Goal: Navigation & Orientation: Find specific page/section

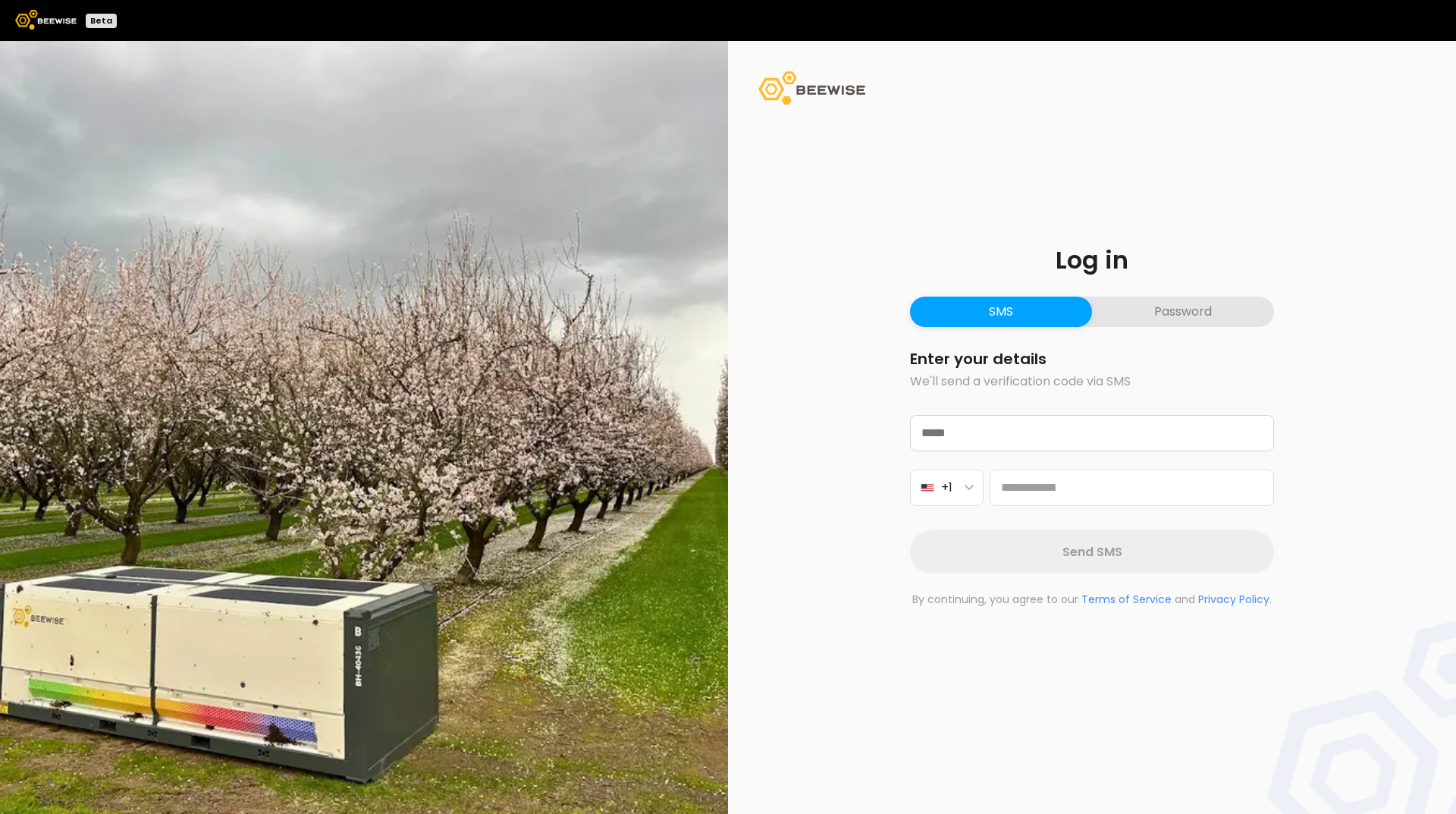
click at [1163, 311] on button "Password" at bounding box center [1183, 311] width 182 height 30
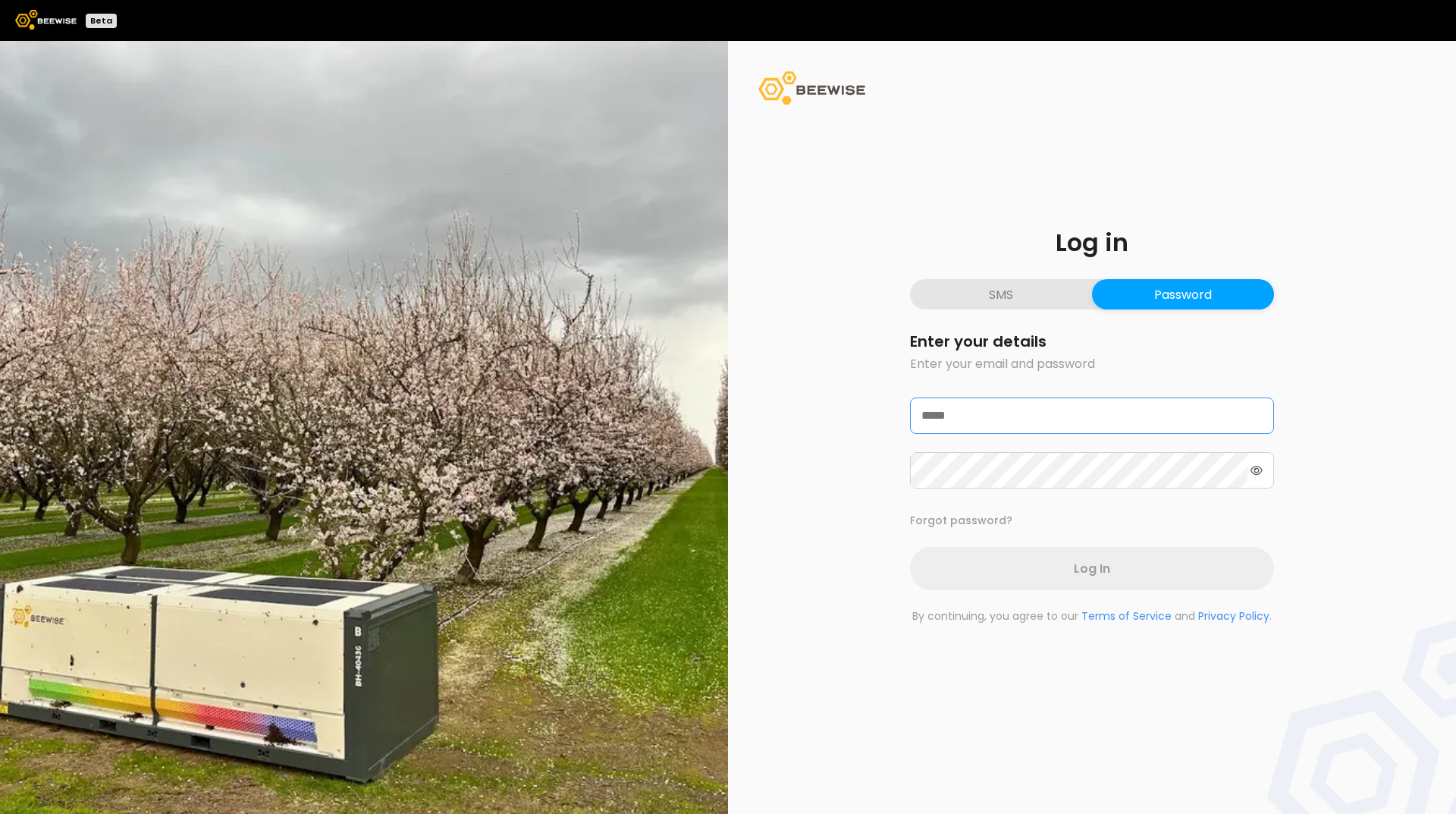
click at [961, 419] on input "email" at bounding box center [1092, 416] width 363 height 35
type input "**********"
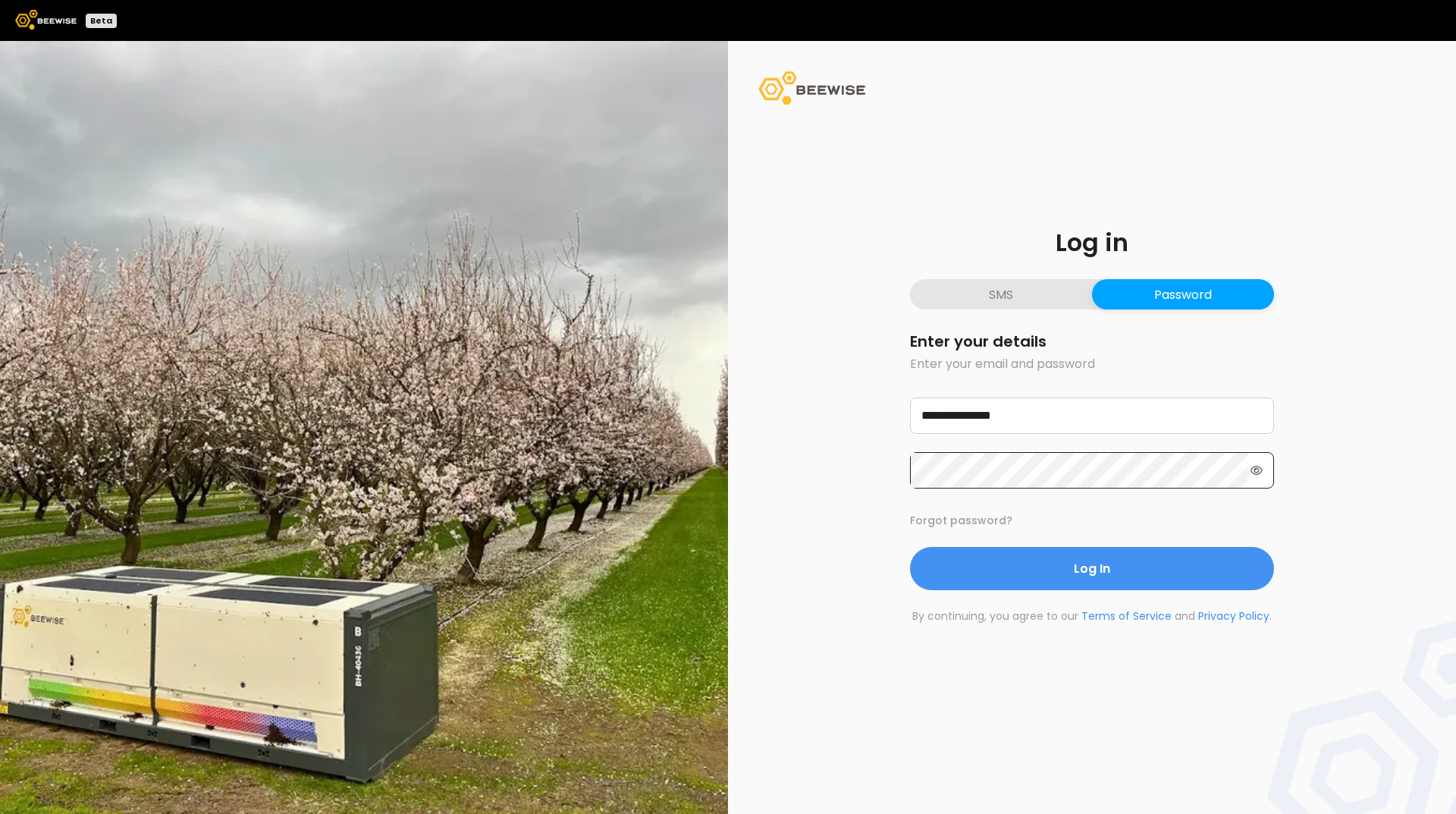
click at [1263, 468] on div at bounding box center [1092, 470] width 364 height 36
click at [1254, 468] on icon at bounding box center [1256, 471] width 12 height 11
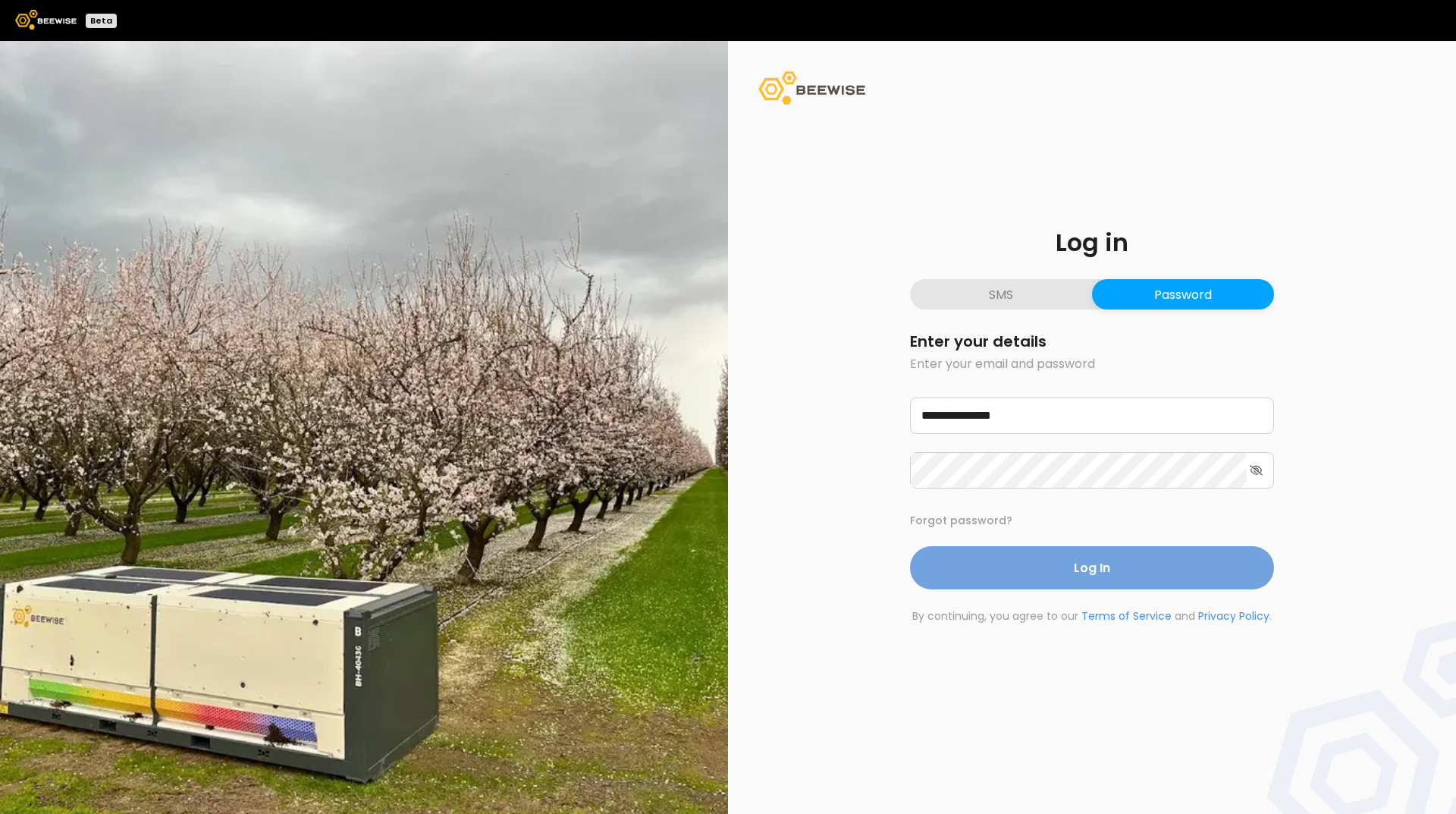
click at [1187, 563] on button "Log In" at bounding box center [1092, 568] width 364 height 43
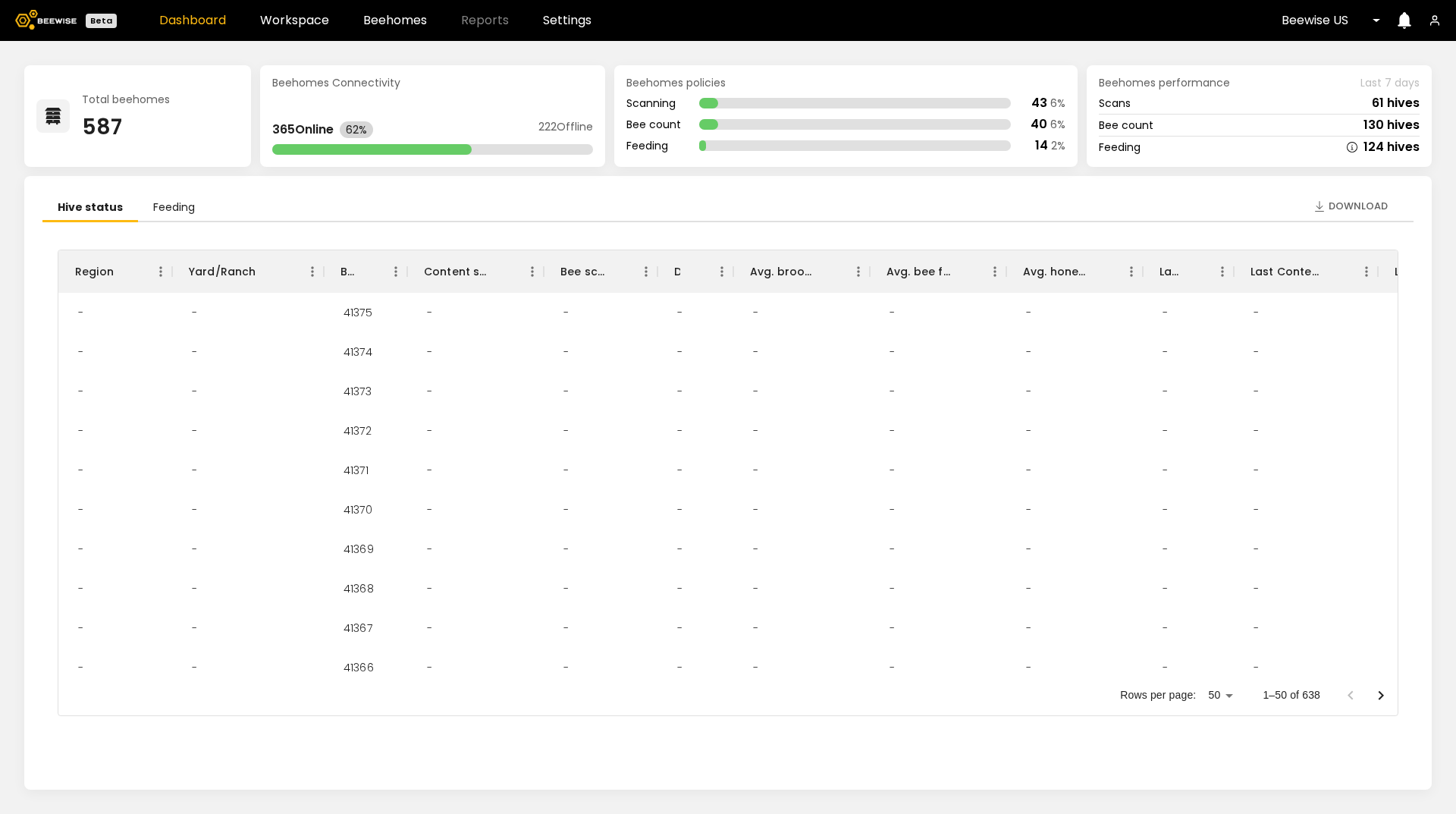
click at [167, 202] on li "Feeding" at bounding box center [174, 208] width 72 height 28
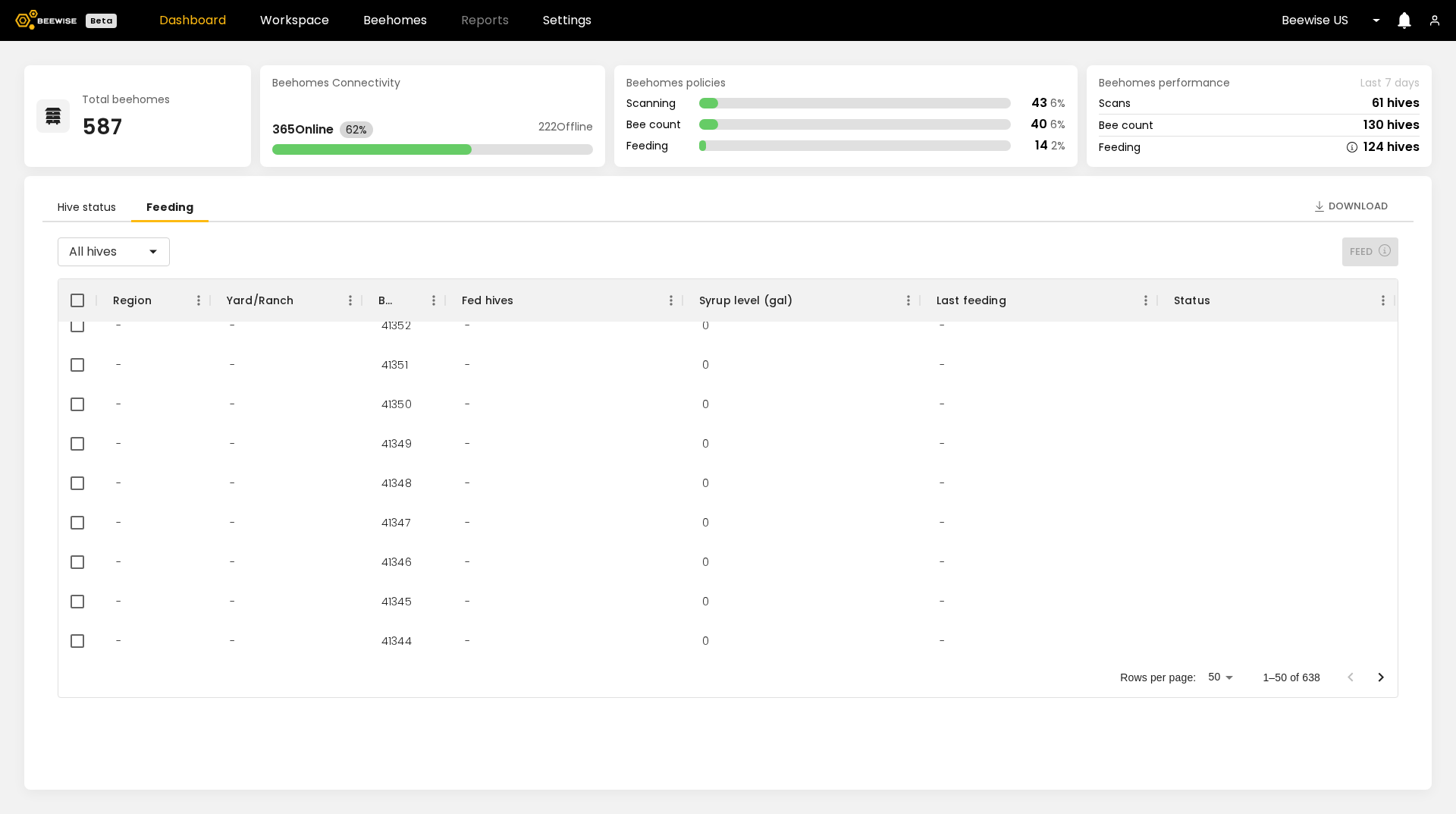
scroll to position [910, 0]
click at [388, 21] on link "Beehomes" at bounding box center [395, 20] width 64 height 12
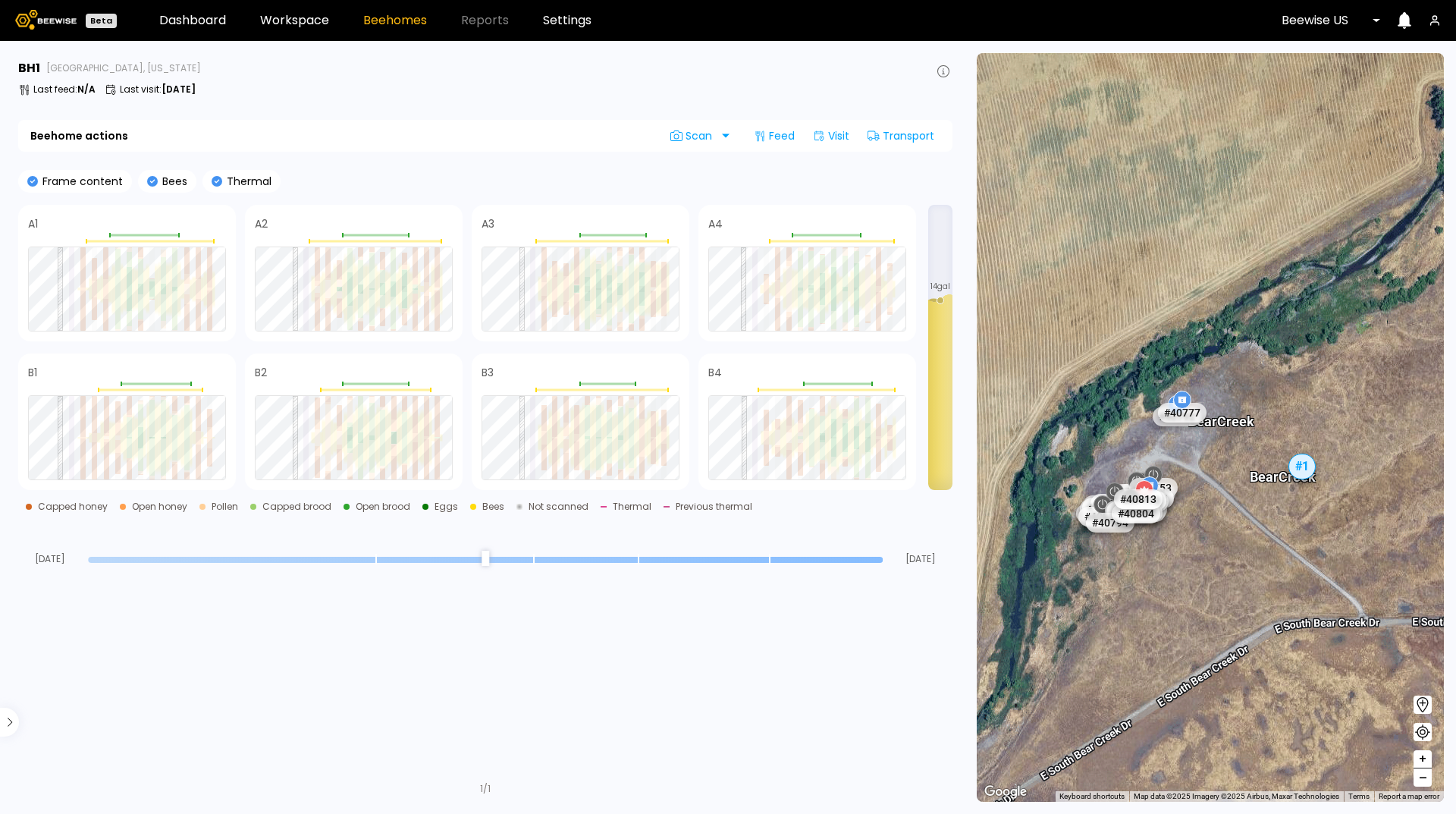
drag, startPoint x: 1038, startPoint y: 521, endPoint x: 1135, endPoint y: 563, distance: 105.7
click at [1135, 563] on div "# 41217 # 41289 # 41323 # 10500 # 10015 # 101 # 10037 # 10271 # 10600 # 41119 #…" at bounding box center [1211, 427] width 467 height 748
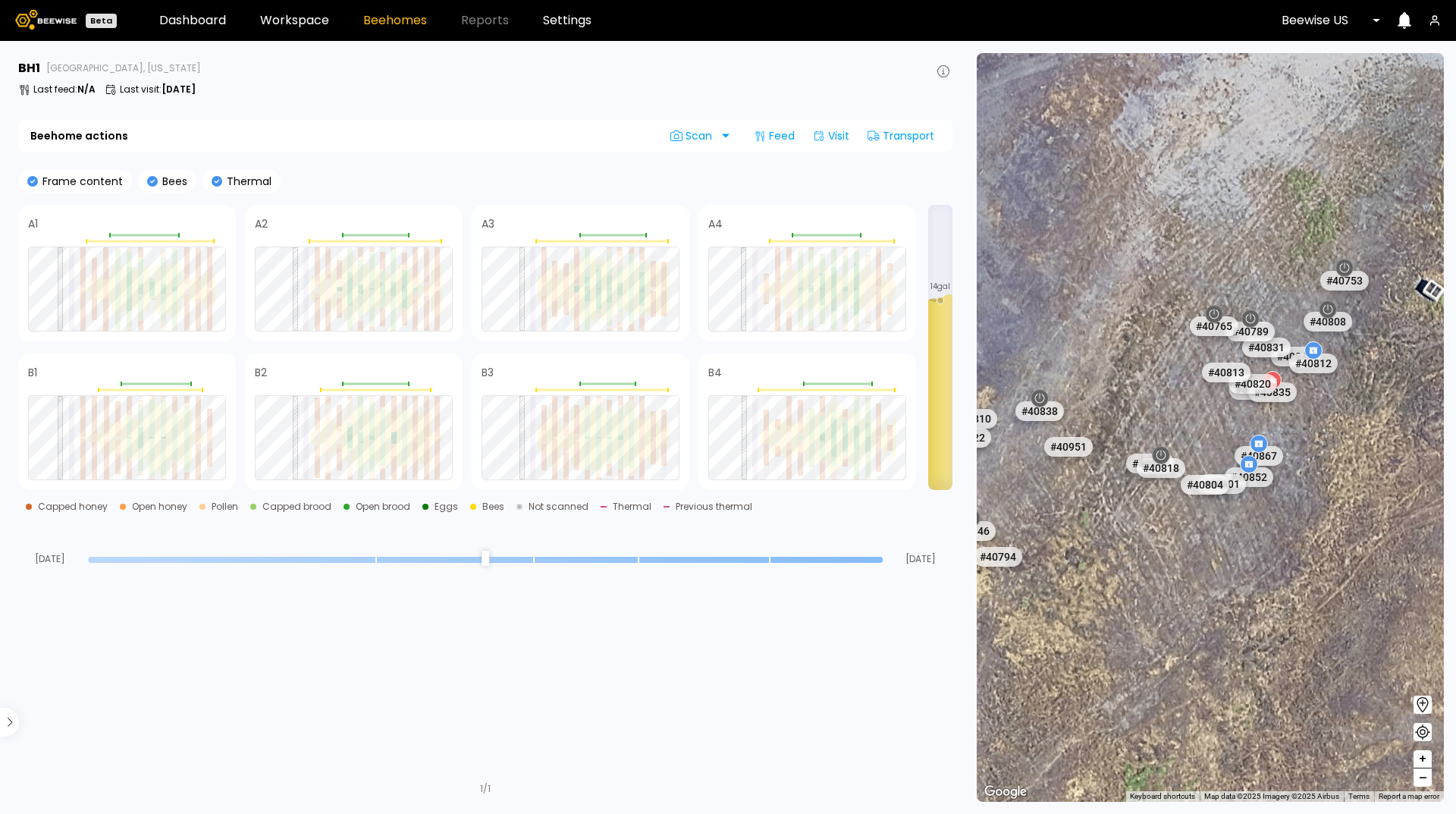
drag, startPoint x: 1228, startPoint y: 538, endPoint x: 1305, endPoint y: 609, distance: 104.7
click at [1305, 609] on div "# 41217 # 41289 # 41323 # 10500 # 10015 # 101 # 10037 # 10271 # 10600 # 41119 #…" at bounding box center [1211, 427] width 467 height 748
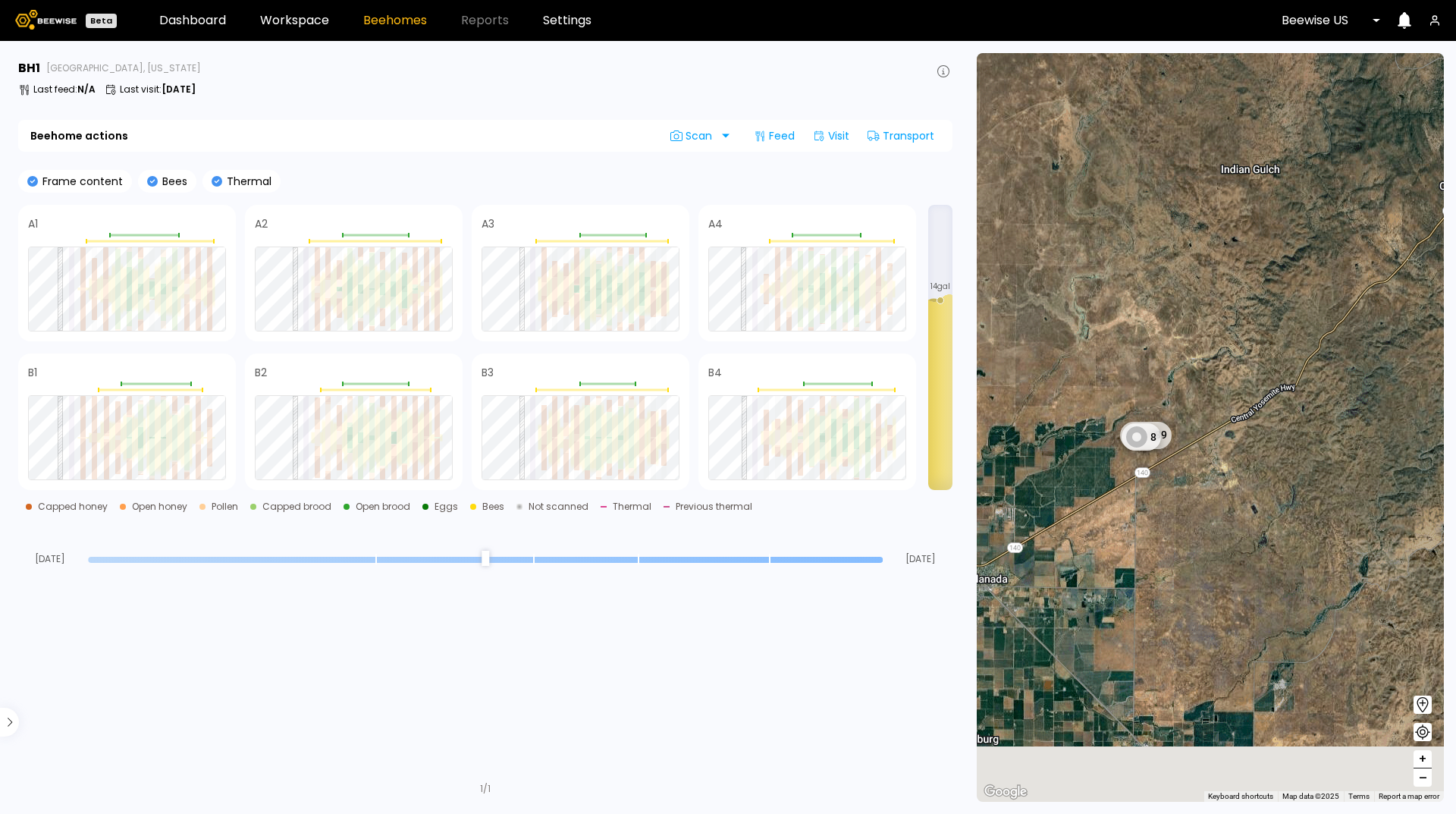
drag, startPoint x: 1254, startPoint y: 681, endPoint x: 1107, endPoint y: 501, distance: 232.4
click at [1107, 501] on div "1 BH 1 BH 1 BH 1 BH 1 BH 189 8 4 BH 17 BH 1 BH 3 BH 2 BH 2 BH" at bounding box center [1211, 427] width 467 height 748
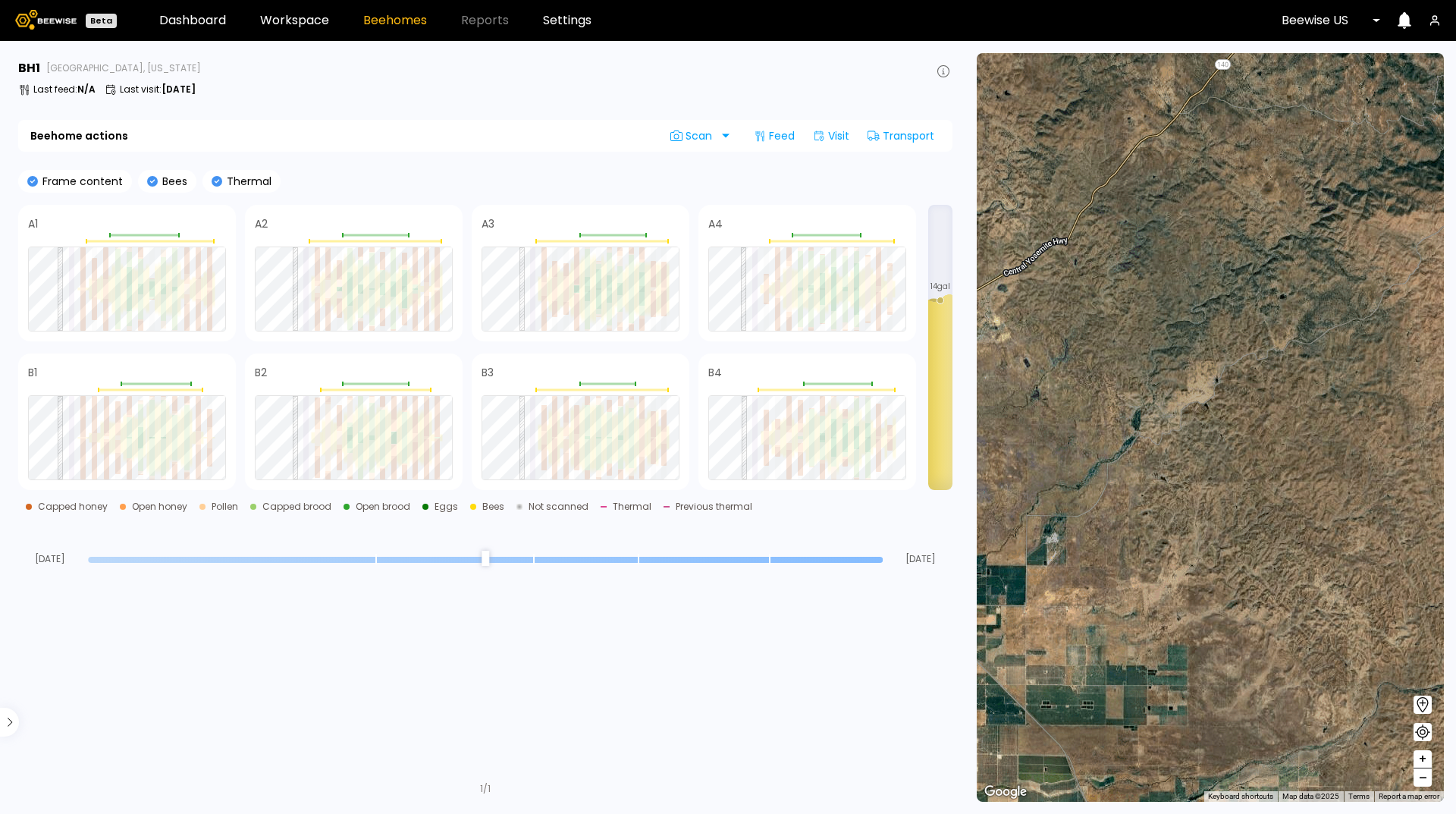
drag, startPoint x: 1296, startPoint y: 639, endPoint x: 1087, endPoint y: 493, distance: 254.9
click at [1087, 493] on div "1 BH 1 BH 1 BH 1 BH 1 BH 189 8 4 BH 17 BH 1 BH 3 BH 2 BH 2 BH" at bounding box center [1211, 427] width 467 height 748
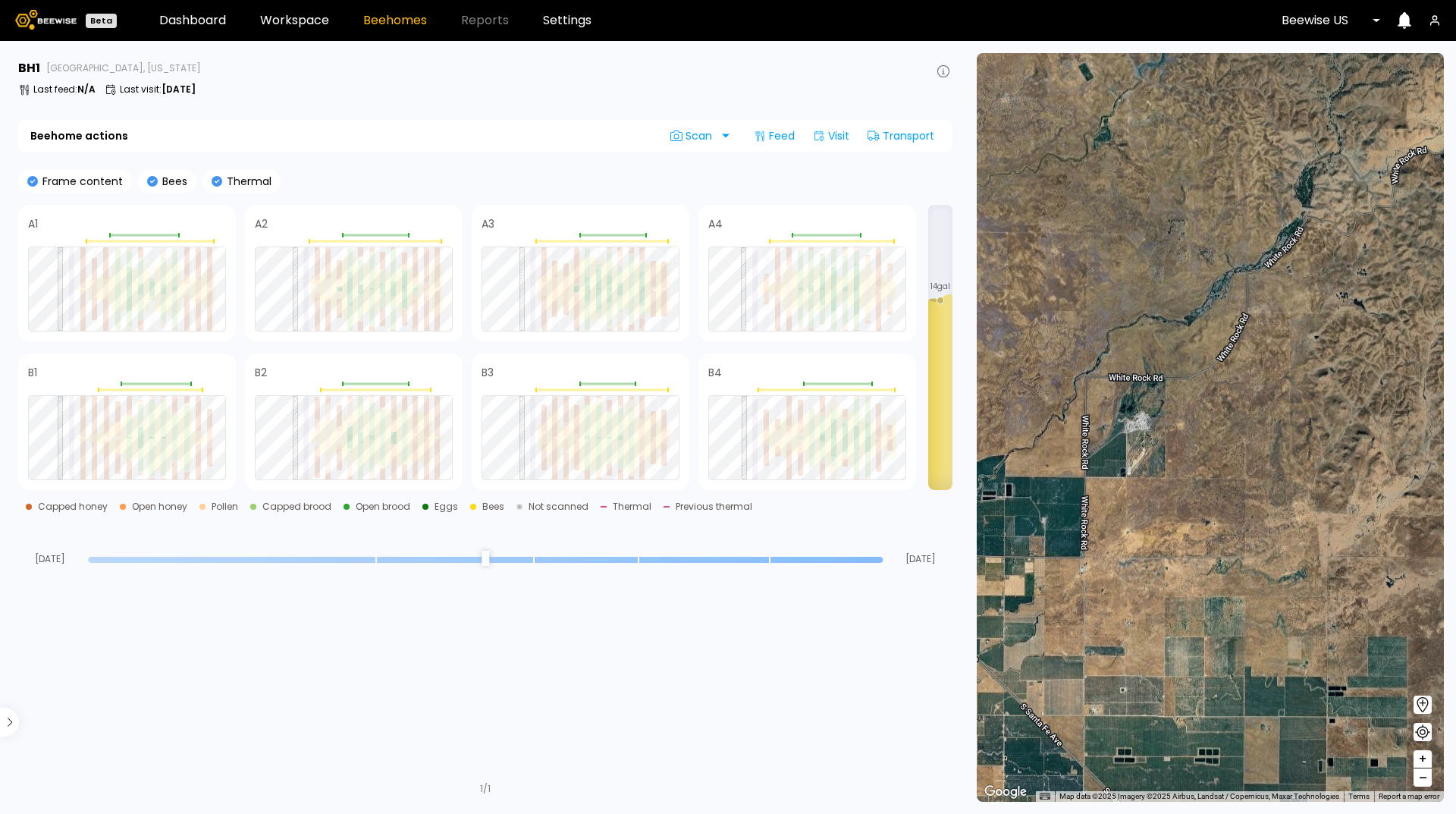
drag, startPoint x: 1164, startPoint y: 607, endPoint x: 1455, endPoint y: 608, distance: 291.0
click at [1455, 608] on section "← Move left → Move right ↑ Move up ↓ Move down + Zoom in - Zoom out Home Jump l…" at bounding box center [1210, 427] width 492 height 773
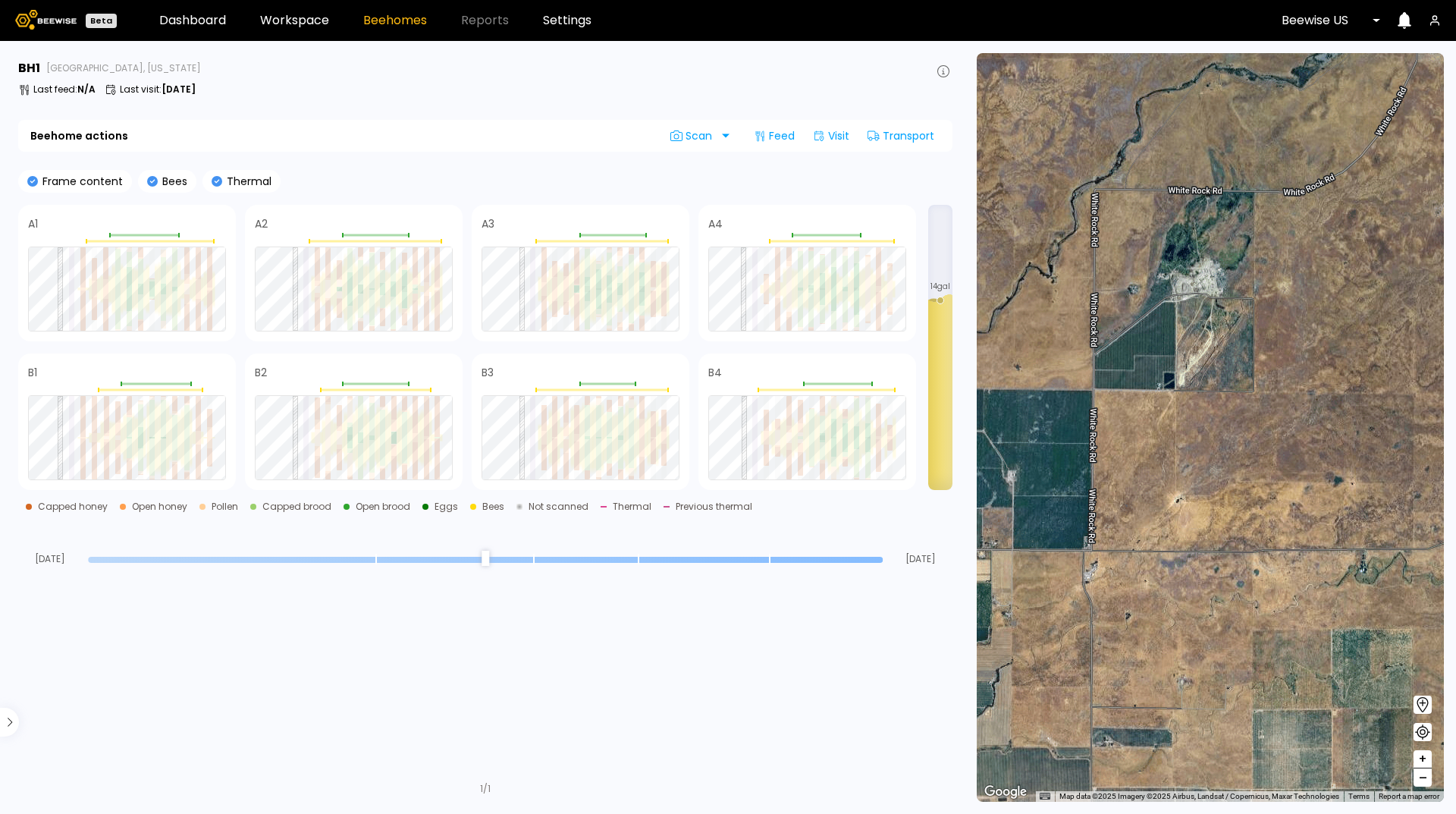
drag, startPoint x: 1071, startPoint y: 444, endPoint x: 1203, endPoint y: 354, distance: 159.8
click at [1203, 354] on div "1 BH 1 BH 1 BH 1 BH 1 BH 1 BH 1 BH 1 BH 1 BH 1 BH 2 BH 2 BH 4 BH 17 BH" at bounding box center [1211, 427] width 467 height 748
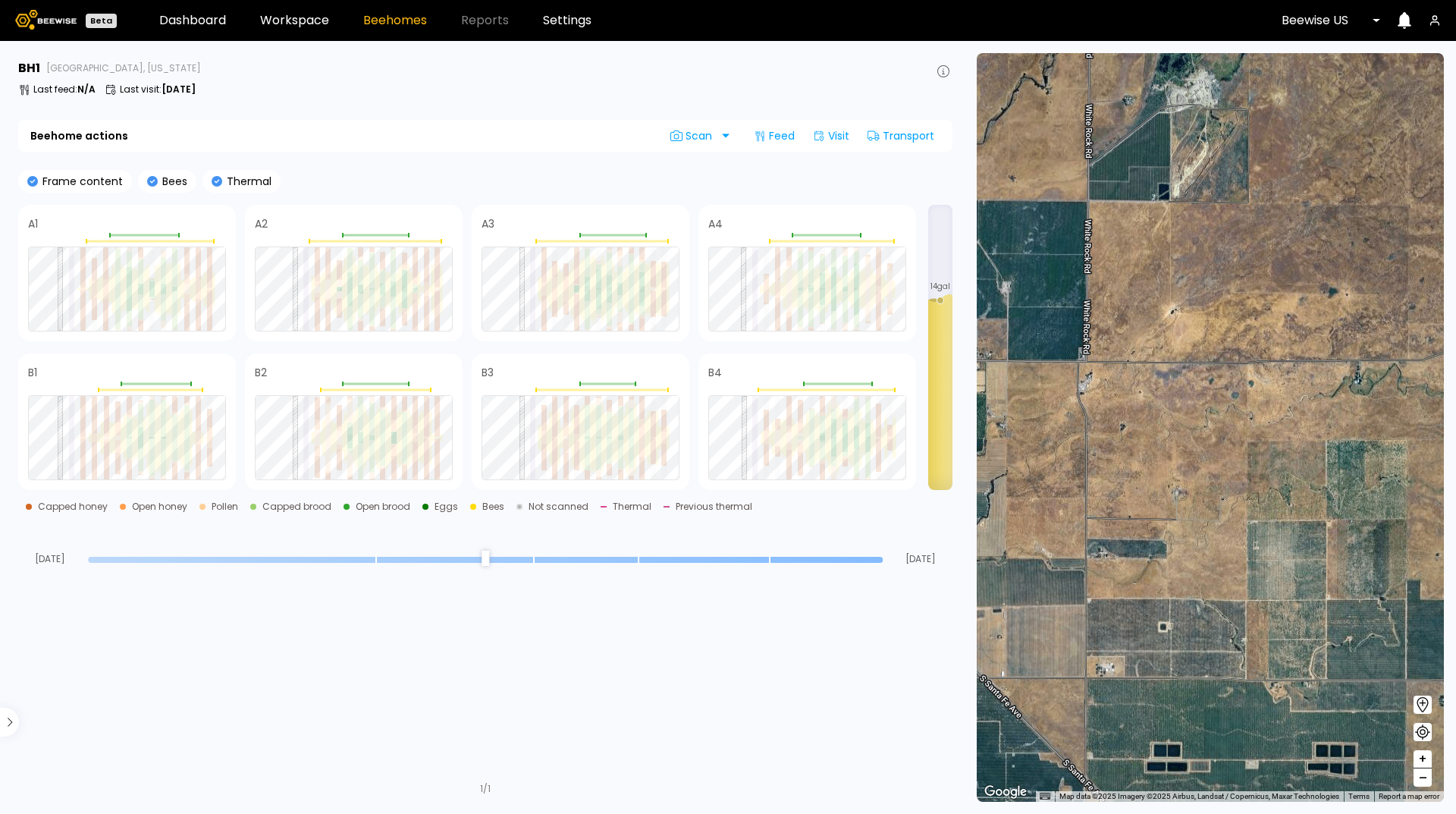
drag, startPoint x: 1081, startPoint y: 754, endPoint x: 1075, endPoint y: 563, distance: 191.1
click at [1075, 563] on div "1 BH 1 BH 1 BH 1 BH 1 BH 1 BH 1 BH 1 BH 1 BH 1 BH 2 BH 2 BH 4 BH 17 BH" at bounding box center [1211, 427] width 467 height 748
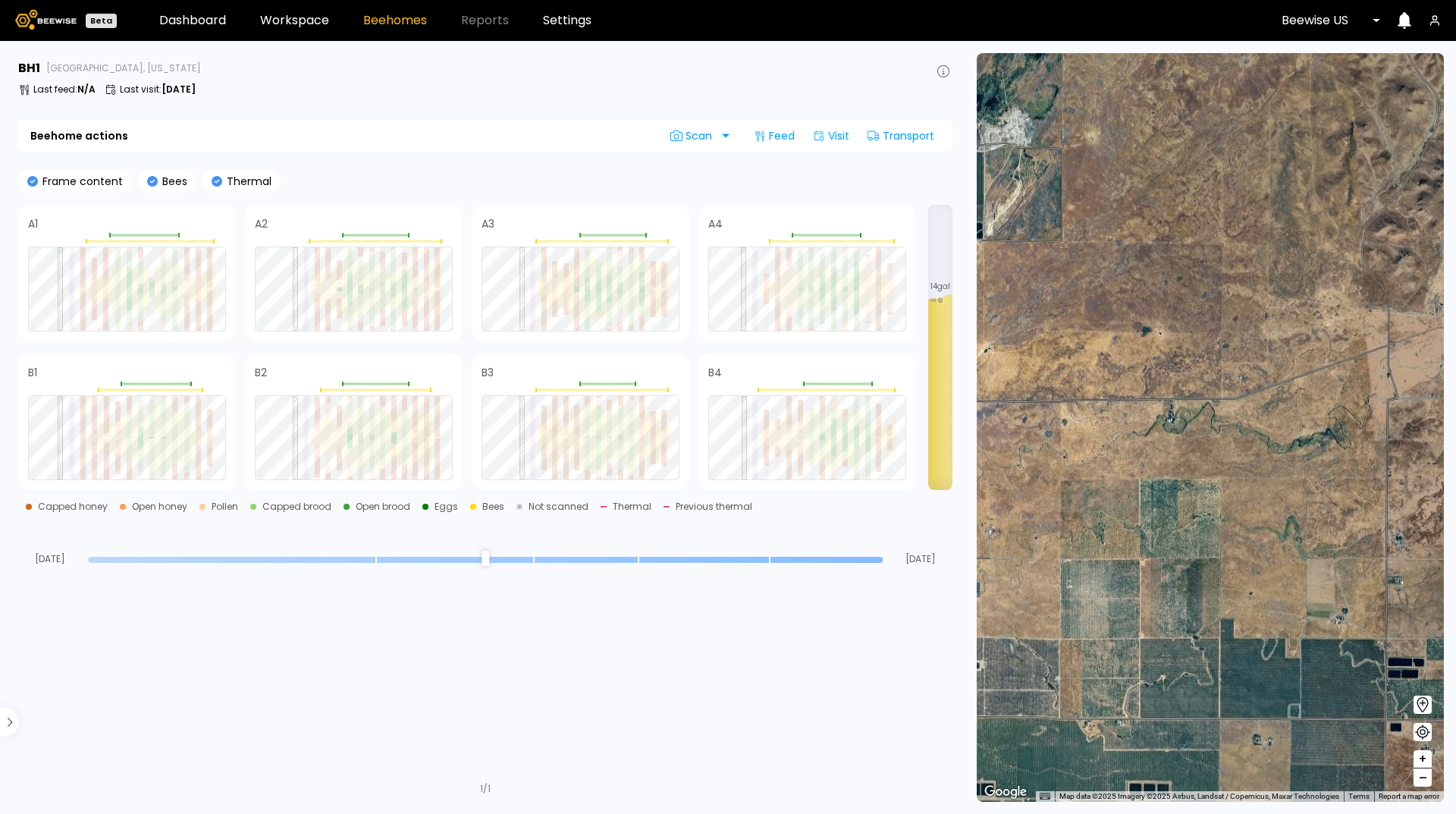
drag, startPoint x: 1262, startPoint y: 411, endPoint x: 1072, endPoint y: 452, distance: 194.4
click at [1072, 452] on div "1 BH 1 BH 1 BH 1 BH 1 BH 1 BH 1 BH 1 BH 1 BH 1 BH 2 BH 2 BH 4 BH 17 BH" at bounding box center [1211, 427] width 467 height 748
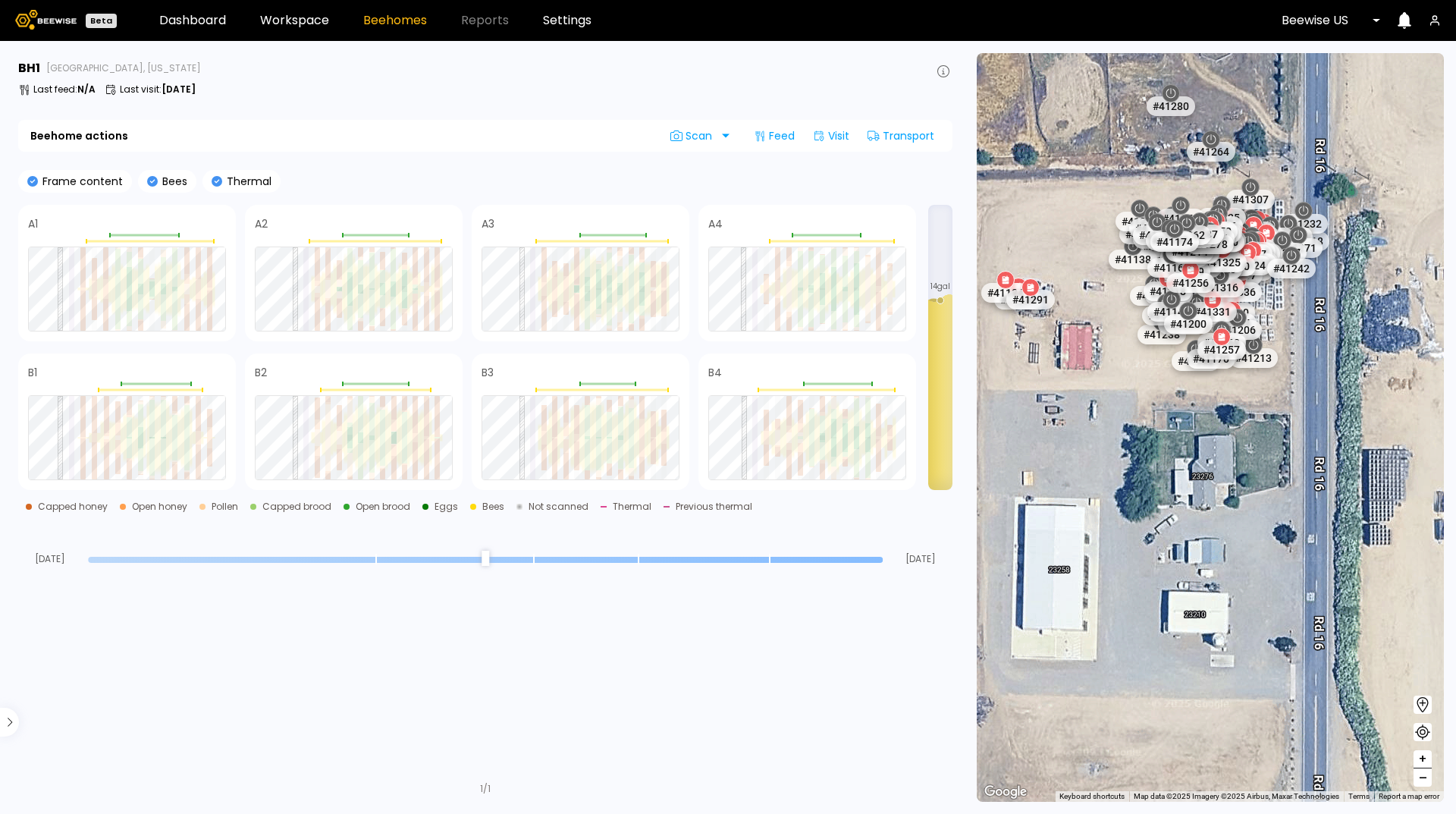
drag, startPoint x: 1064, startPoint y: 368, endPoint x: 1071, endPoint y: 844, distance: 476.1
click at [1071, 813] on html "Beta Dashboard Workspace Beehomes Reports Settings Beewise US BH 1 Bear Creek, …" at bounding box center [728, 407] width 1456 height 814
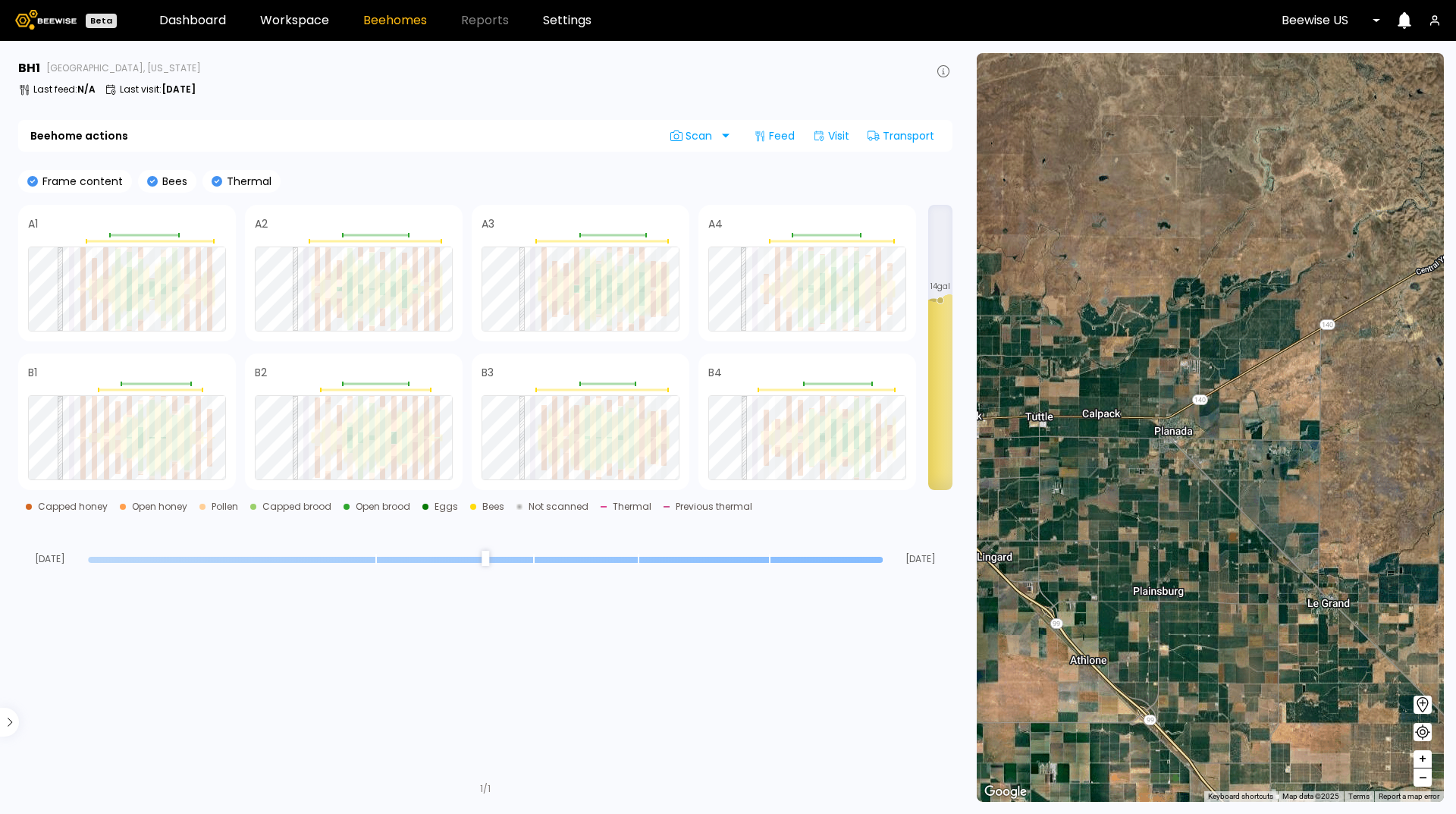
drag, startPoint x: 1077, startPoint y: 202, endPoint x: 1310, endPoint y: 844, distance: 683.0
click at [1310, 813] on html "Beta Dashboard Workspace Beehomes Reports Settings Beewise US BH 1 Bear Creek, …" at bounding box center [728, 407] width 1456 height 814
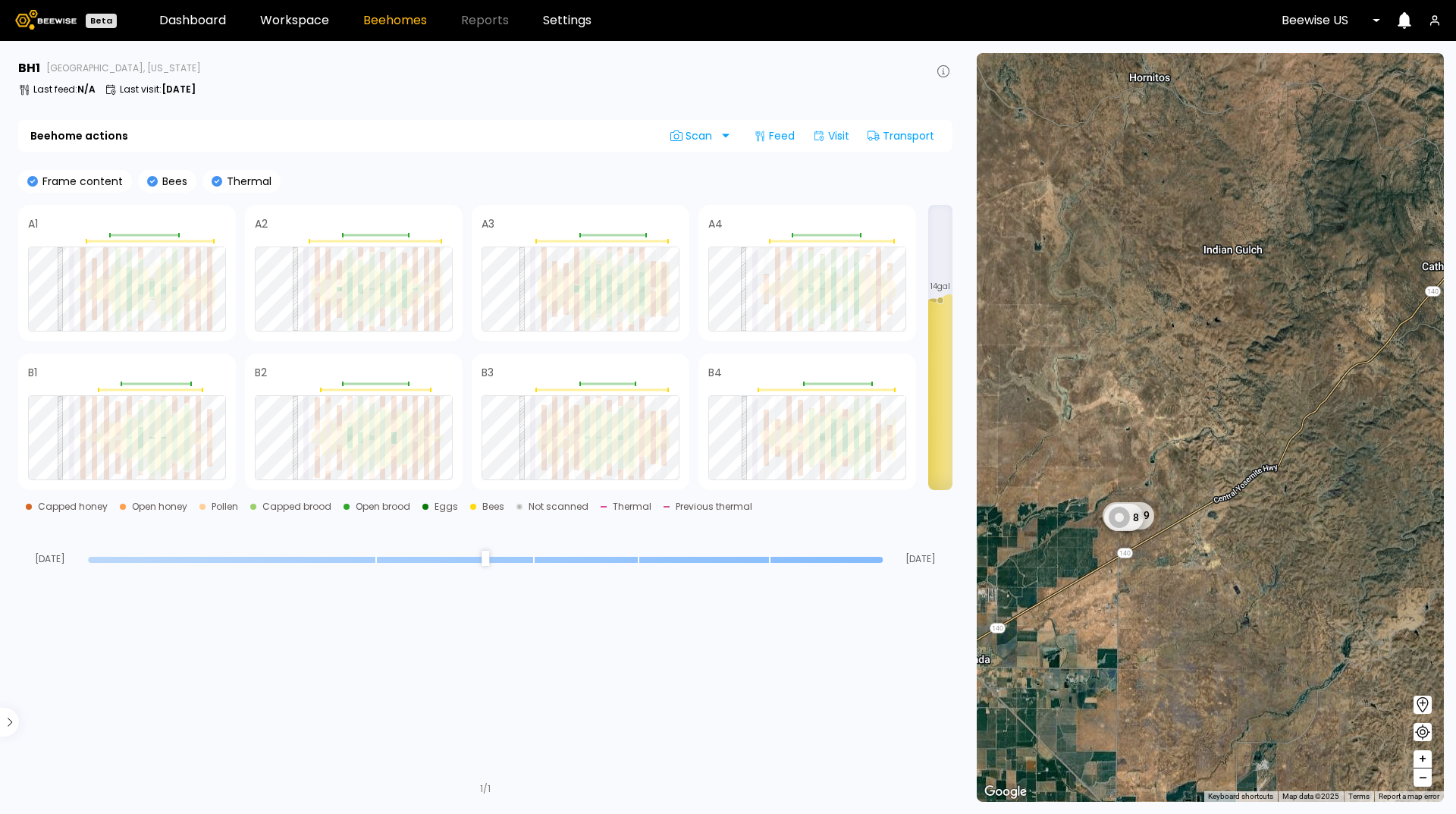
drag, startPoint x: 1301, startPoint y: 359, endPoint x: 1099, endPoint y: 587, distance: 304.6
click at [1099, 587] on div "1 BH 1 BH 1 BH 1 BH 1 BH 3 BH 2 BH 4 BH 17 BH 2 BH 1 BH 189 8" at bounding box center [1211, 427] width 467 height 748
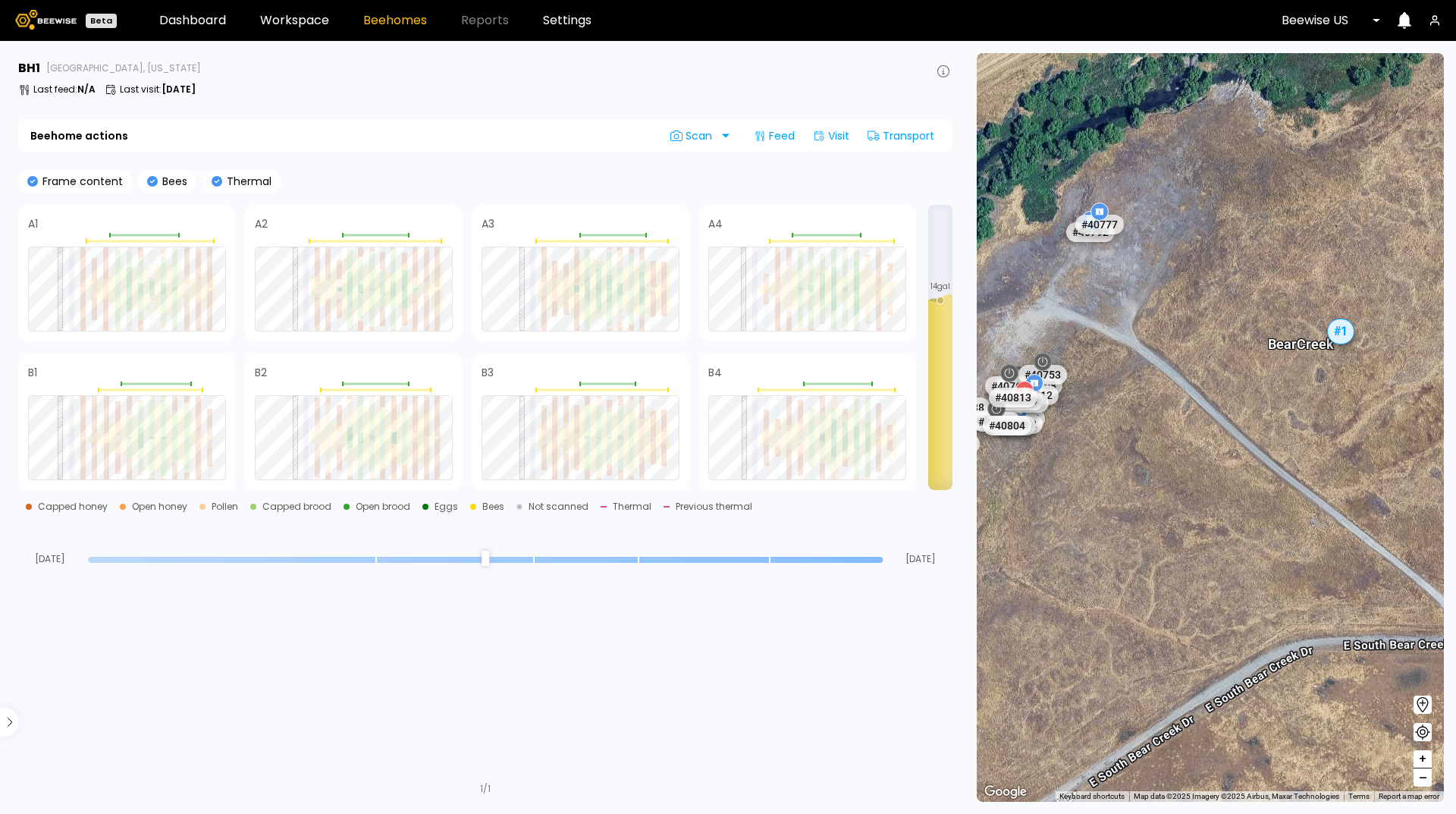
drag, startPoint x: 1045, startPoint y: 347, endPoint x: 1306, endPoint y: 432, distance: 274.5
click at [1306, 432] on div "# 41217 # 10146 # 10154 # 10108 # 10212 Bear Creek # 10094 # 10111 # 10153 # 41…" at bounding box center [1211, 427] width 467 height 748
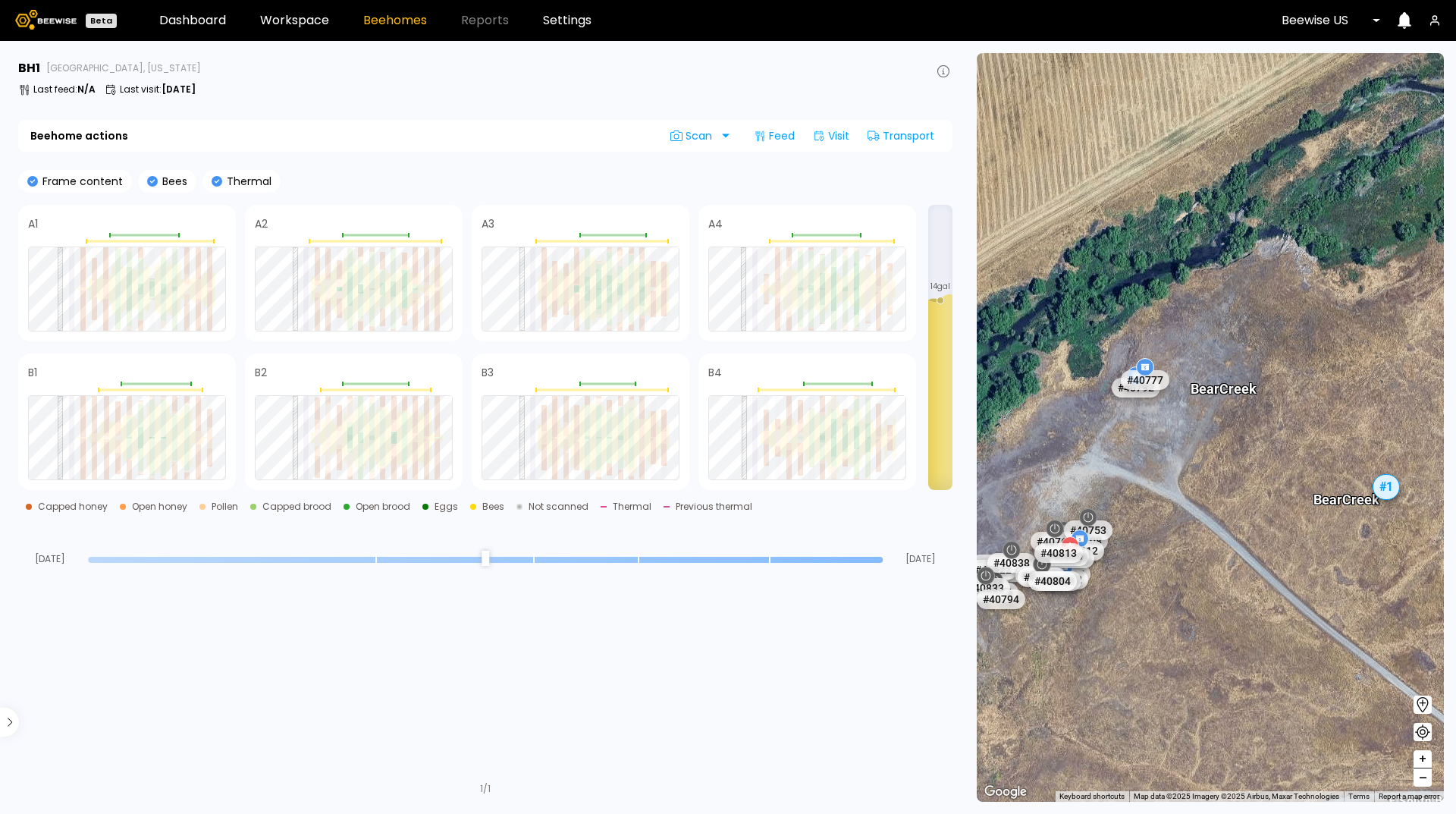
drag, startPoint x: 1129, startPoint y: 326, endPoint x: 1175, endPoint y: 496, distance: 176.1
click at [1175, 496] on div "# 41217 # 10146 # 10154 # 10108 # 10212 Bear Creek # 10094 # 10111 # 10153 # 41…" at bounding box center [1211, 427] width 467 height 748
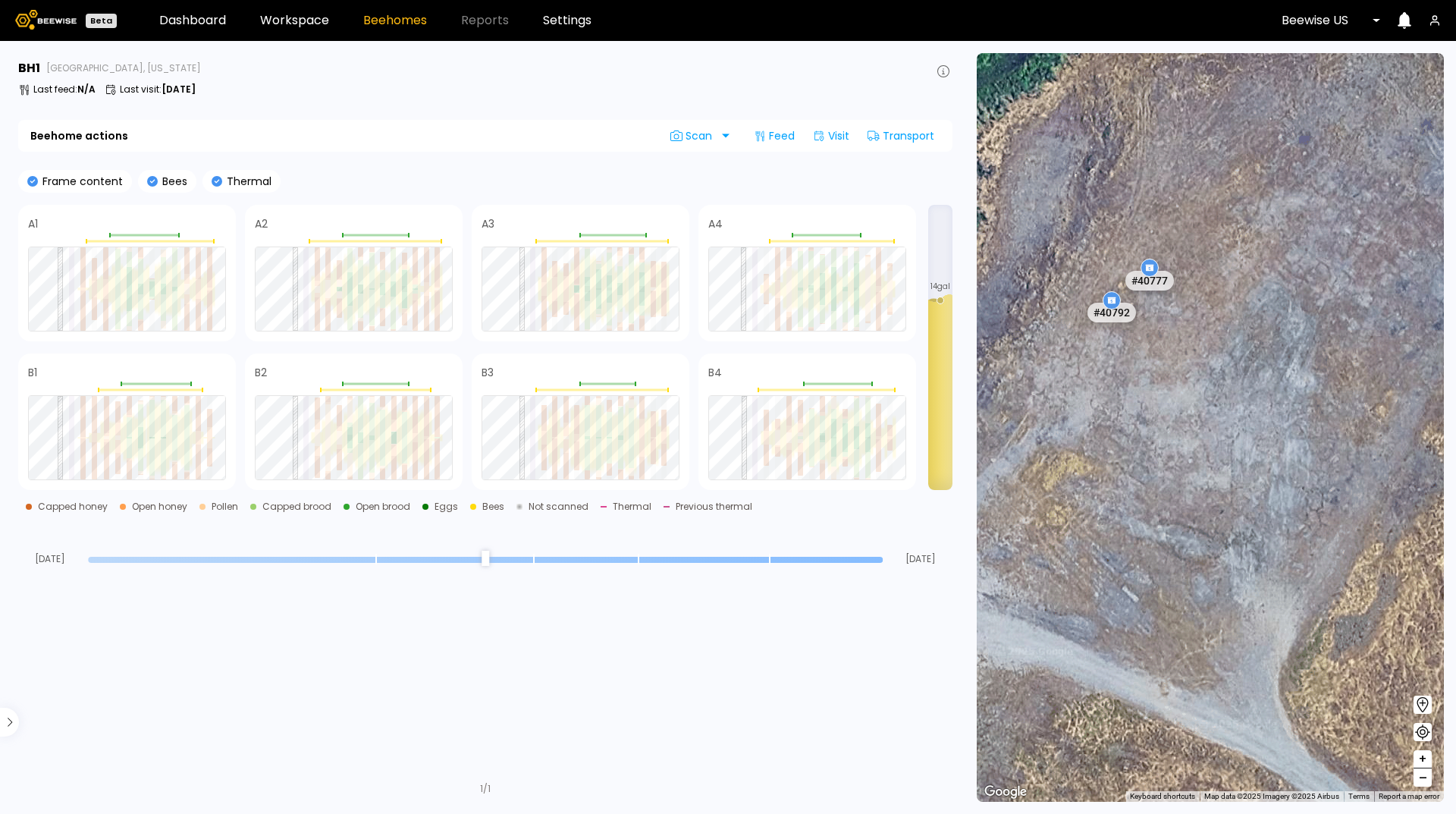
click at [1145, 258] on div at bounding box center [1150, 268] width 18 height 18
click at [1152, 281] on div "# 40777" at bounding box center [1150, 280] width 54 height 24
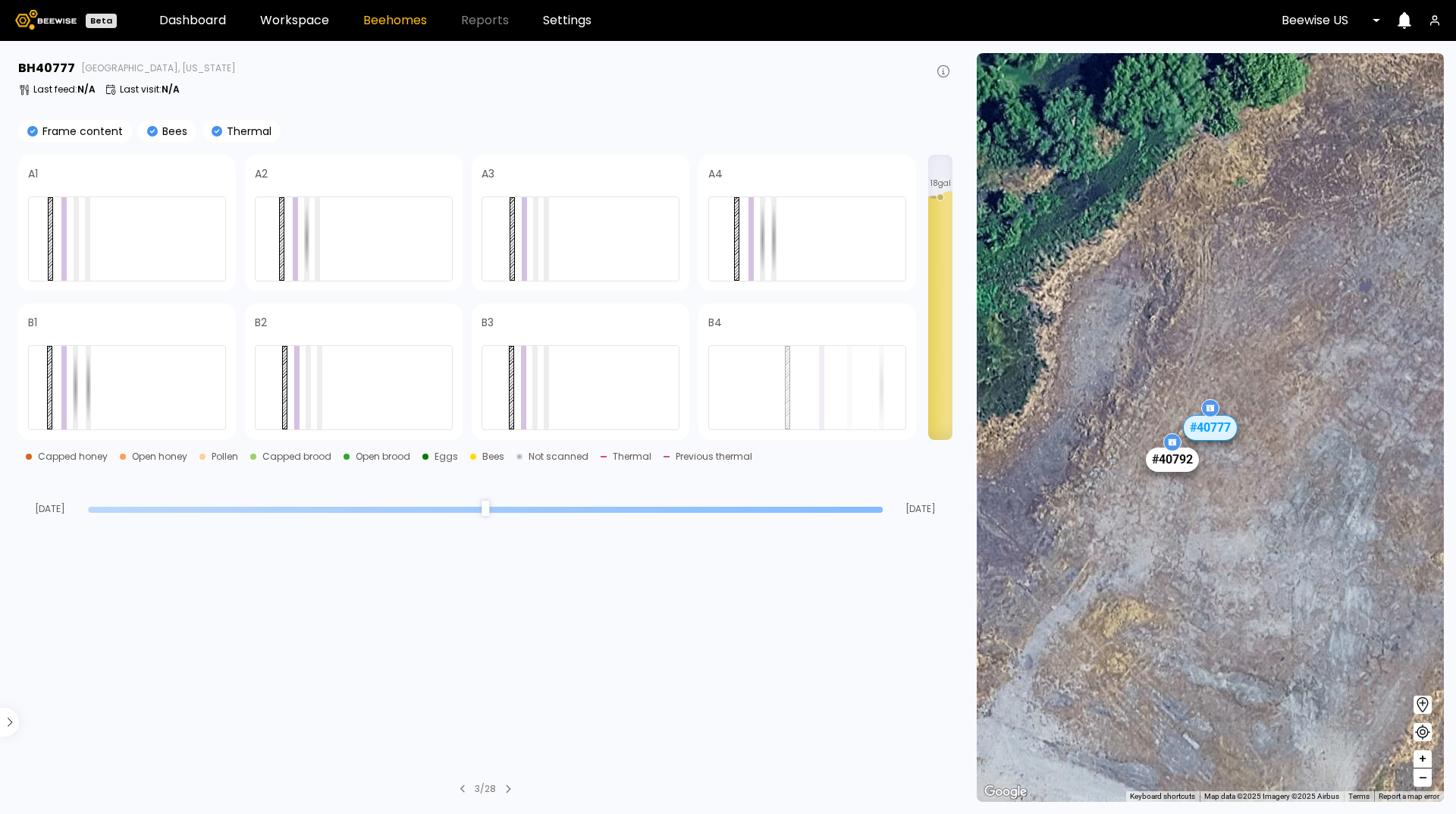
click at [1166, 459] on div "# 40792" at bounding box center [1173, 460] width 54 height 24
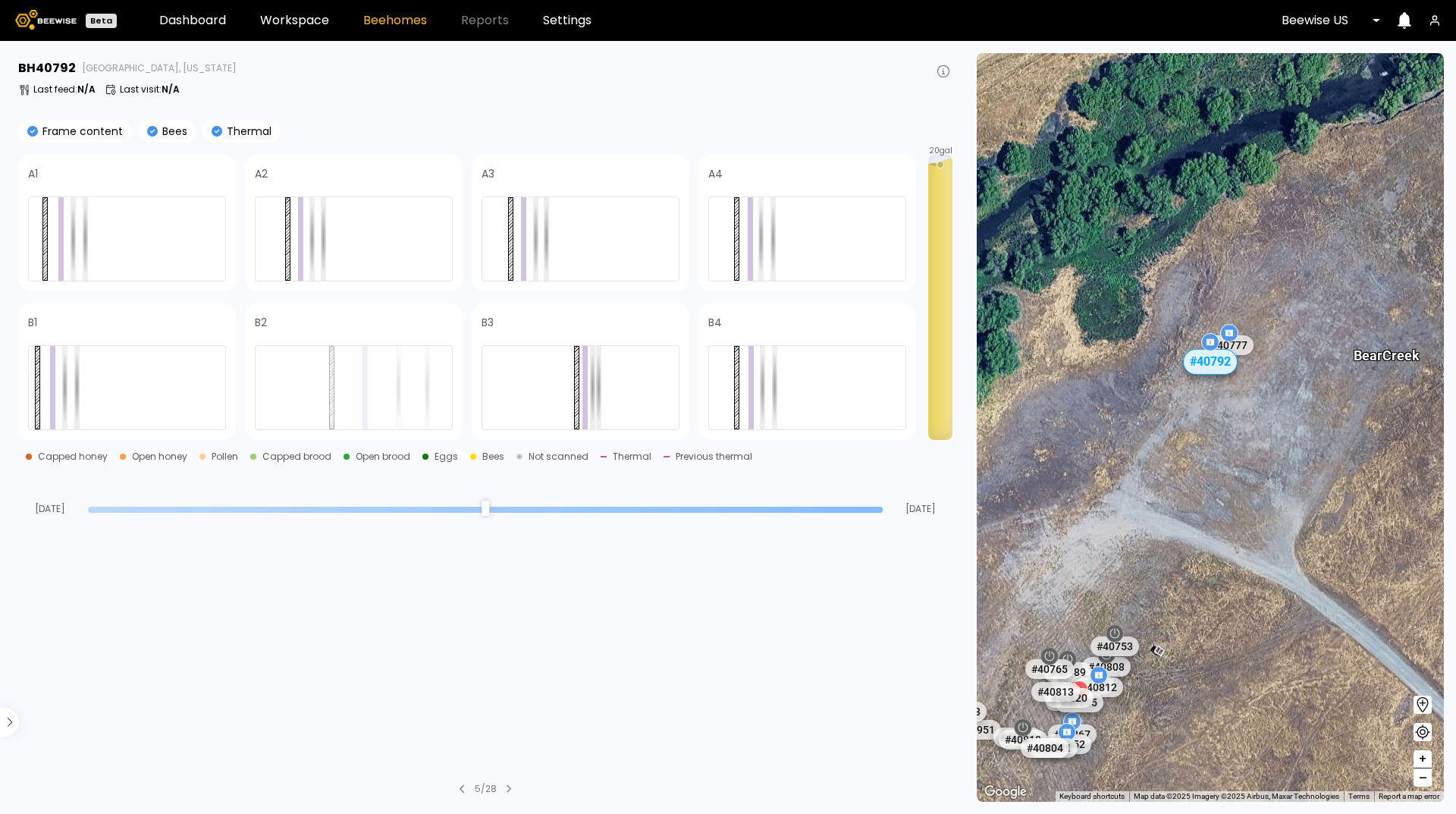
drag, startPoint x: 1156, startPoint y: 616, endPoint x: 1177, endPoint y: 532, distance: 86.6
click at [1177, 532] on div "# 41217 # 10146 # 10154 # 10108 # 10212 # 10094 # 10111 # 10153 # 41156 # 41185…" at bounding box center [1211, 427] width 467 height 748
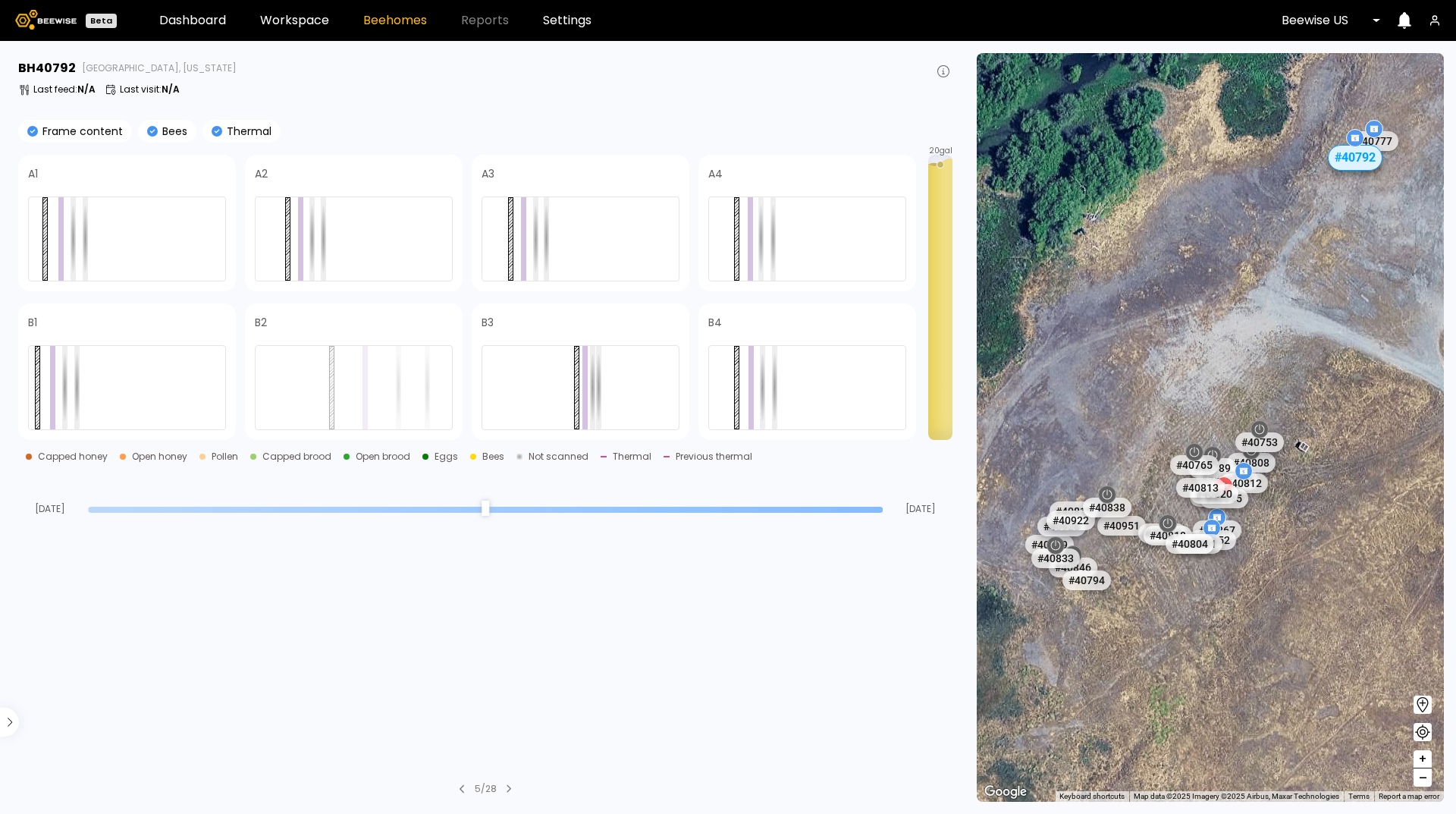
drag, startPoint x: 1122, startPoint y: 743, endPoint x: 1268, endPoint y: 539, distance: 250.9
click at [1268, 539] on div "# 41217 # 10146 # 10154 # 10108 # 10212 # 10094 # 10111 # 10153 # 41156 # 41185…" at bounding box center [1211, 427] width 467 height 748
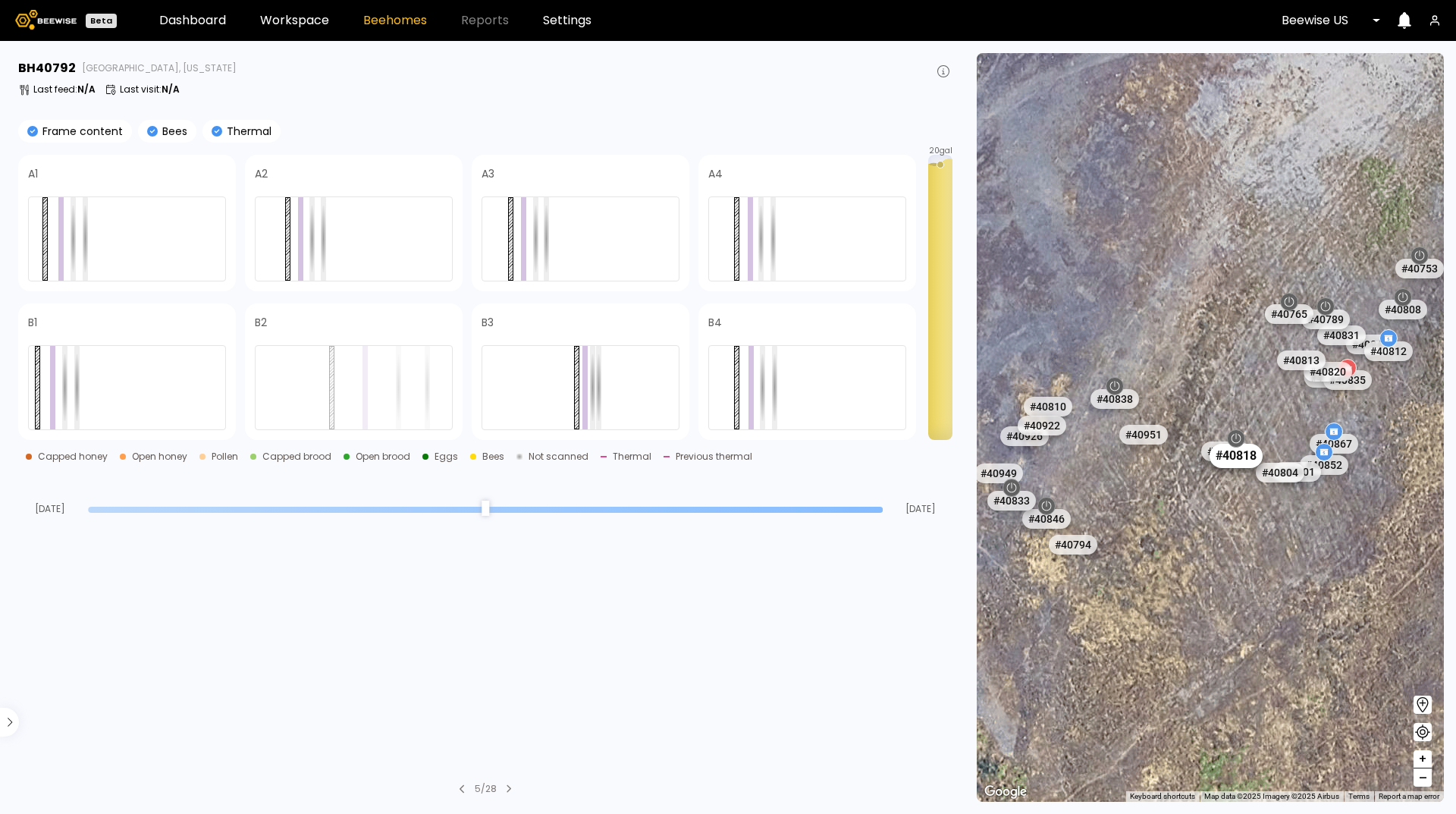
click at [1244, 458] on div "# 40818" at bounding box center [1236, 455] width 54 height 24
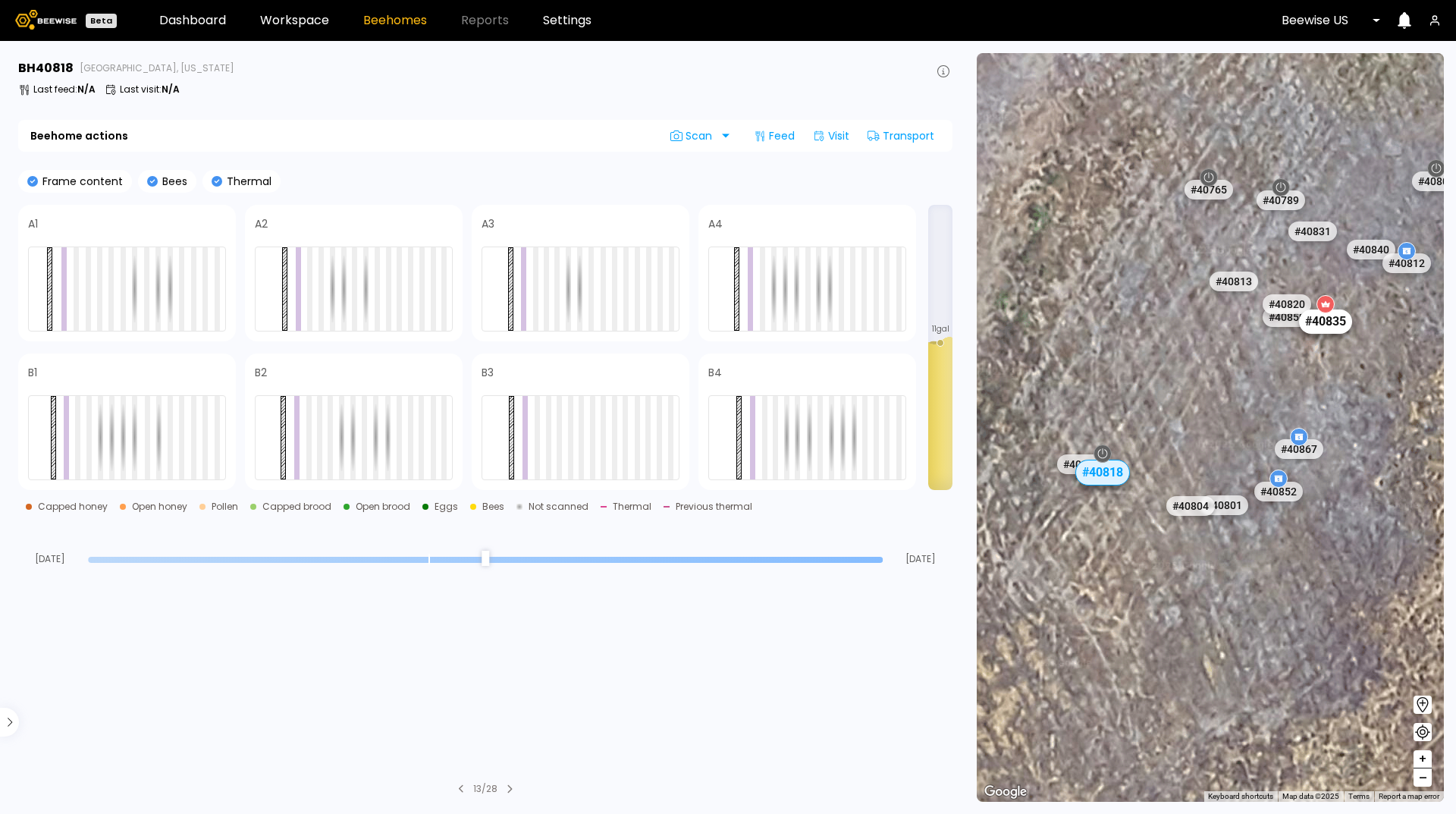
click at [1332, 321] on div "# 40835" at bounding box center [1326, 321] width 54 height 24
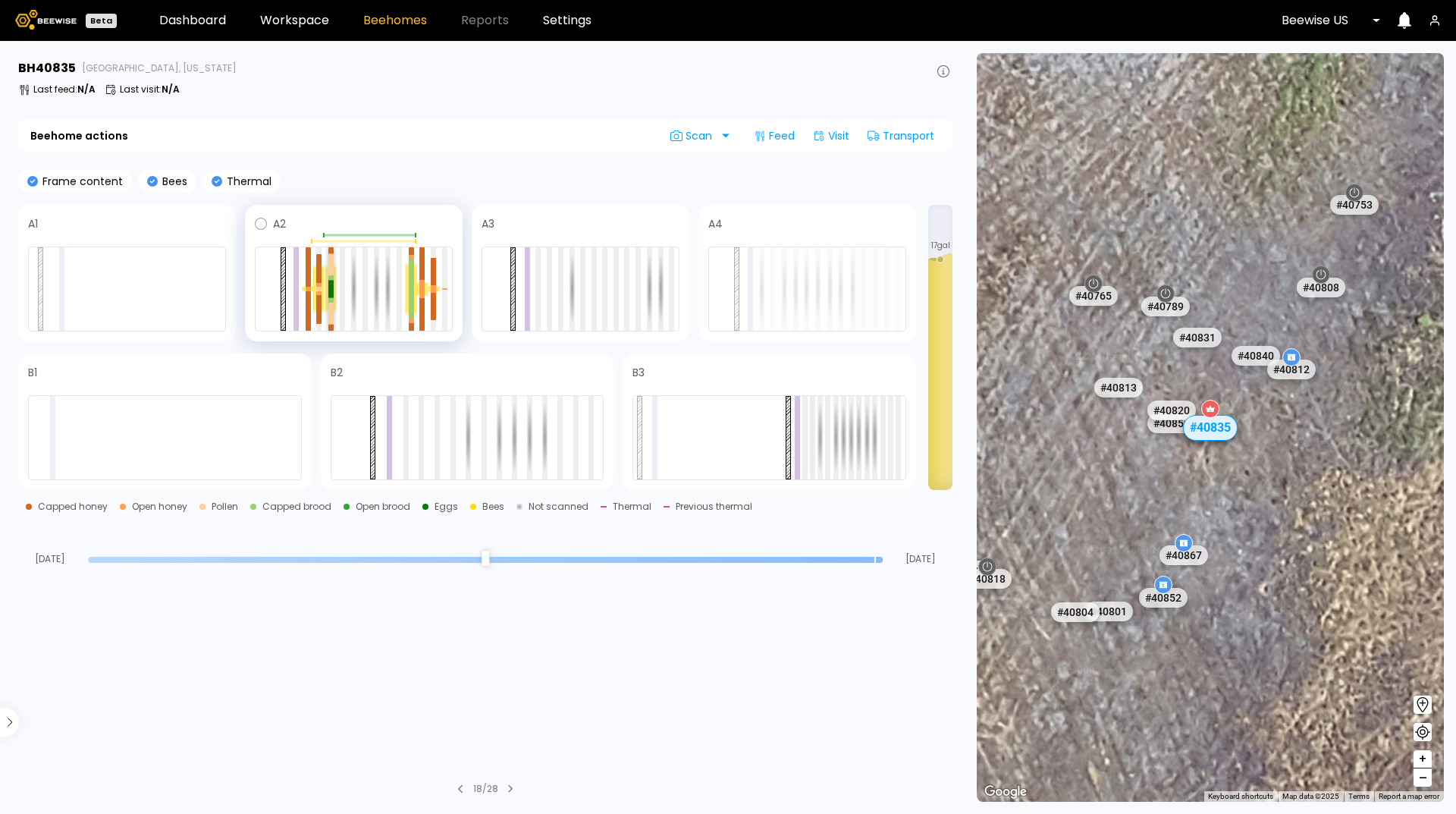
click at [328, 282] on div at bounding box center [331, 289] width 6 height 18
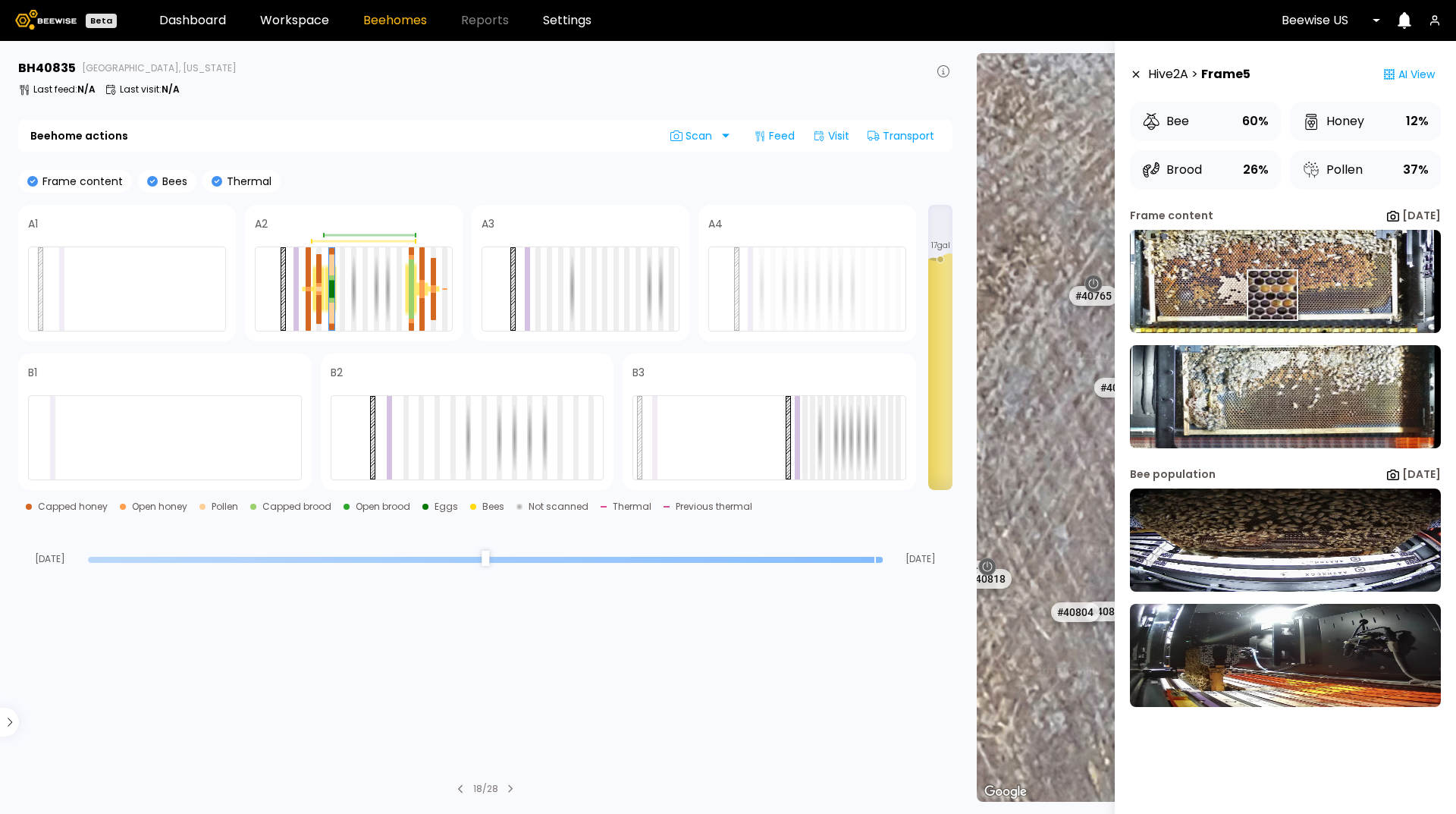
click at [1271, 295] on img at bounding box center [1285, 281] width 311 height 103
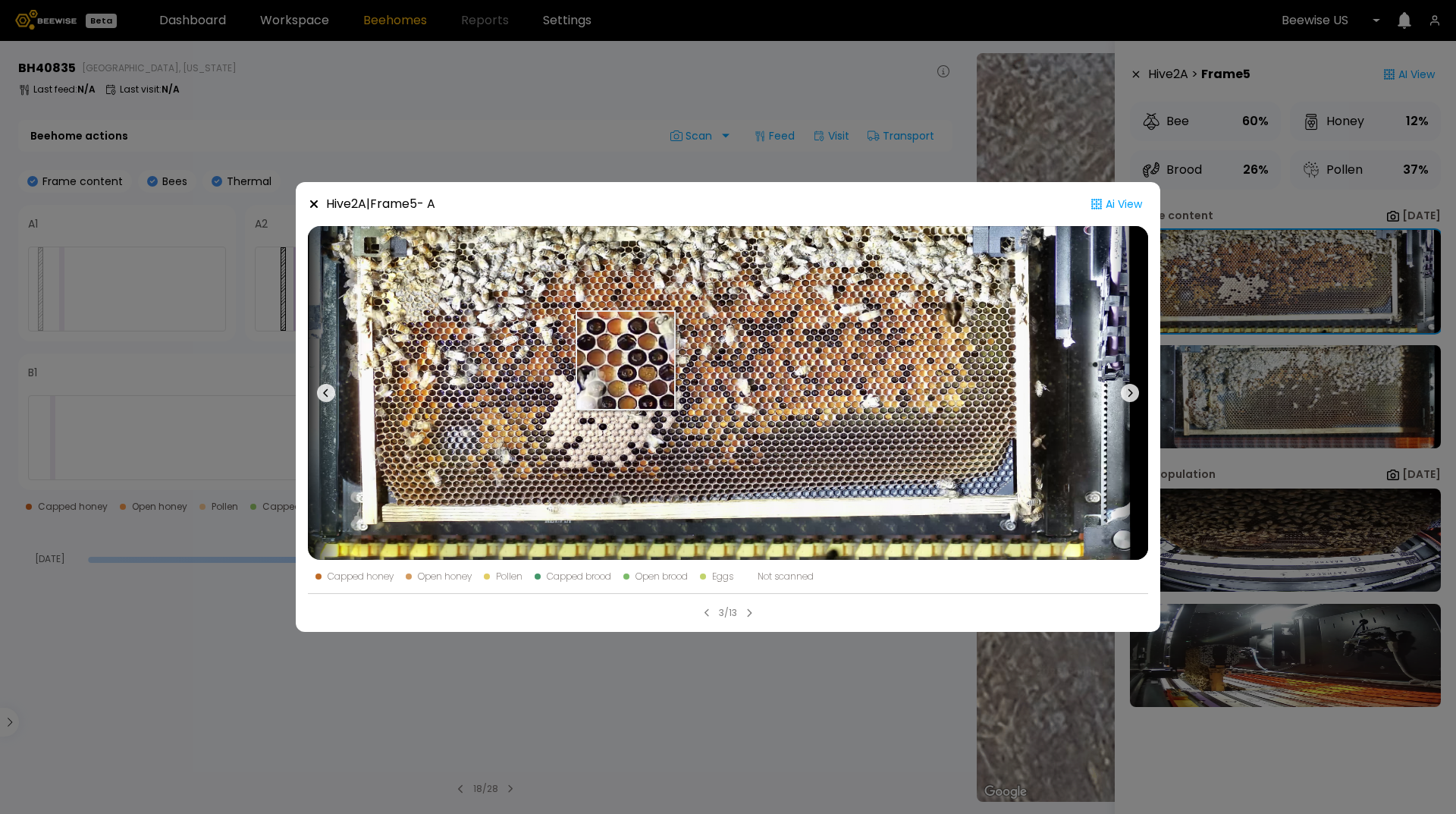
click at [626, 360] on img at bounding box center [728, 393] width 841 height 334
click at [313, 203] on icon at bounding box center [314, 204] width 7 height 7
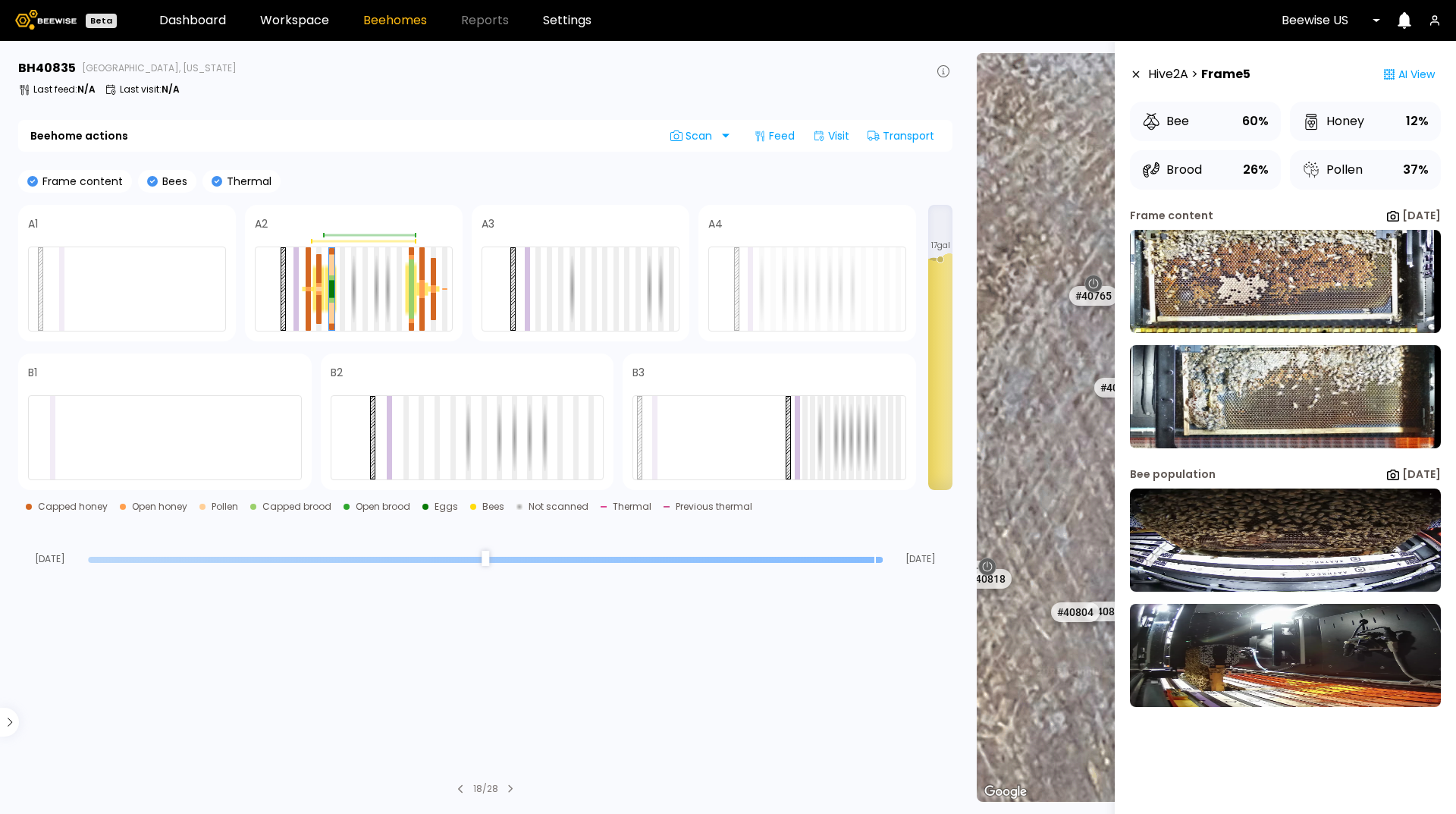
click at [1135, 77] on icon at bounding box center [1136, 75] width 12 height 11
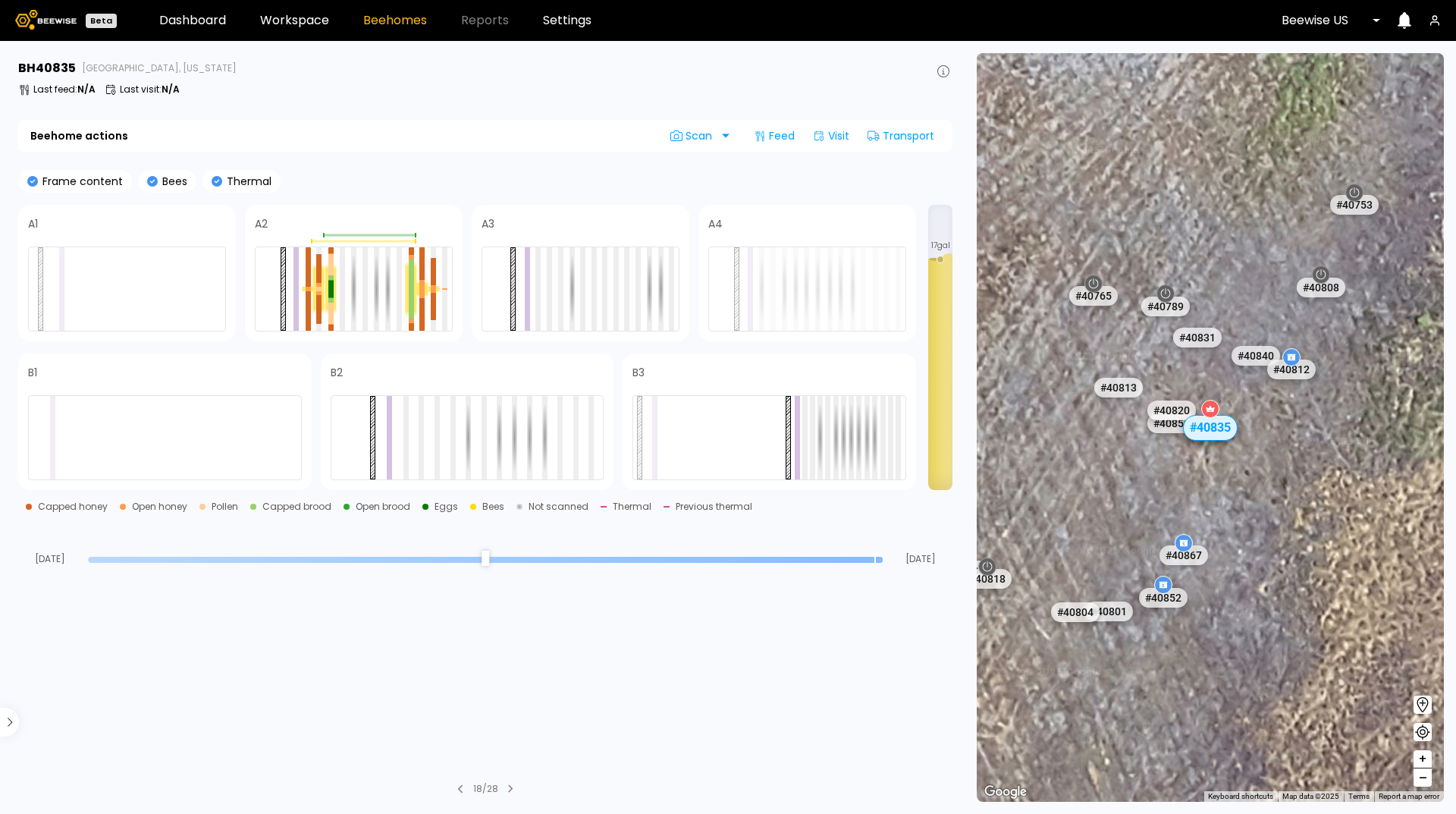
click at [1289, 356] on icon at bounding box center [1292, 356] width 8 height 6
click at [1295, 368] on div "# 40812" at bounding box center [1292, 369] width 54 height 24
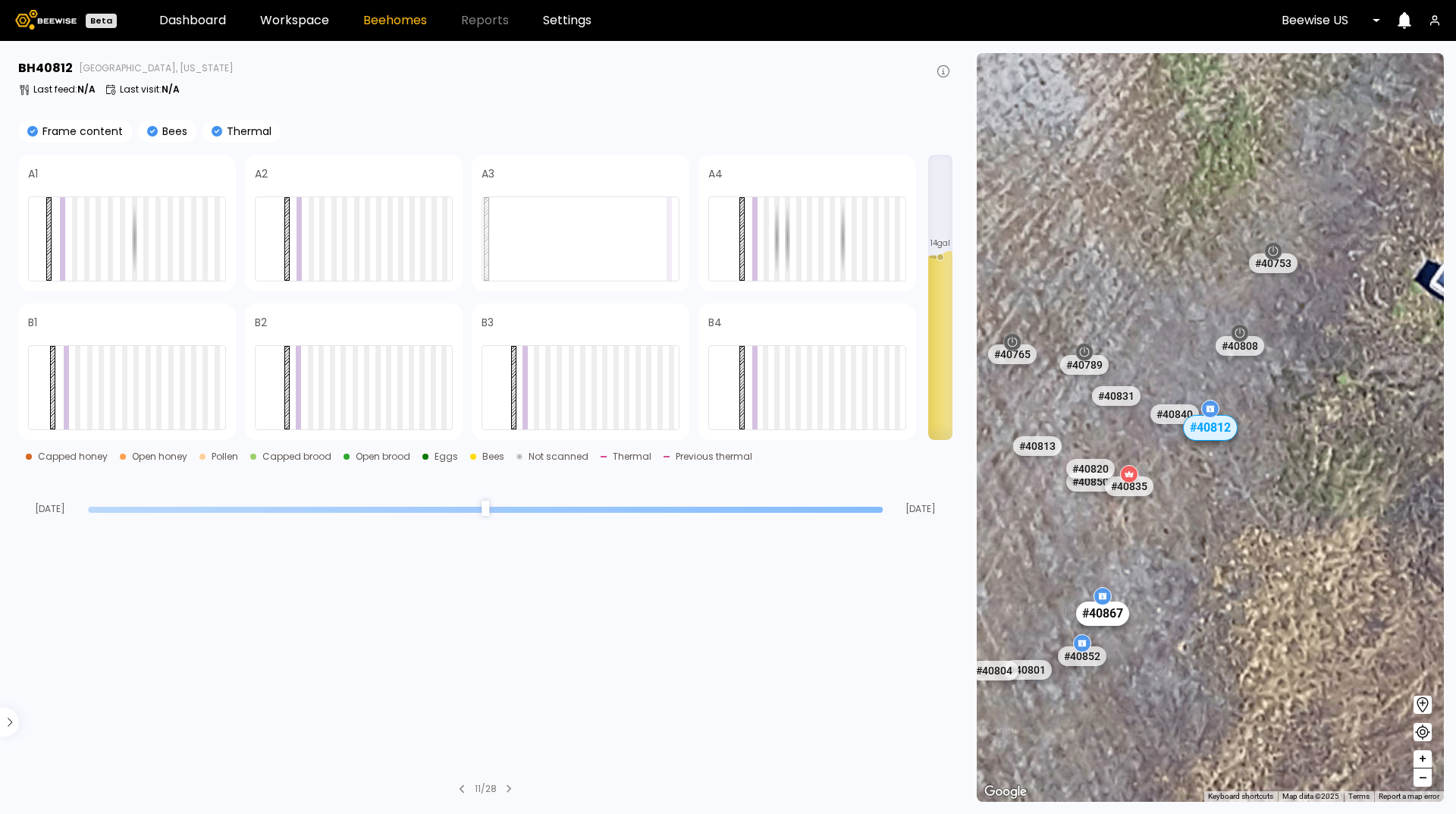
click at [1113, 611] on div "# 40867" at bounding box center [1103, 614] width 54 height 24
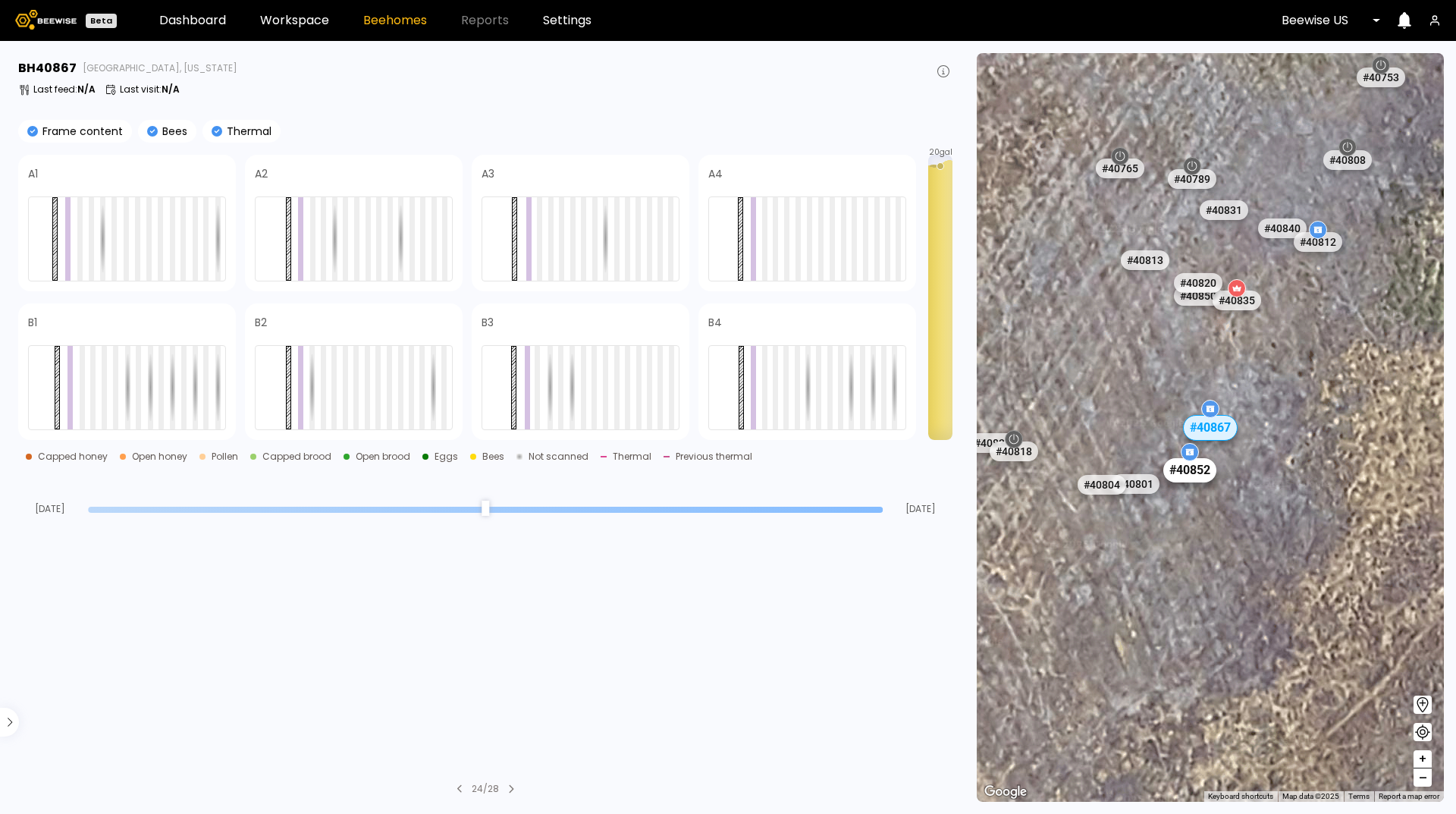
click at [1191, 475] on div "# 40852" at bounding box center [1190, 470] width 54 height 24
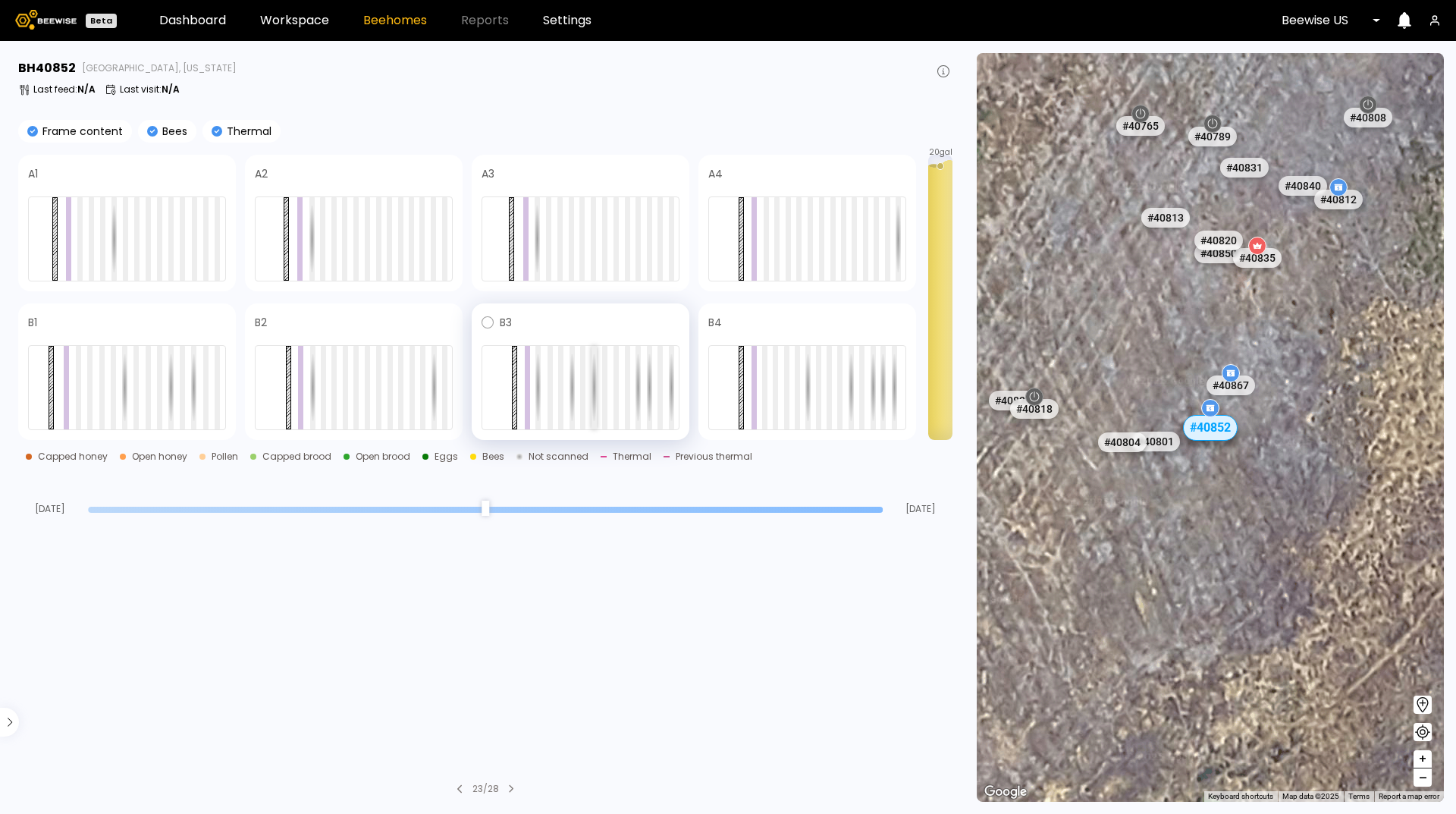
click at [594, 387] on div at bounding box center [594, 388] width 6 height 83
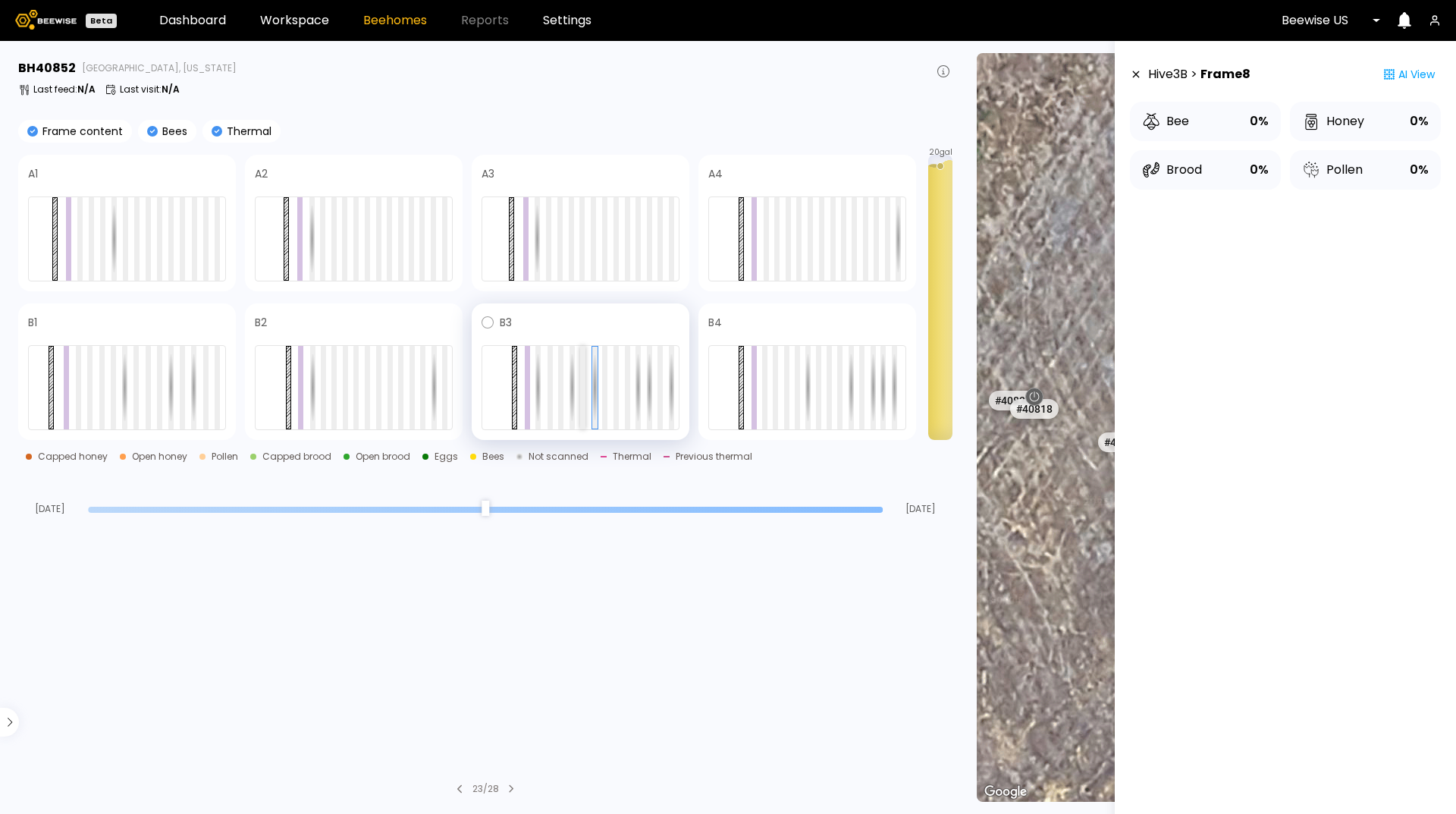
click at [583, 388] on div at bounding box center [583, 388] width 6 height 83
click at [1136, 78] on icon at bounding box center [1136, 75] width 12 height 11
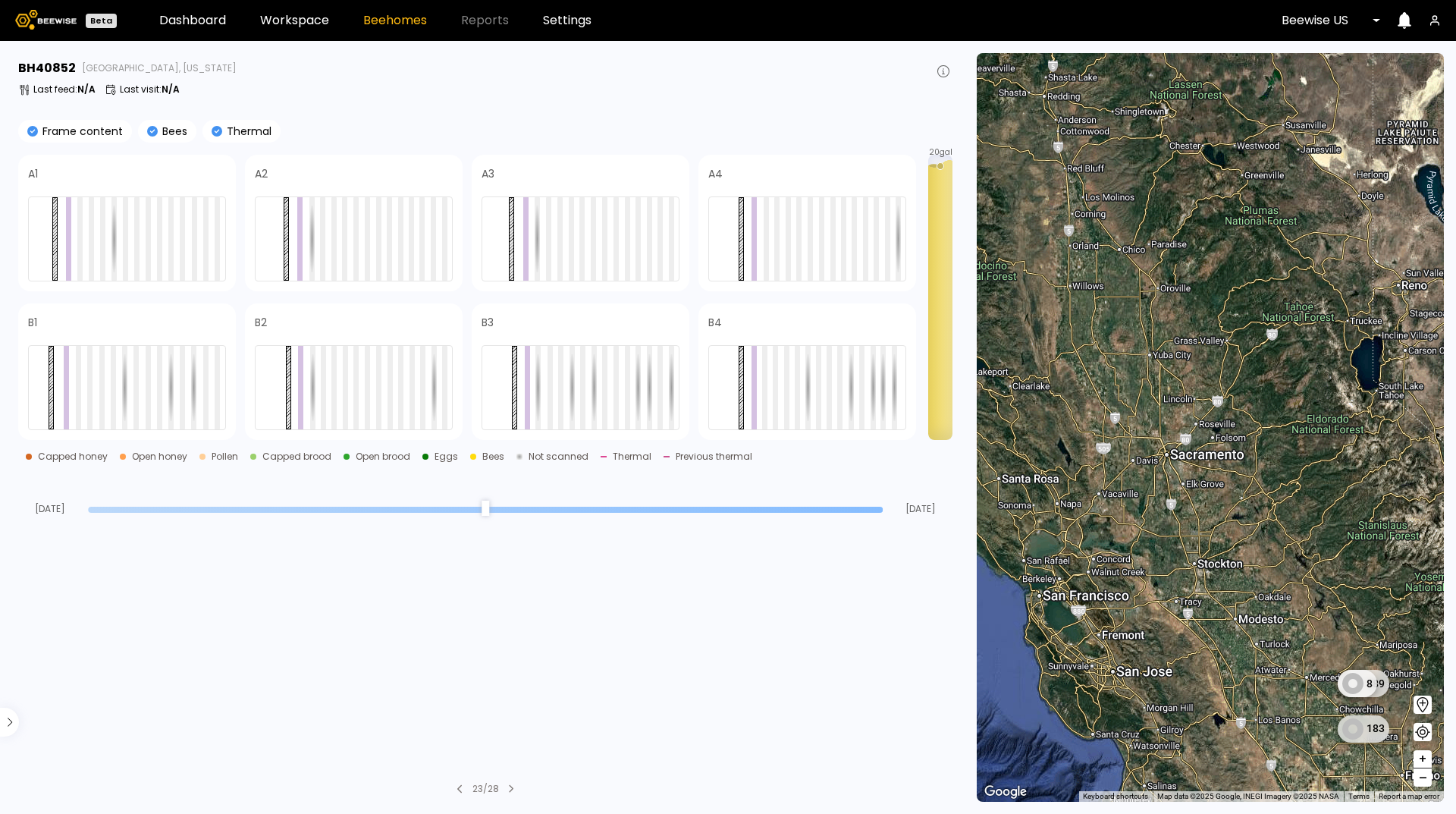
drag, startPoint x: 1020, startPoint y: 256, endPoint x: 1164, endPoint y: 495, distance: 279.0
click at [1164, 495] on div "1 BH 1 BH 189 8 17 BH 2 BH 183 7 BH 6 BH" at bounding box center [1211, 427] width 467 height 748
click at [1111, 612] on div "0" at bounding box center [1112, 608] width 23 height 25
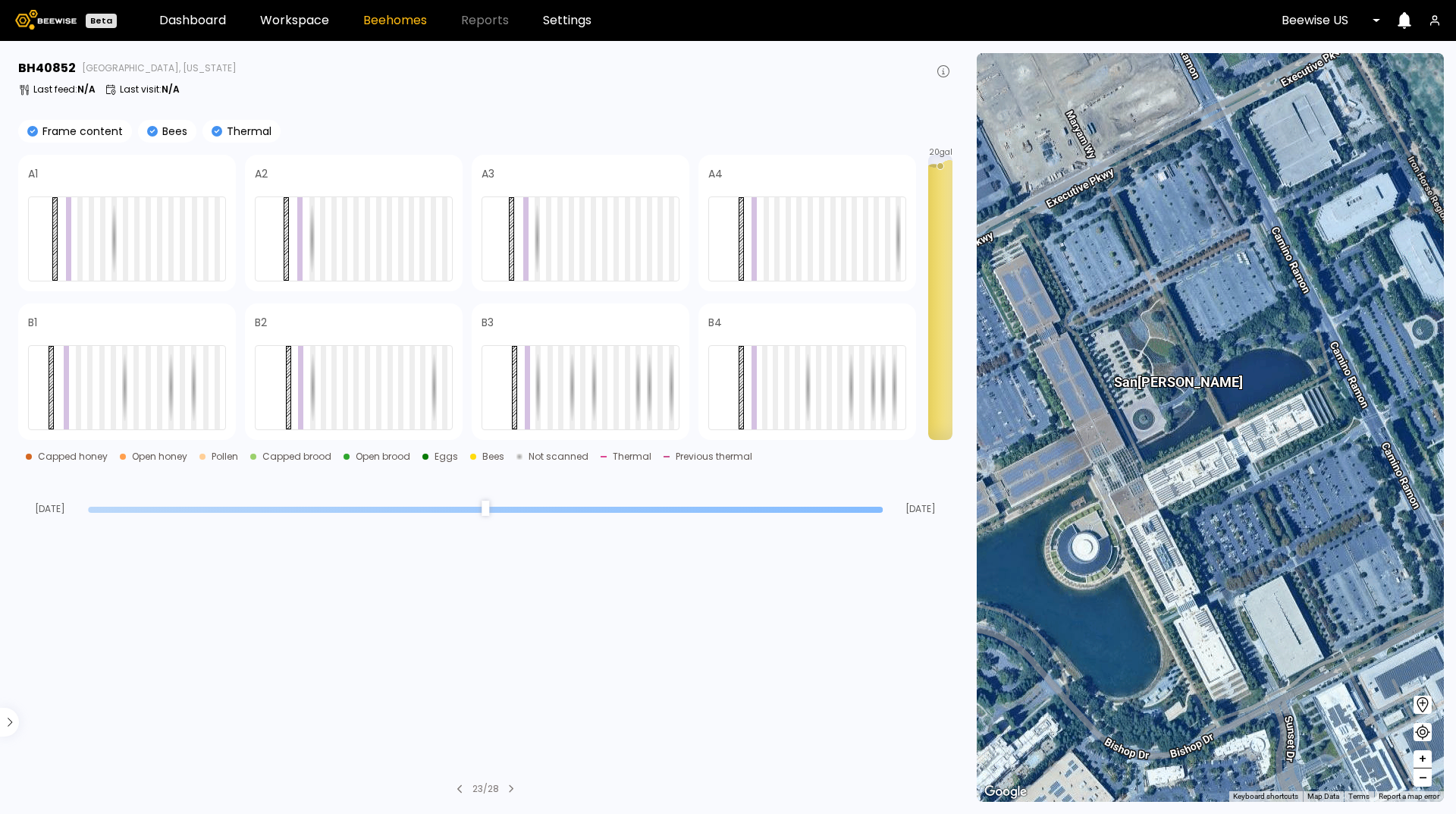
drag, startPoint x: 1331, startPoint y: 694, endPoint x: 1296, endPoint y: 652, distance: 54.7
click at [1296, 652] on div "# 41217 # 10212 San Ramon # 41289 # 41323 # 10500 # 10015 # 101 # 10037 # 10271…" at bounding box center [1211, 427] width 467 height 748
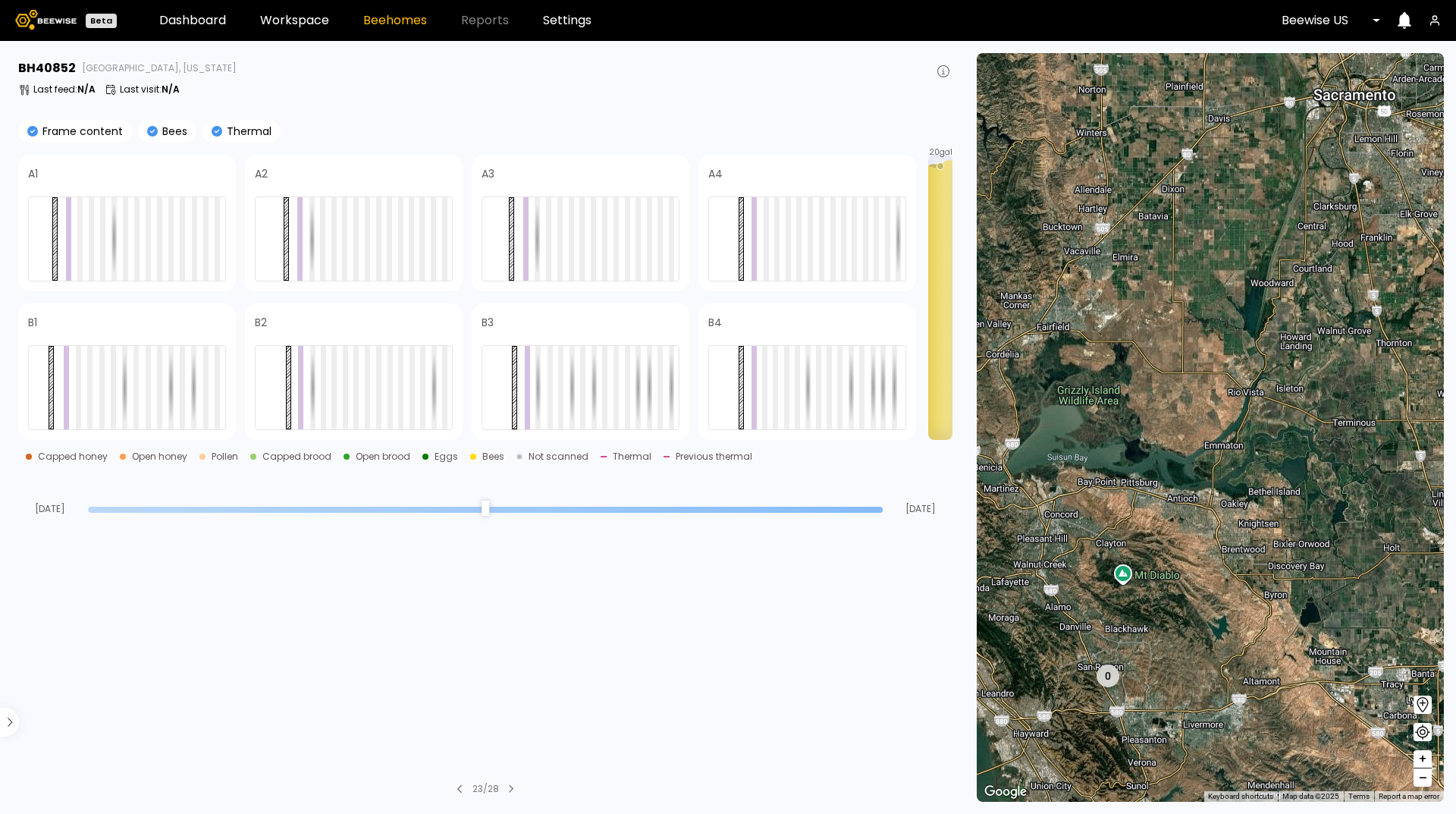
drag, startPoint x: 1376, startPoint y: 551, endPoint x: 1170, endPoint y: 569, distance: 206.8
click at [1170, 569] on div "1 BH 1 BH 0 1 BH 1 BH 1 BH 4 BH 17 BH 1 BH 2 BH 5 BH" at bounding box center [1211, 427] width 467 height 748
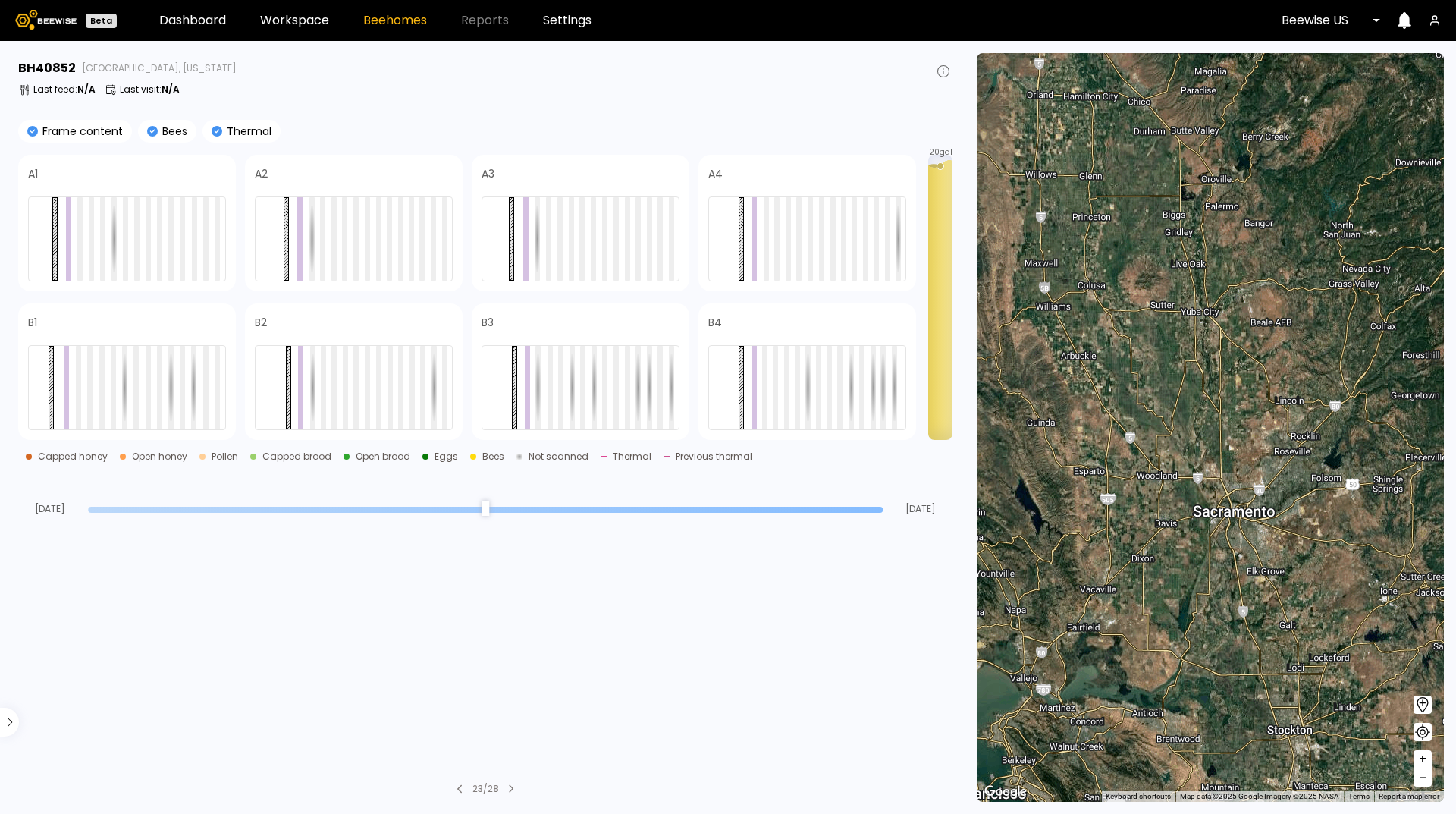
drag, startPoint x: 1172, startPoint y: 408, endPoint x: 1143, endPoint y: 579, distance: 173.4
click at [1143, 579] on div "1 BH 1 BH 0 17 BH 1 BH 2 BH 7 BH 5 BH" at bounding box center [1211, 427] width 467 height 748
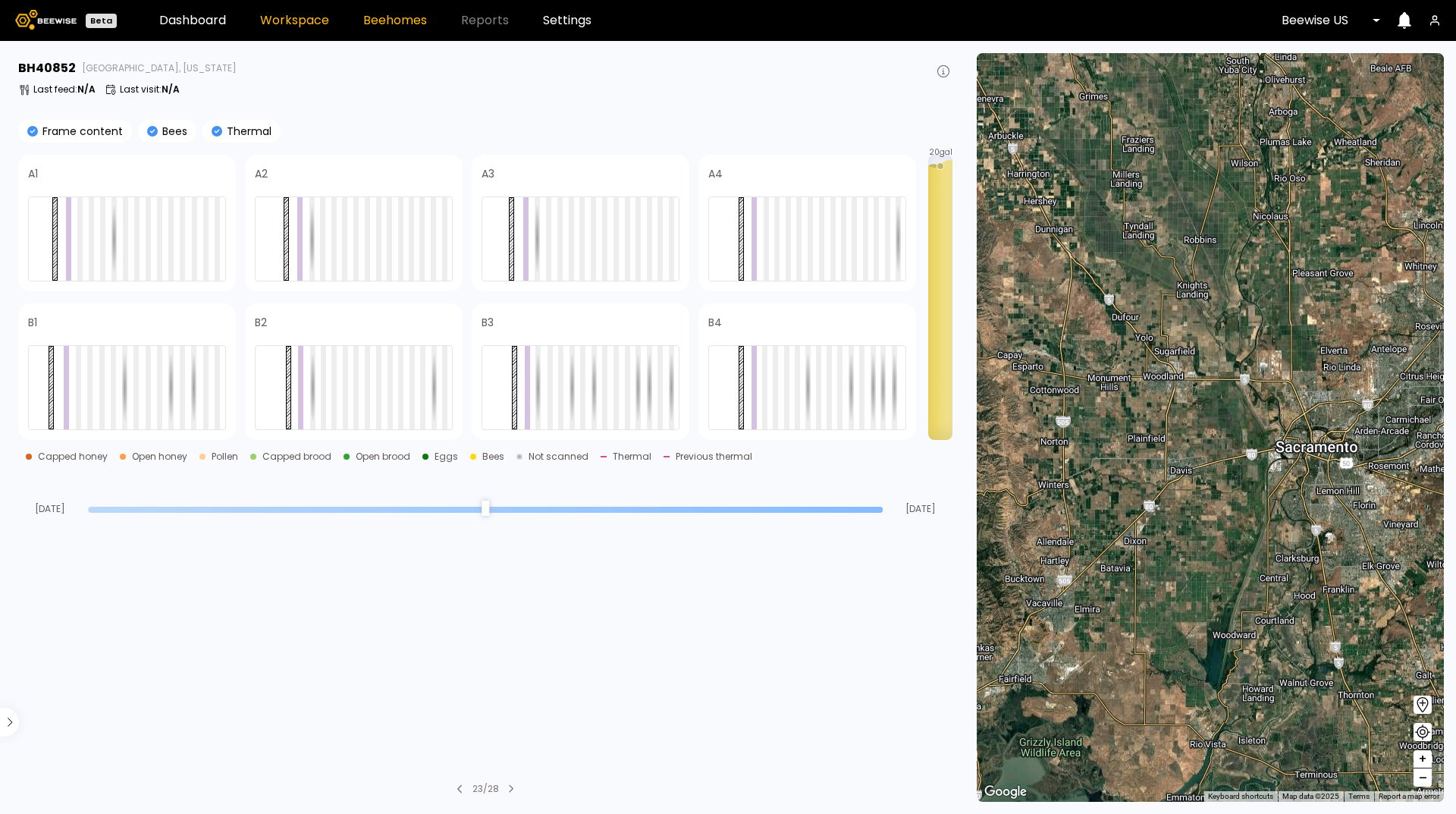
click at [292, 15] on link "Workspace" at bounding box center [294, 20] width 69 height 12
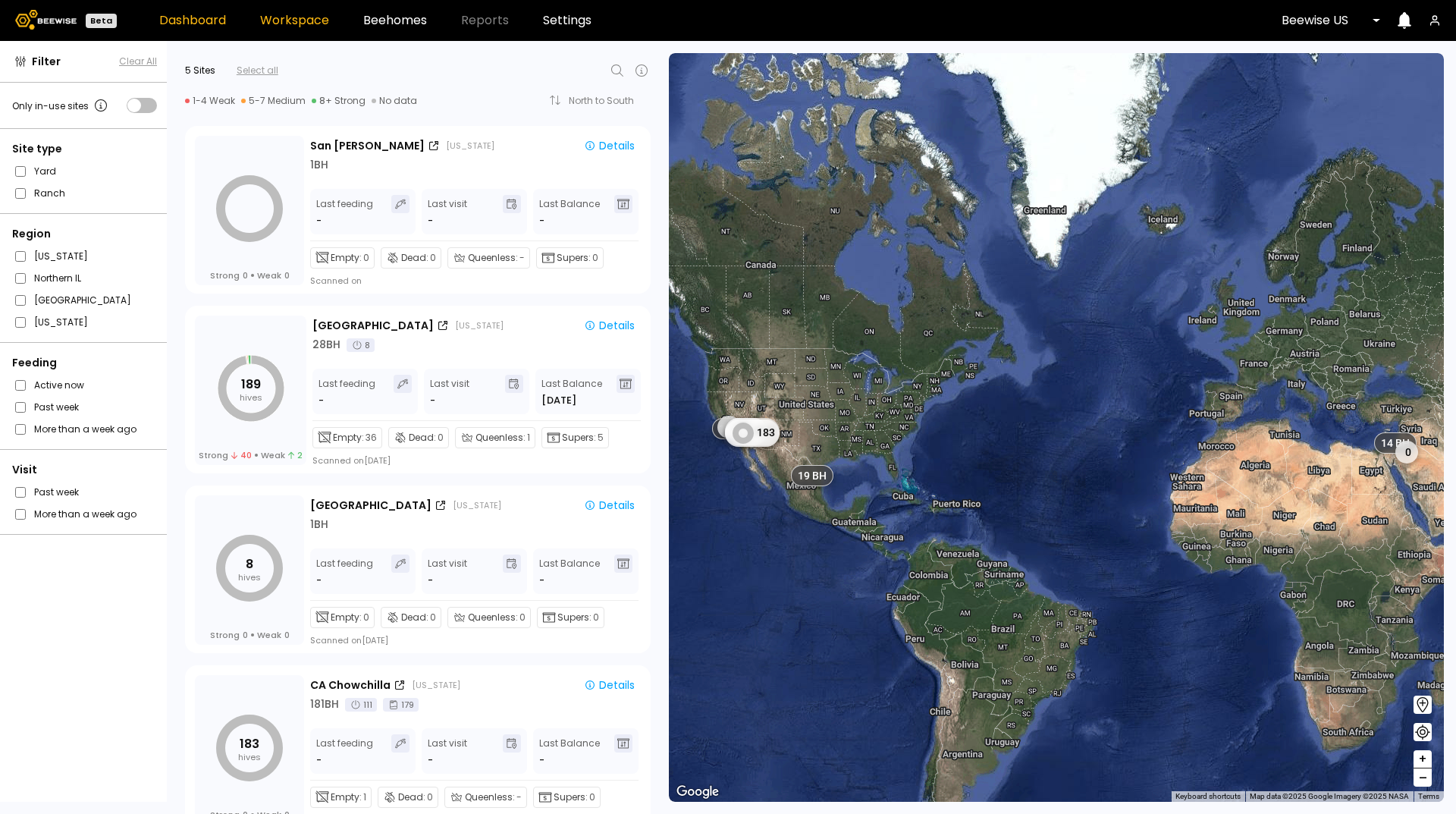
click at [221, 15] on link "Dashboard" at bounding box center [193, 20] width 66 height 12
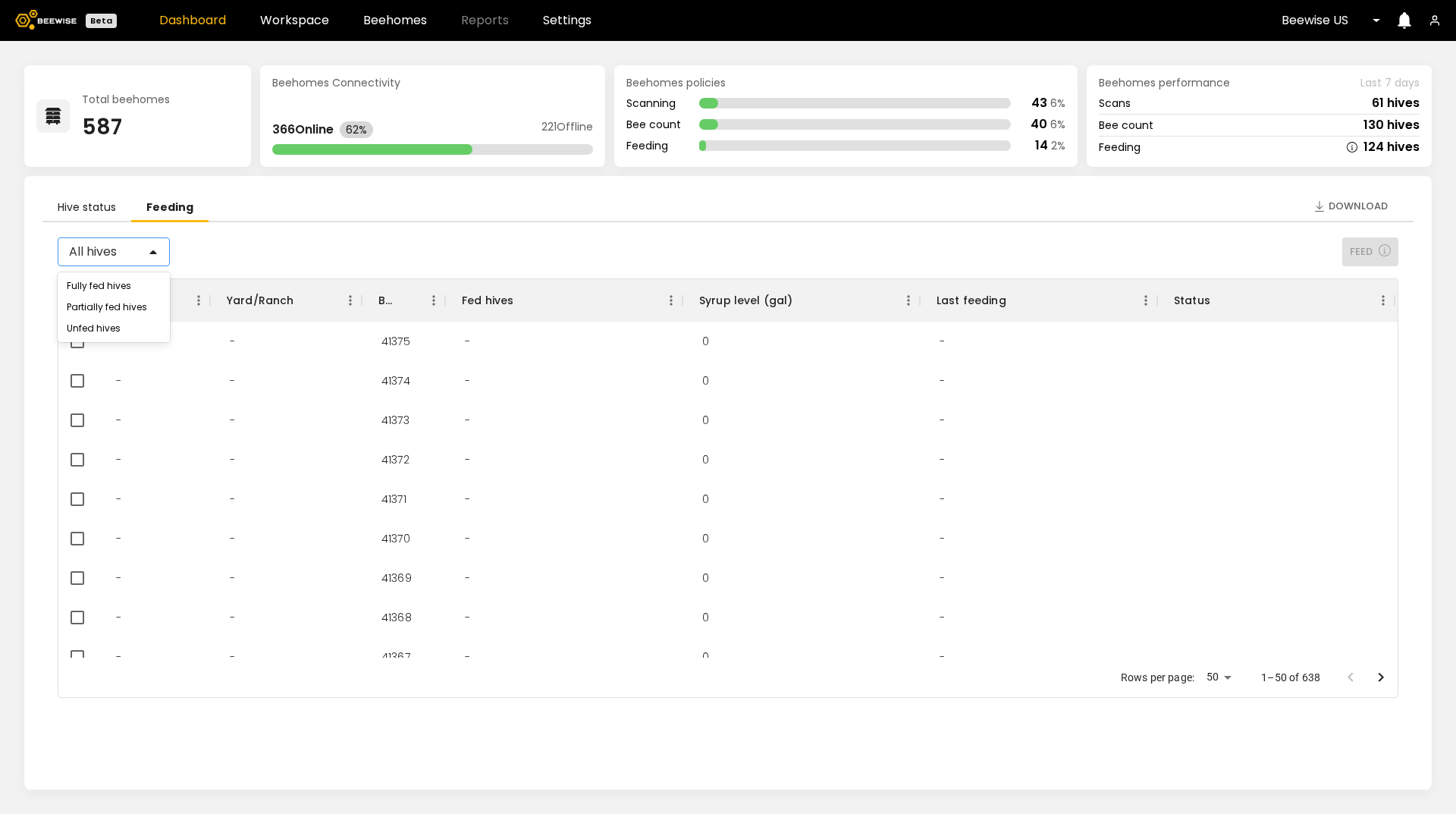
click at [132, 255] on div at bounding box center [108, 251] width 78 height 14
click at [78, 202] on li "Hive status" at bounding box center [87, 208] width 89 height 28
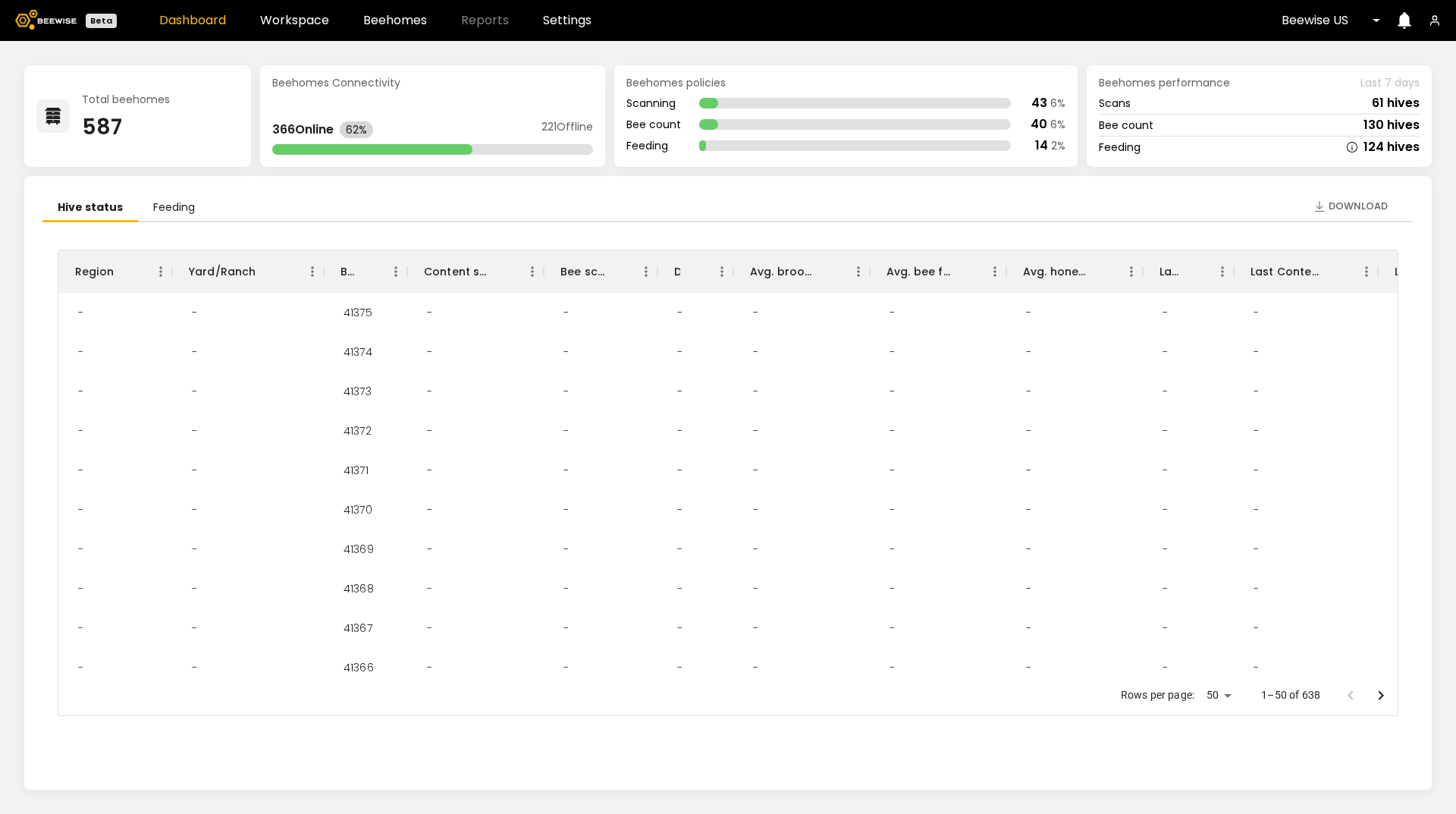
click at [325, 155] on div "Beehomes Connectivity 366 Online 62% 221 Offline" at bounding box center [433, 116] width 345 height 102
click at [400, 19] on link "Beehomes" at bounding box center [395, 20] width 64 height 12
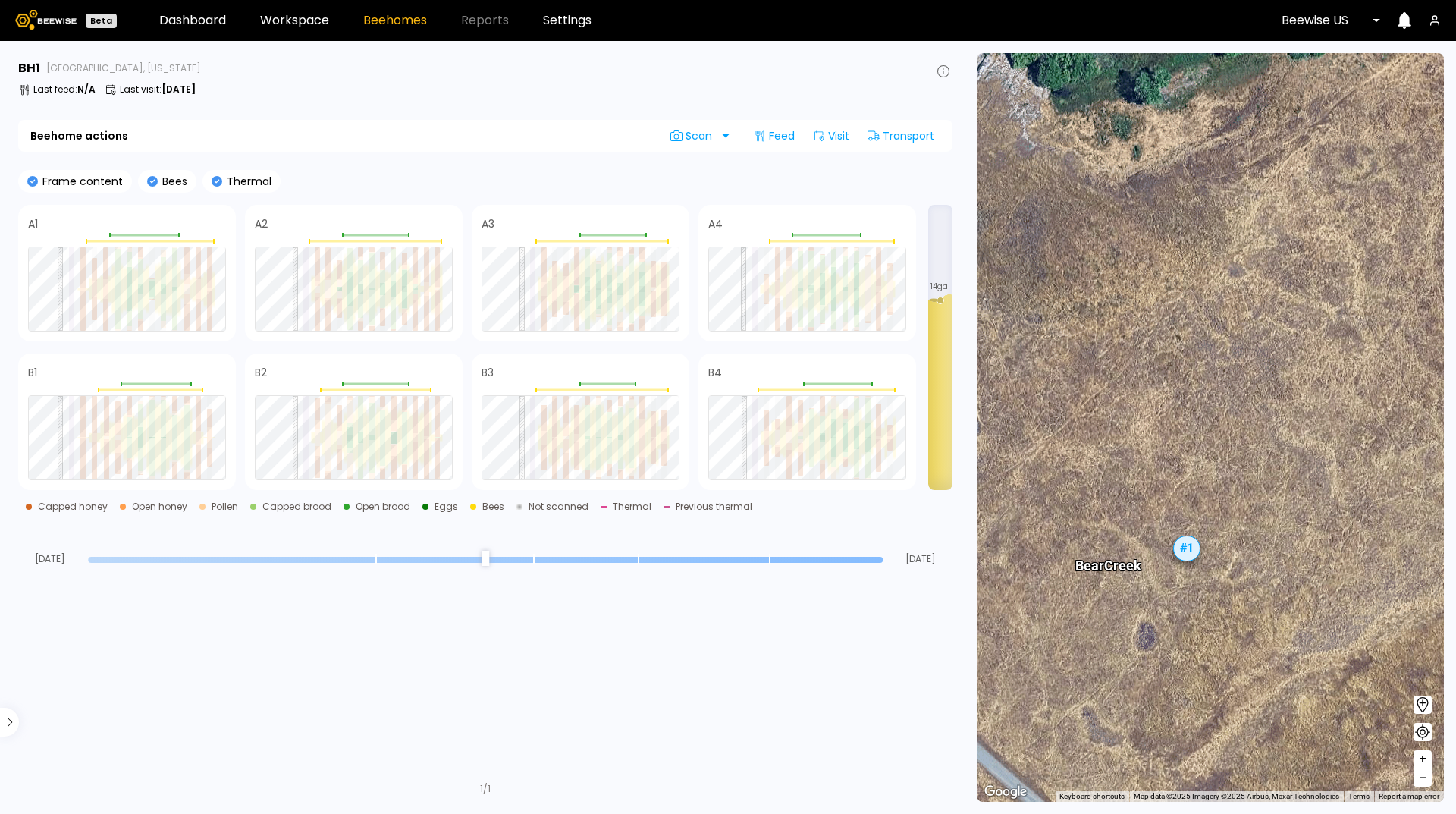
click at [1183, 546] on div "# 1" at bounding box center [1187, 548] width 28 height 26
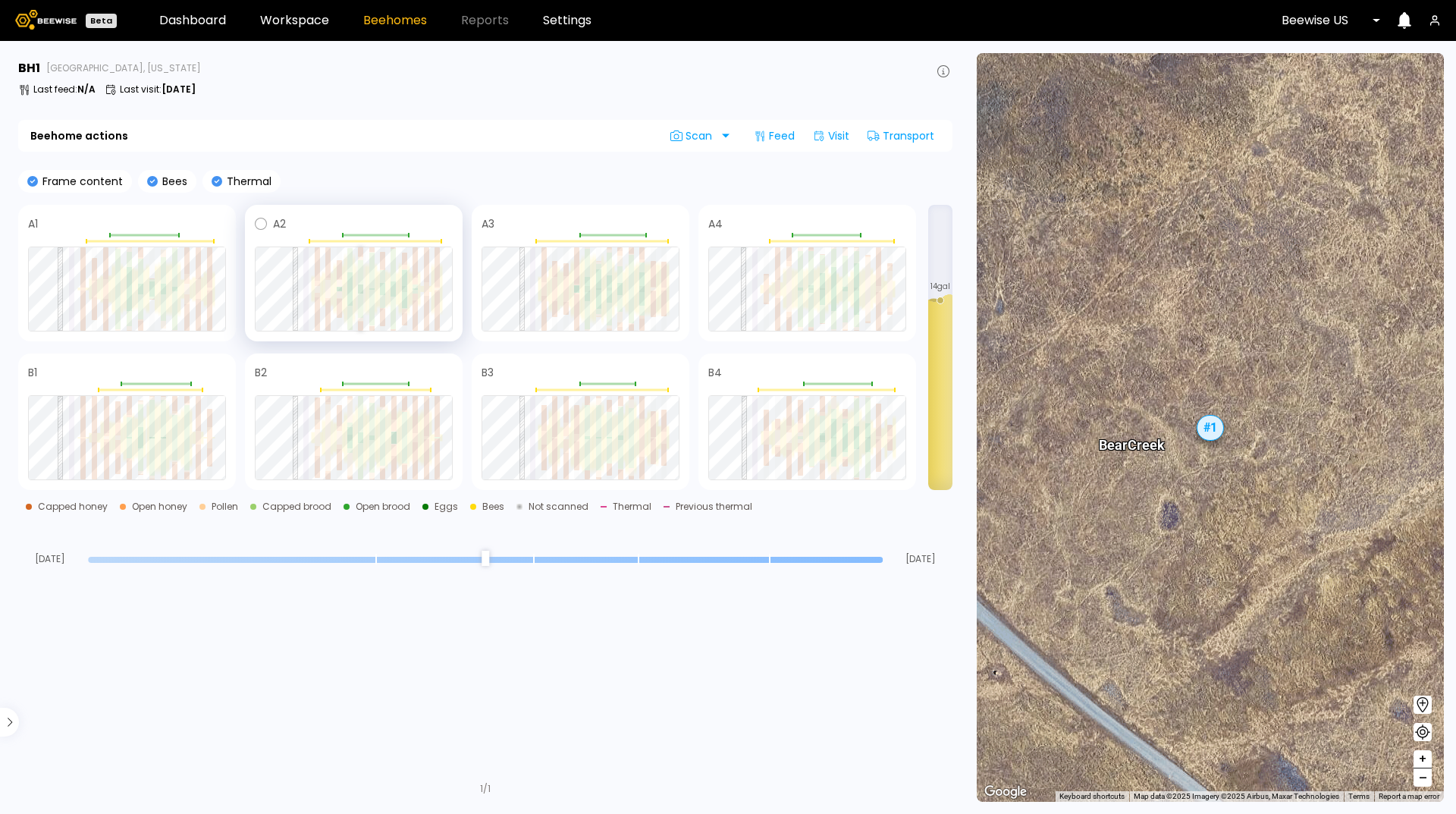
click at [359, 291] on div at bounding box center [361, 288] width 6 height 8
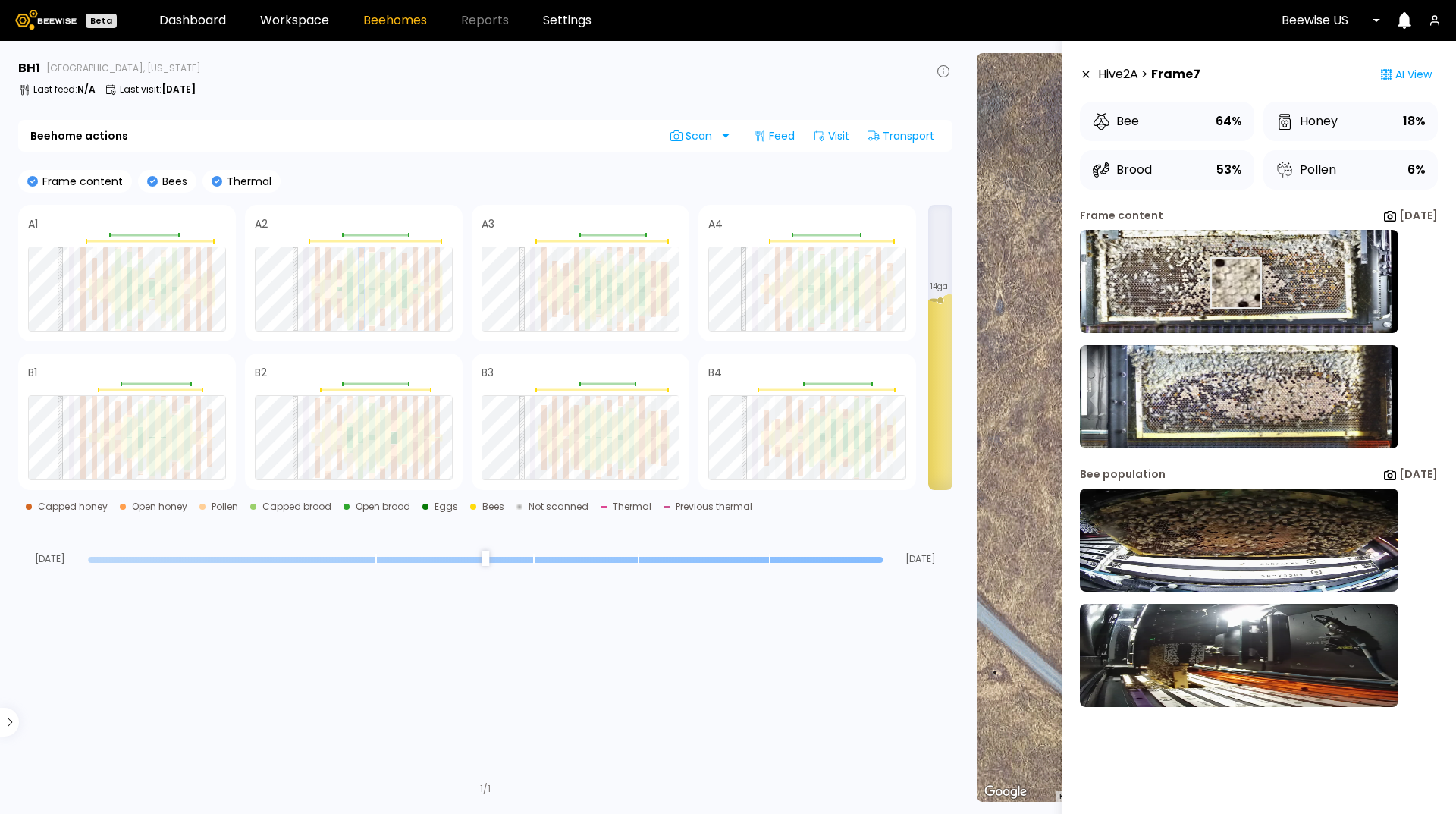
click at [1221, 281] on img at bounding box center [1238, 281] width 318 height 103
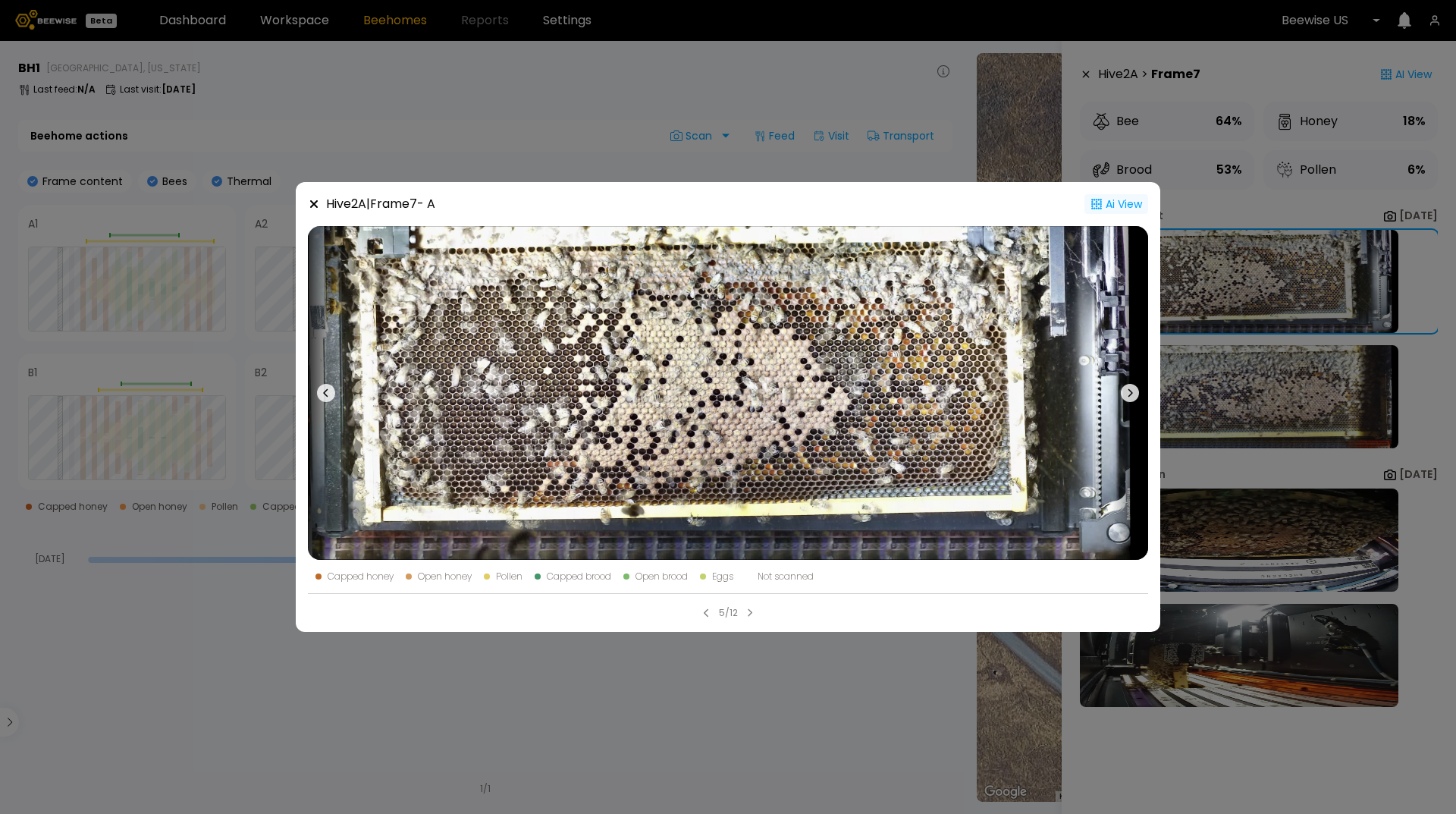
click at [1126, 207] on div "Ai View" at bounding box center [1116, 203] width 64 height 19
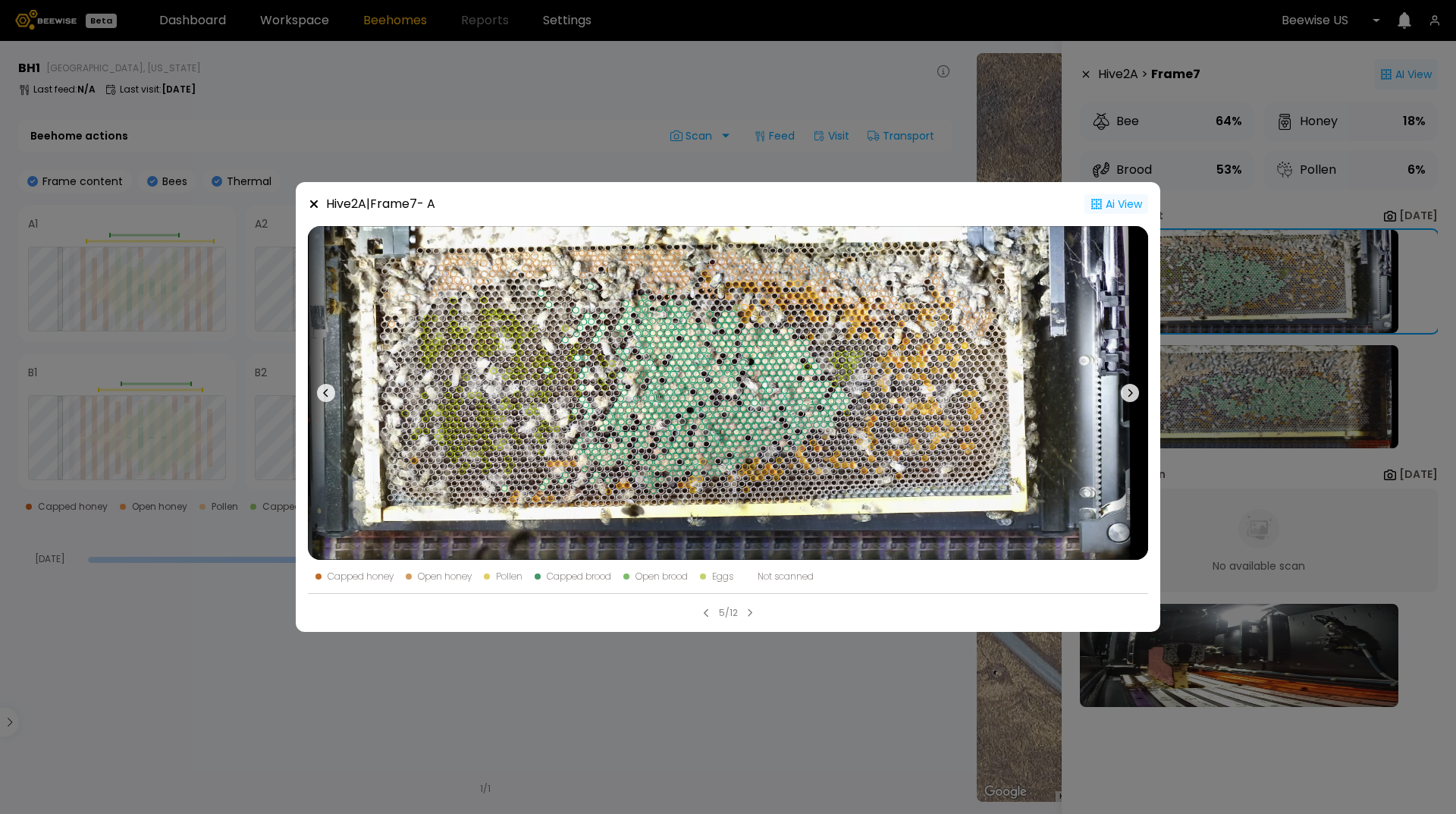
click at [313, 205] on icon at bounding box center [314, 204] width 7 height 7
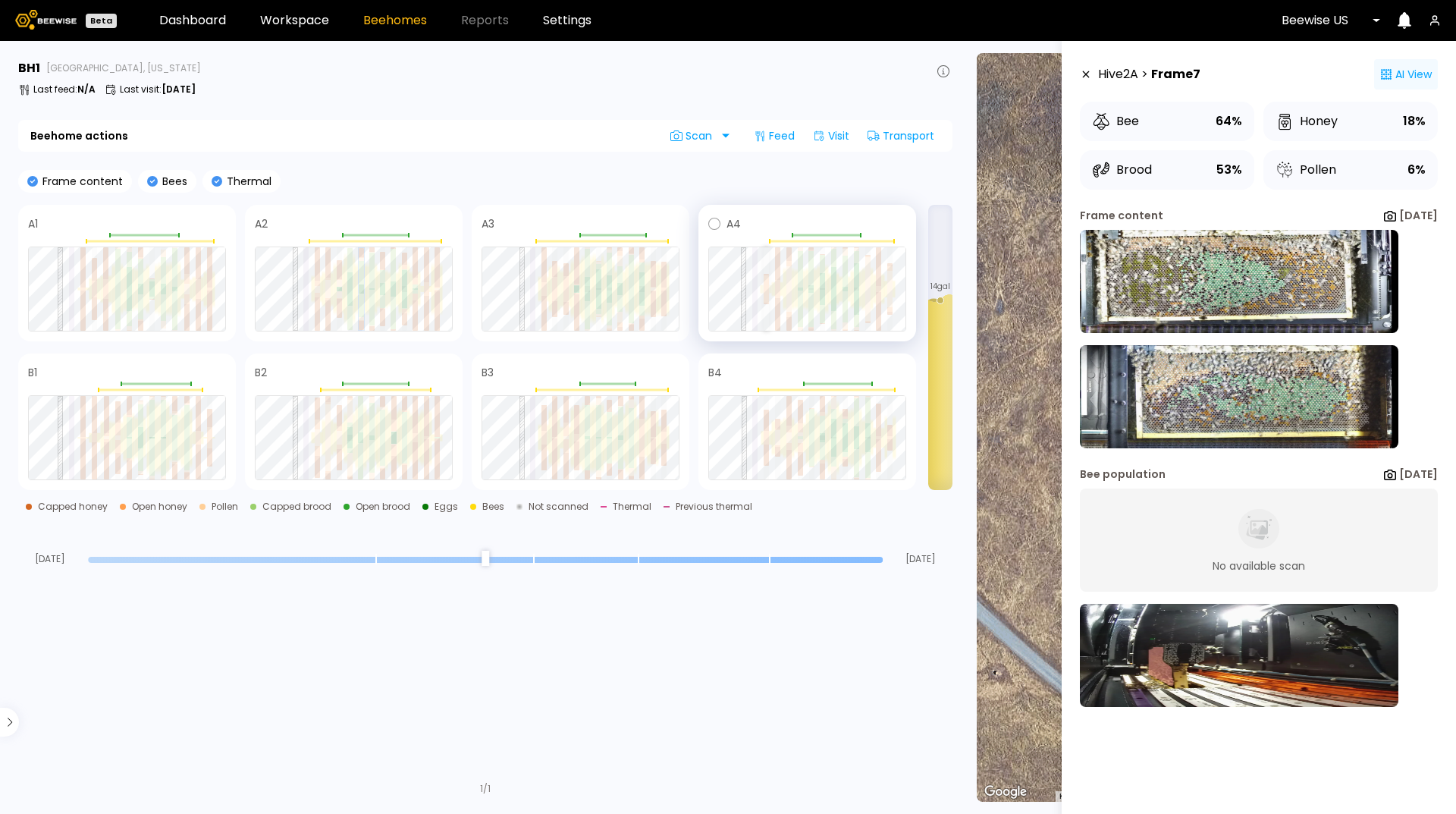
click at [764, 296] on div at bounding box center [767, 295] width 6 height 14
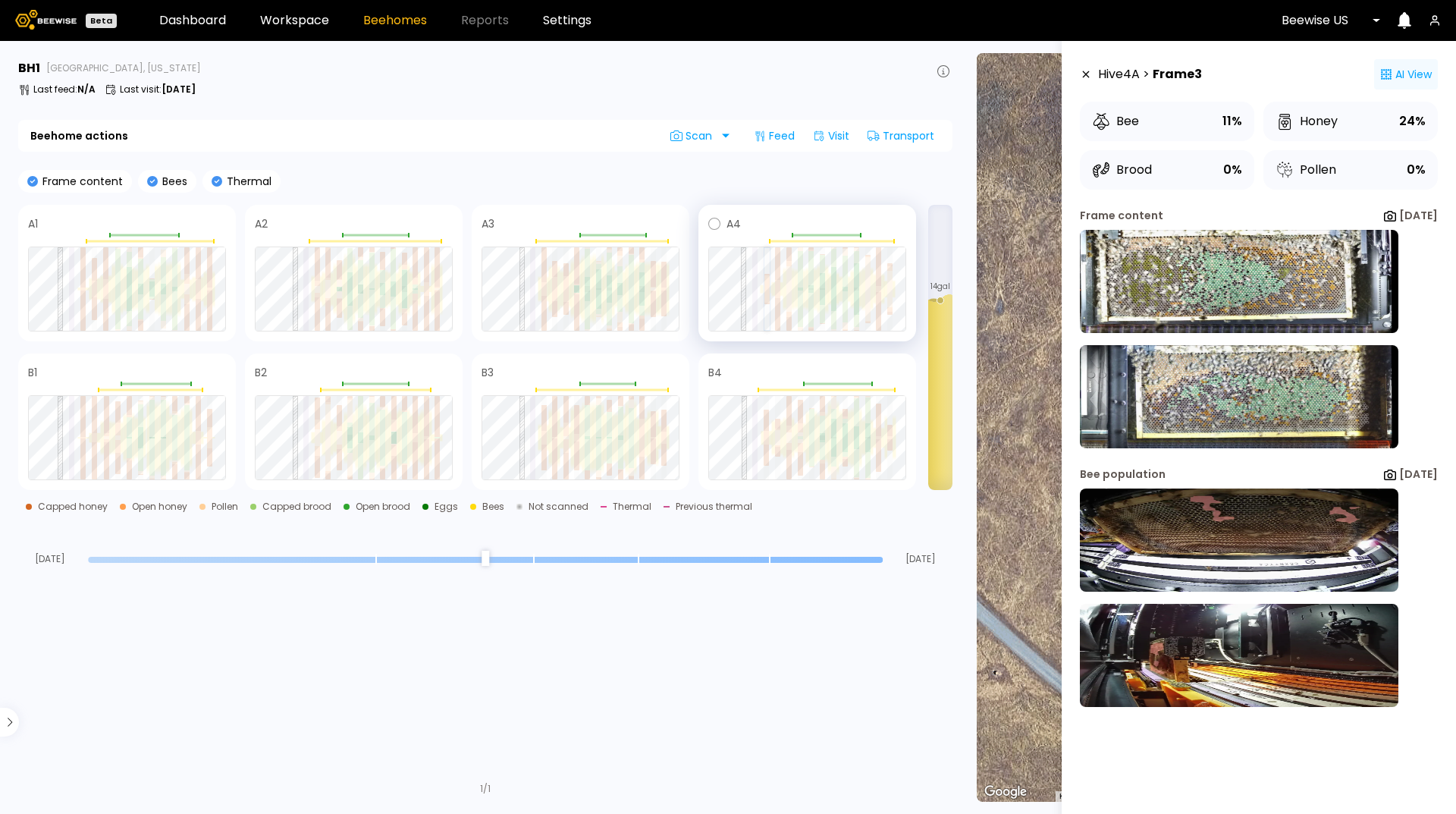
click at [768, 290] on div at bounding box center [767, 295] width 6 height 14
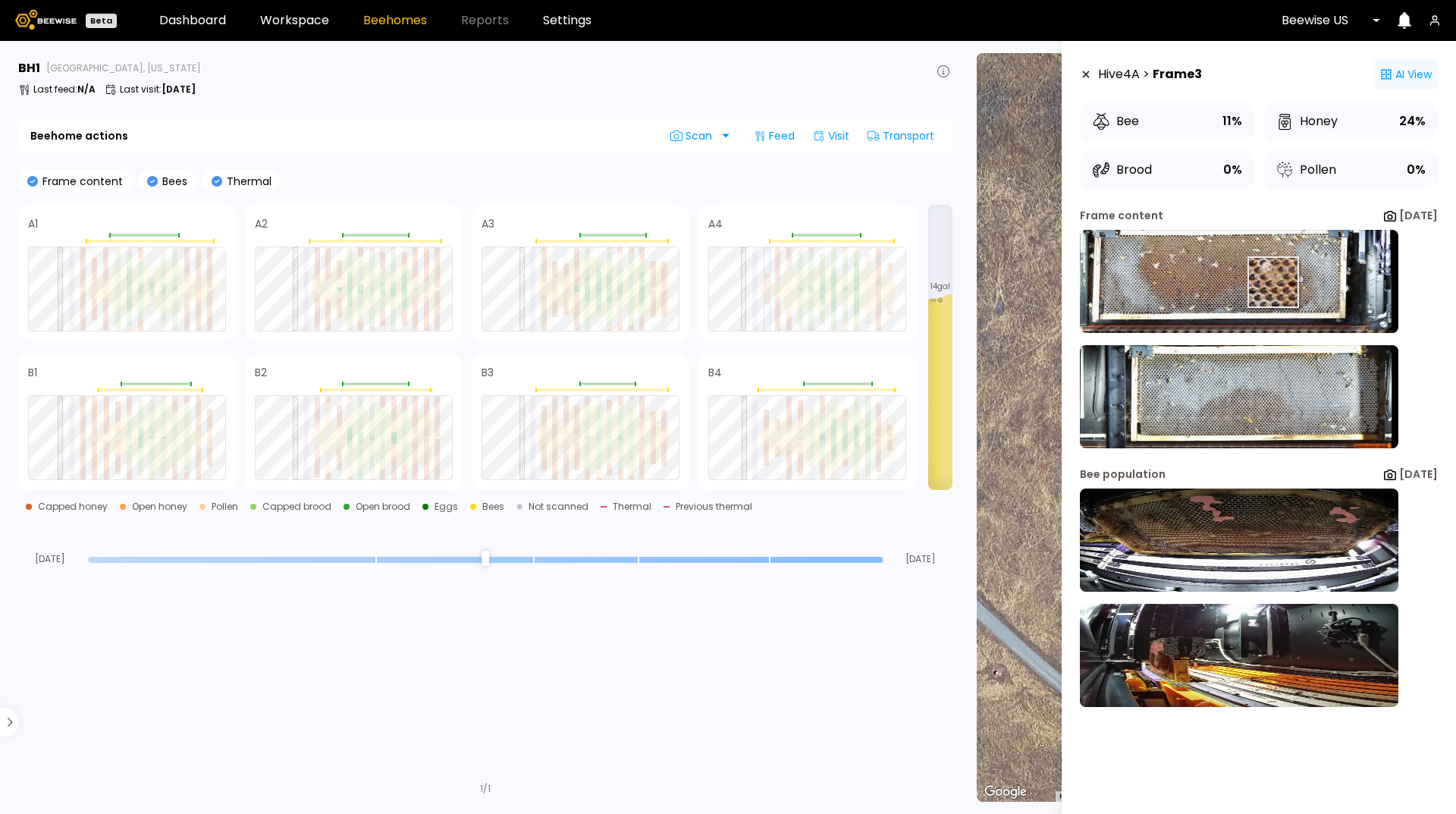
click at [1252, 282] on img at bounding box center [1238, 281] width 318 height 103
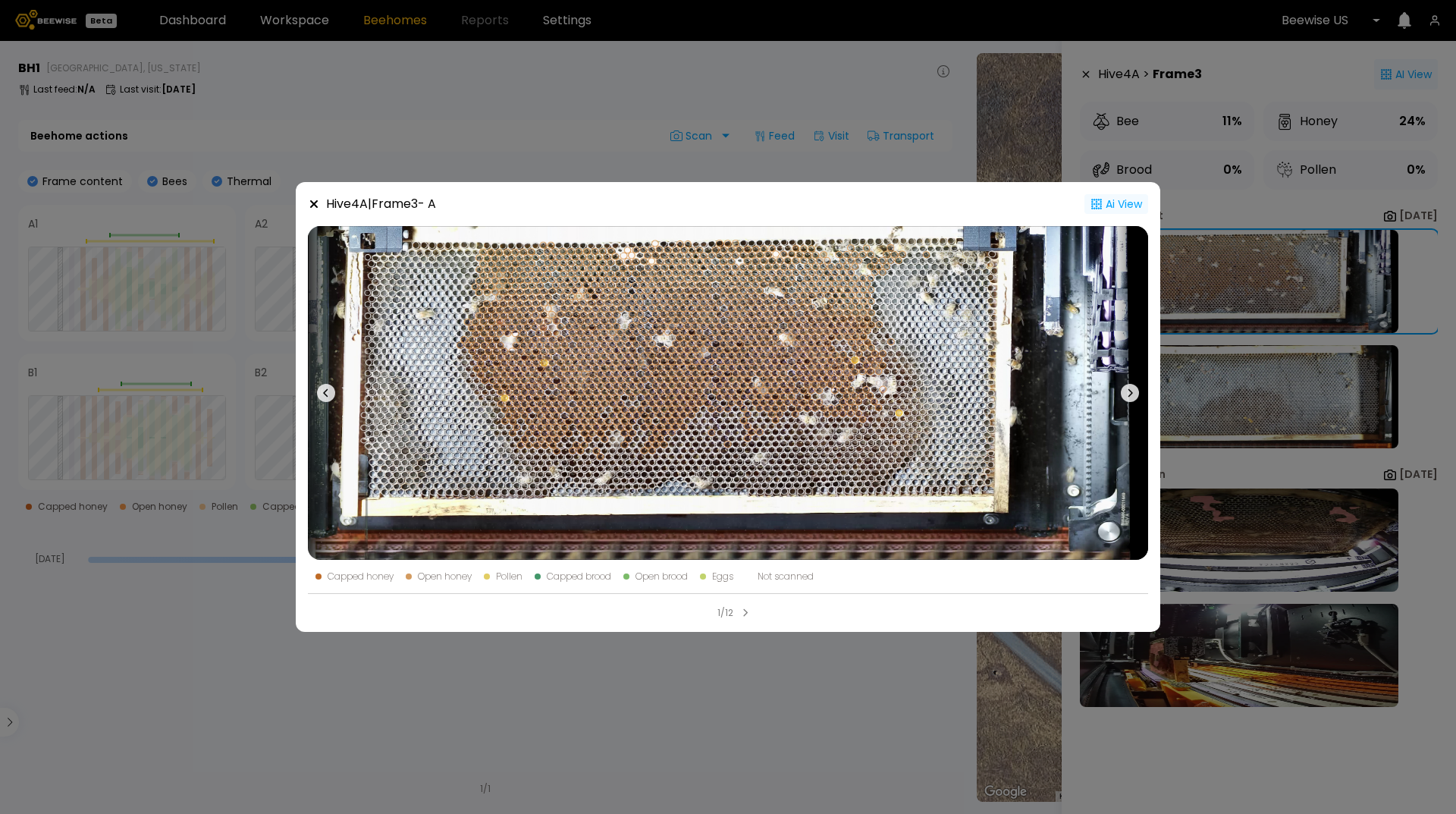
click at [313, 203] on icon at bounding box center [314, 204] width 7 height 7
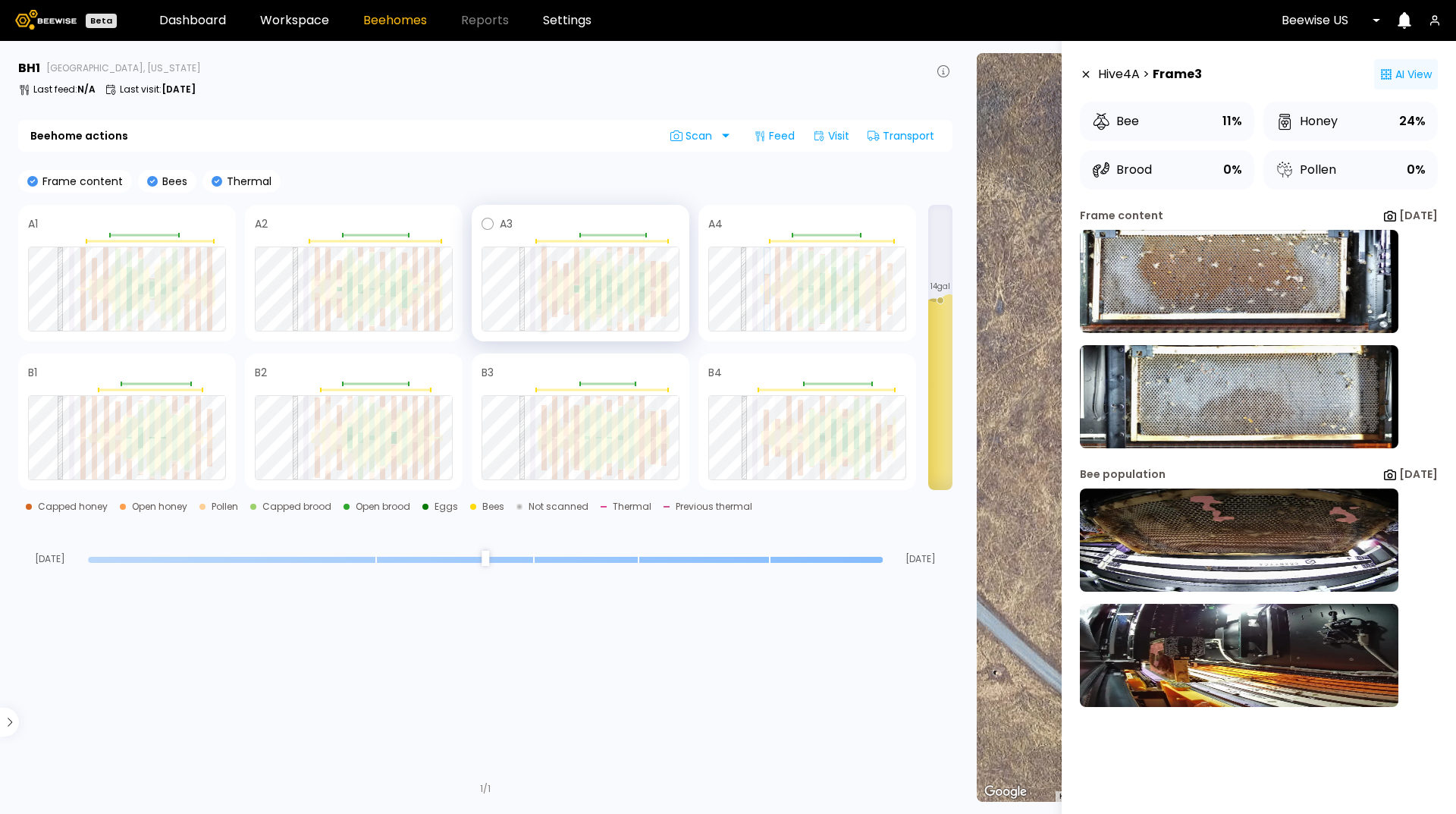
click at [544, 293] on div at bounding box center [544, 292] width 6 height 6
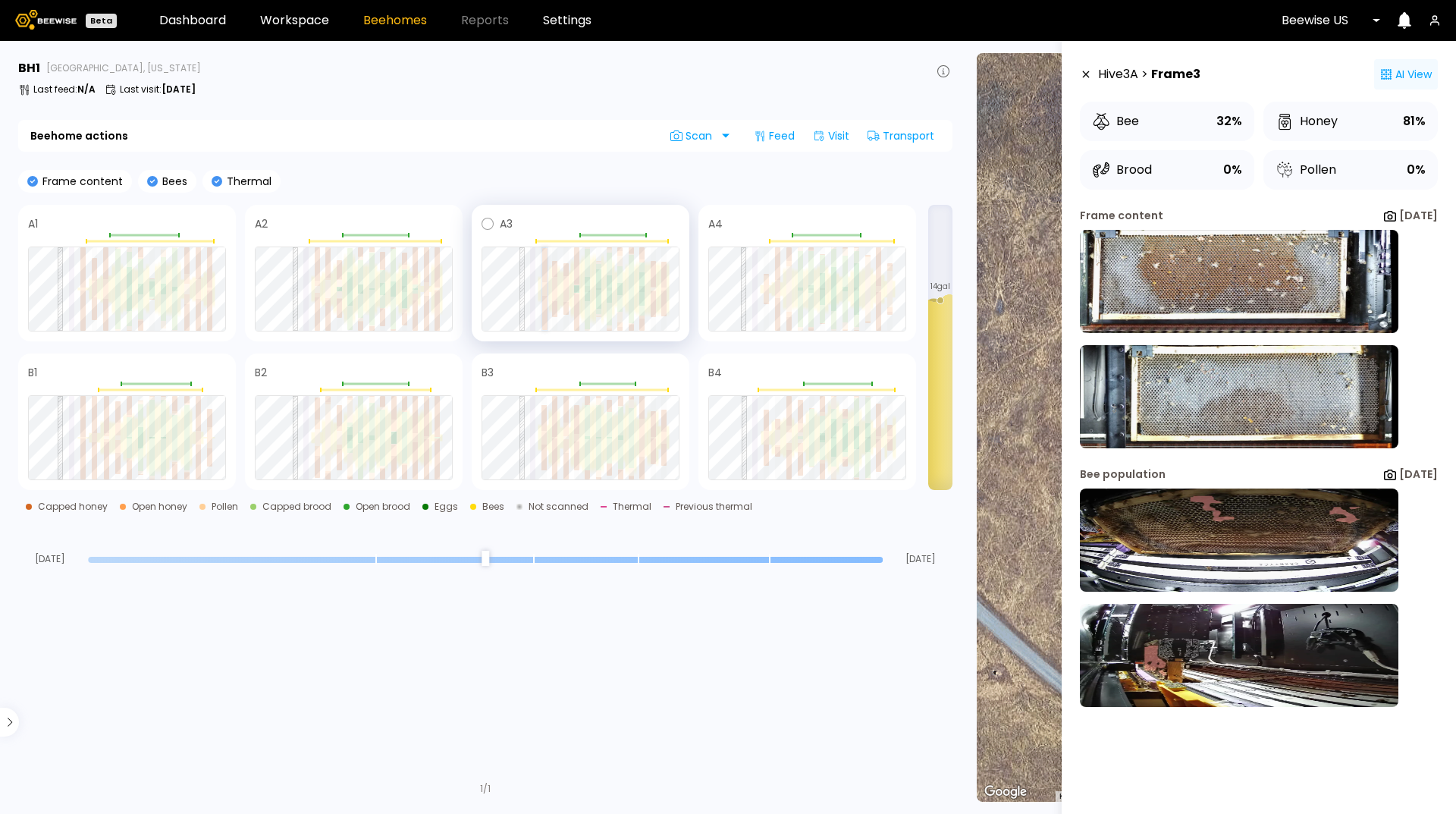
click at [543, 293] on div at bounding box center [545, 292] width 6 height 6
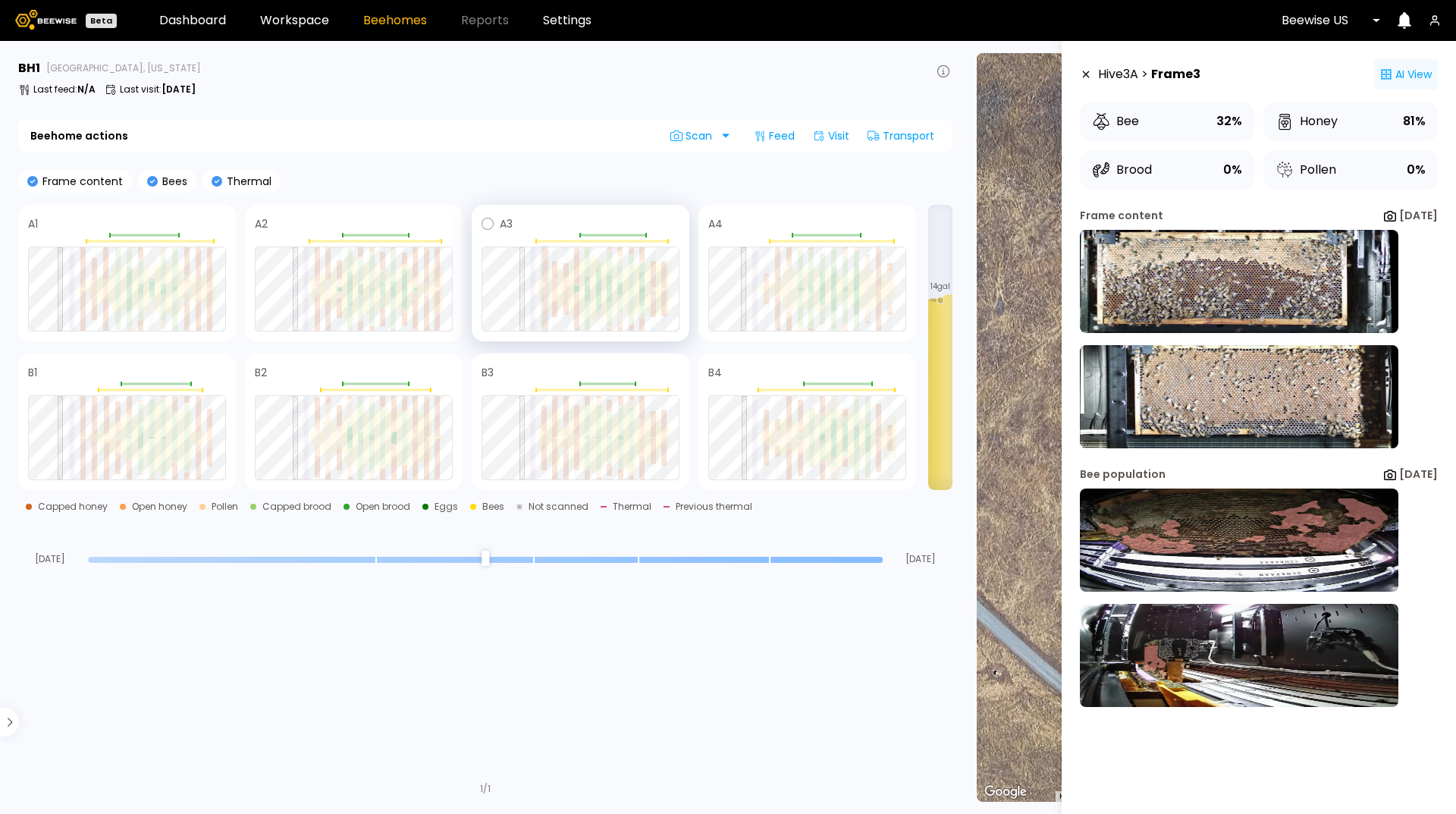
click at [543, 293] on div at bounding box center [545, 292] width 6 height 6
click at [1250, 390] on img at bounding box center [1238, 397] width 318 height 103
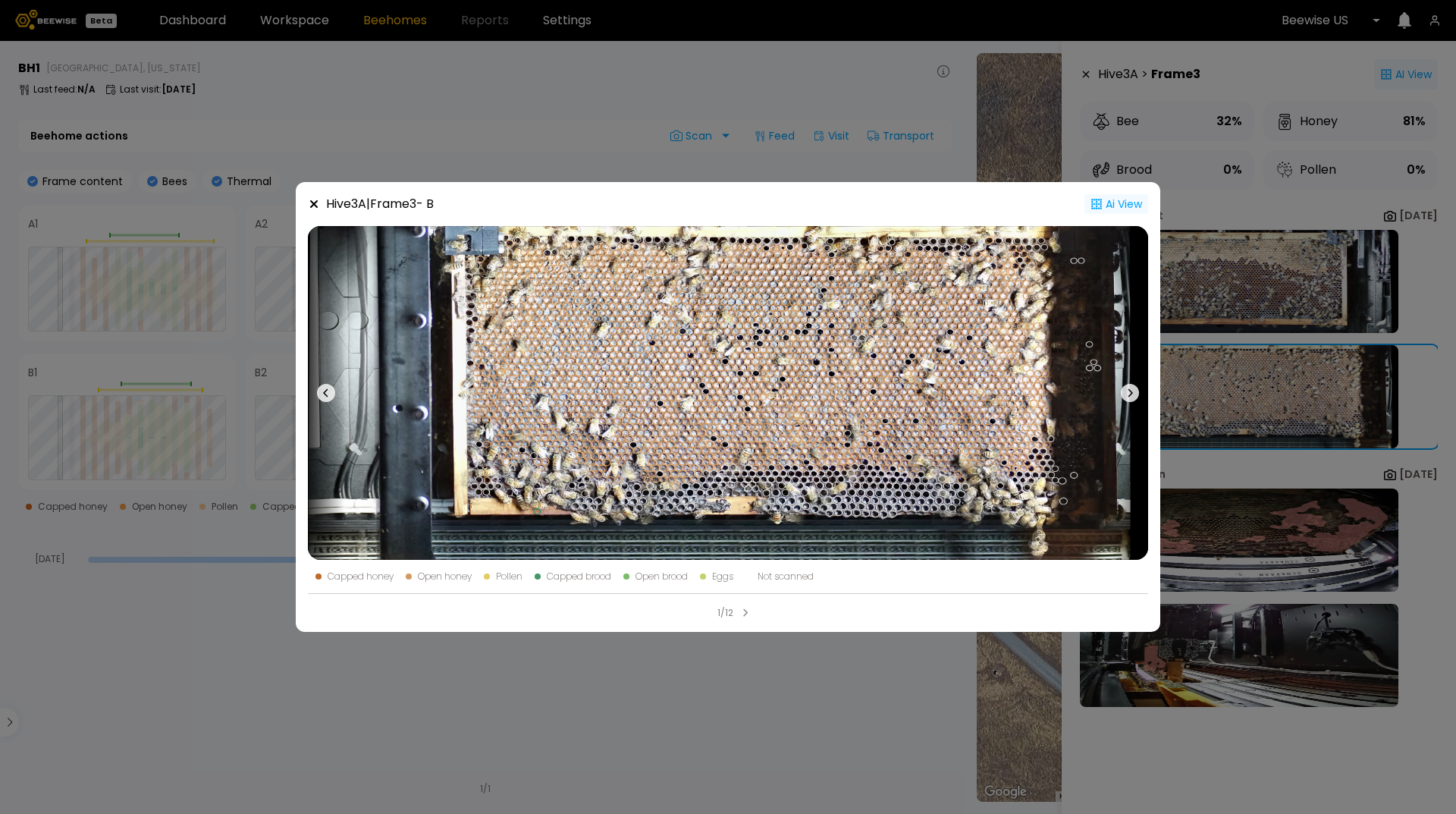
click at [309, 208] on icon at bounding box center [314, 204] width 12 height 12
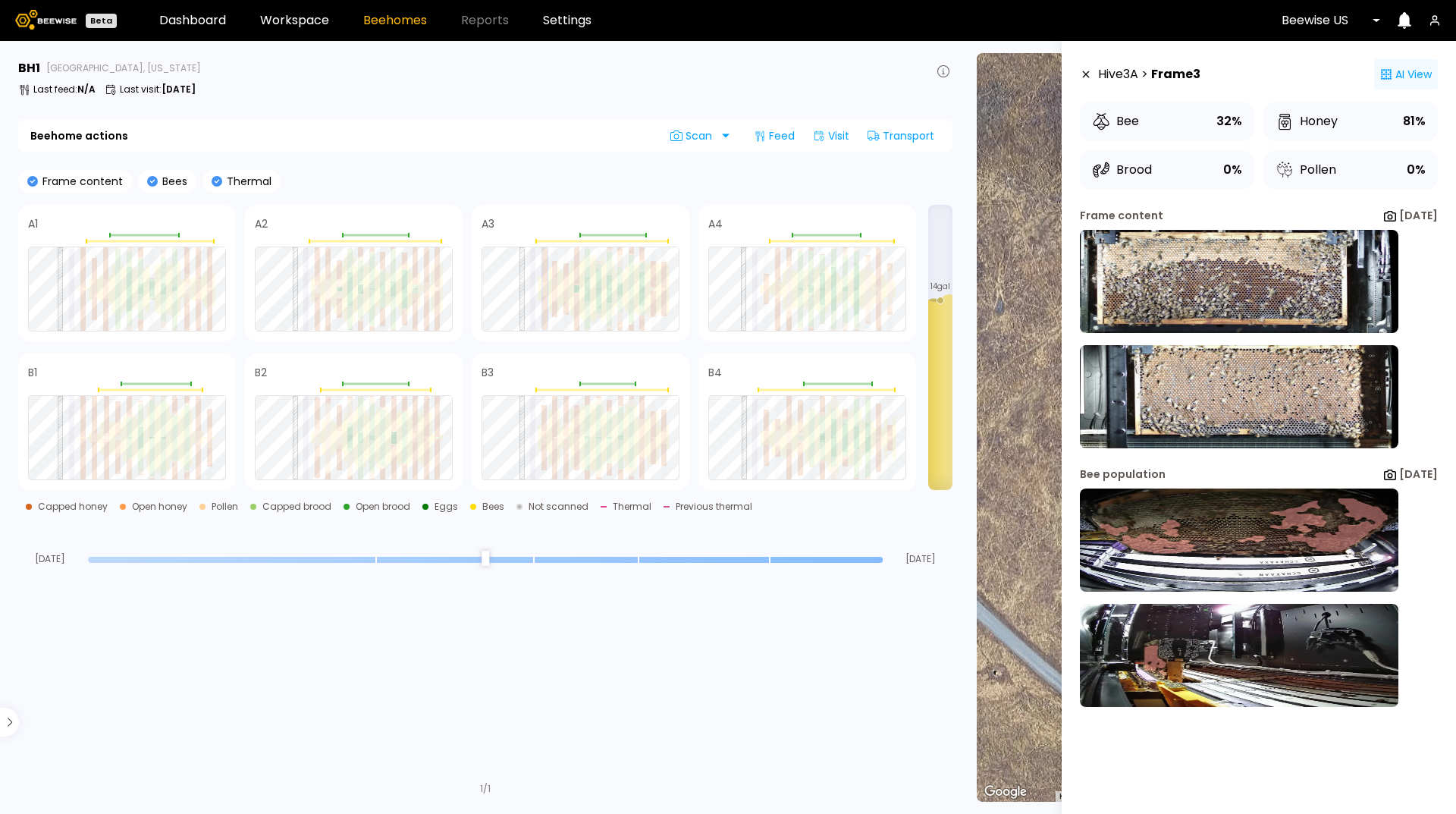
click at [1086, 75] on icon at bounding box center [1086, 74] width 6 height 6
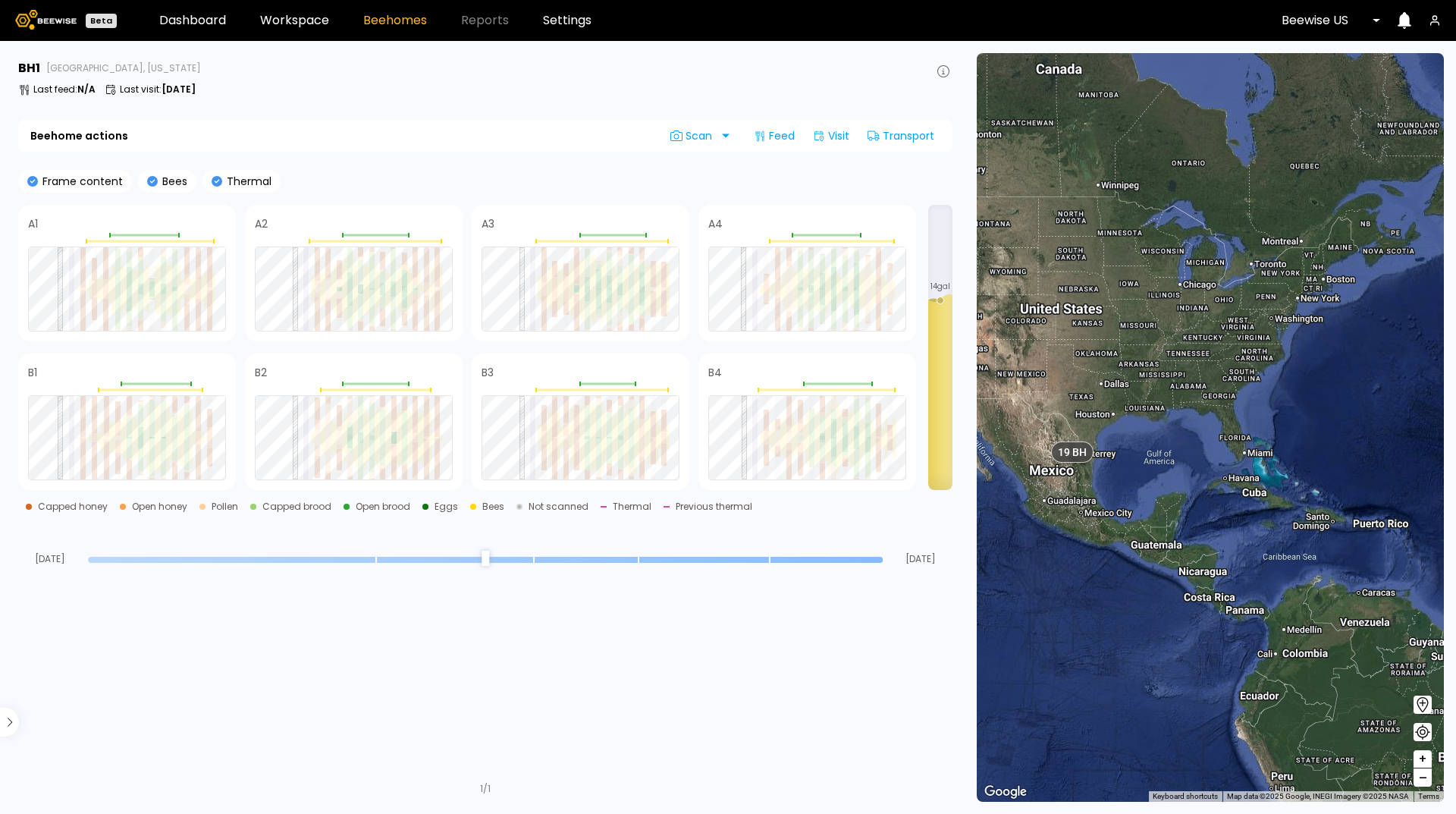
drag, startPoint x: 1262, startPoint y: 519, endPoint x: 1032, endPoint y: 508, distance: 230.3
click at [1032, 508] on div "1 BH 8 189 183 0 14 BH 19 BH" at bounding box center [1211, 427] width 467 height 748
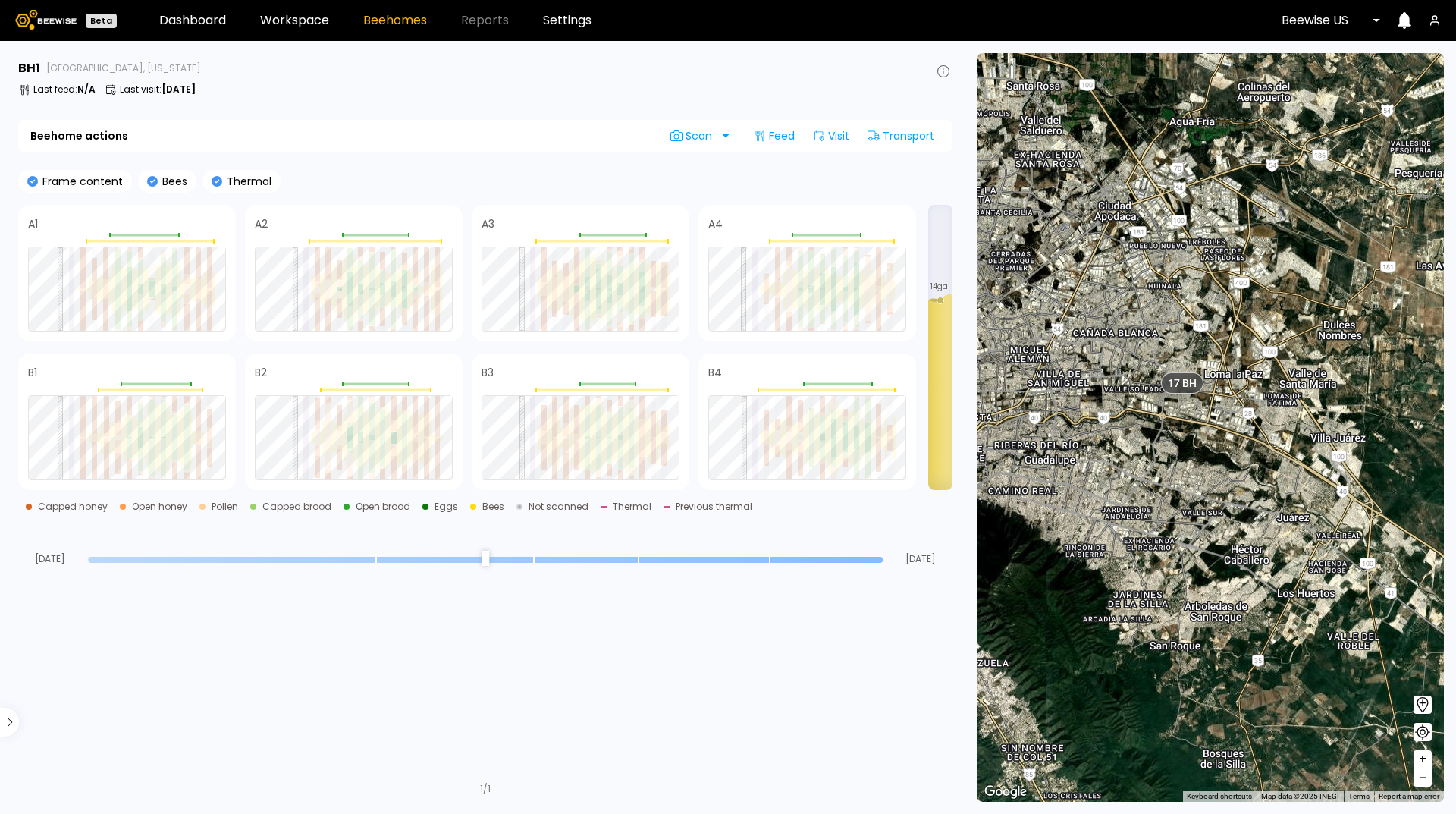
drag, startPoint x: 1265, startPoint y: 140, endPoint x: 1182, endPoint y: 435, distance: 306.5
click at [1182, 435] on div "1 BH 1 BH 17 BH 2 BH 1 BH 1 BH 4 BH 1 BH 1 BH 3 BH 2 BH" at bounding box center [1211, 427] width 467 height 748
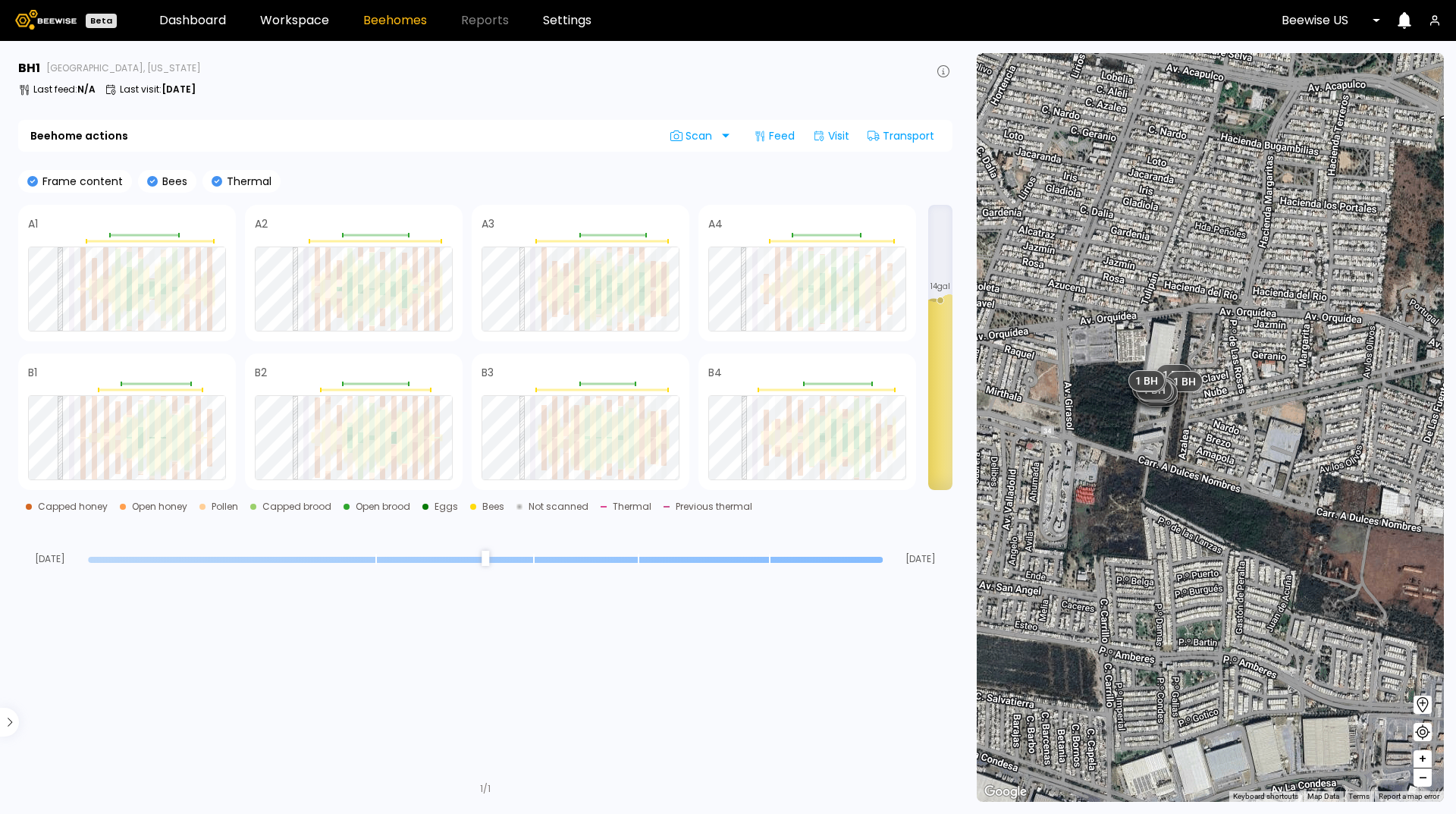
drag, startPoint x: 1152, startPoint y: 314, endPoint x: 1127, endPoint y: 509, distance: 196.6
click at [1127, 509] on div "1 BH 1 BH 1 BH 1 BH 1 BH 1 BH 1 BH 1 BH 1 BH 1 BH 1 BH # 41131 1 BH 1 BH 1 BH 1…" at bounding box center [1211, 427] width 467 height 748
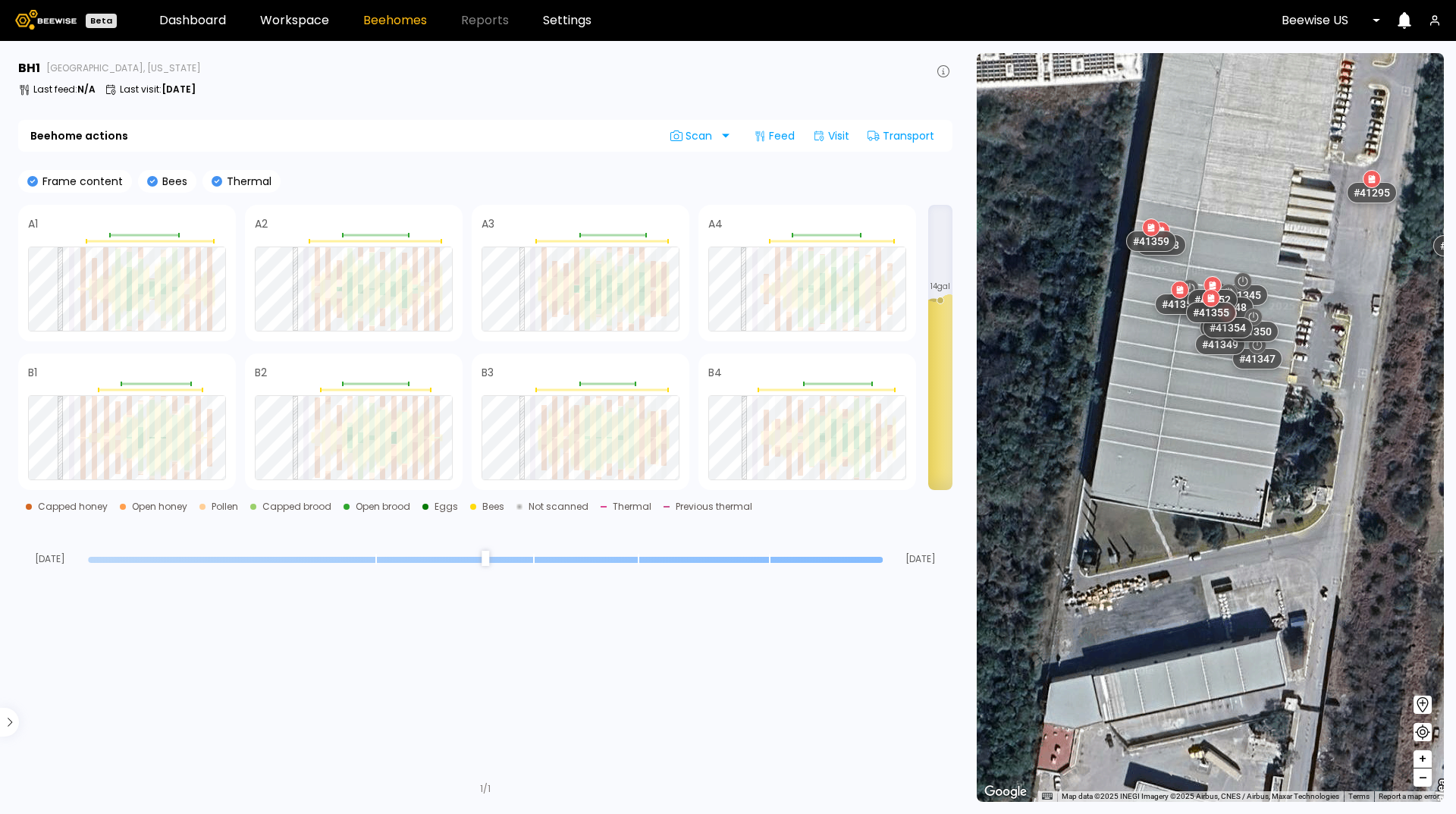
click at [1375, 181] on icon at bounding box center [1372, 181] width 6 height 3
click at [1369, 198] on div "# 41295" at bounding box center [1371, 192] width 54 height 23
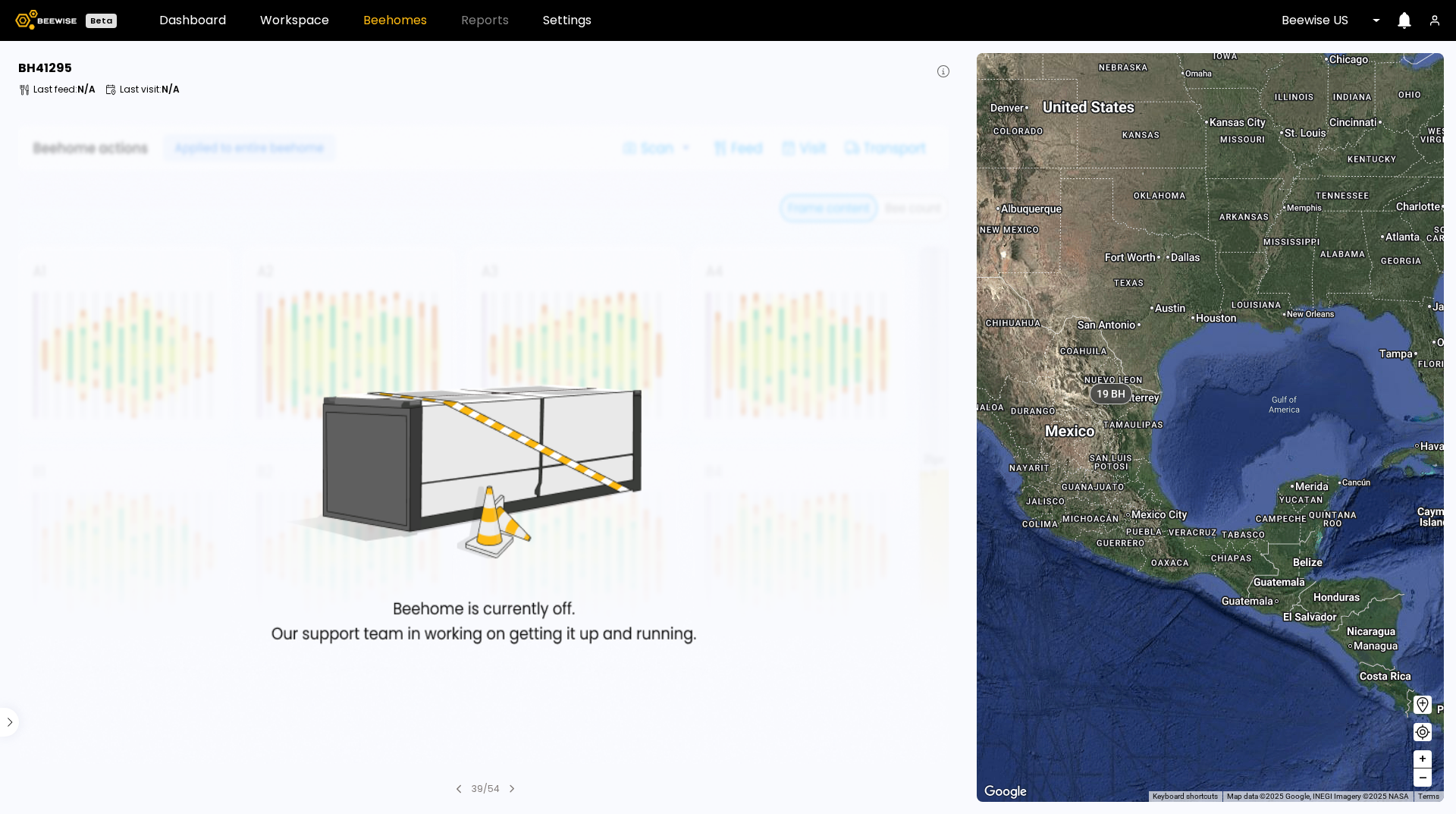
drag, startPoint x: 1358, startPoint y: 208, endPoint x: 1139, endPoint y: 320, distance: 246.0
click at [1139, 320] on div "1 BH 14 BH 19 BH 183" at bounding box center [1211, 427] width 467 height 748
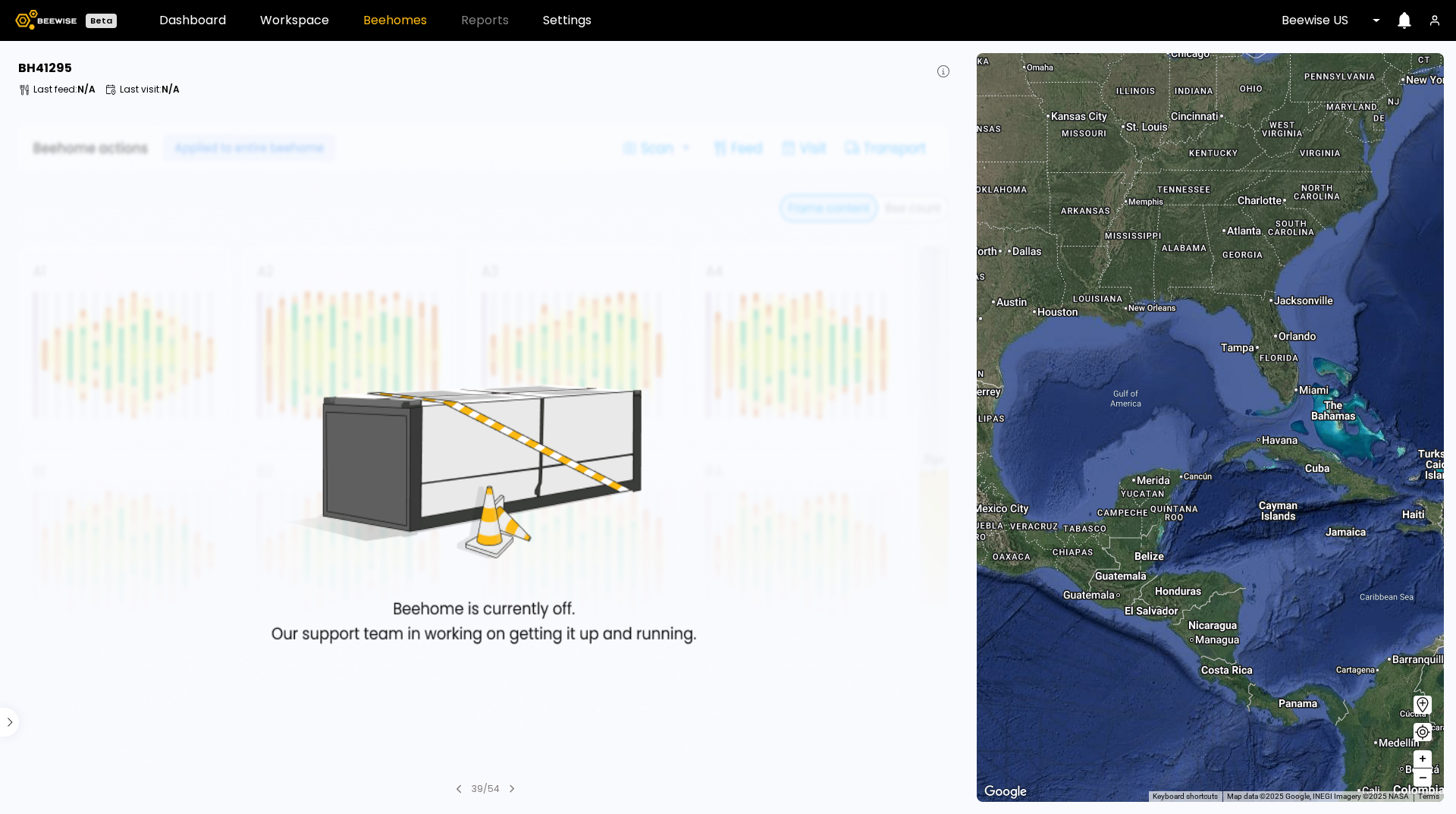
drag, startPoint x: 1275, startPoint y: 379, endPoint x: 1112, endPoint y: 373, distance: 163.1
click at [1112, 373] on div "1 BH 14 BH 19 BH" at bounding box center [1211, 427] width 467 height 748
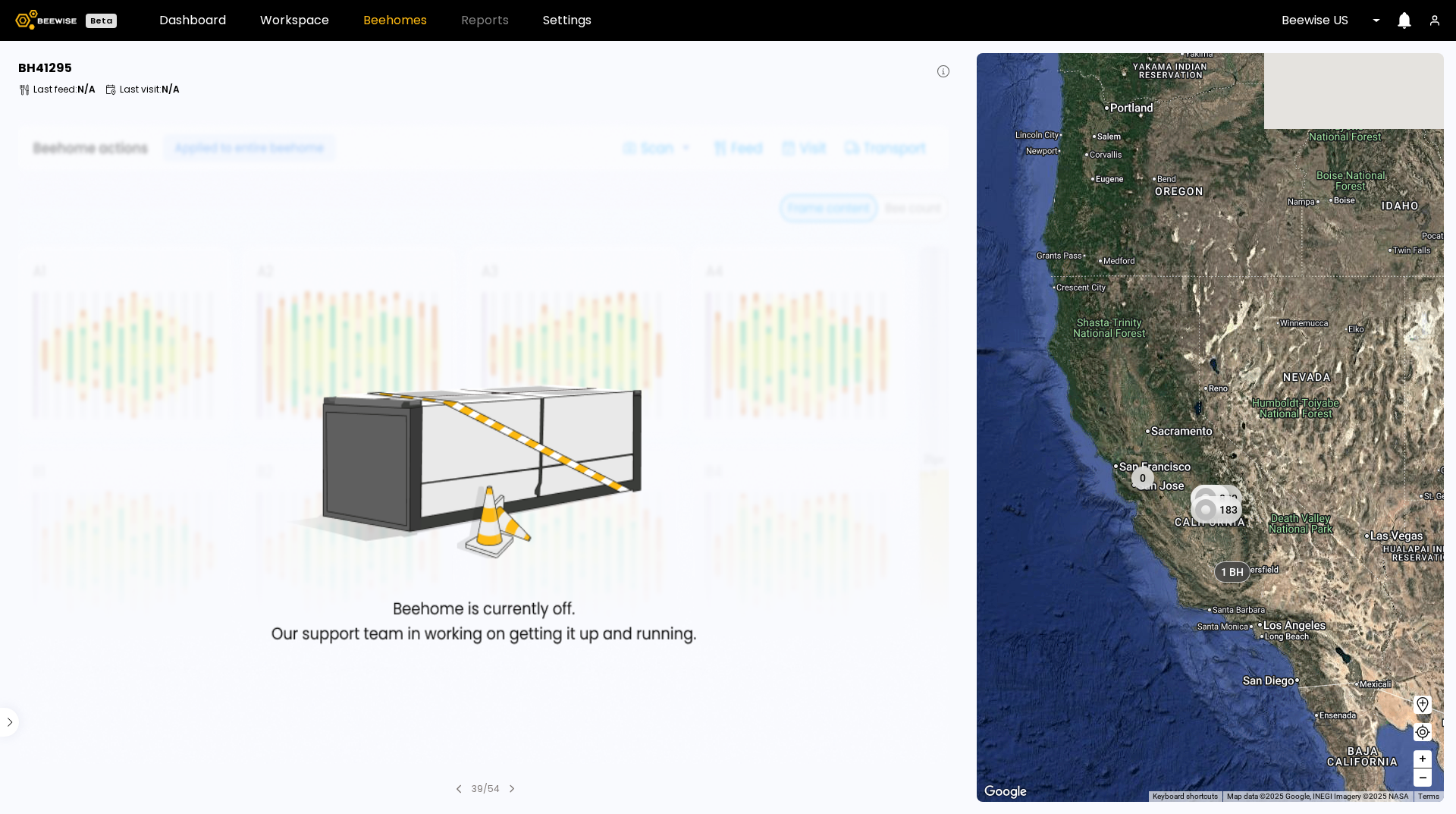
drag, startPoint x: 1257, startPoint y: 302, endPoint x: 1155, endPoint y: 557, distance: 274.6
click at [1155, 557] on div "1 BH 0 189 8 183 13 BH 1 BH 17 BH 2 BH" at bounding box center [1211, 427] width 467 height 748
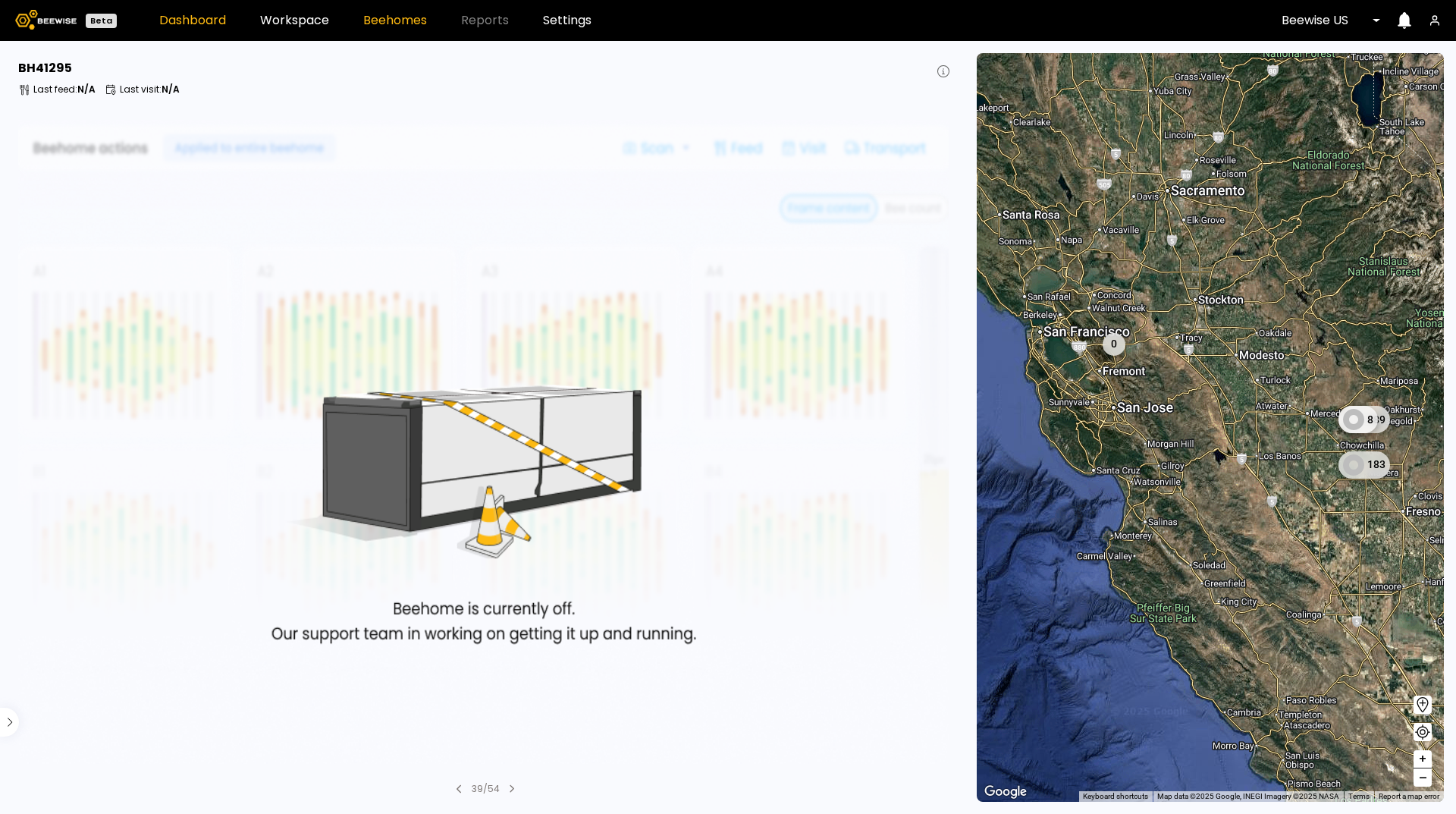
click at [194, 20] on link "Dashboard" at bounding box center [193, 20] width 66 height 12
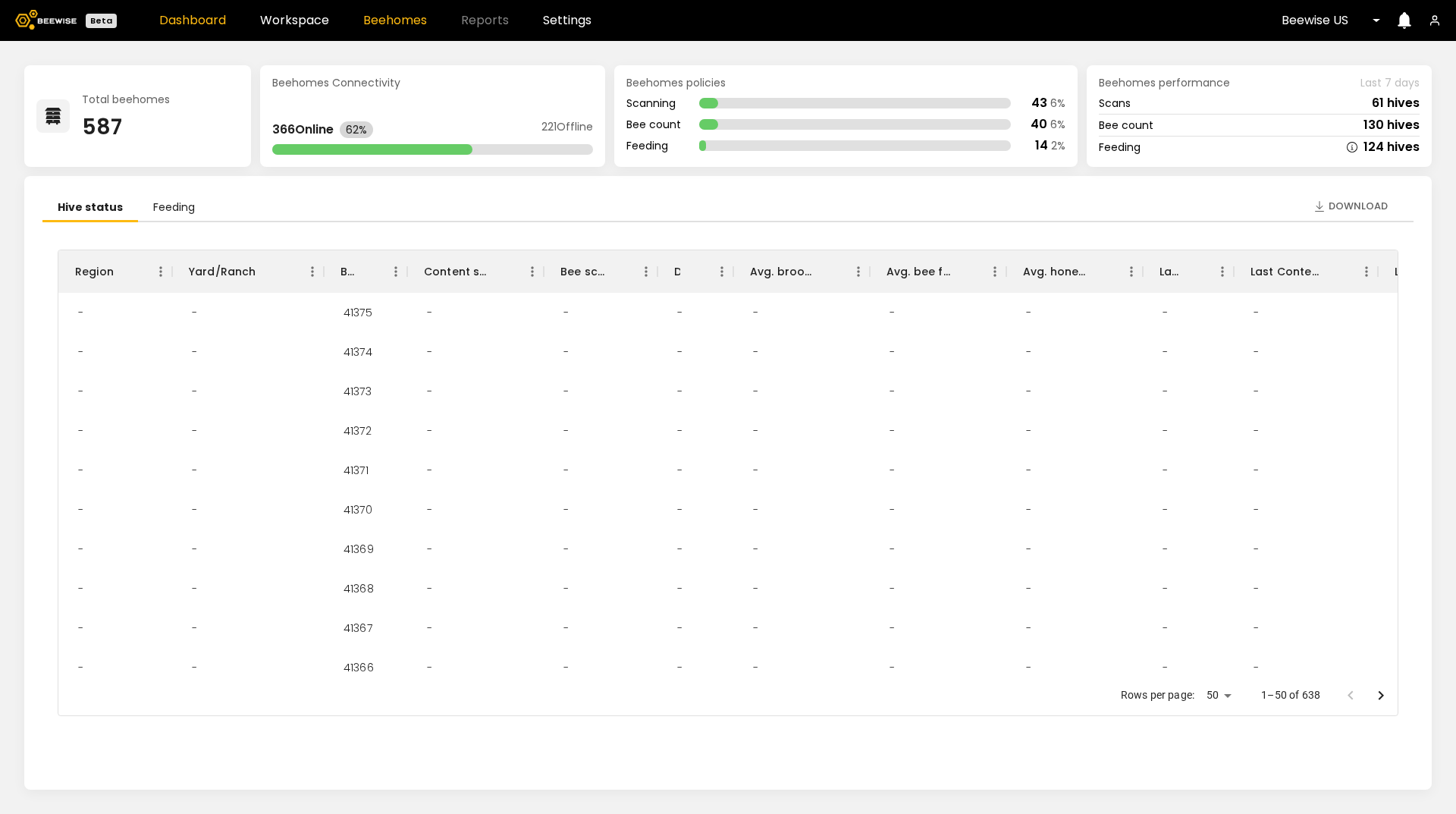
click at [398, 15] on link "Beehomes" at bounding box center [395, 20] width 64 height 12
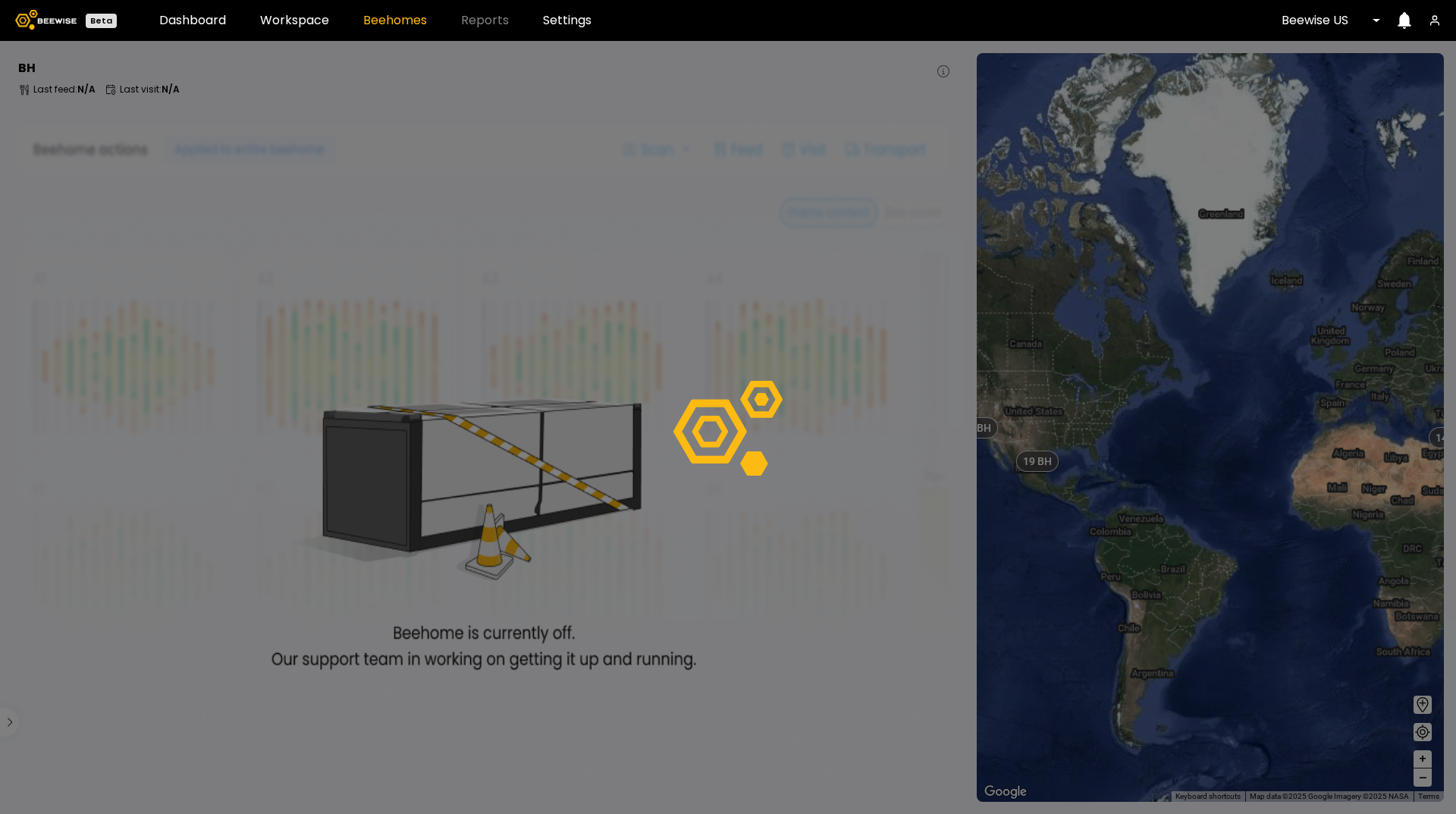
click at [399, 20] on link "Beehomes" at bounding box center [395, 20] width 64 height 12
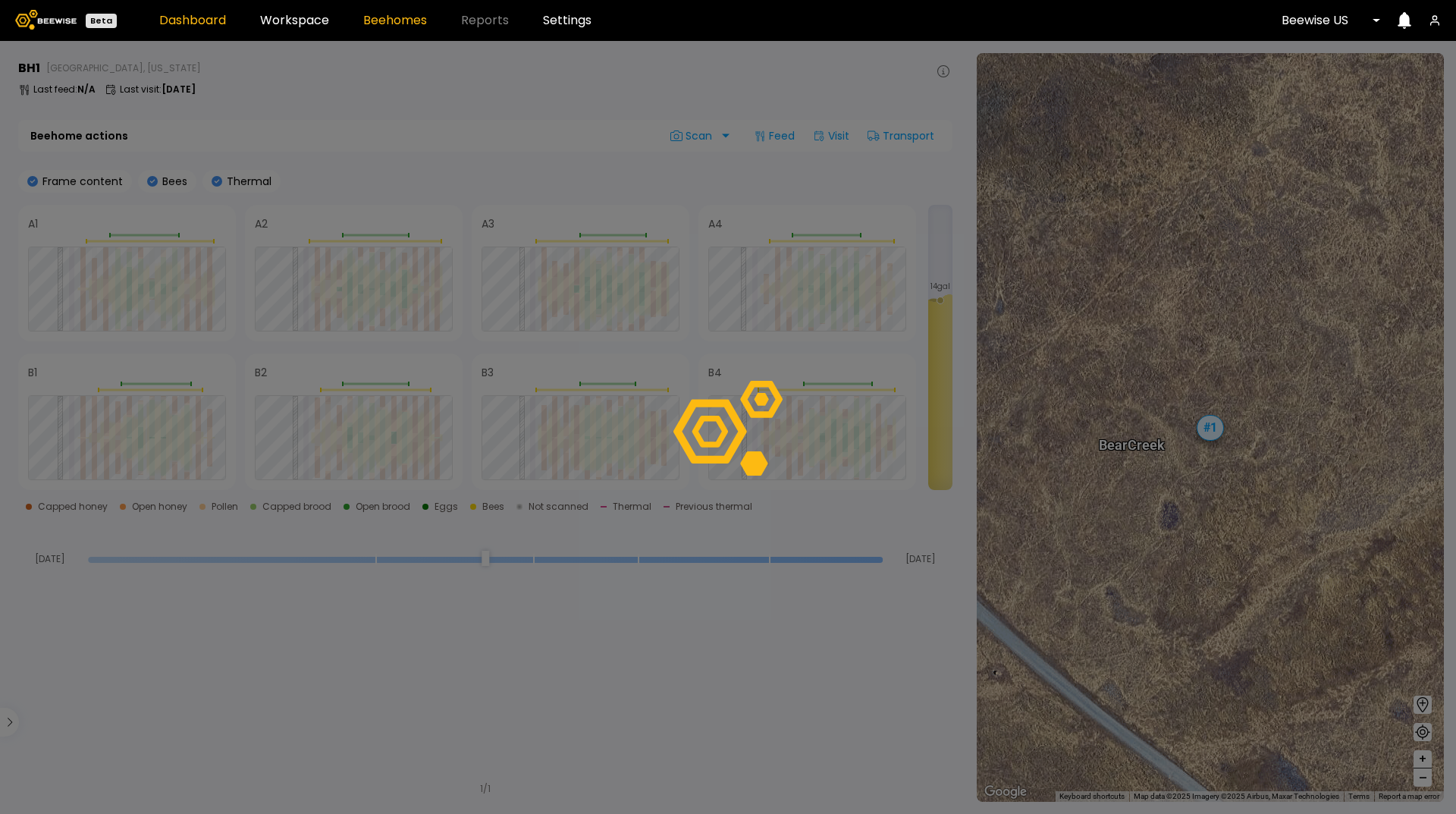
click at [215, 15] on link "Dashboard" at bounding box center [193, 20] width 66 height 12
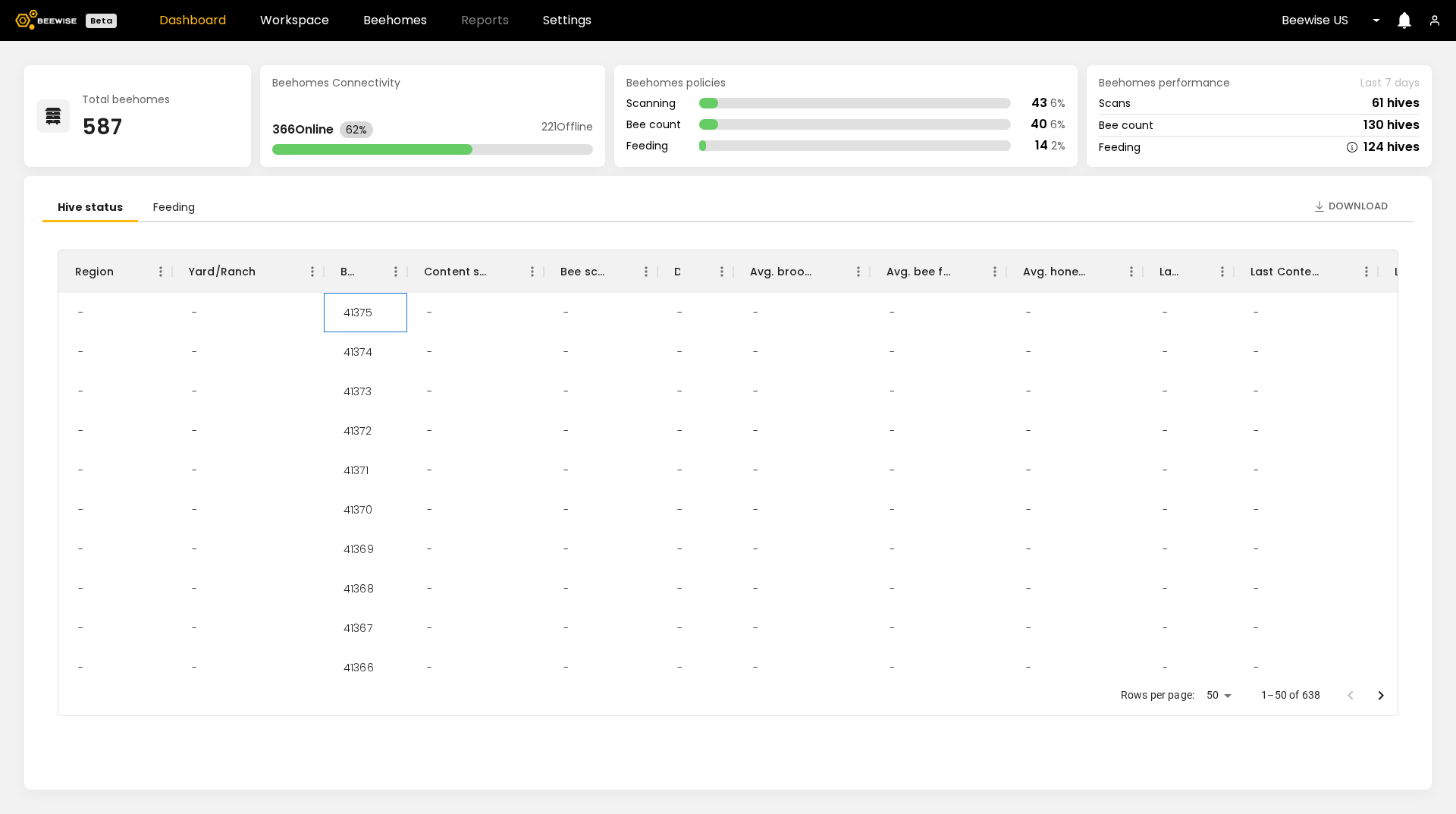
click at [362, 305] on div "41375" at bounding box center [358, 312] width 54 height 40
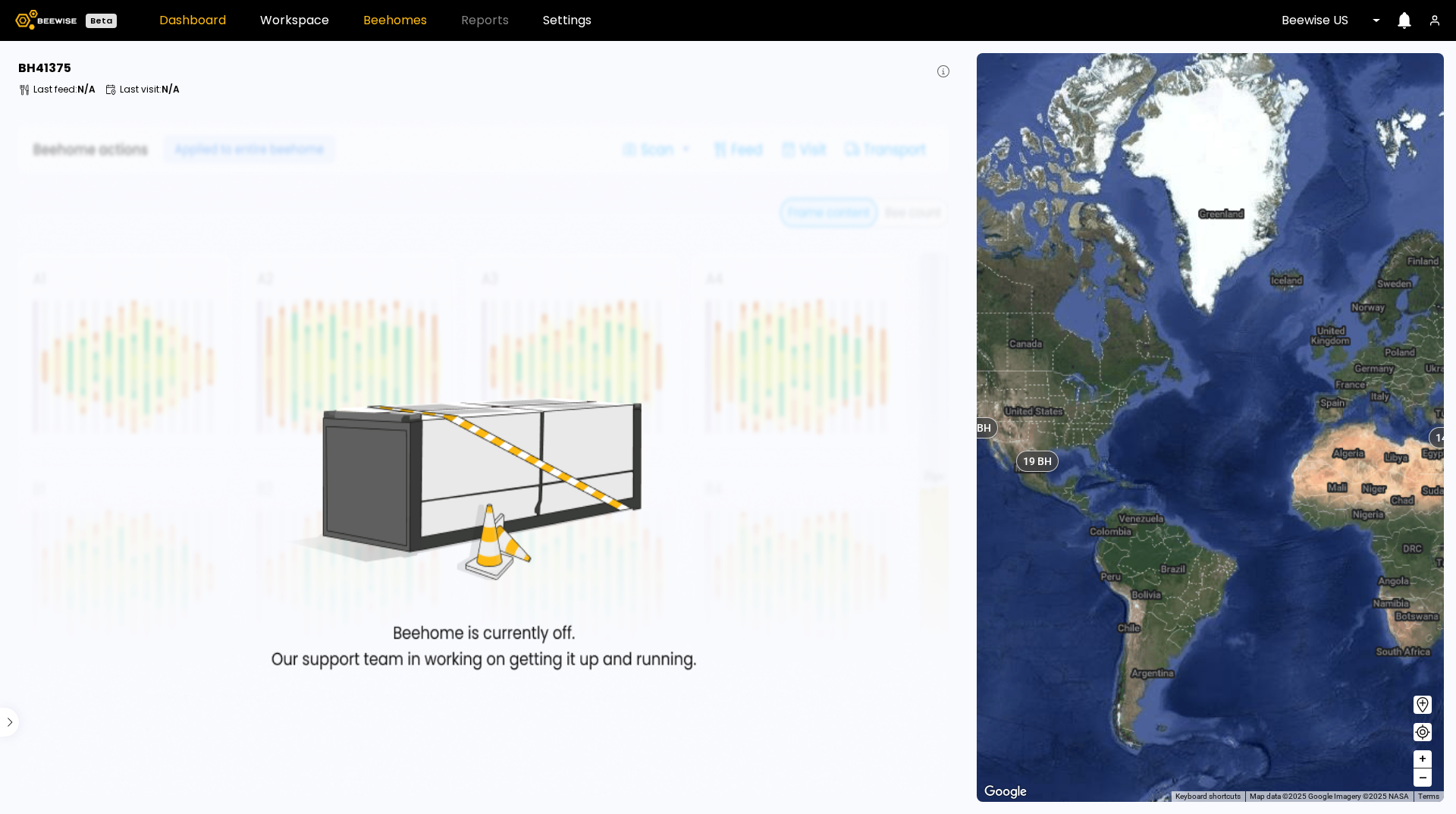
click at [187, 18] on link "Dashboard" at bounding box center [193, 20] width 66 height 12
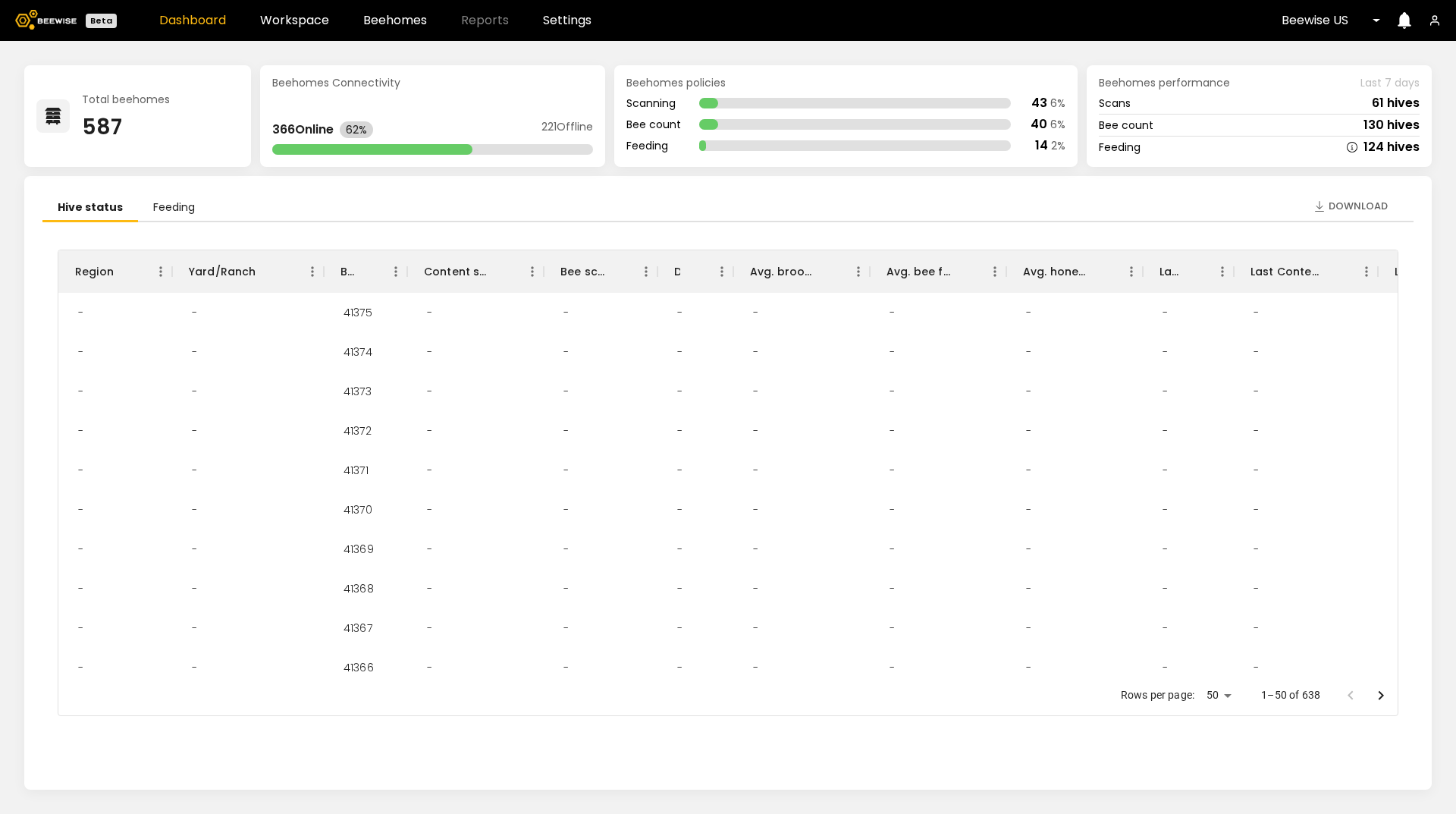
click at [355, 99] on div "Beehomes Connectivity 366 Online 62% 221 Offline" at bounding box center [433, 116] width 345 height 102
click at [1378, 693] on icon "Go to next page" at bounding box center [1381, 696] width 18 height 18
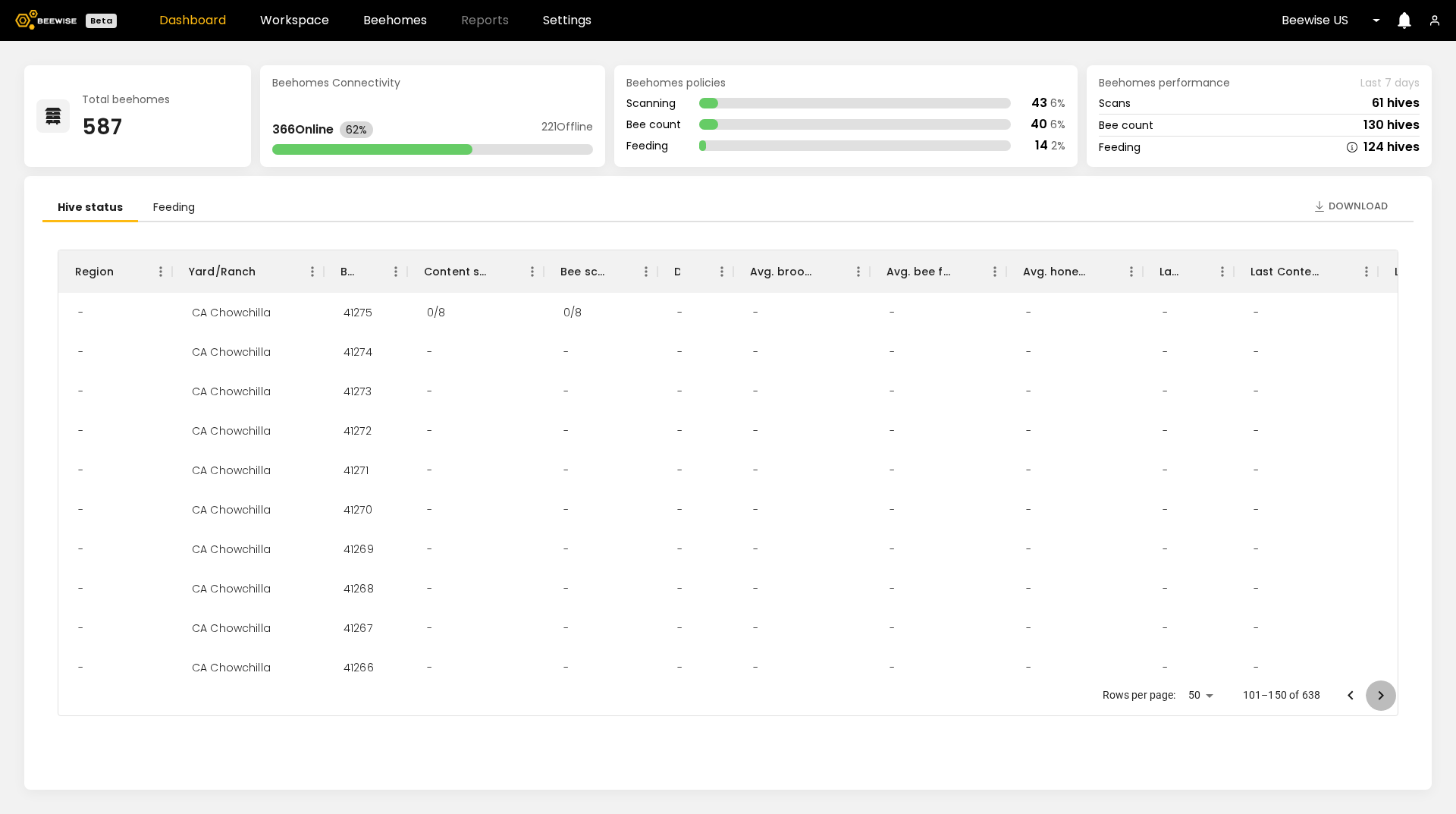
click at [1378, 693] on icon "Go to next page" at bounding box center [1381, 696] width 18 height 18
click at [251, 358] on div "road 10 East ([PERSON_NAME] 2)" at bounding box center [248, 352] width 137 height 40
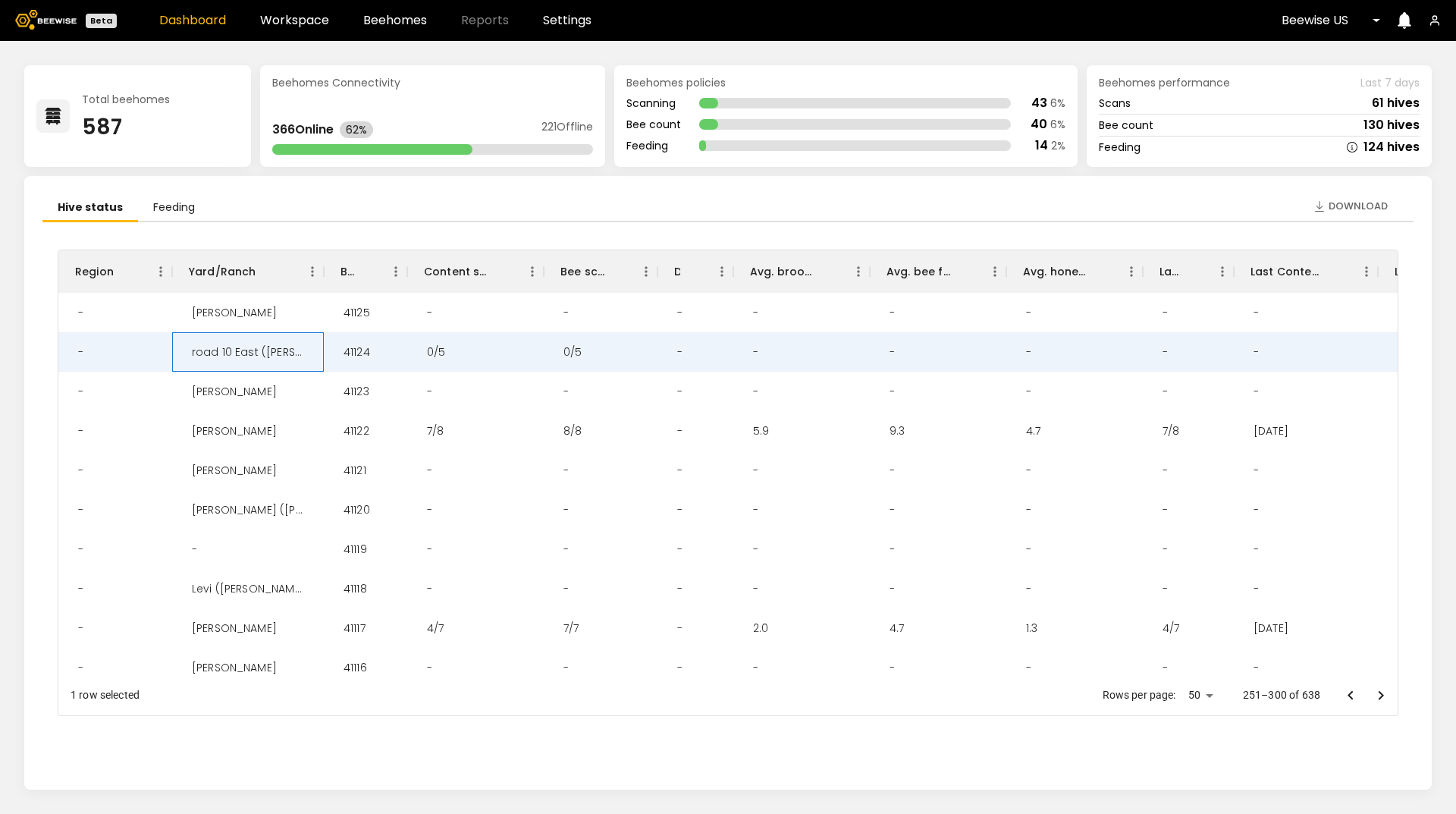
click at [233, 352] on div "road 10 East ([PERSON_NAME] 2)" at bounding box center [248, 352] width 137 height 40
click at [352, 347] on div "41124" at bounding box center [356, 352] width 51 height 40
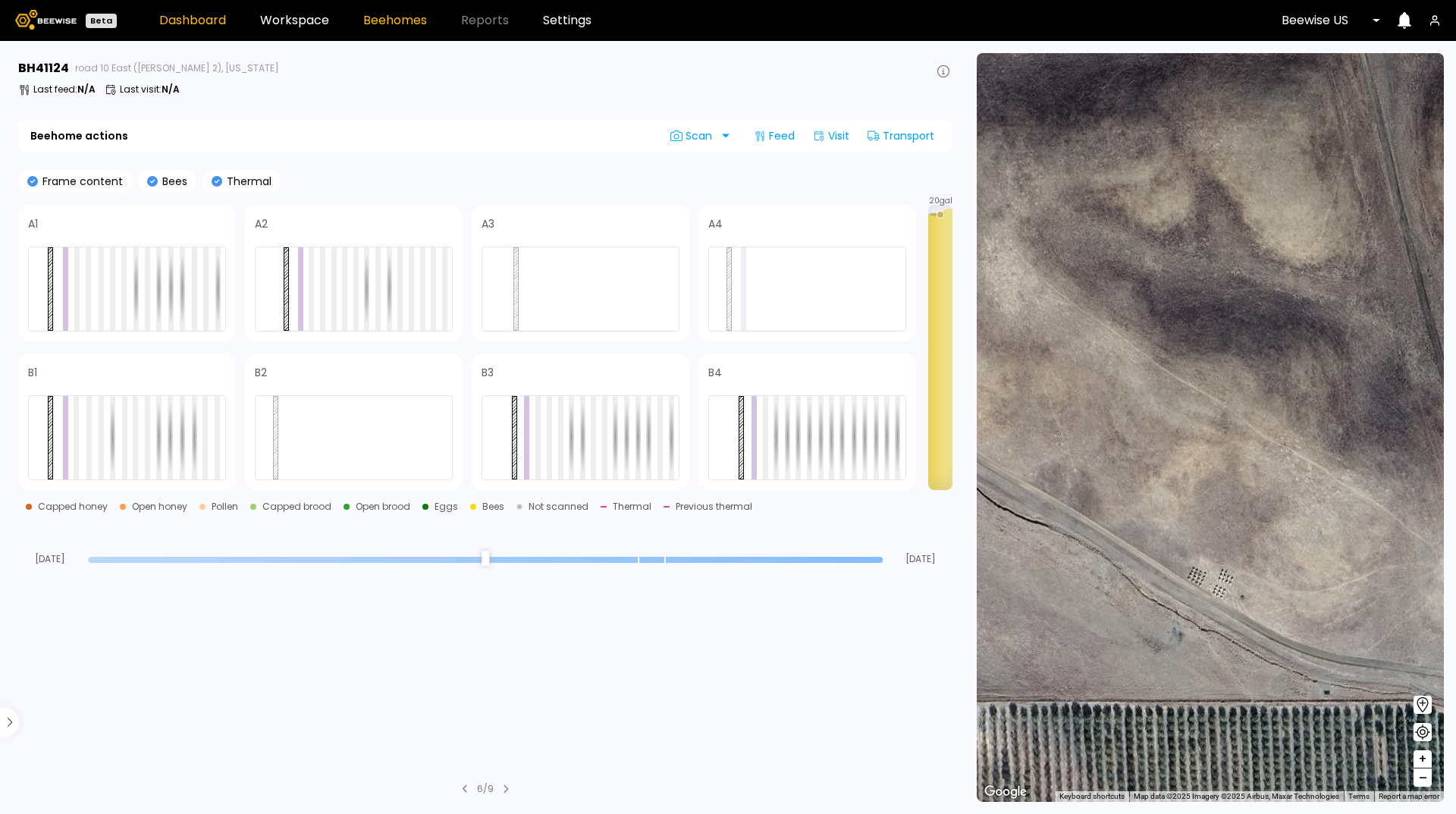
click at [176, 22] on link "Dashboard" at bounding box center [193, 20] width 66 height 12
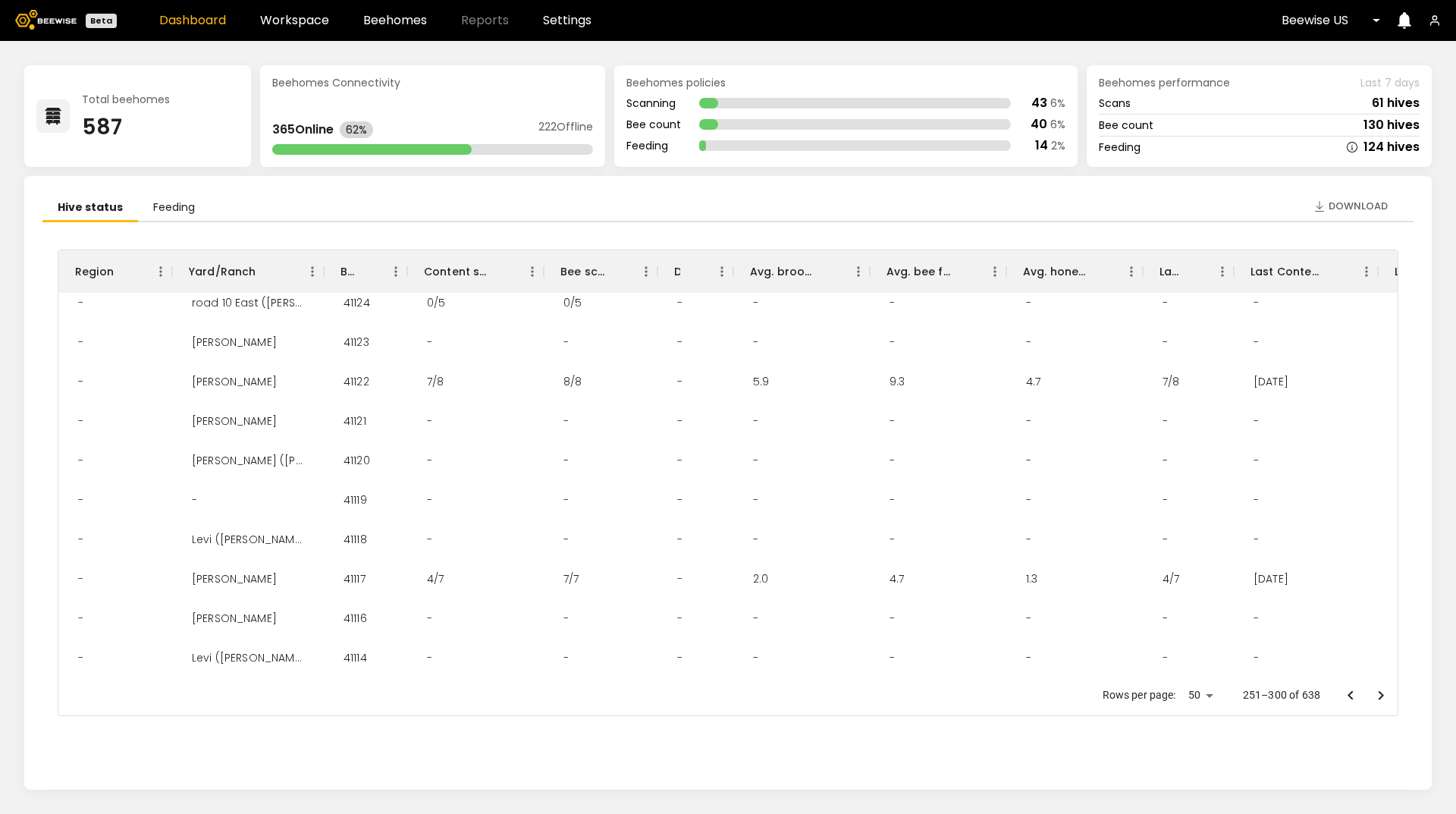
scroll to position [76, 0]
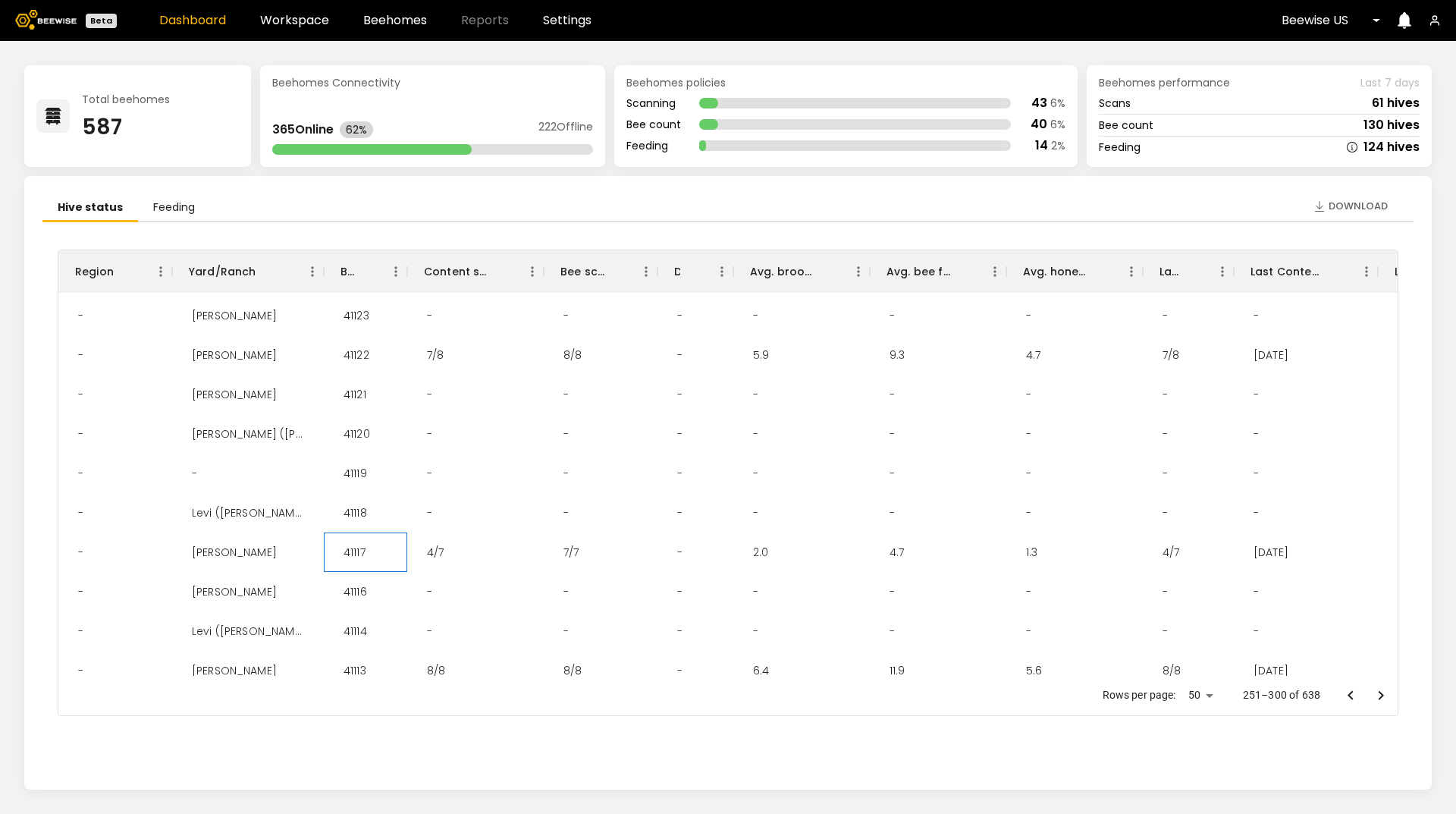
click at [360, 549] on div "41117" at bounding box center [354, 552] width 46 height 40
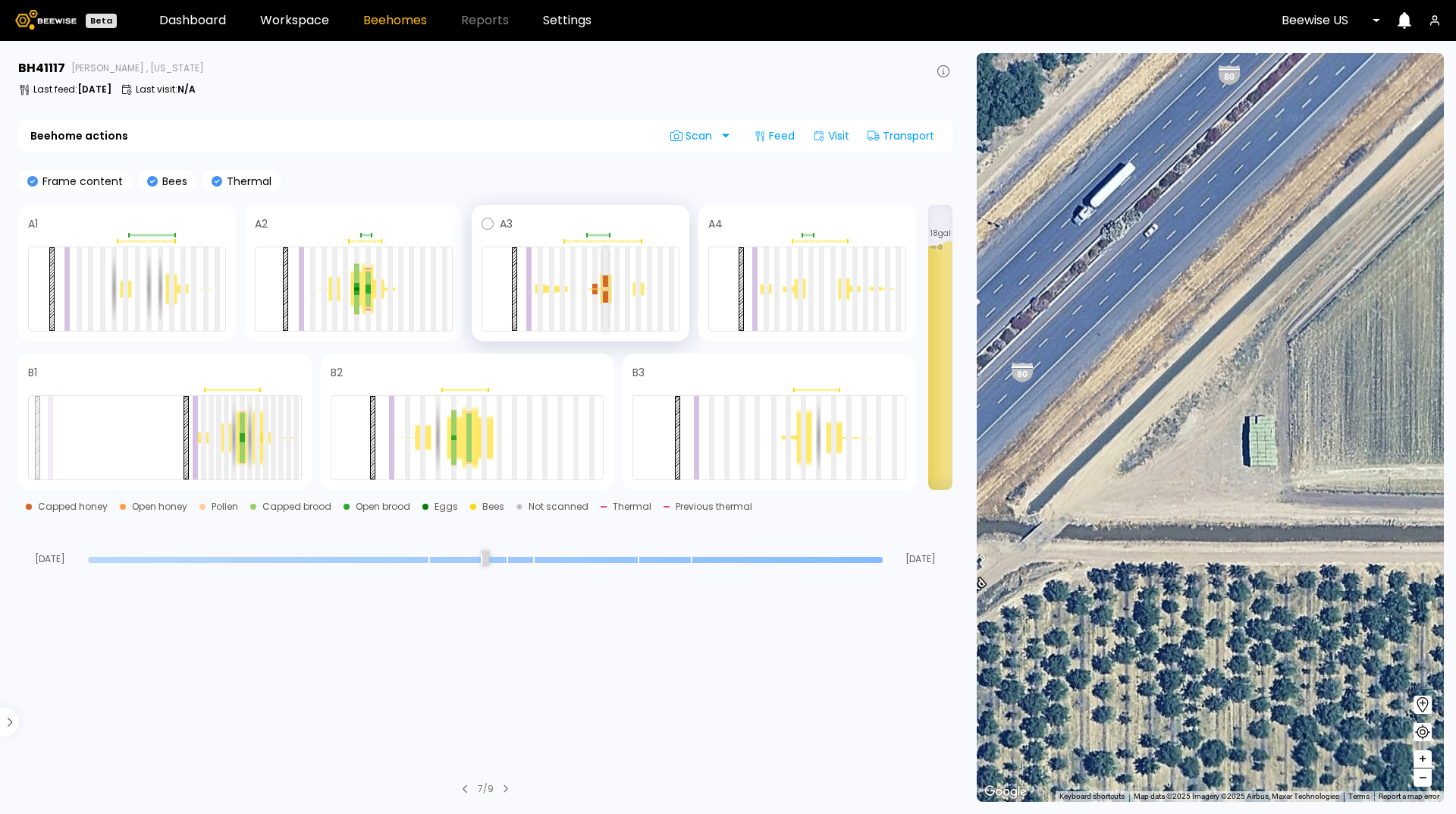
click at [606, 293] on div at bounding box center [605, 297] width 6 height 11
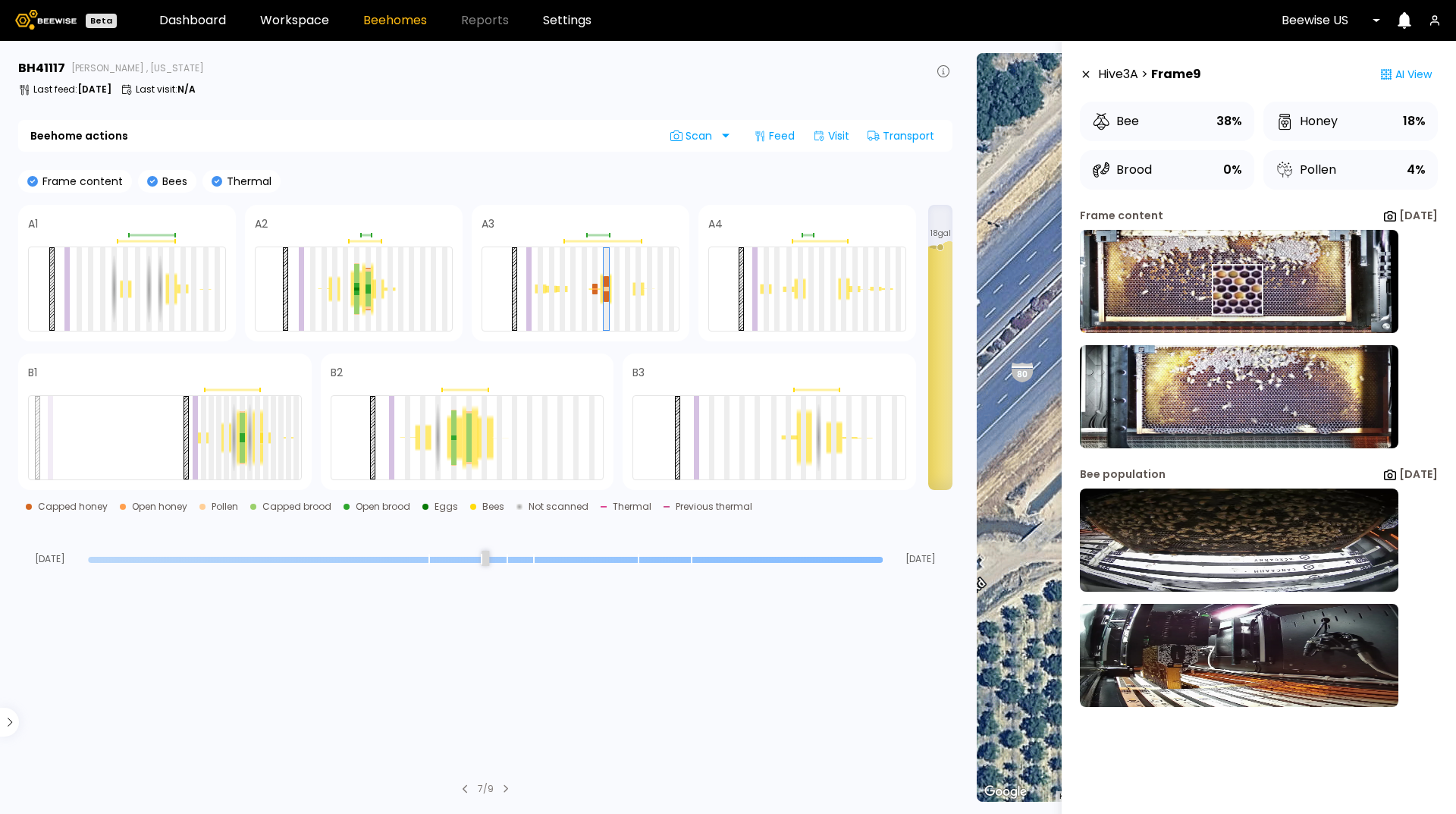
click at [1220, 290] on img at bounding box center [1238, 281] width 318 height 103
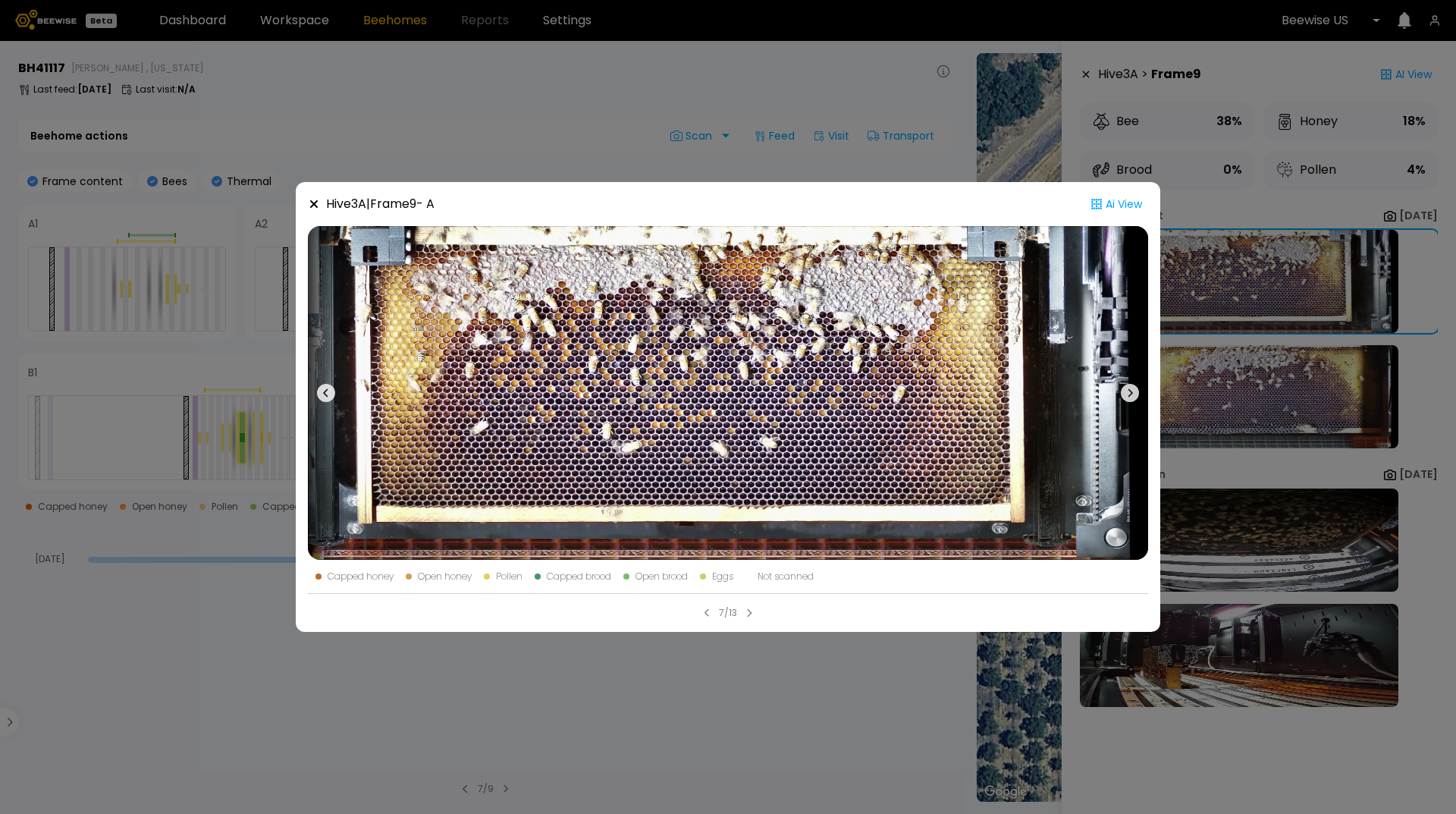
click at [313, 201] on icon at bounding box center [314, 204] width 12 height 12
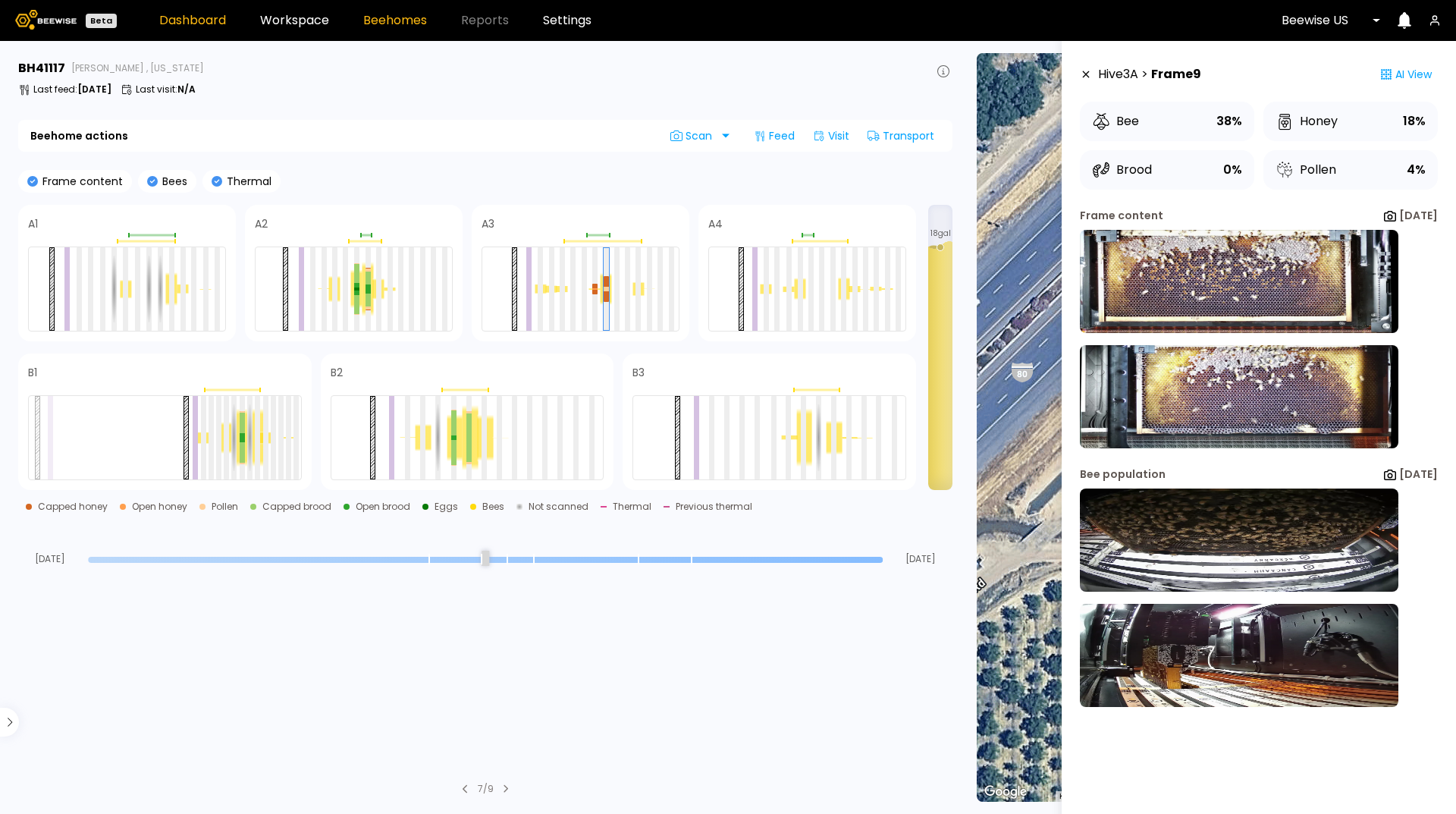
click at [220, 20] on link "Dashboard" at bounding box center [193, 20] width 66 height 12
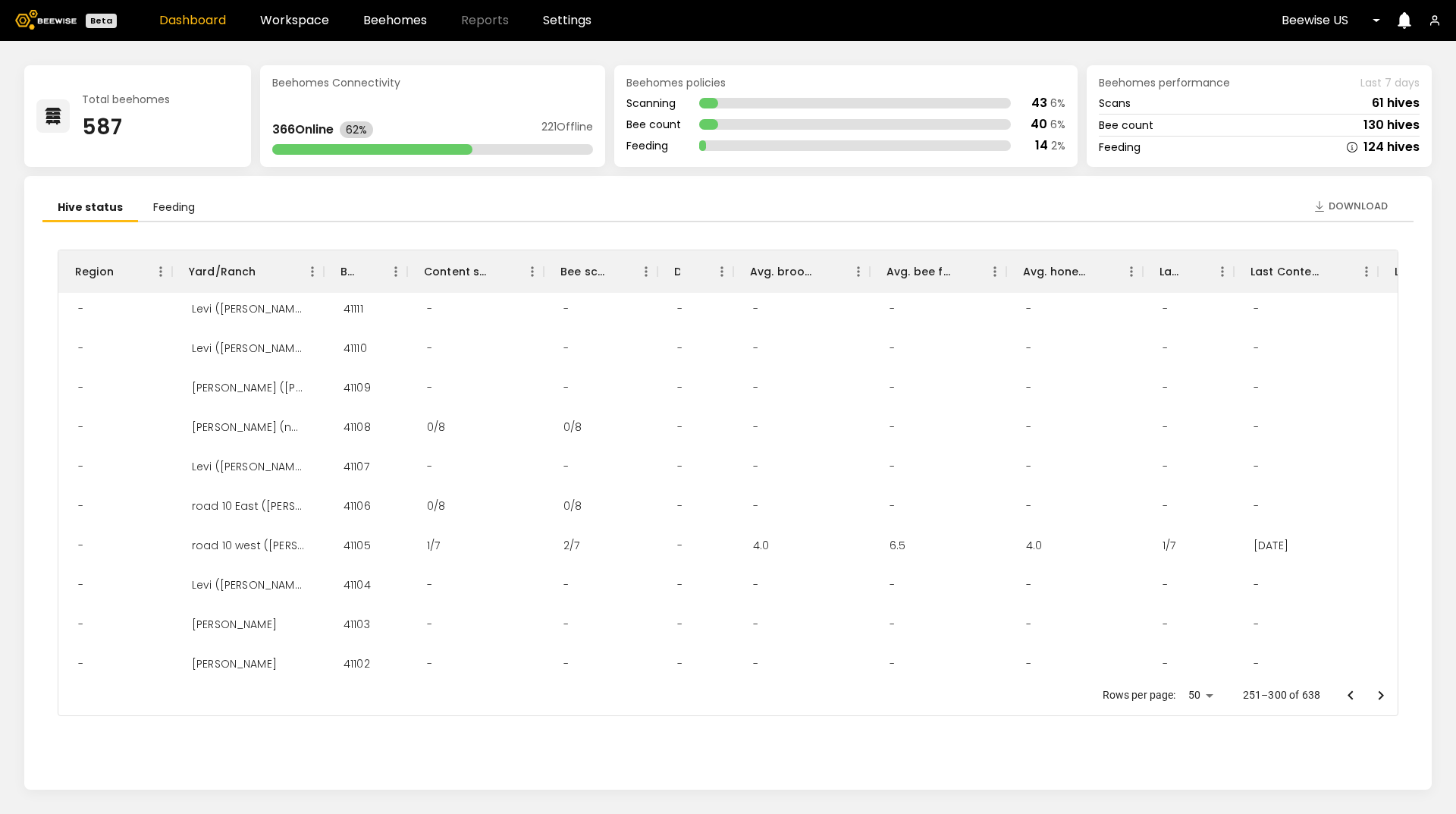
scroll to position [531, 0]
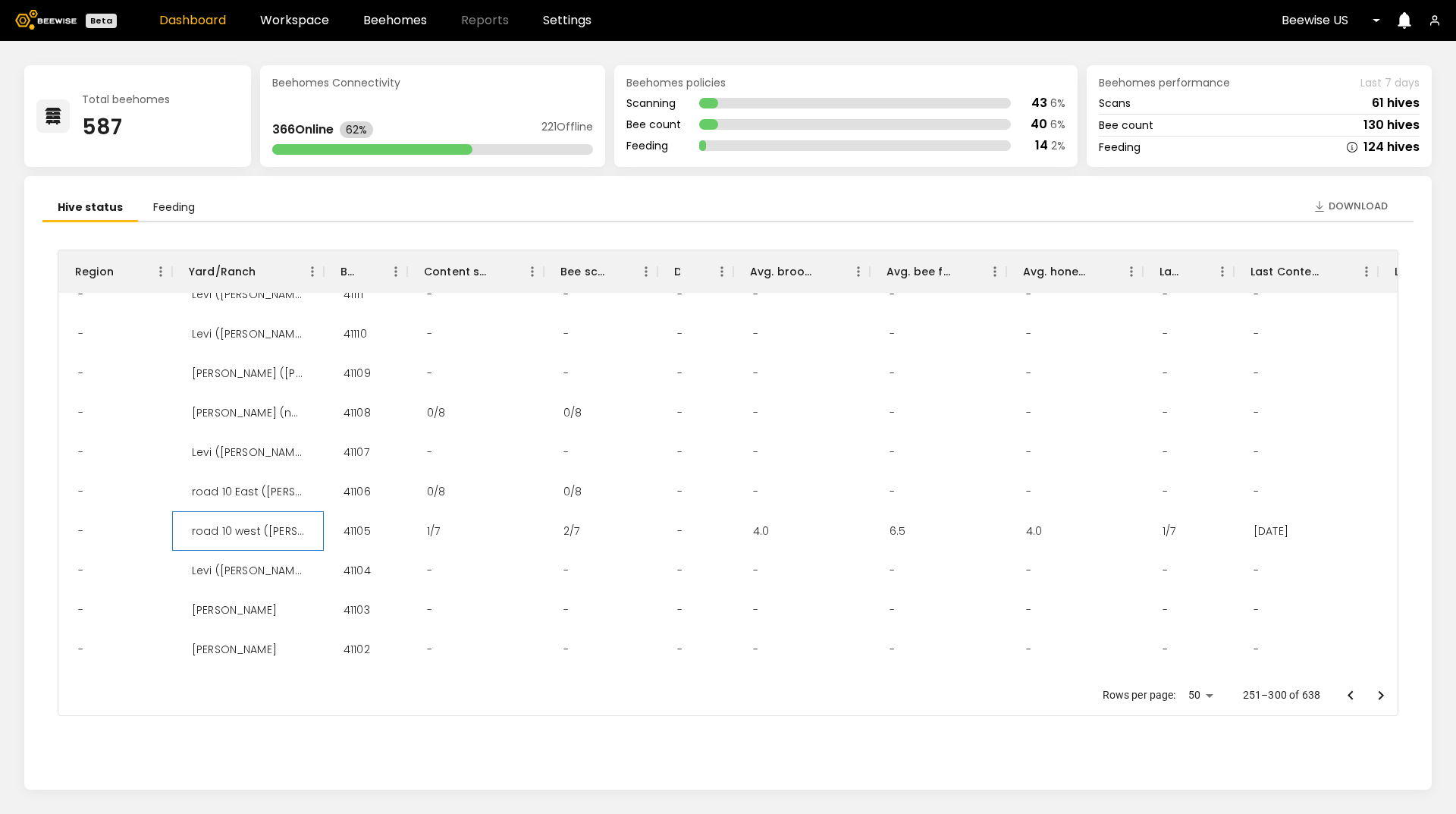
click at [255, 534] on div "road 10 west ([PERSON_NAME] 1)" at bounding box center [248, 531] width 137 height 40
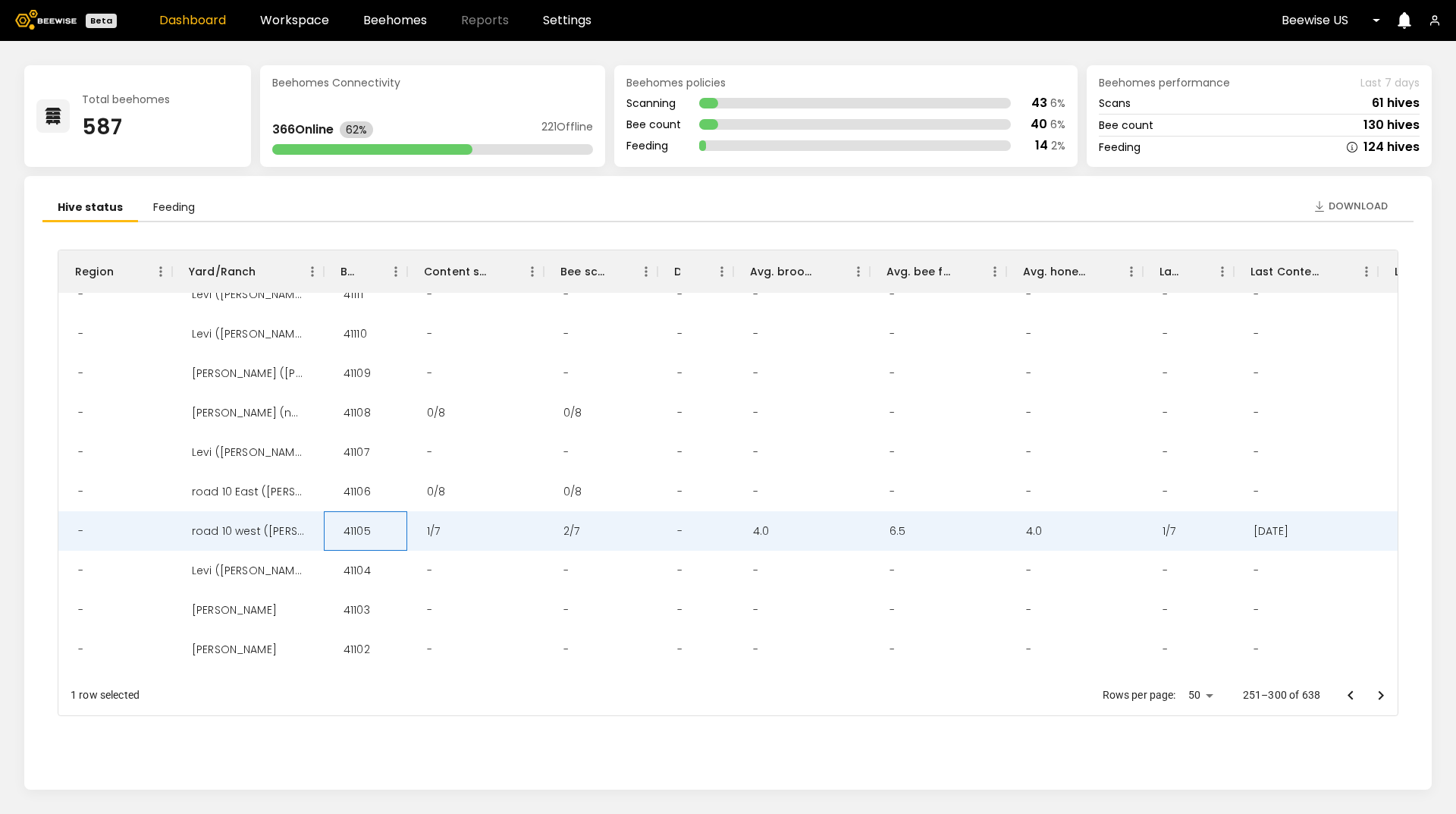
click at [350, 531] on div "41105" at bounding box center [357, 531] width 52 height 40
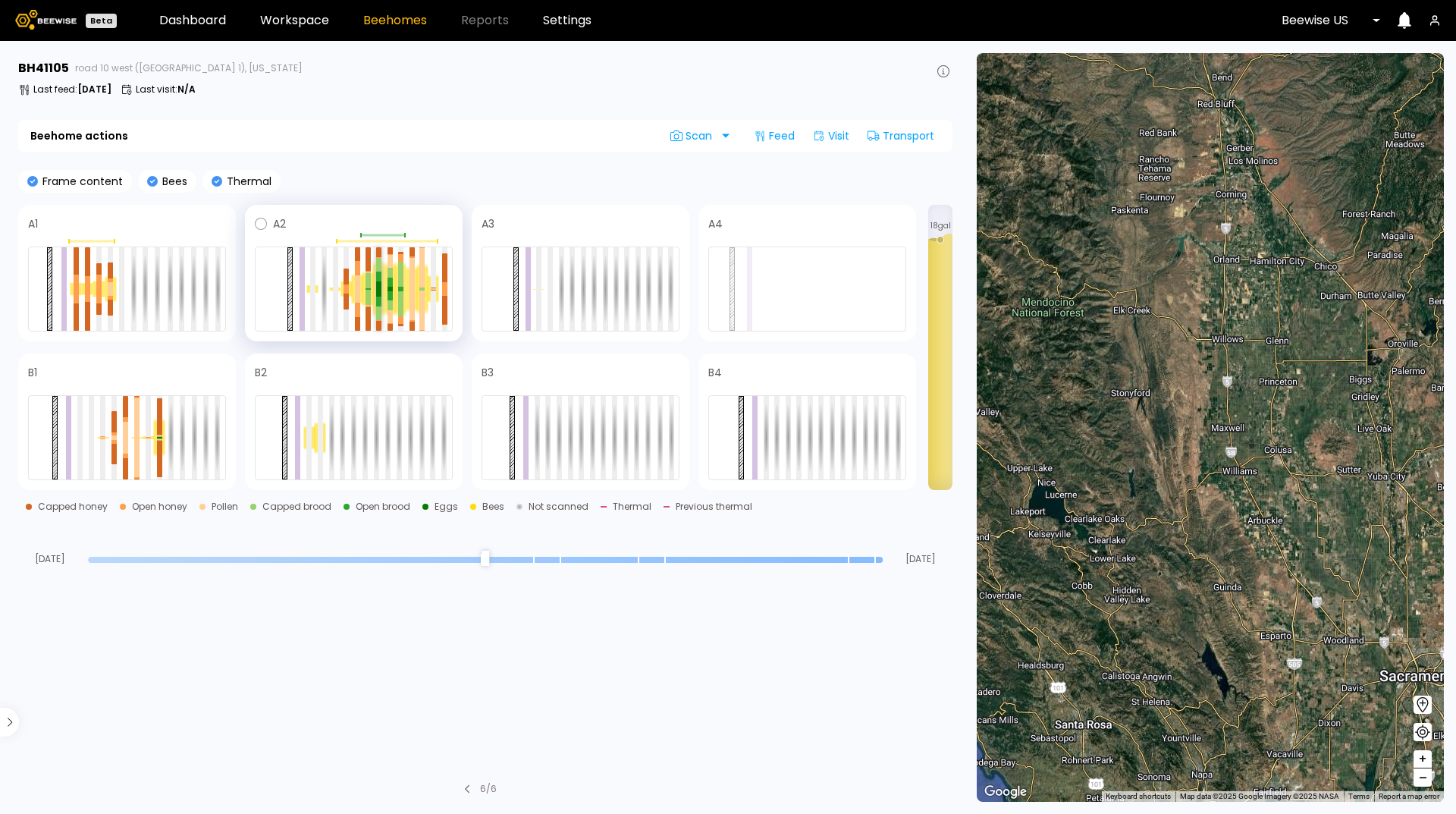
click at [377, 283] on div at bounding box center [379, 289] width 6 height 15
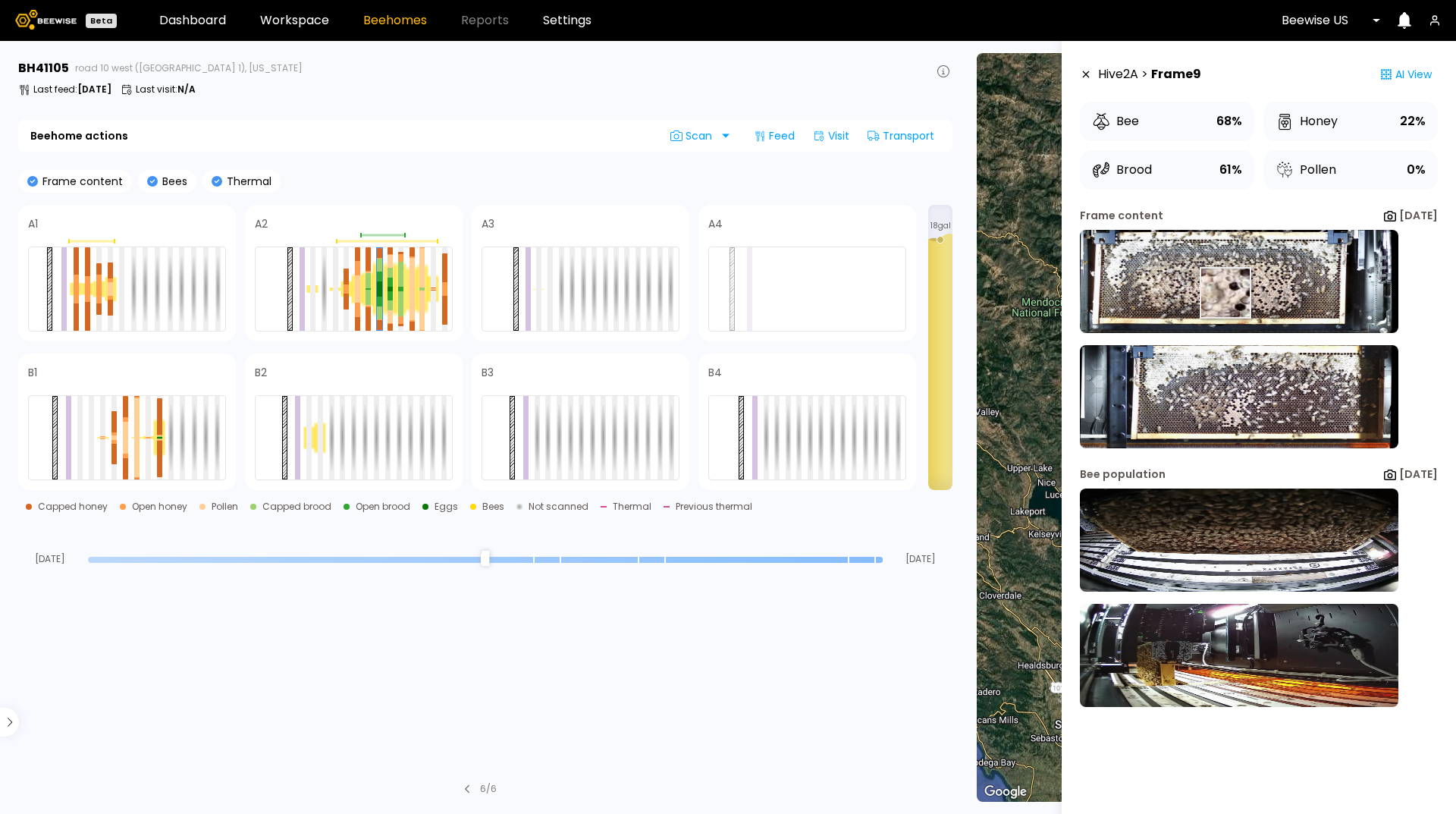
click at [1211, 293] on img at bounding box center [1238, 281] width 318 height 103
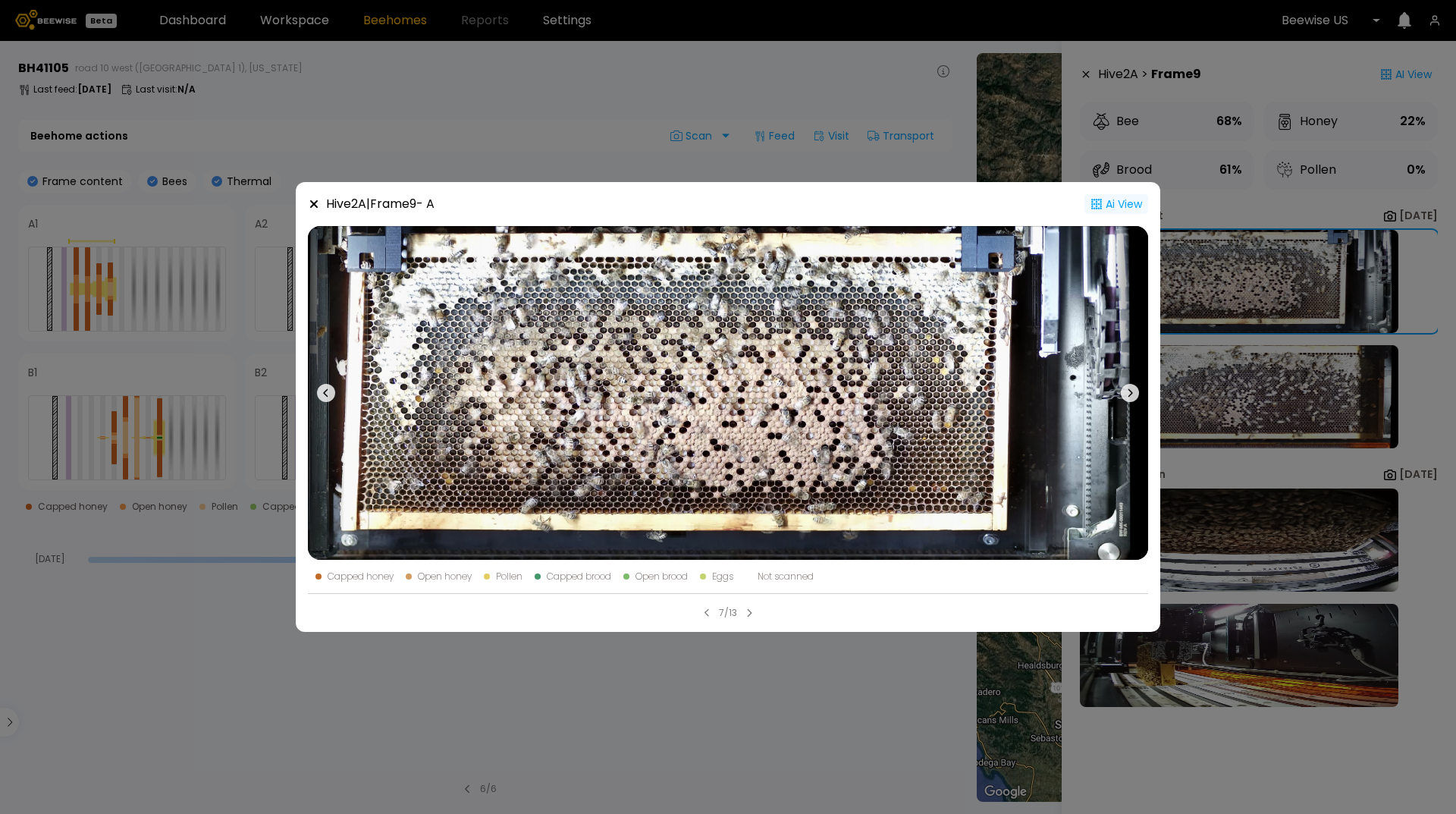
click at [1113, 206] on div "Ai View" at bounding box center [1116, 203] width 64 height 19
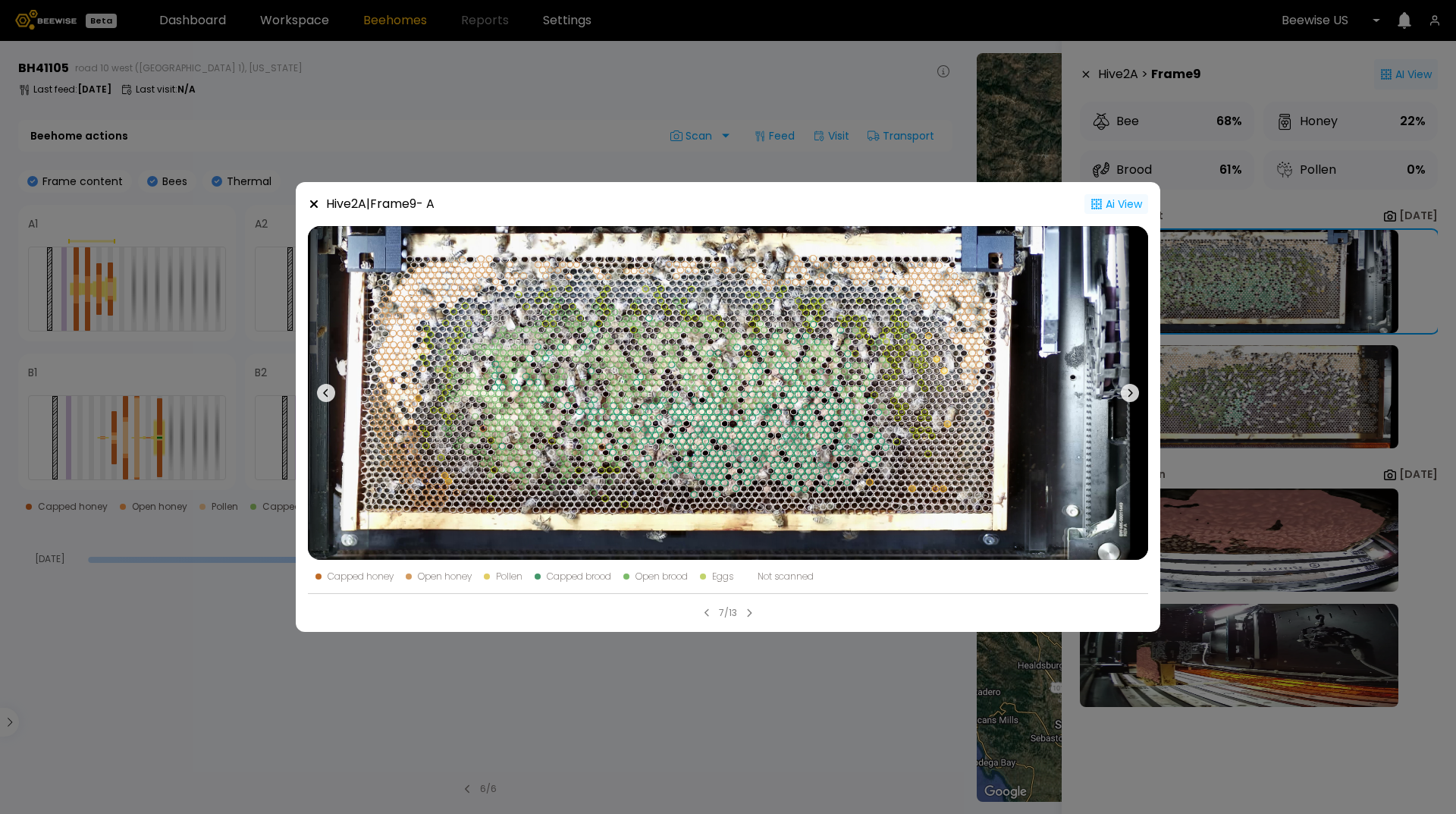
click at [313, 200] on icon at bounding box center [314, 204] width 12 height 12
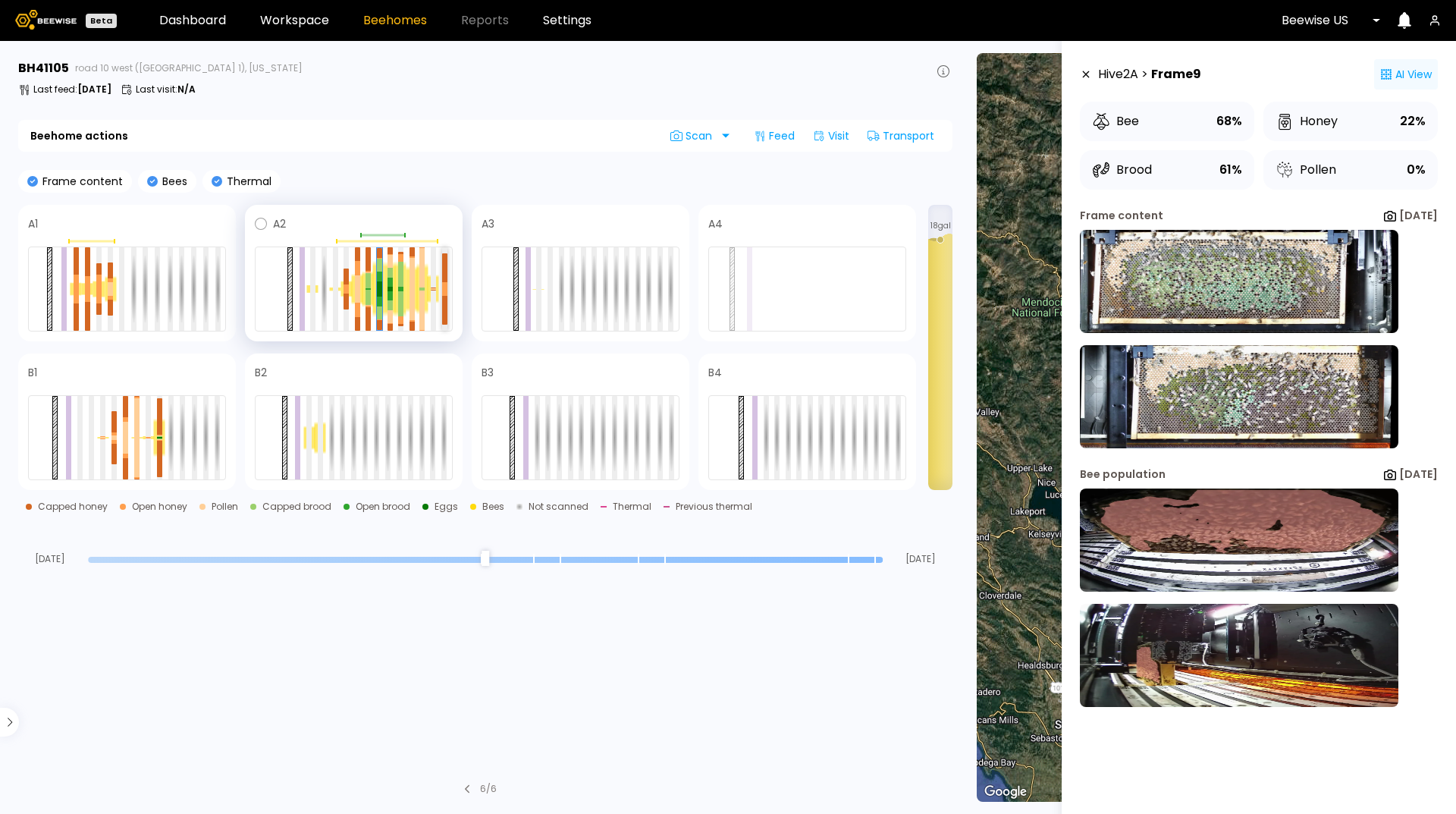
click at [447, 306] on div at bounding box center [445, 310] width 6 height 28
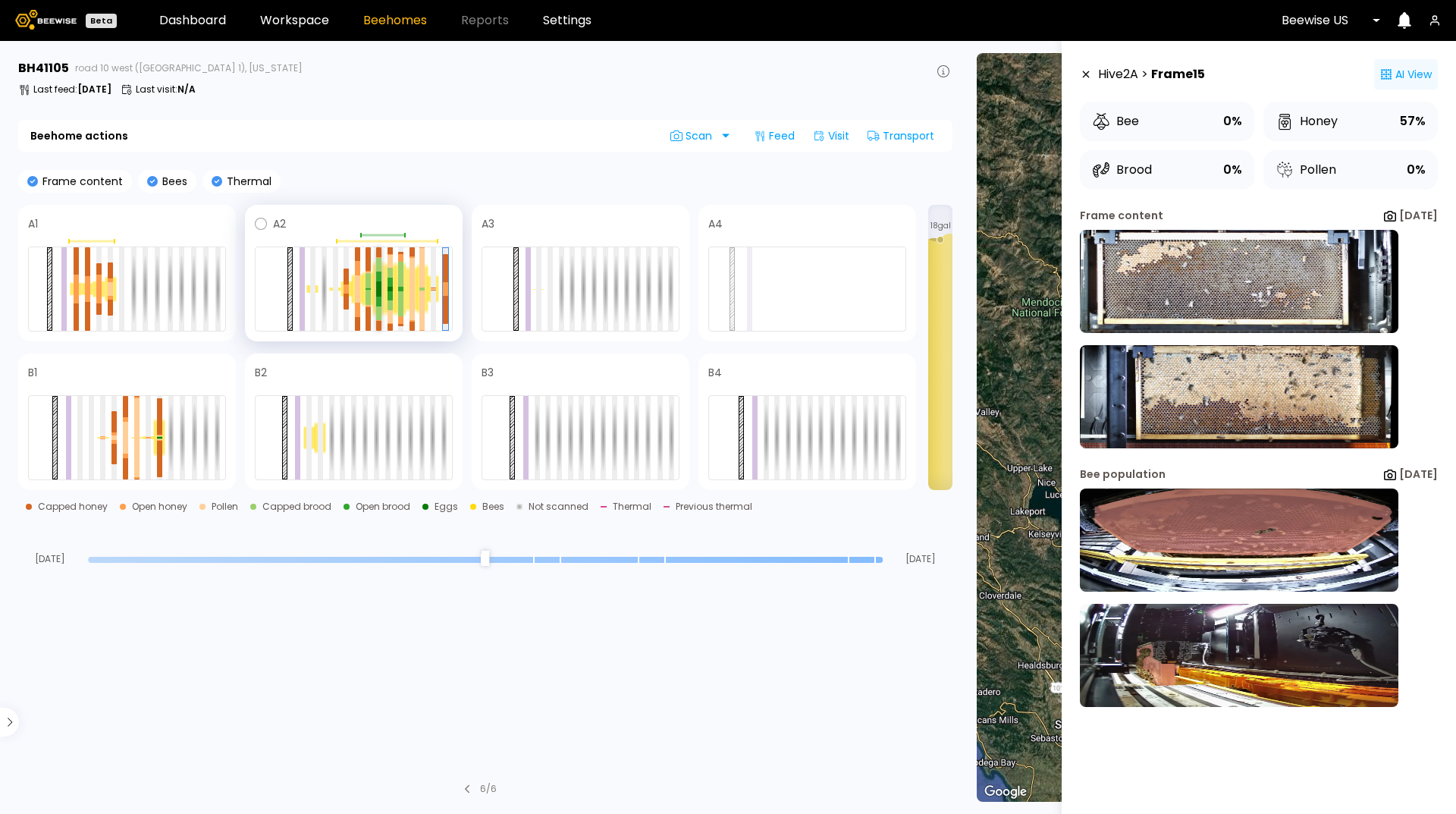
click at [379, 302] on div at bounding box center [379, 301] width 6 height 10
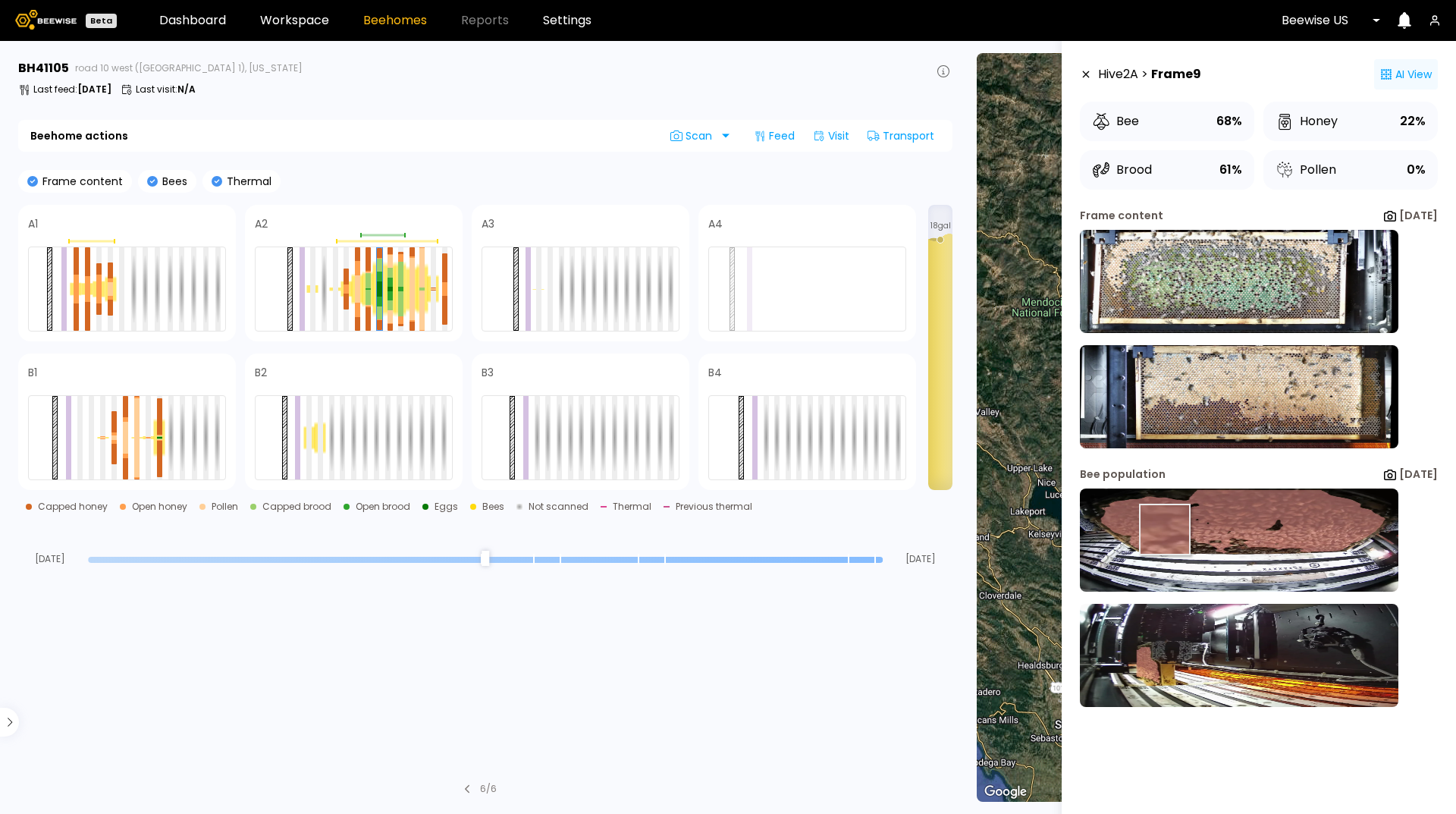
click at [1156, 530] on img at bounding box center [1238, 540] width 318 height 103
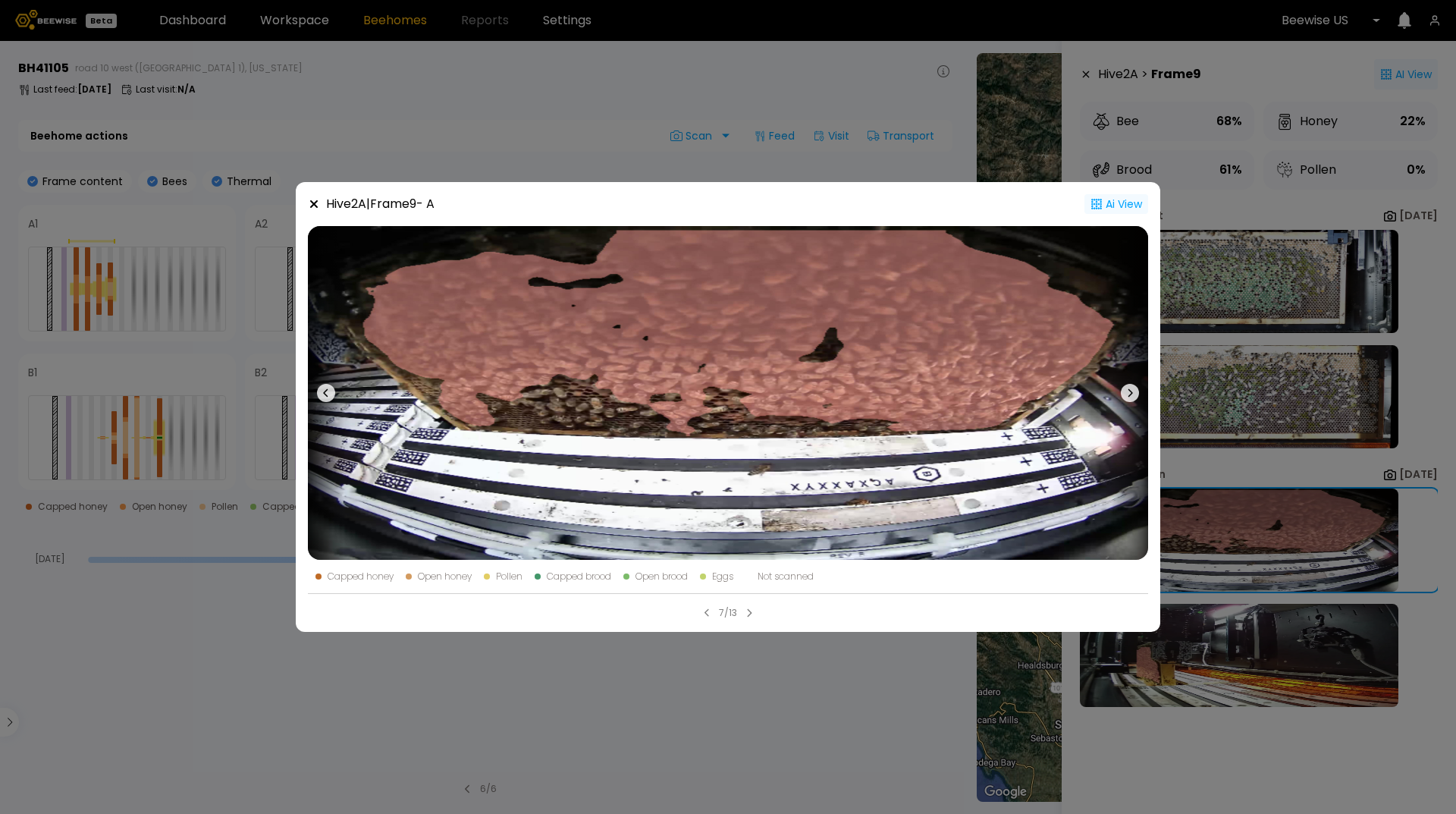
click at [316, 202] on icon at bounding box center [314, 204] width 7 height 7
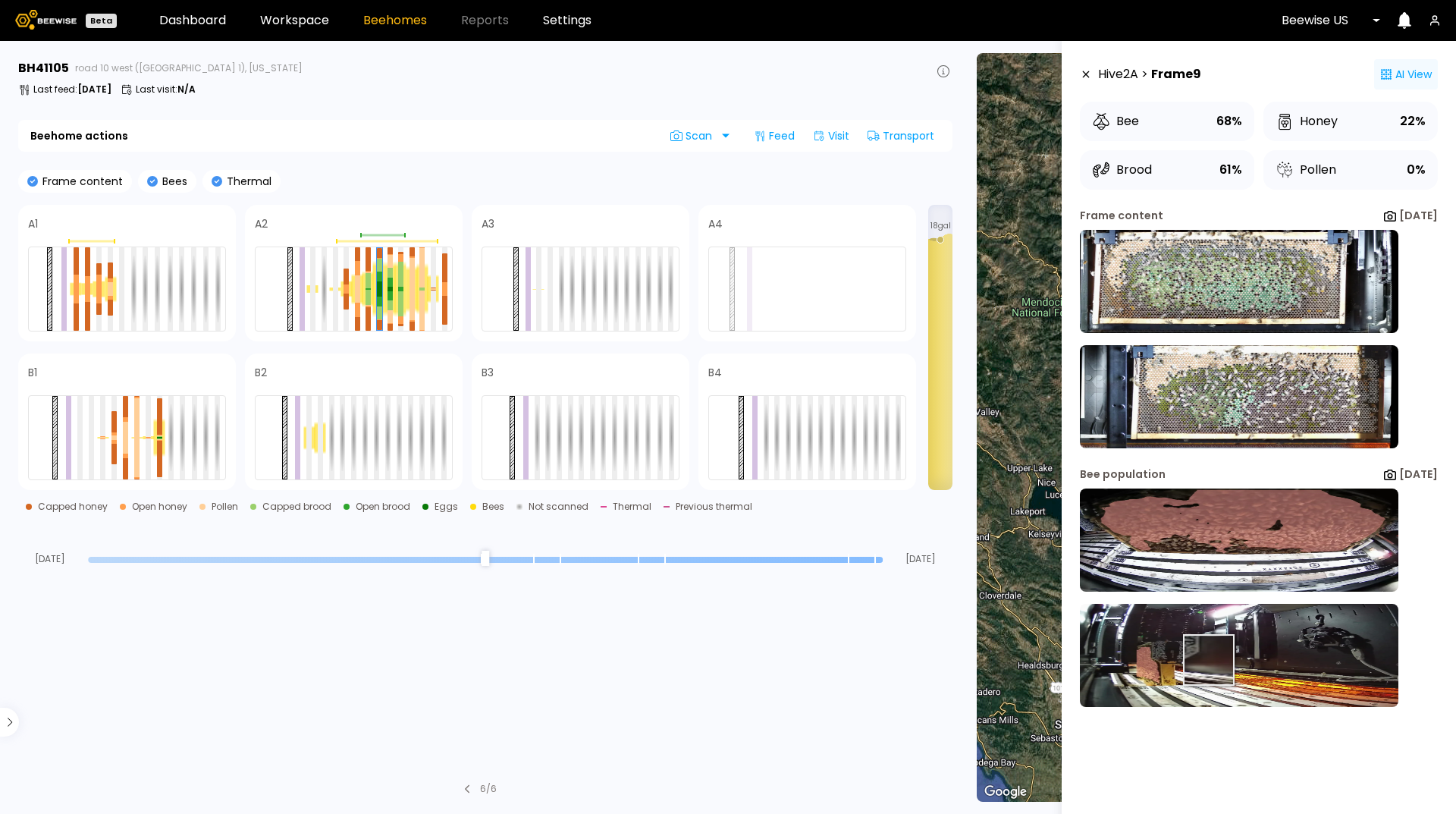
click at [1195, 661] on img at bounding box center [1238, 655] width 318 height 103
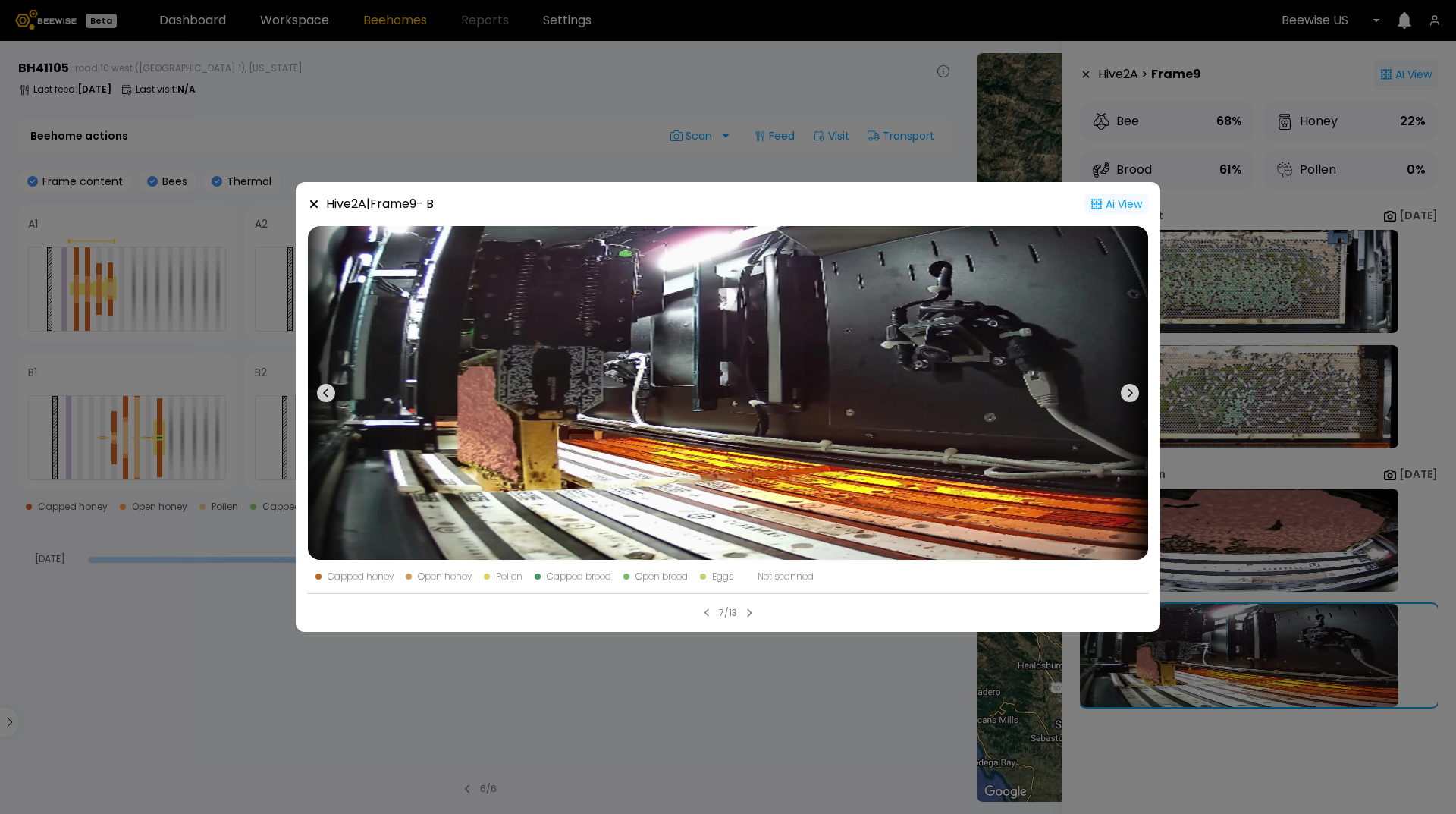
click at [306, 202] on div "Hive 2 A | Frame 9 - B Ai View Capped honey Open honey Pollen Capped brood Open…" at bounding box center [728, 406] width 865 height 449
click at [317, 206] on icon at bounding box center [314, 204] width 12 height 12
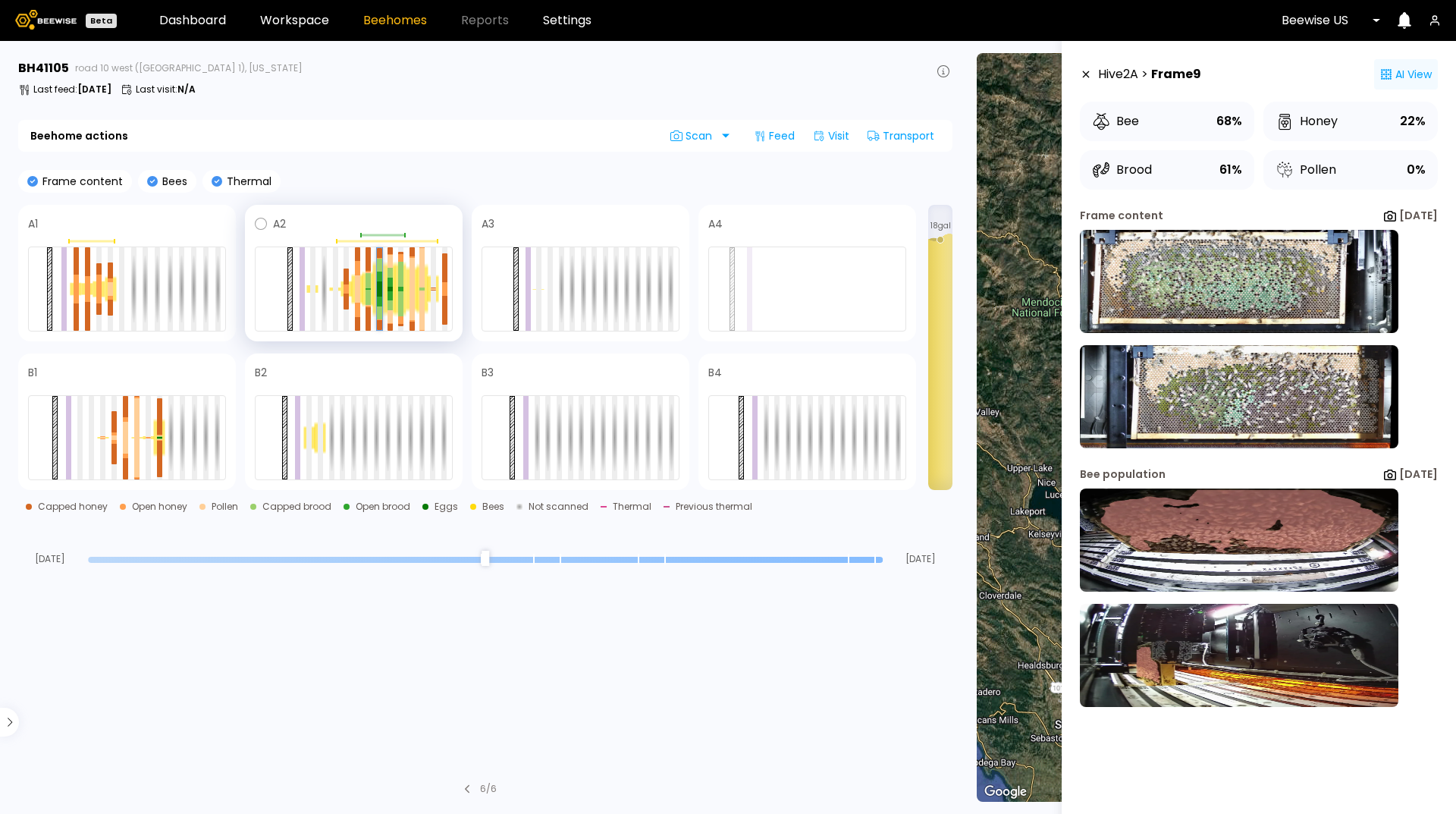
click at [380, 296] on div at bounding box center [379, 301] width 6 height 10
click at [1088, 78] on icon at bounding box center [1085, 75] width 12 height 11
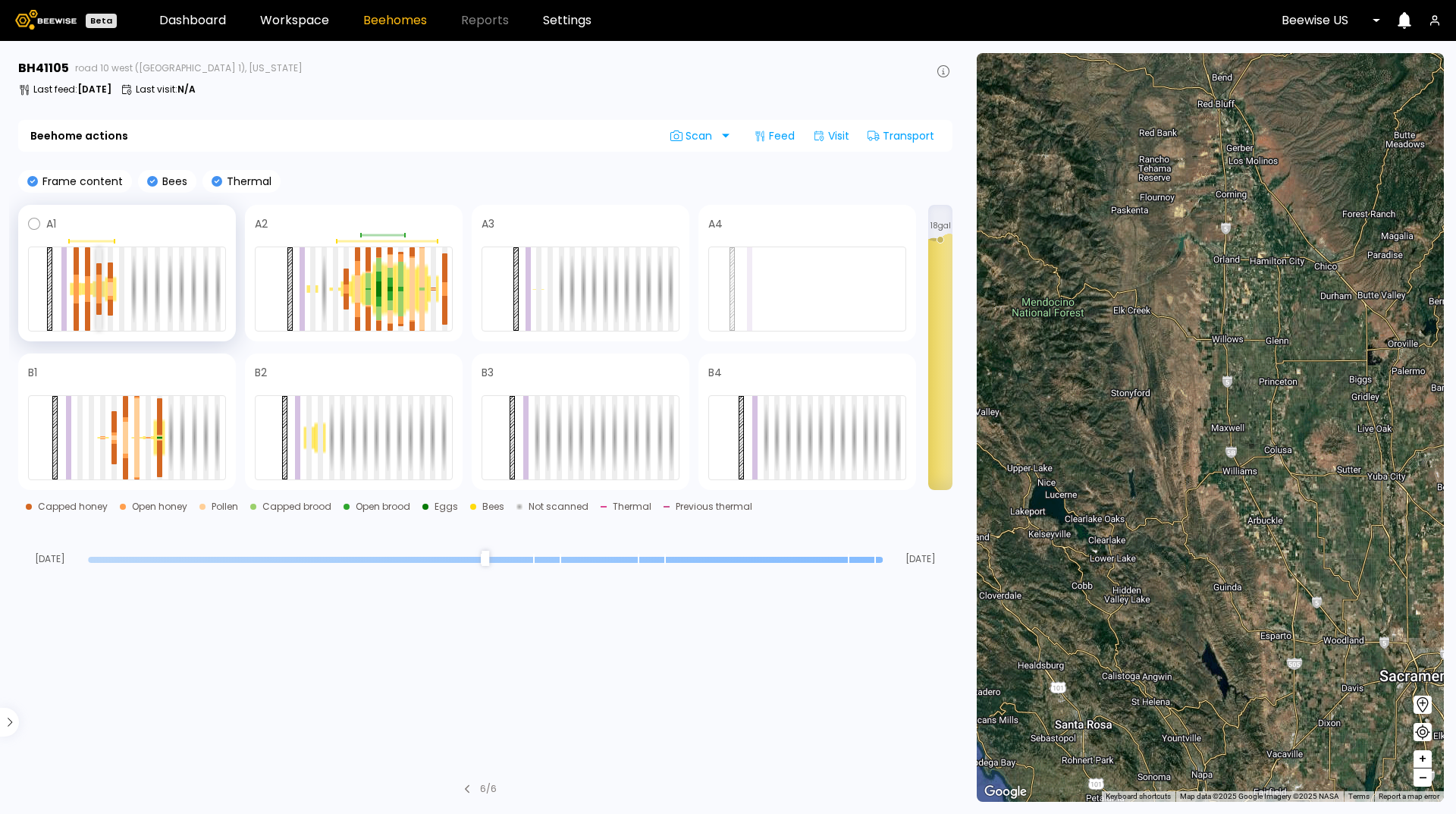
click at [101, 291] on div at bounding box center [99, 296] width 6 height 15
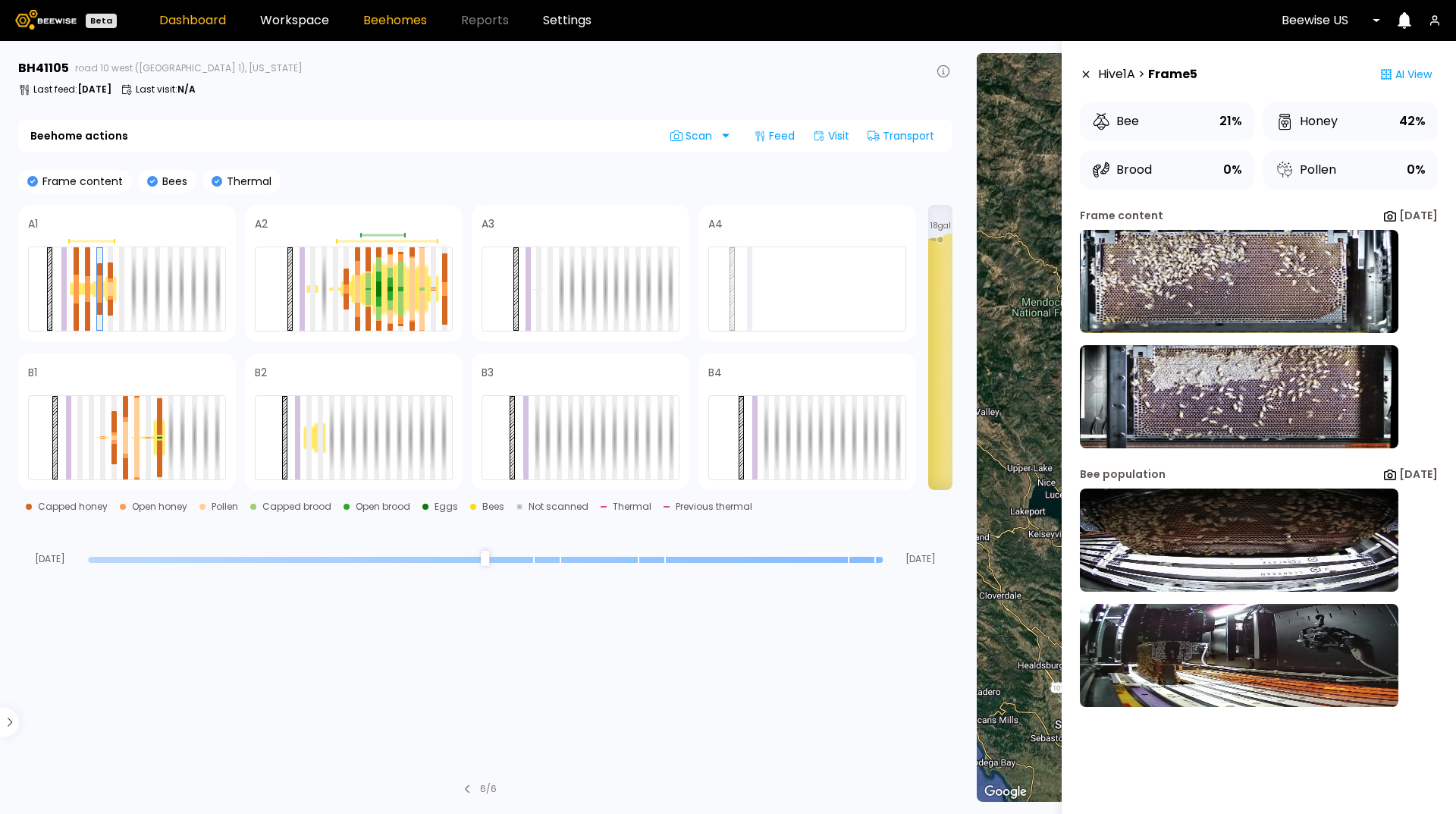
click at [210, 15] on link "Dashboard" at bounding box center [193, 20] width 66 height 12
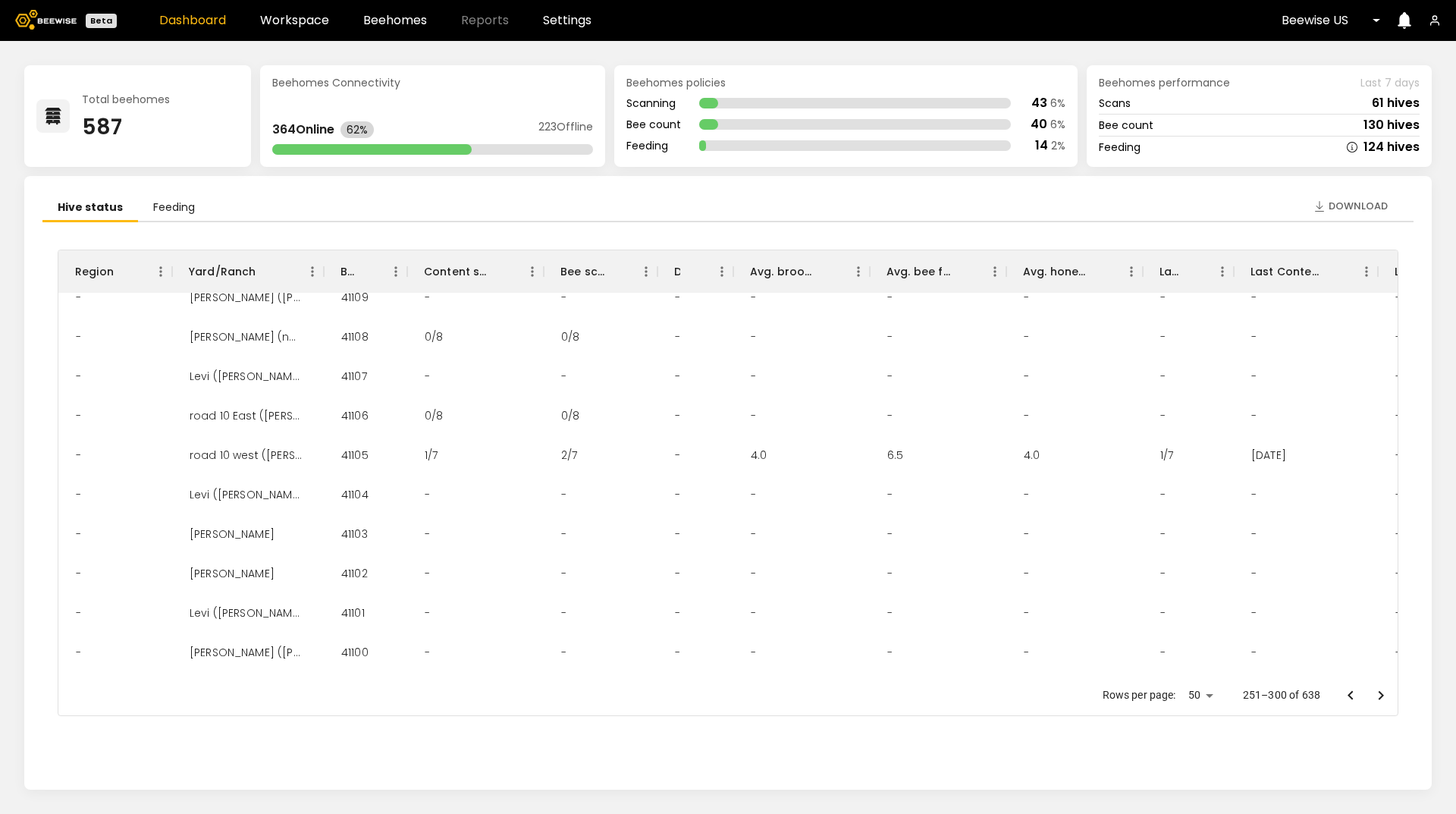
scroll to position [607, 0]
click at [228, 455] on div "road 10 west ([PERSON_NAME] 1)" at bounding box center [248, 455] width 137 height 40
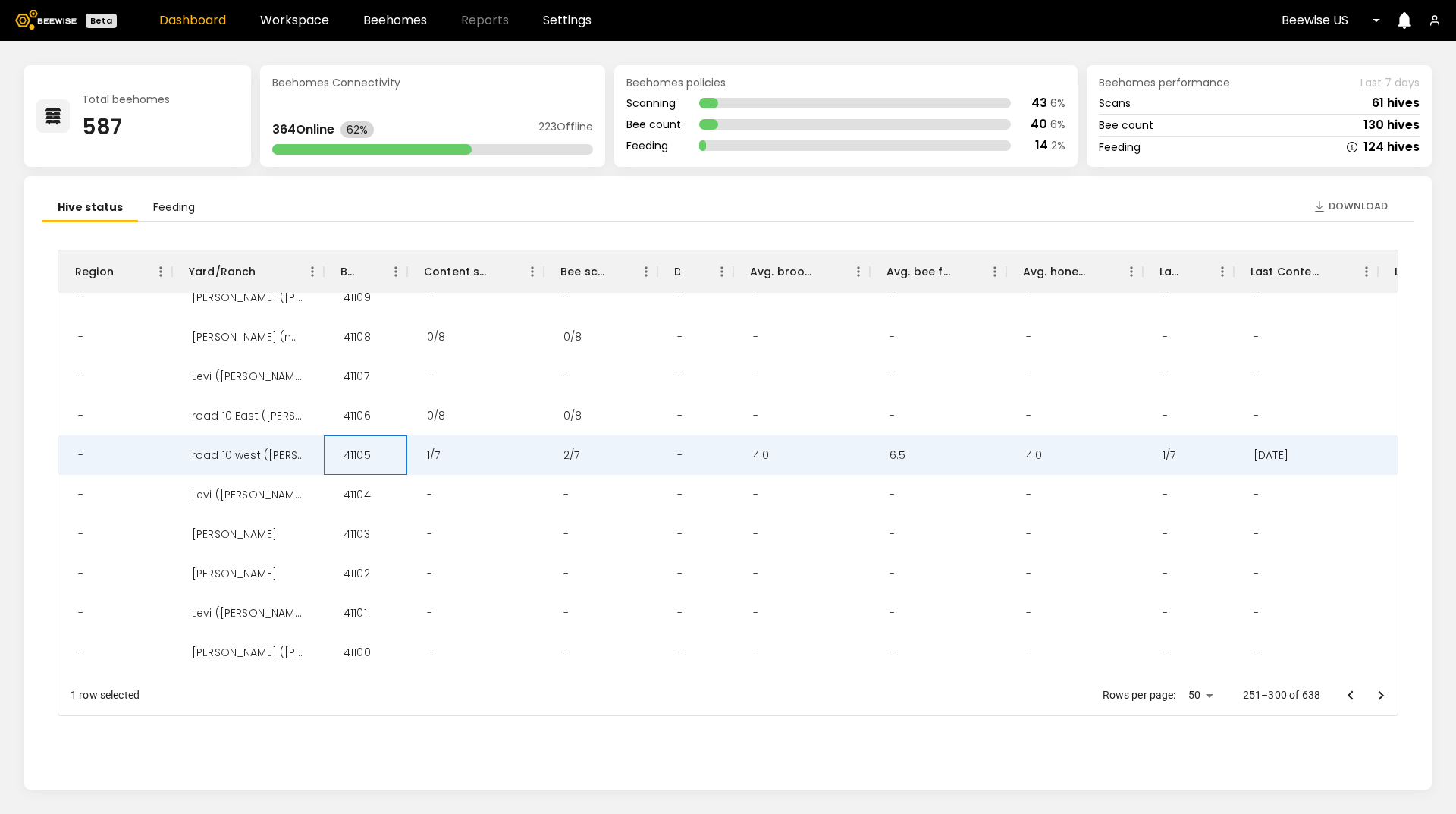
click at [350, 463] on div "41105" at bounding box center [357, 455] width 52 height 40
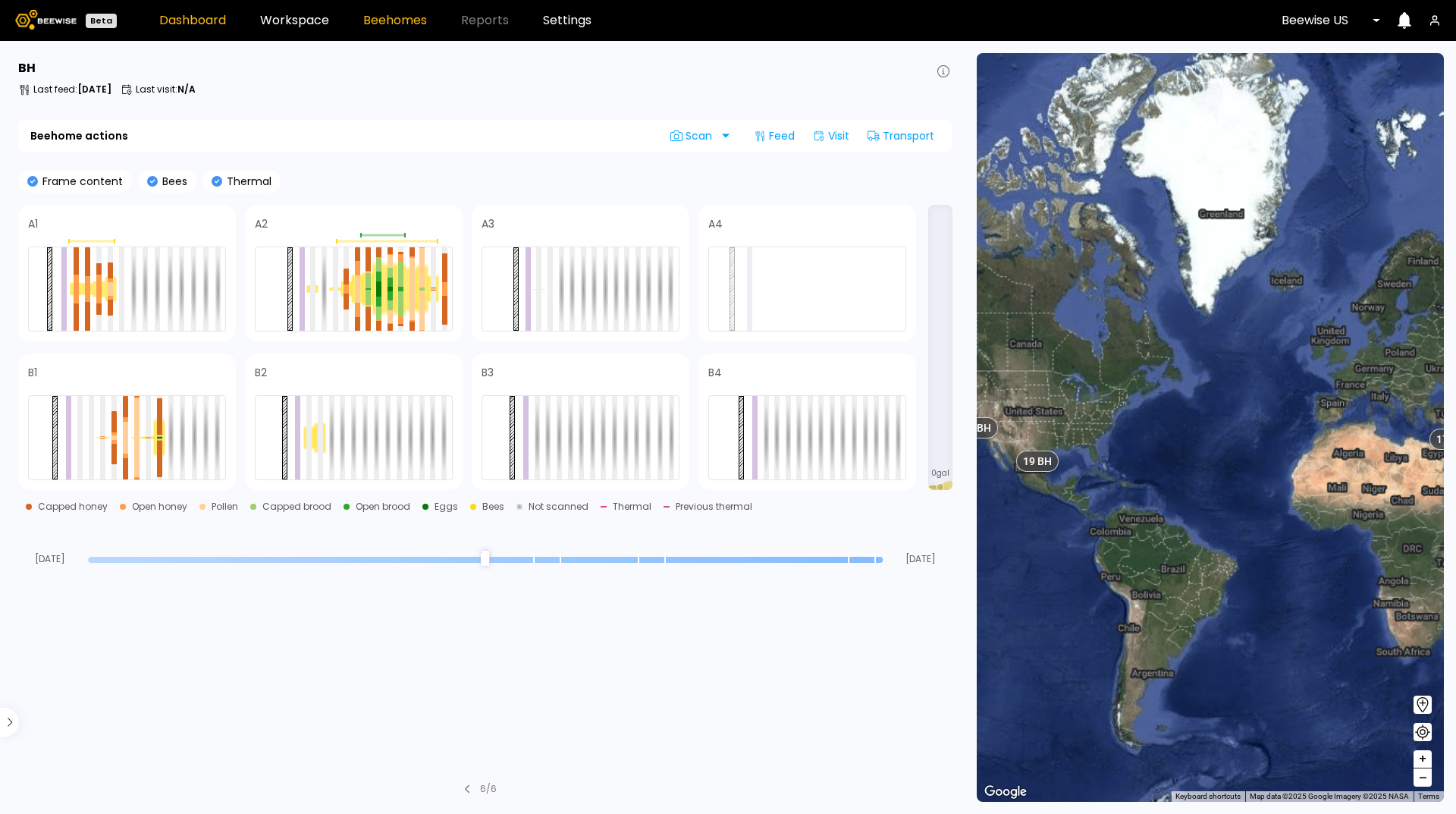
click at [179, 21] on link "Dashboard" at bounding box center [193, 20] width 66 height 12
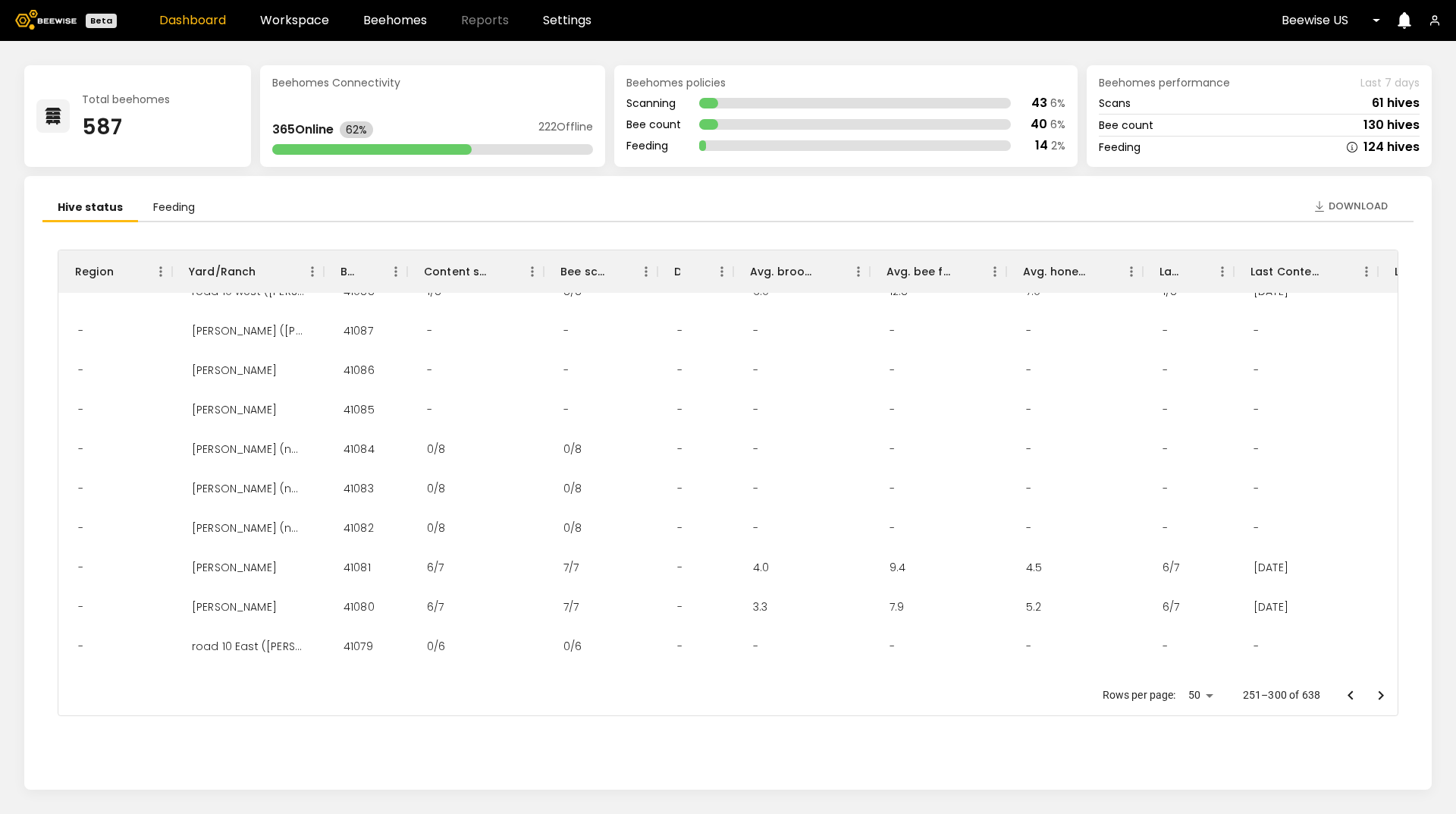
scroll to position [1600, 0]
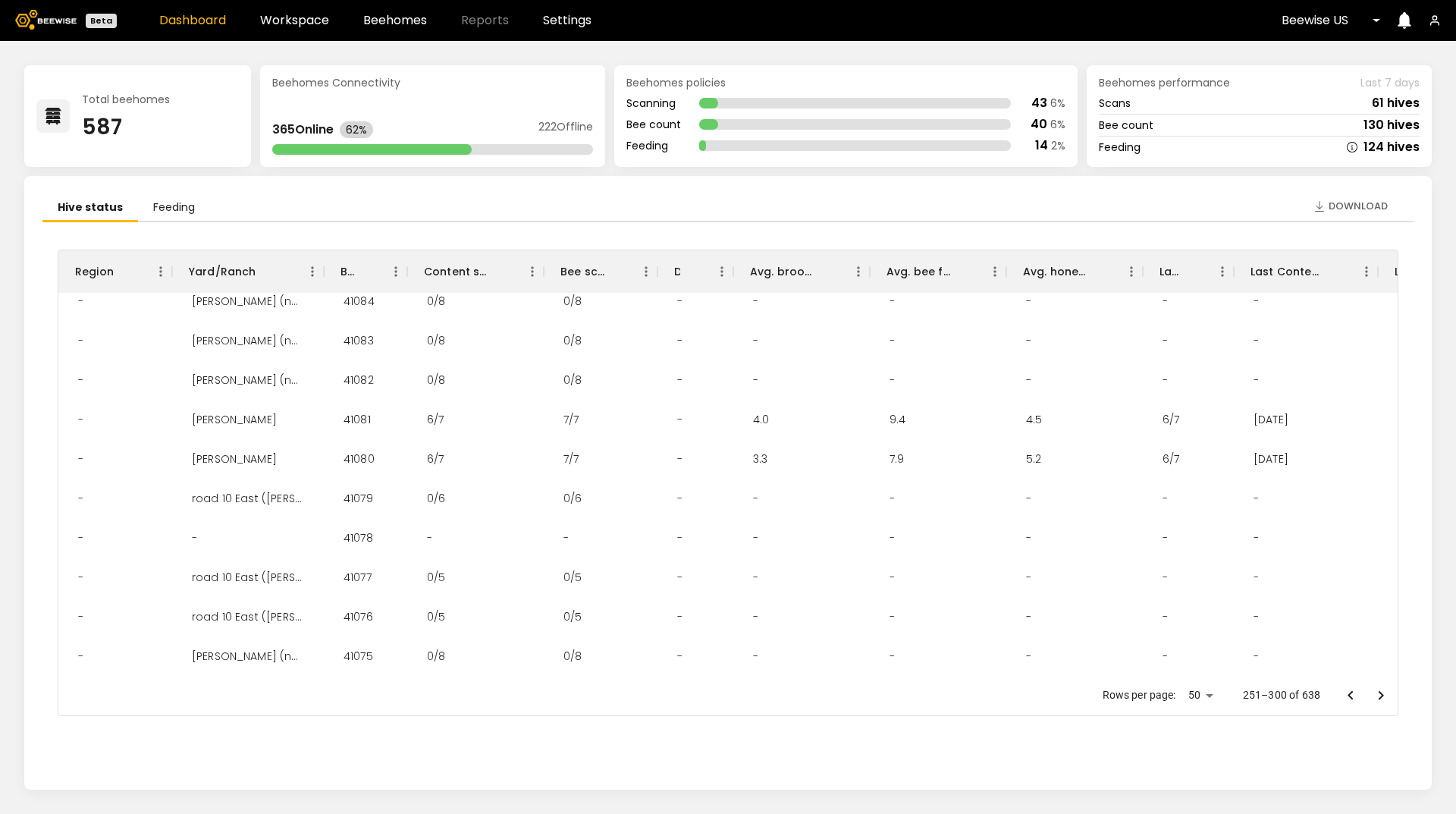
click at [1377, 697] on icon "Go to next page" at bounding box center [1381, 696] width 18 height 18
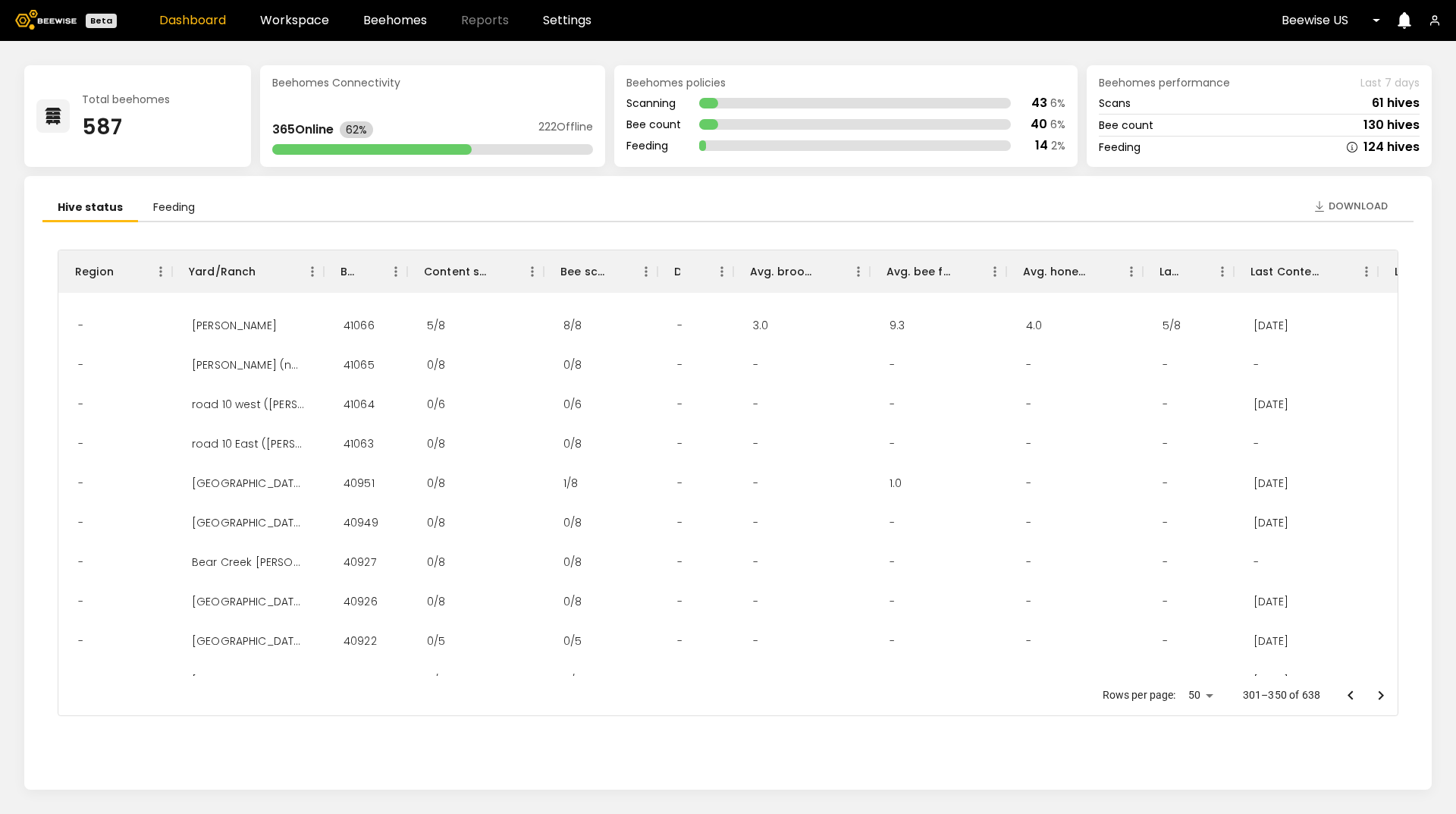
scroll to position [455, 0]
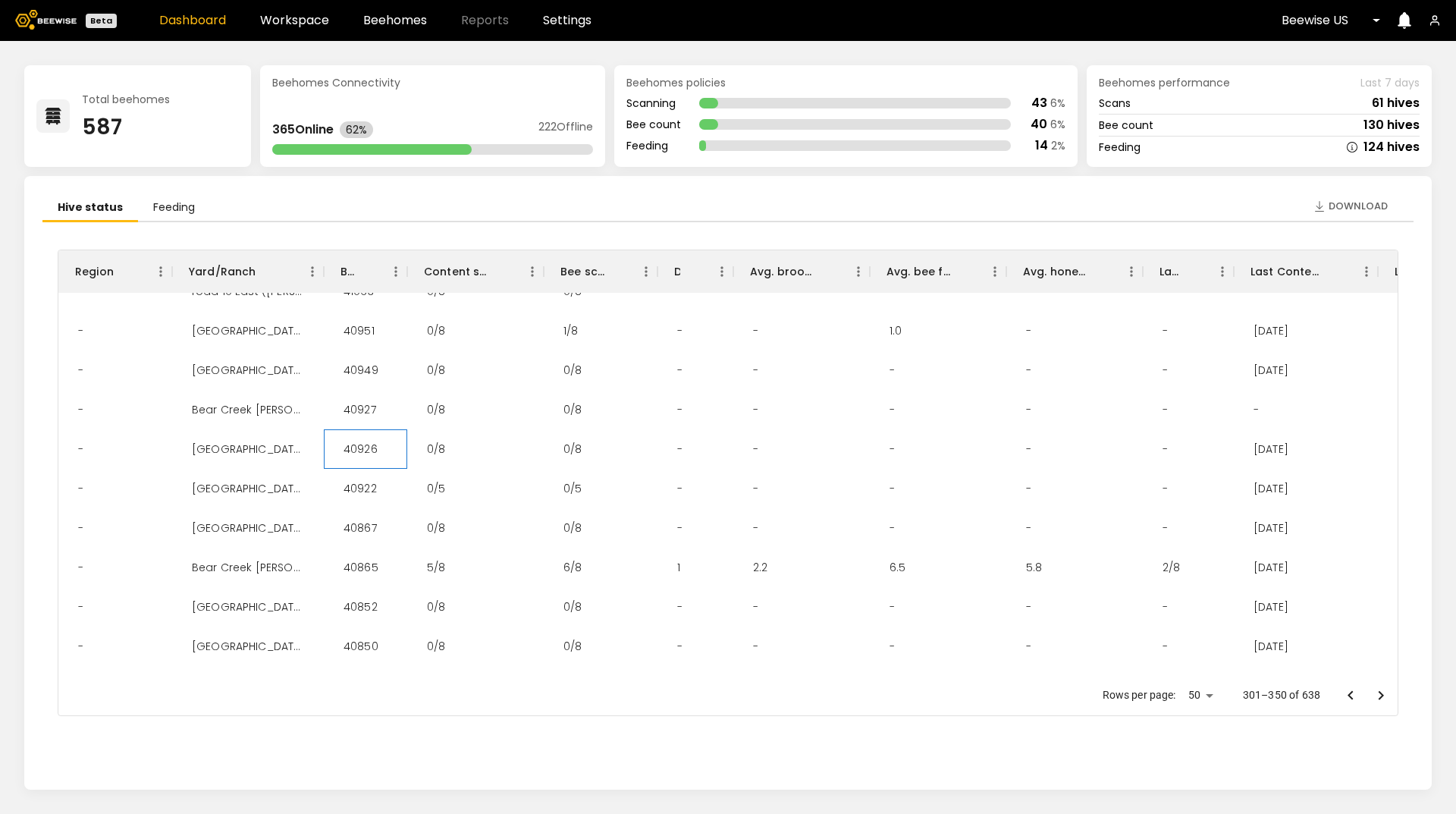
click at [359, 447] on div "40926" at bounding box center [360, 449] width 58 height 40
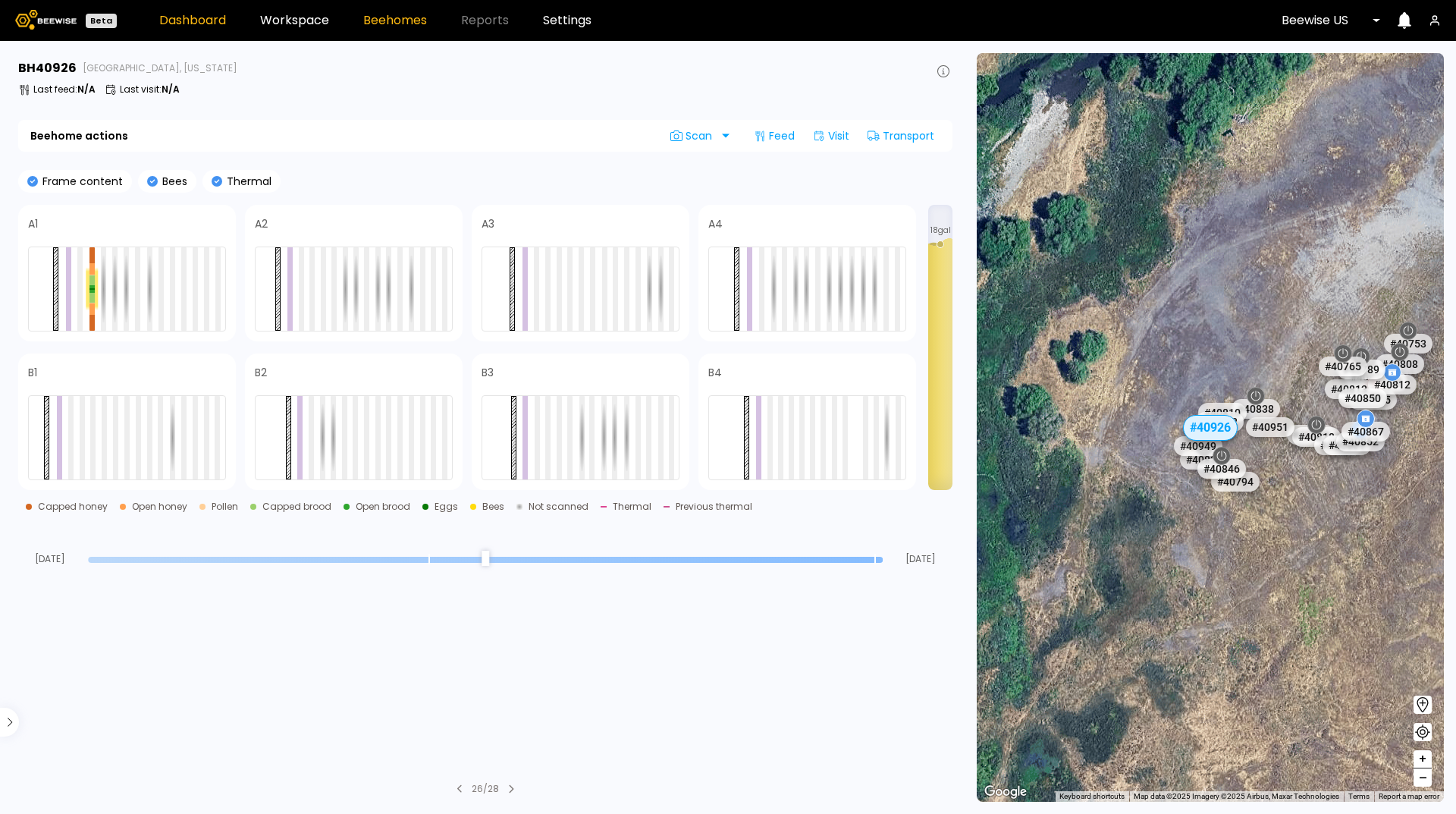
click at [185, 27] on link "Dashboard" at bounding box center [193, 20] width 66 height 12
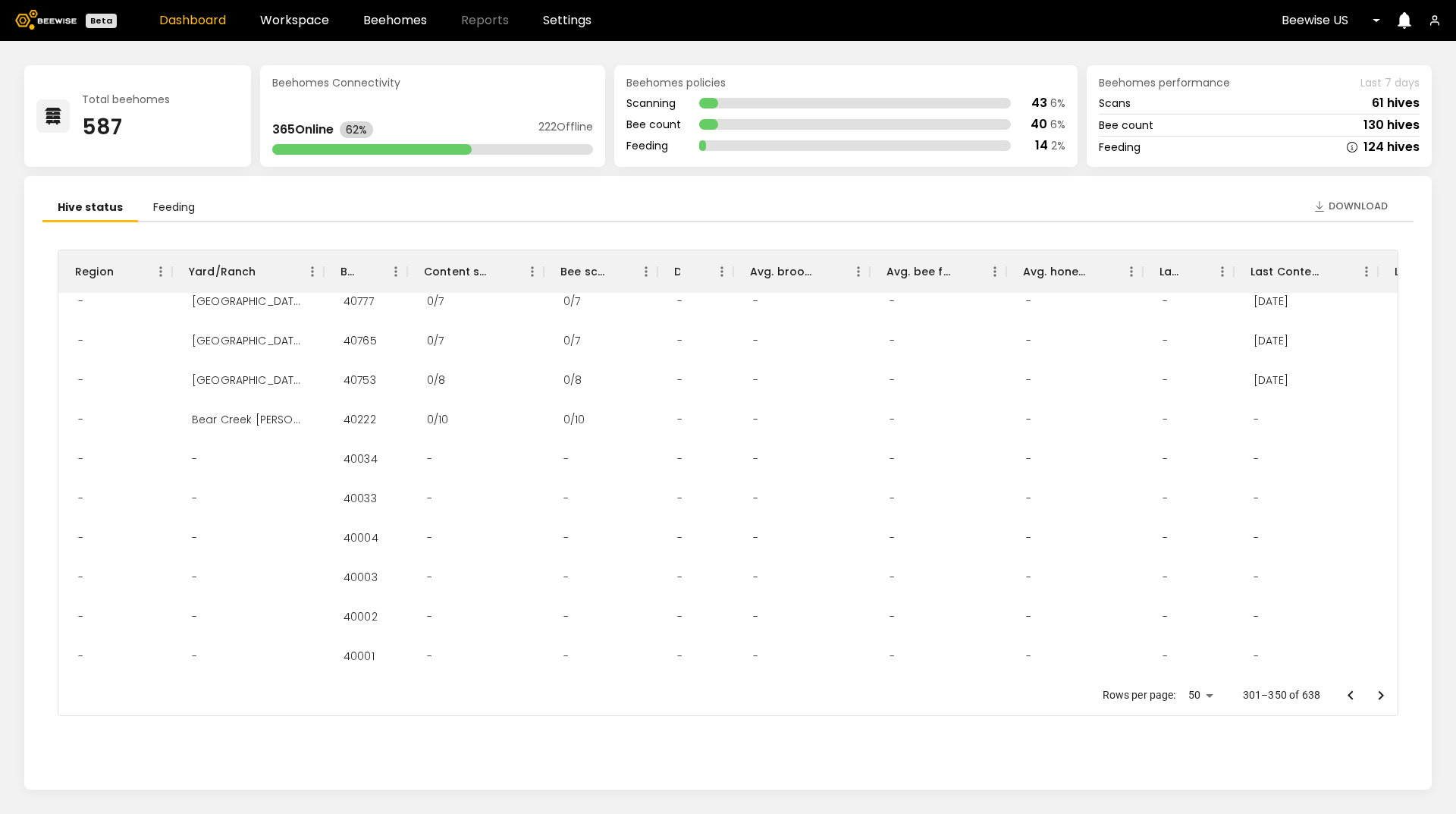
scroll to position [1600, 0]
click at [1378, 694] on icon "Go to next page" at bounding box center [1381, 696] width 18 height 18
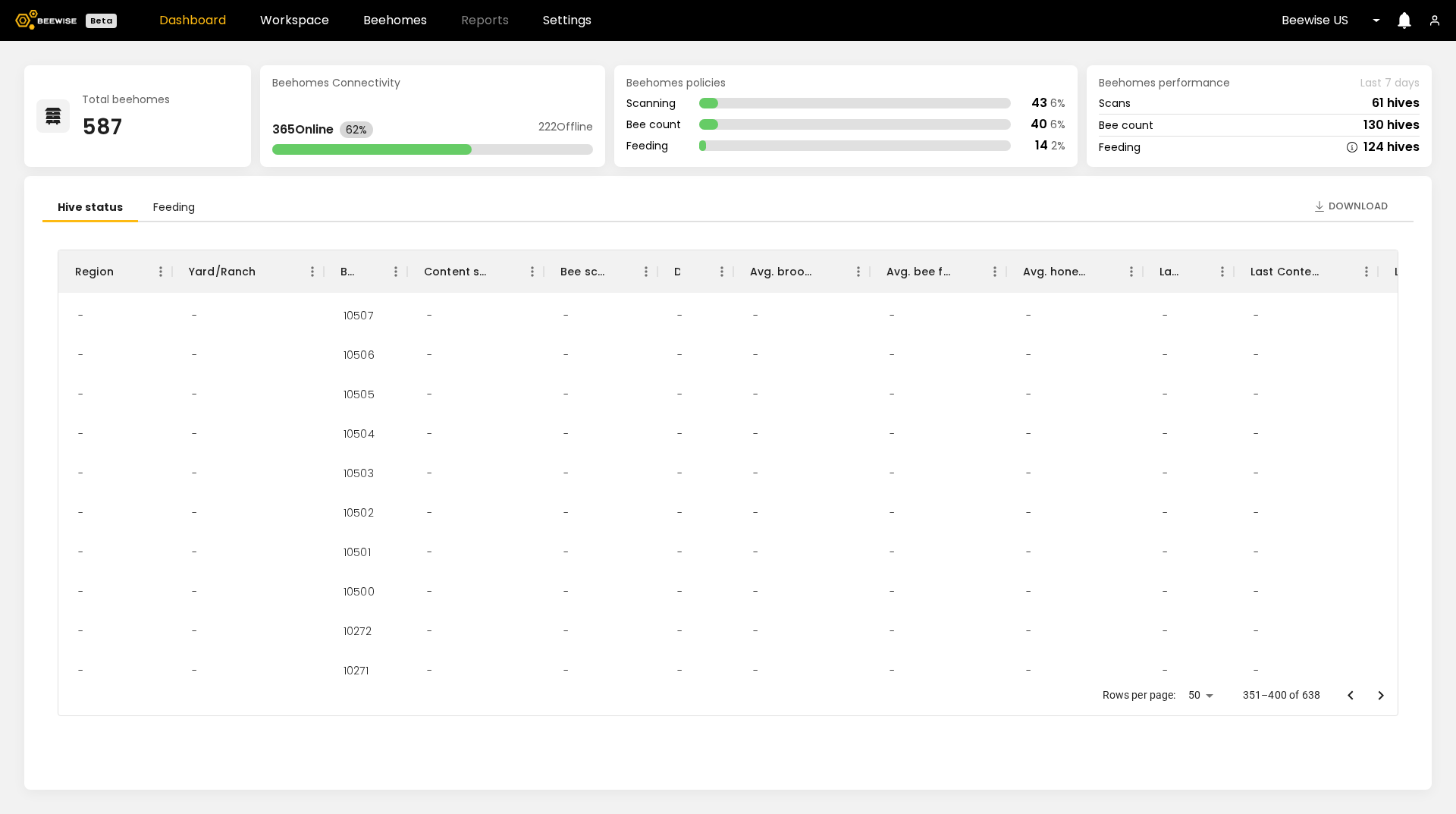
scroll to position [0, 0]
click at [1346, 694] on icon "Go to previous page" at bounding box center [1351, 696] width 18 height 18
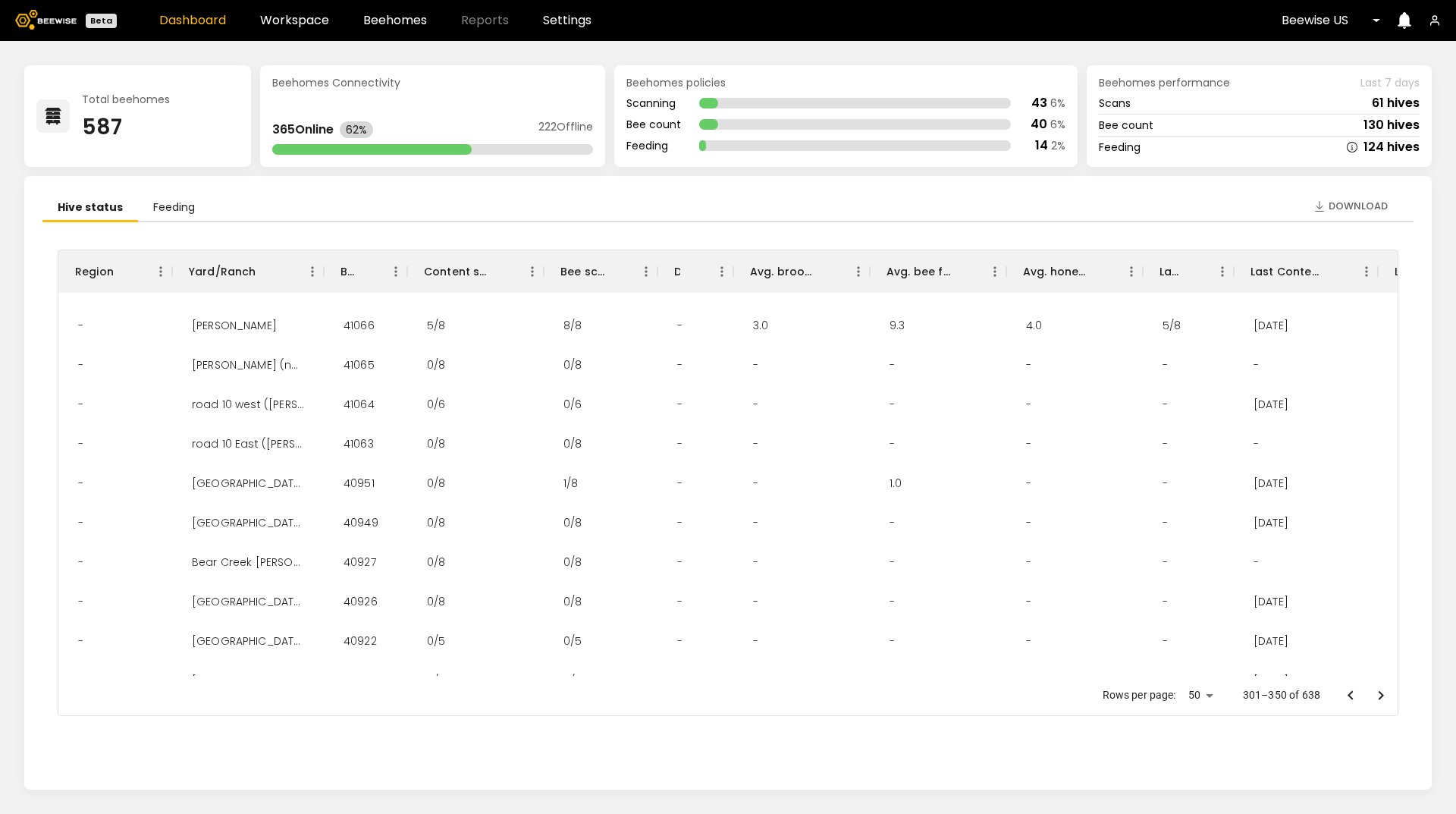
scroll to position [304, 0]
click at [358, 523] on div "40949" at bounding box center [361, 521] width 59 height 40
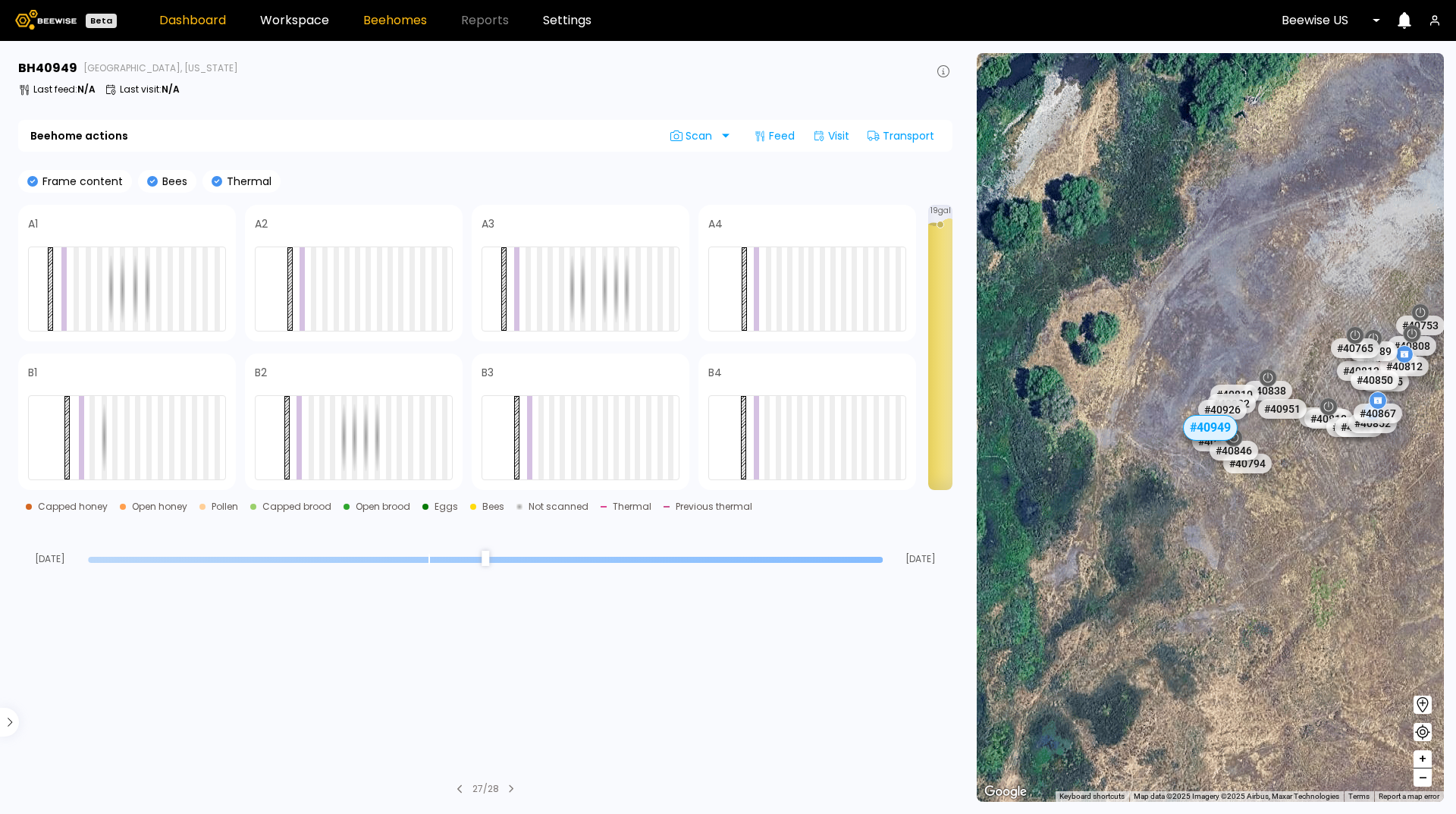
click at [166, 24] on link "Dashboard" at bounding box center [193, 20] width 66 height 12
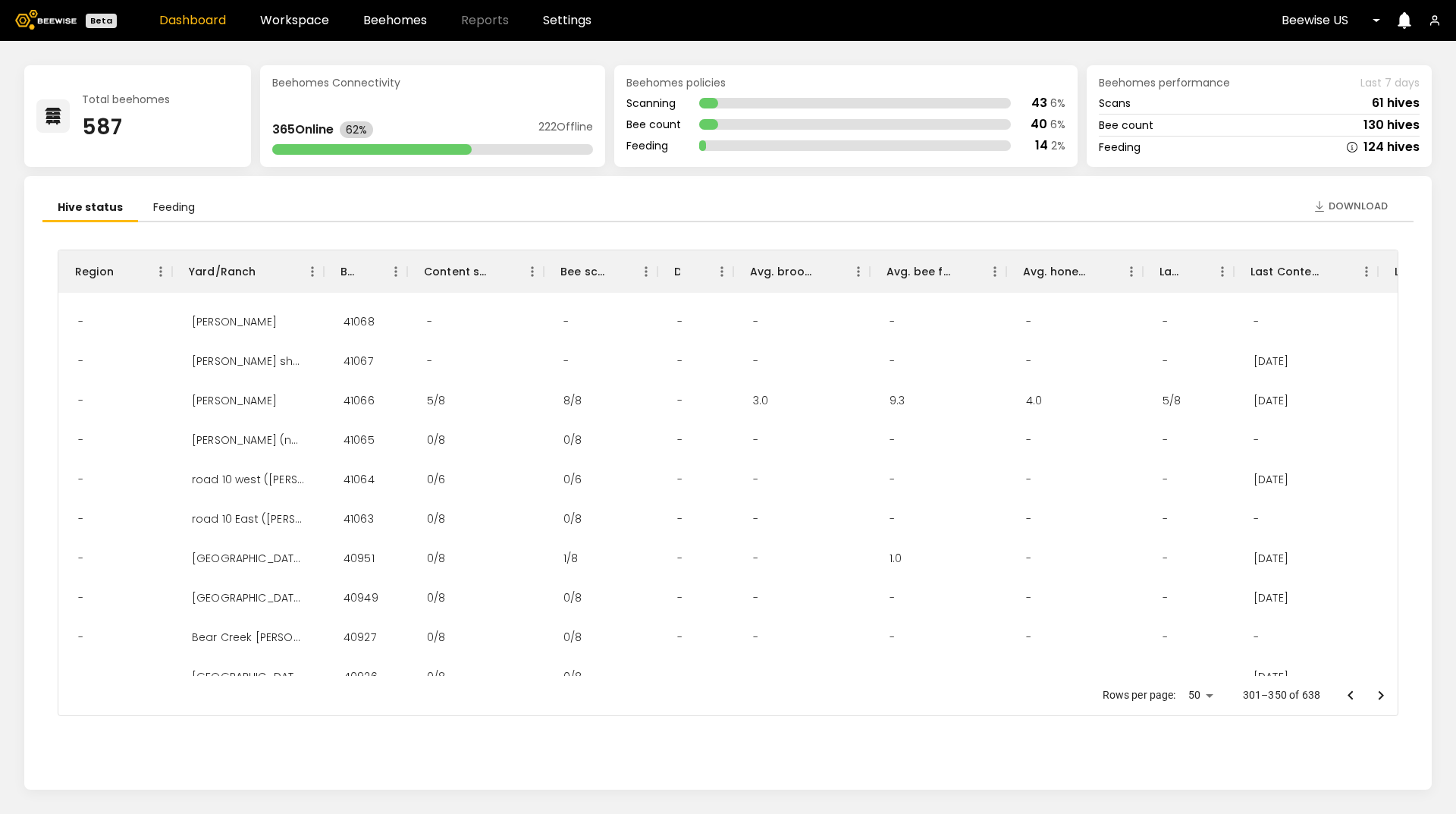
scroll to position [379, 0]
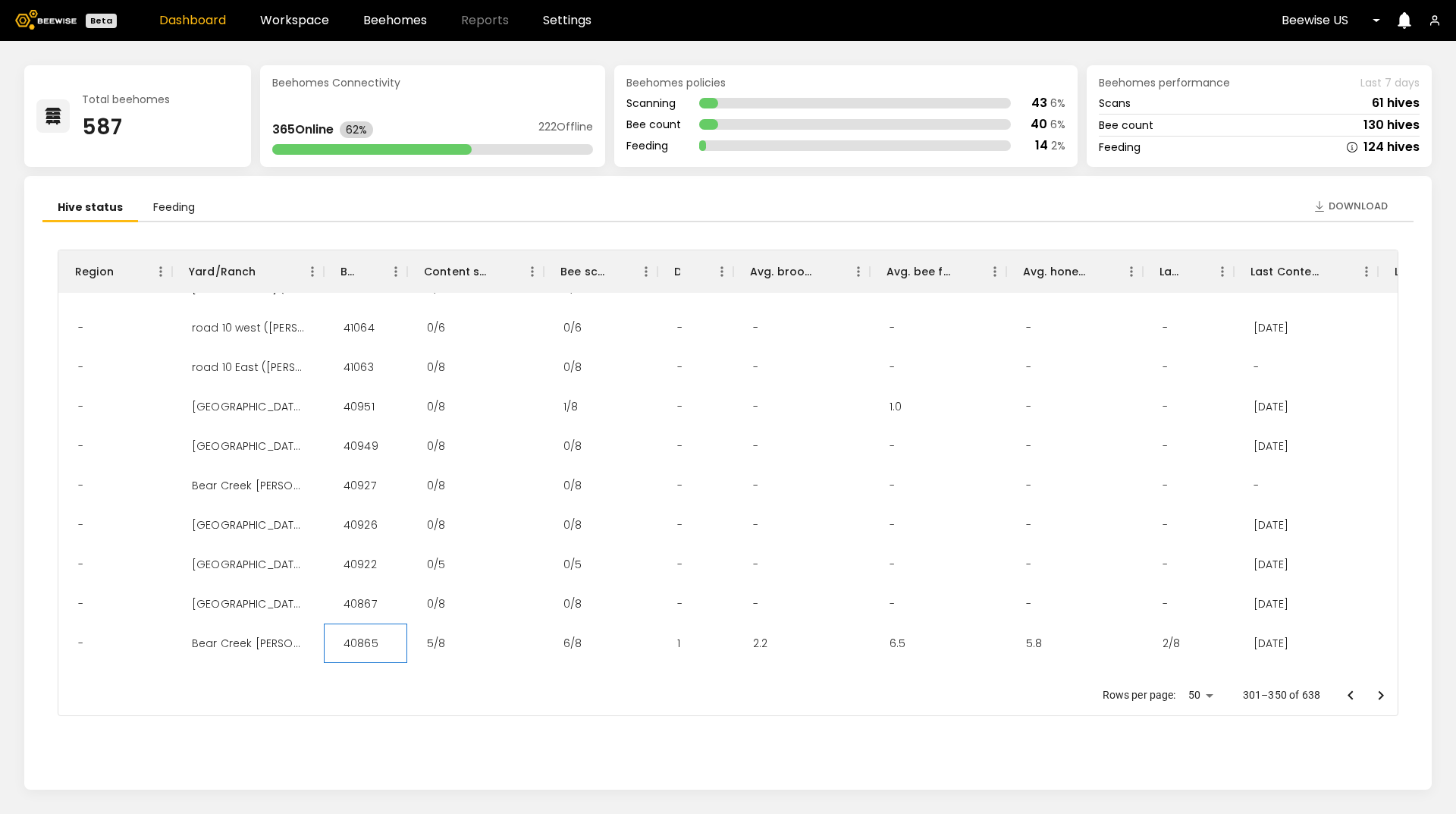
click at [364, 641] on div "40865" at bounding box center [361, 643] width 59 height 40
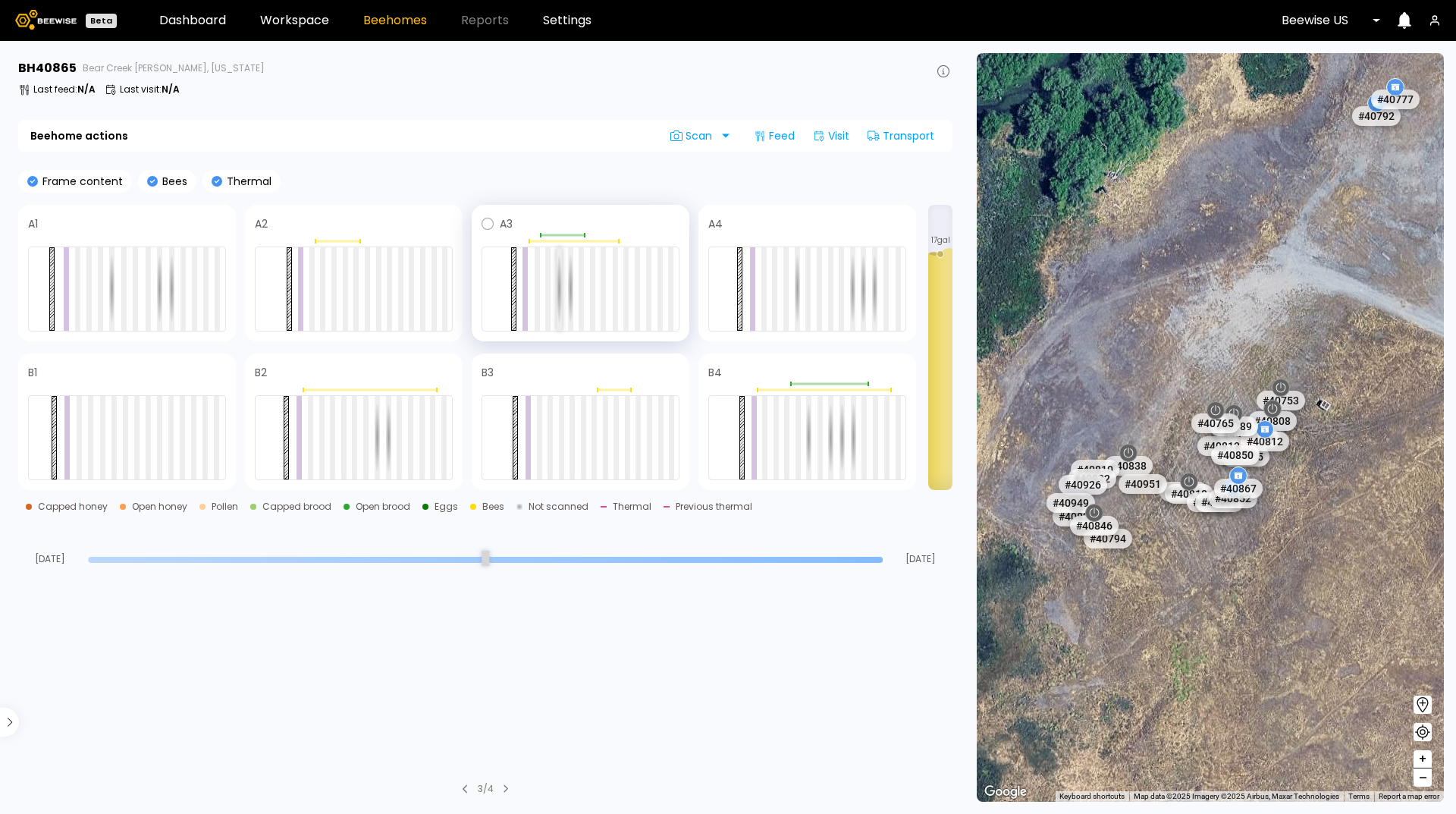
click at [560, 280] on div at bounding box center [559, 289] width 6 height 83
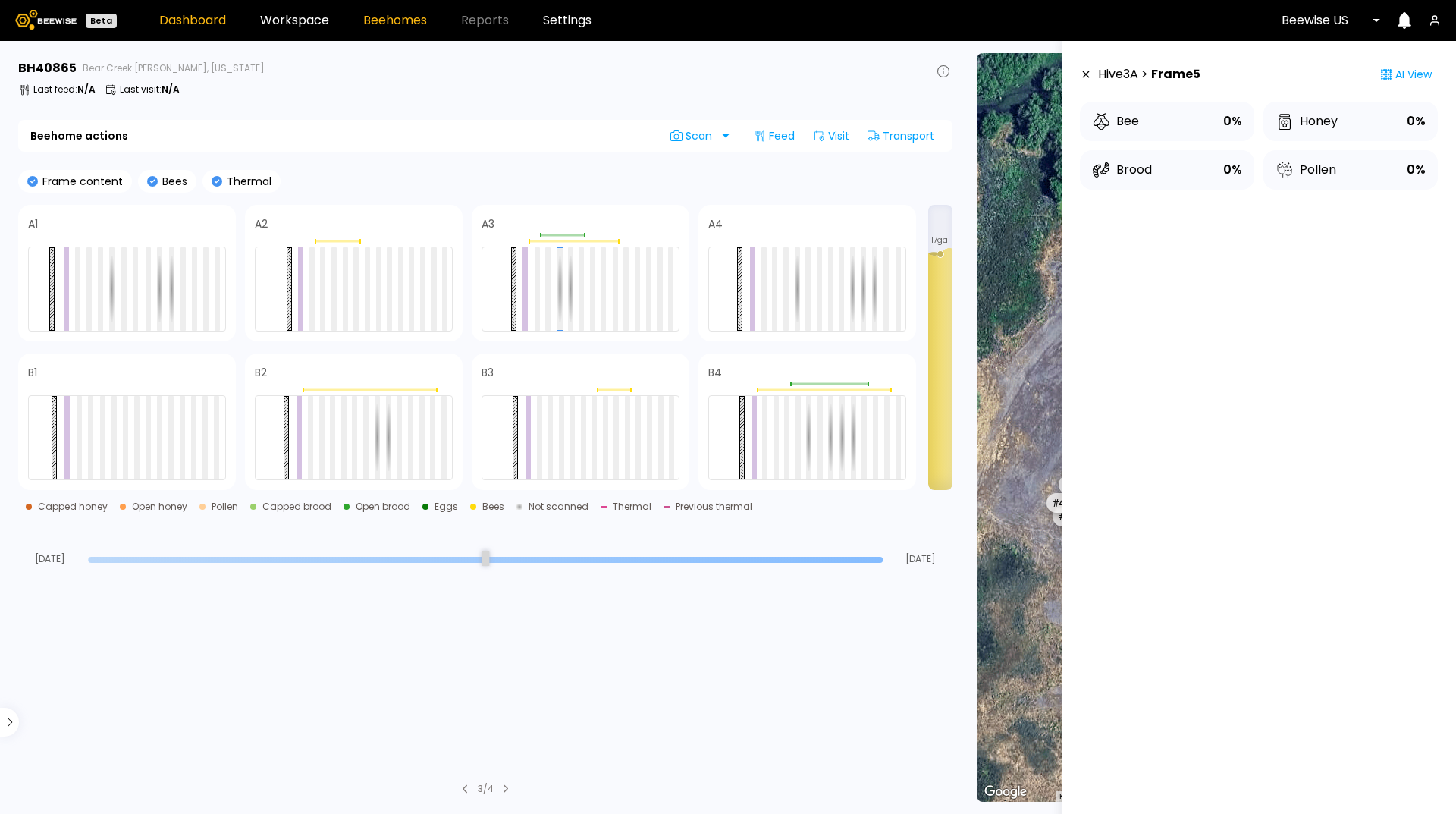
click at [215, 23] on link "Dashboard" at bounding box center [193, 20] width 66 height 12
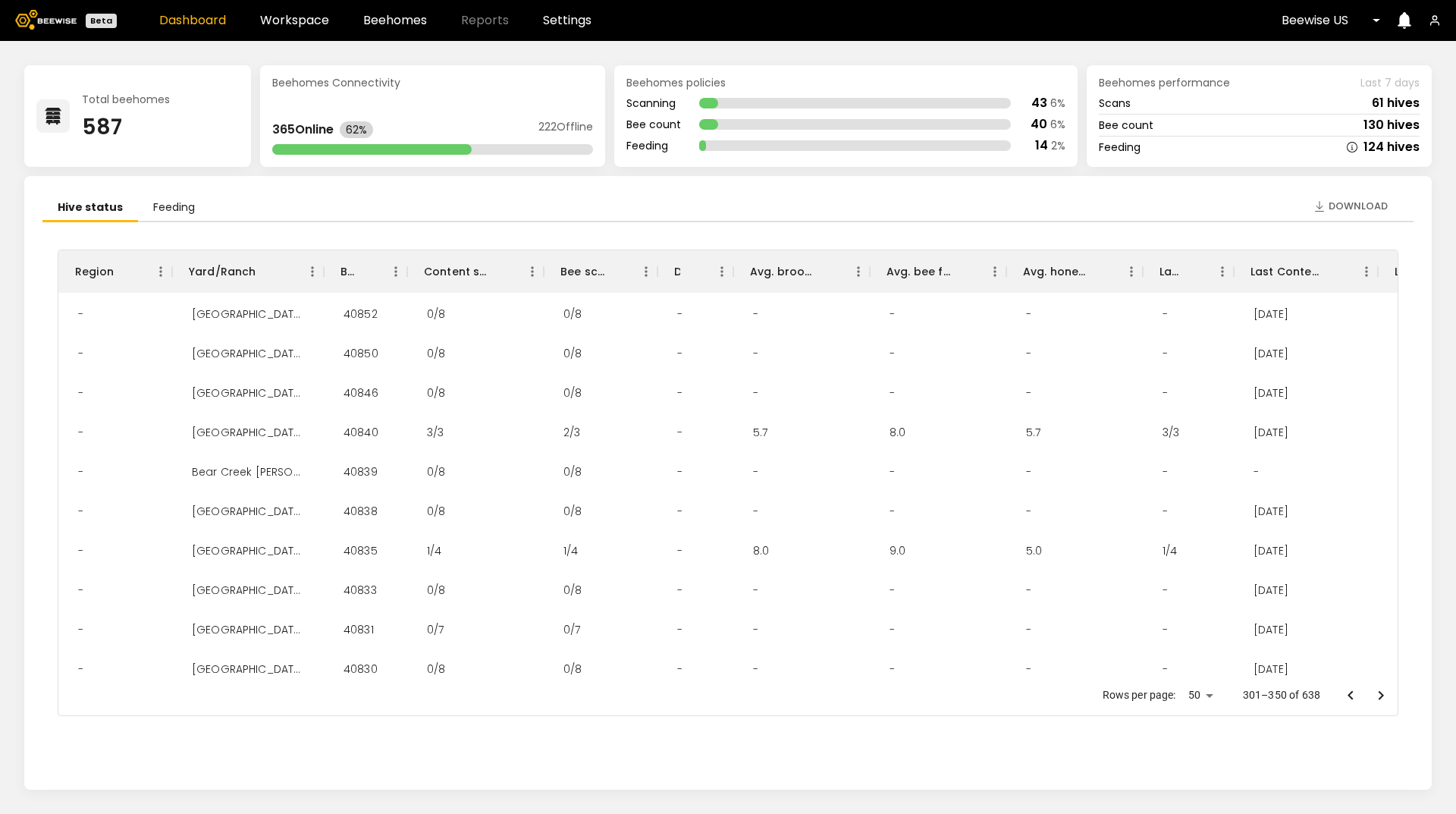
scroll to position [759, 0]
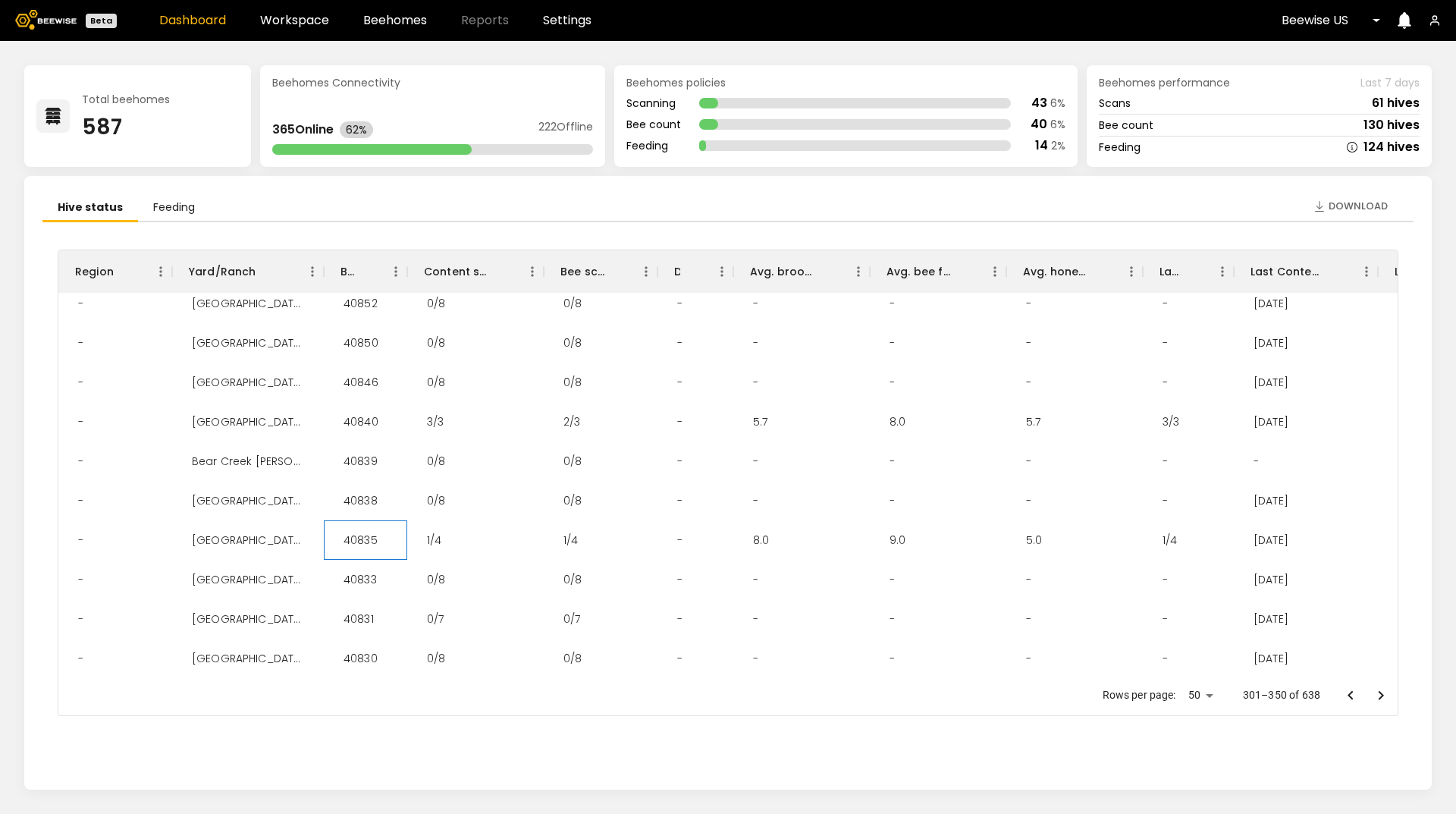
click at [364, 543] on div "40835" at bounding box center [360, 540] width 58 height 40
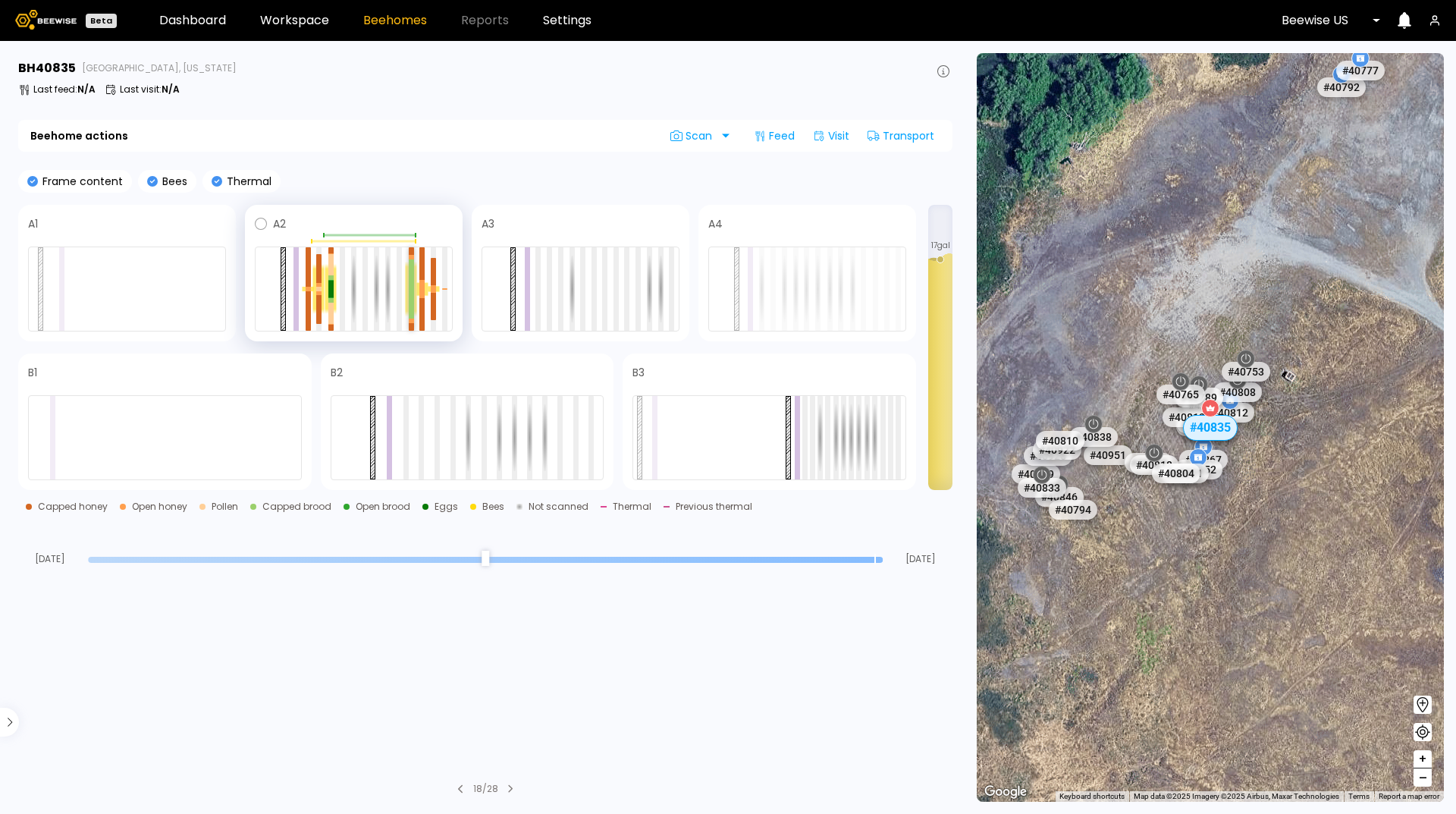
click at [411, 292] on div at bounding box center [412, 304] width 6 height 30
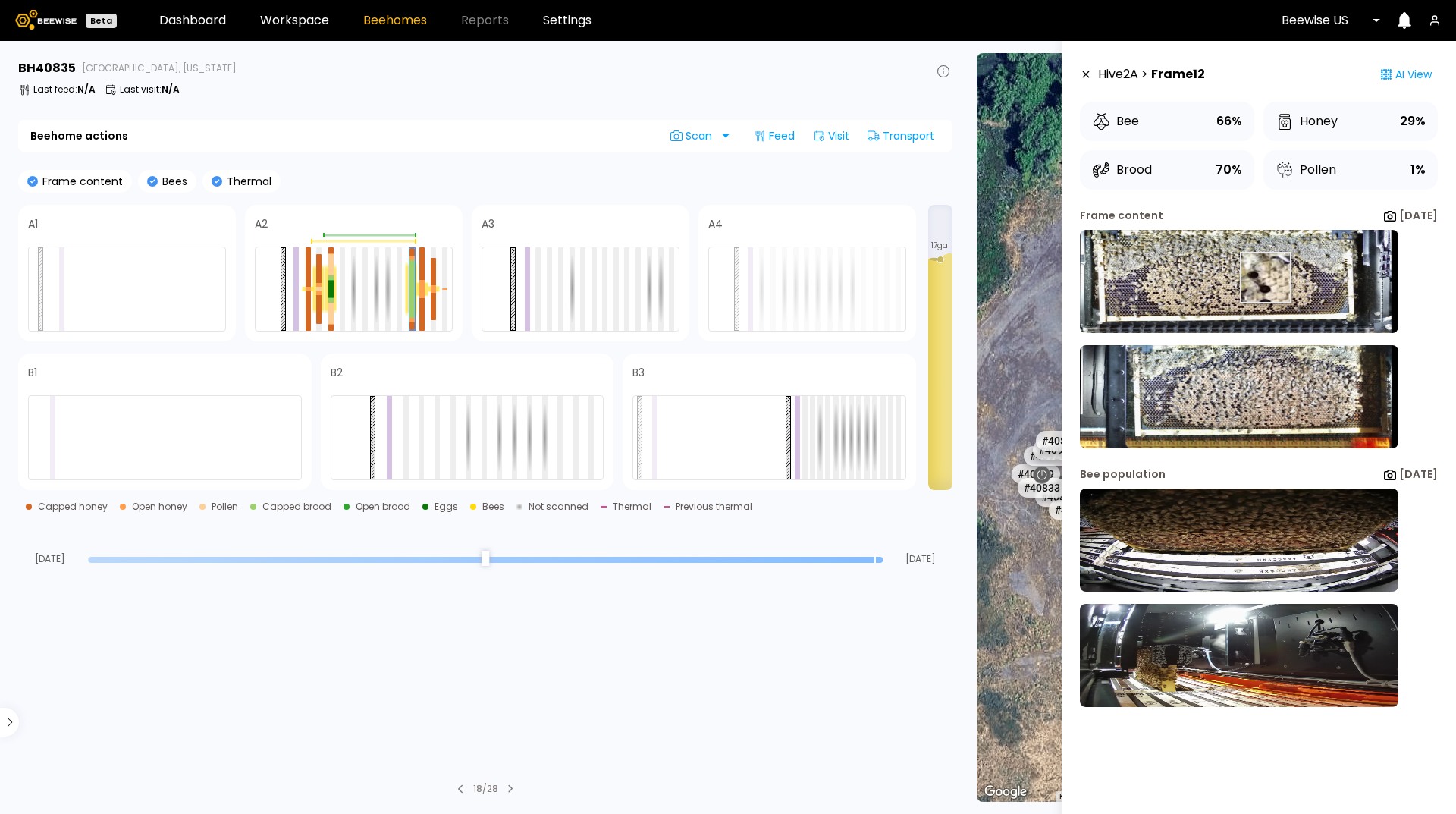
click at [1246, 278] on img at bounding box center [1238, 281] width 318 height 103
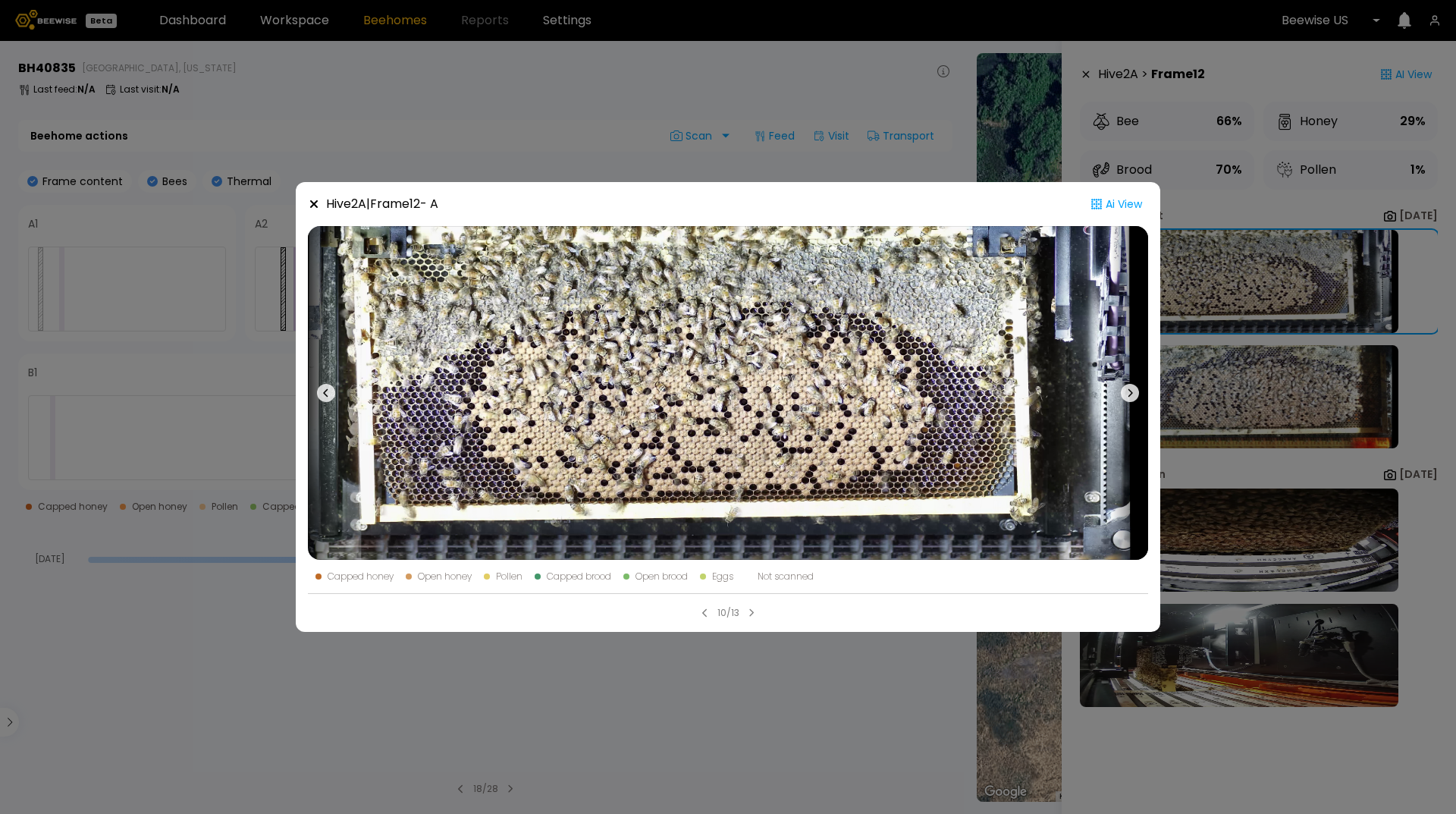
click at [316, 203] on icon at bounding box center [314, 204] width 7 height 7
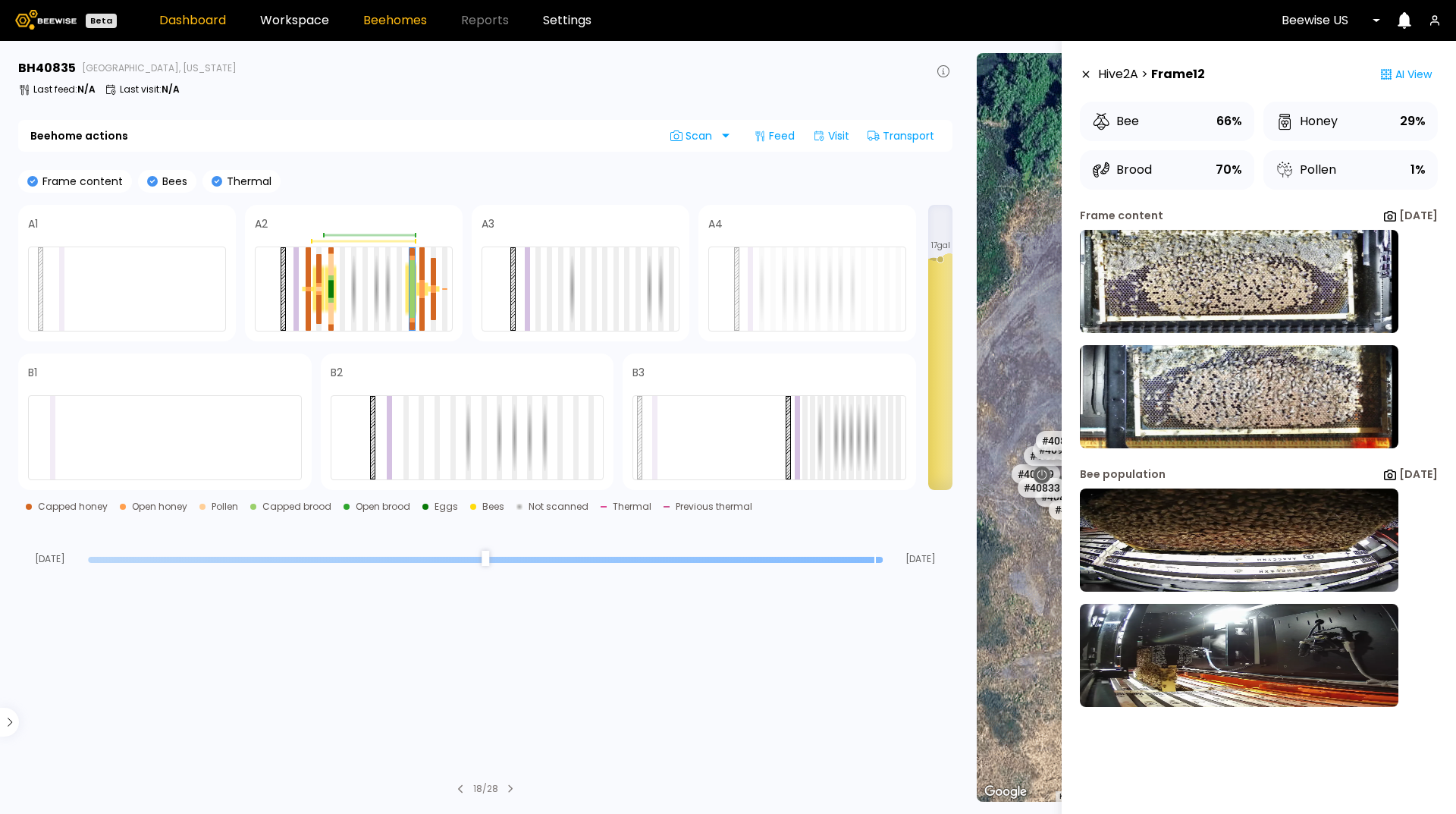
click at [180, 15] on link "Dashboard" at bounding box center [193, 20] width 66 height 12
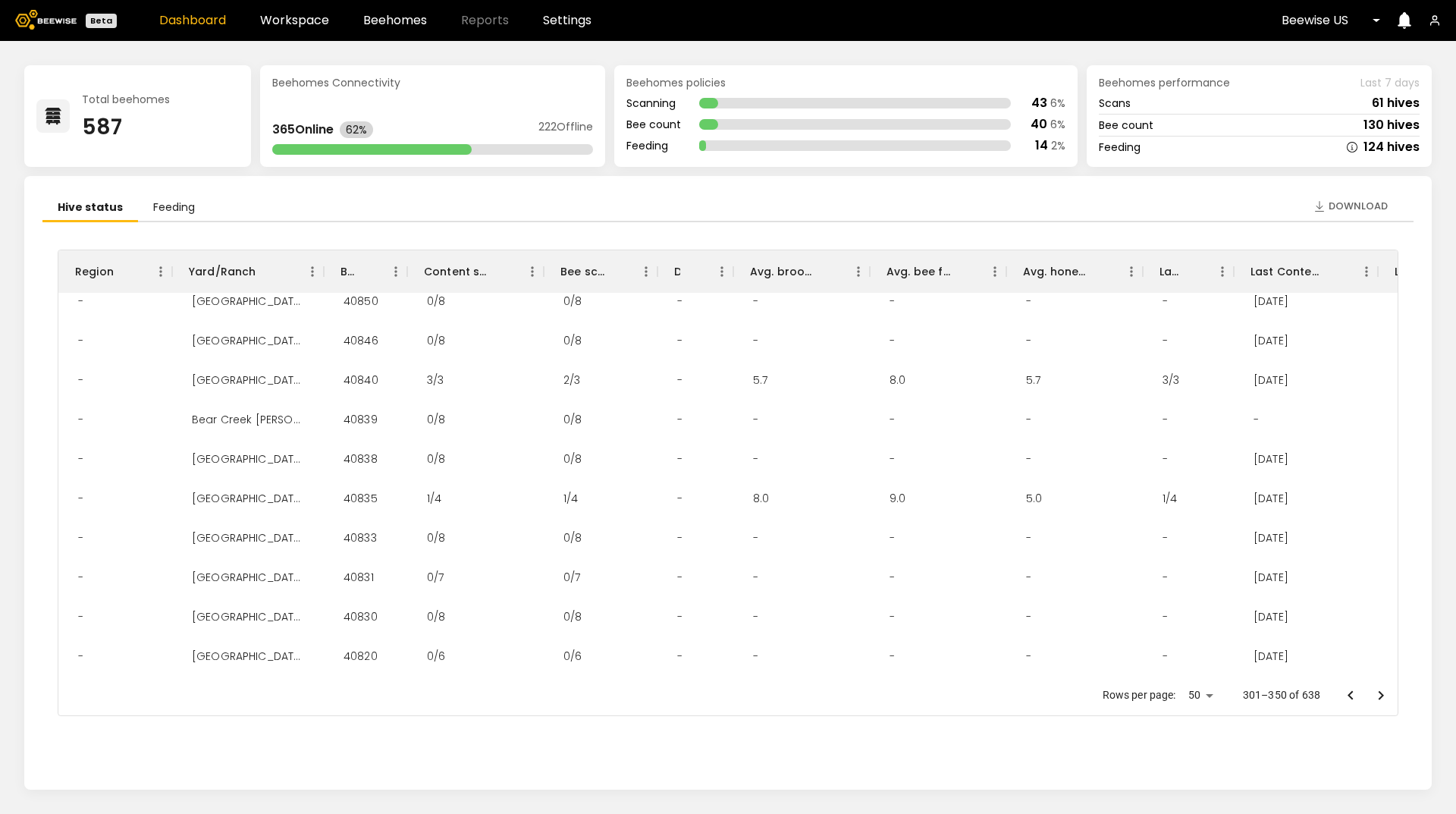
scroll to position [834, 0]
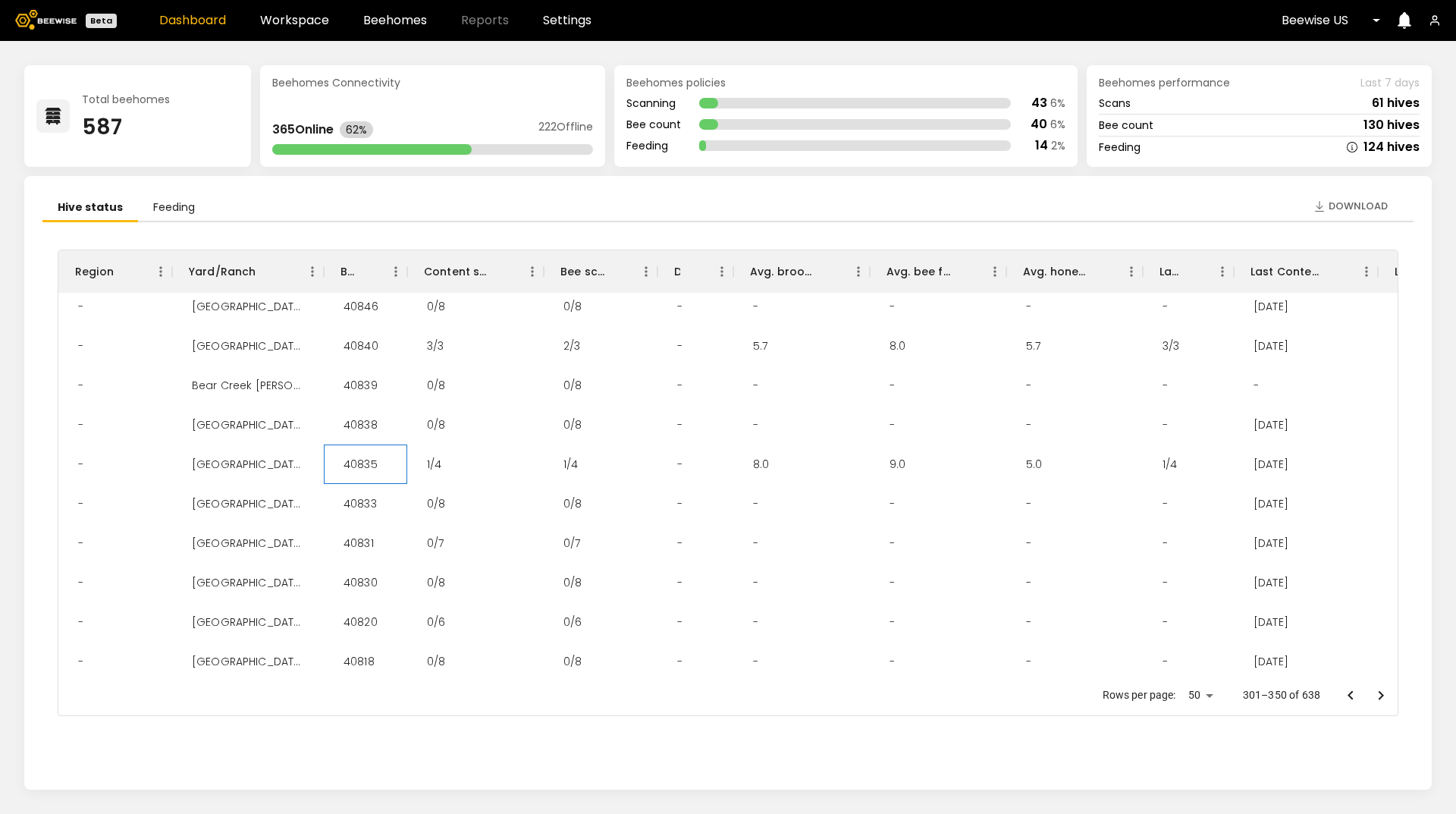
click at [355, 467] on div "40835" at bounding box center [360, 464] width 58 height 40
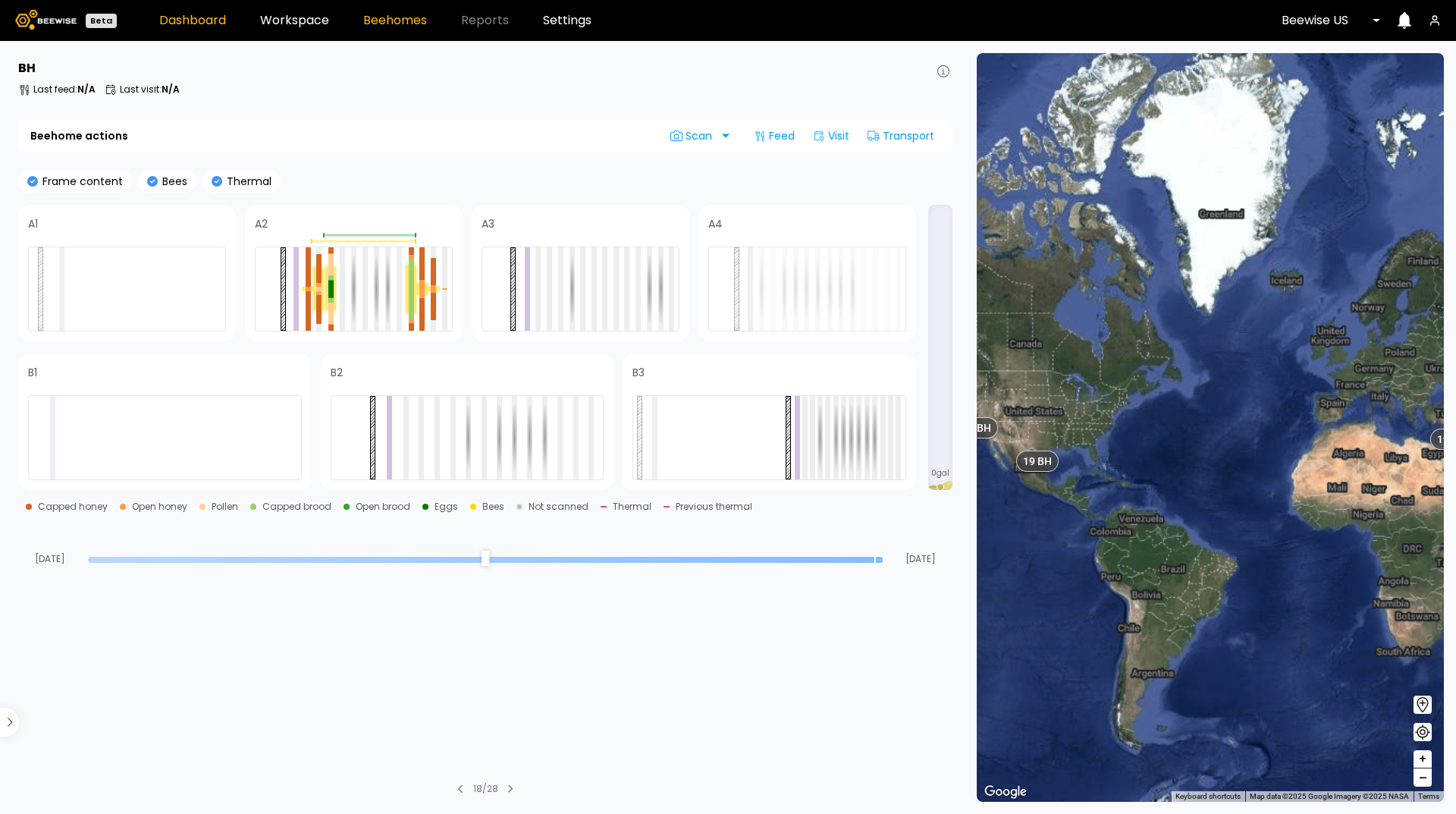
click at [177, 18] on link "Dashboard" at bounding box center [193, 20] width 66 height 12
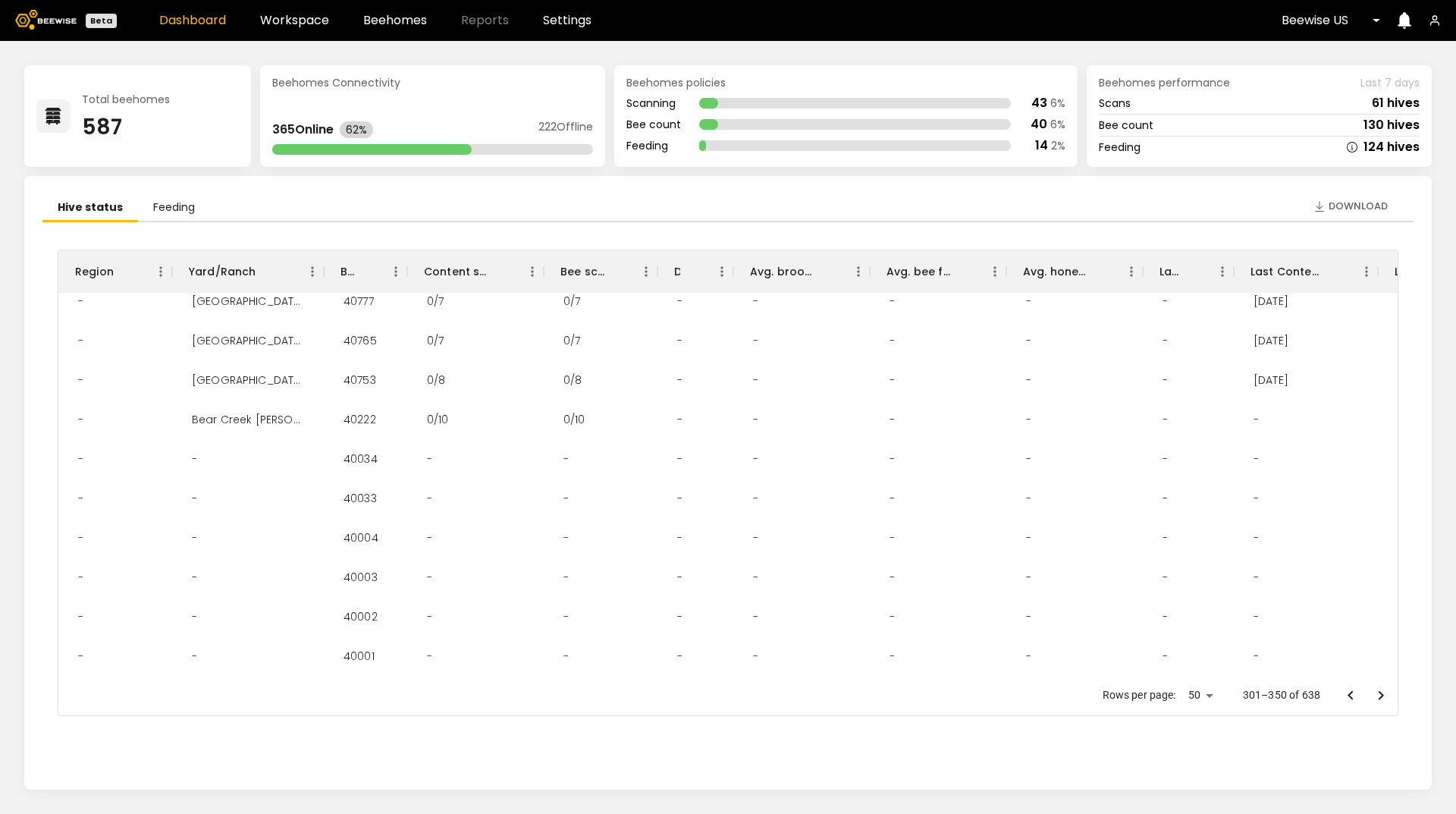
scroll to position [1600, 0]
click at [1378, 702] on icon "Go to next page" at bounding box center [1381, 696] width 18 height 18
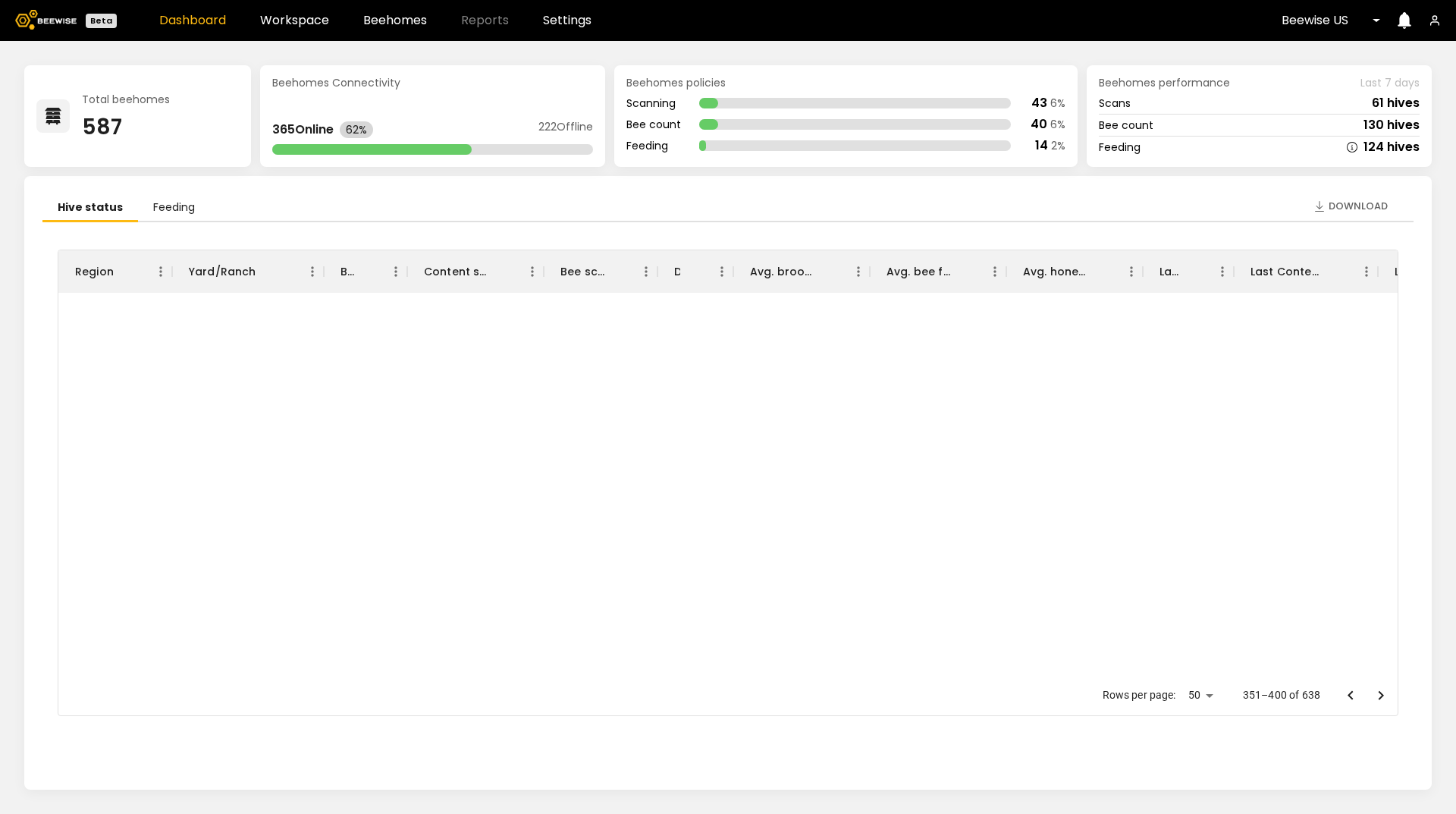
scroll to position [0, 0]
click at [1383, 688] on icon "Go to next page" at bounding box center [1381, 696] width 18 height 18
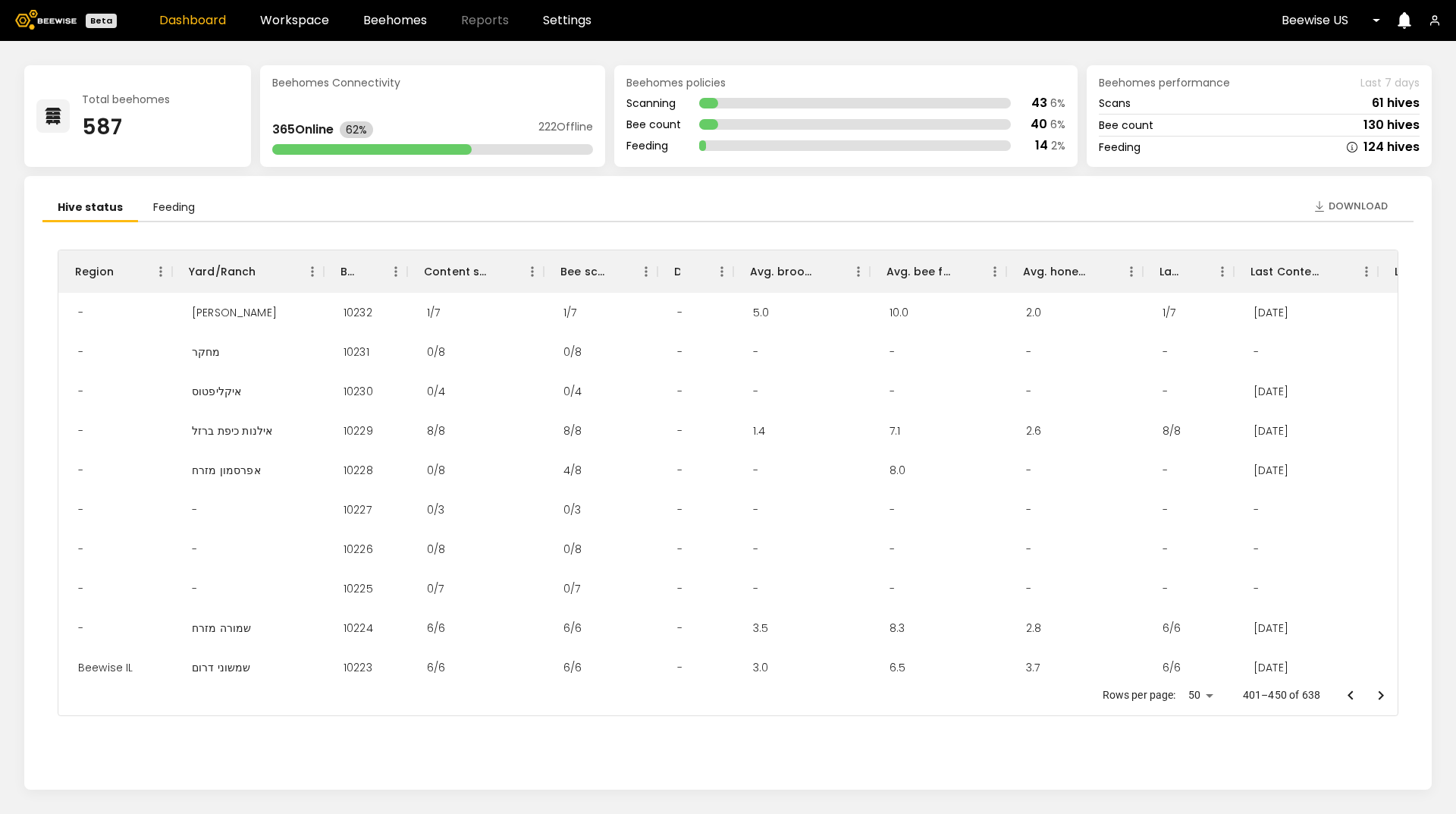
click at [1383, 688] on icon "Go to next page" at bounding box center [1381, 696] width 18 height 18
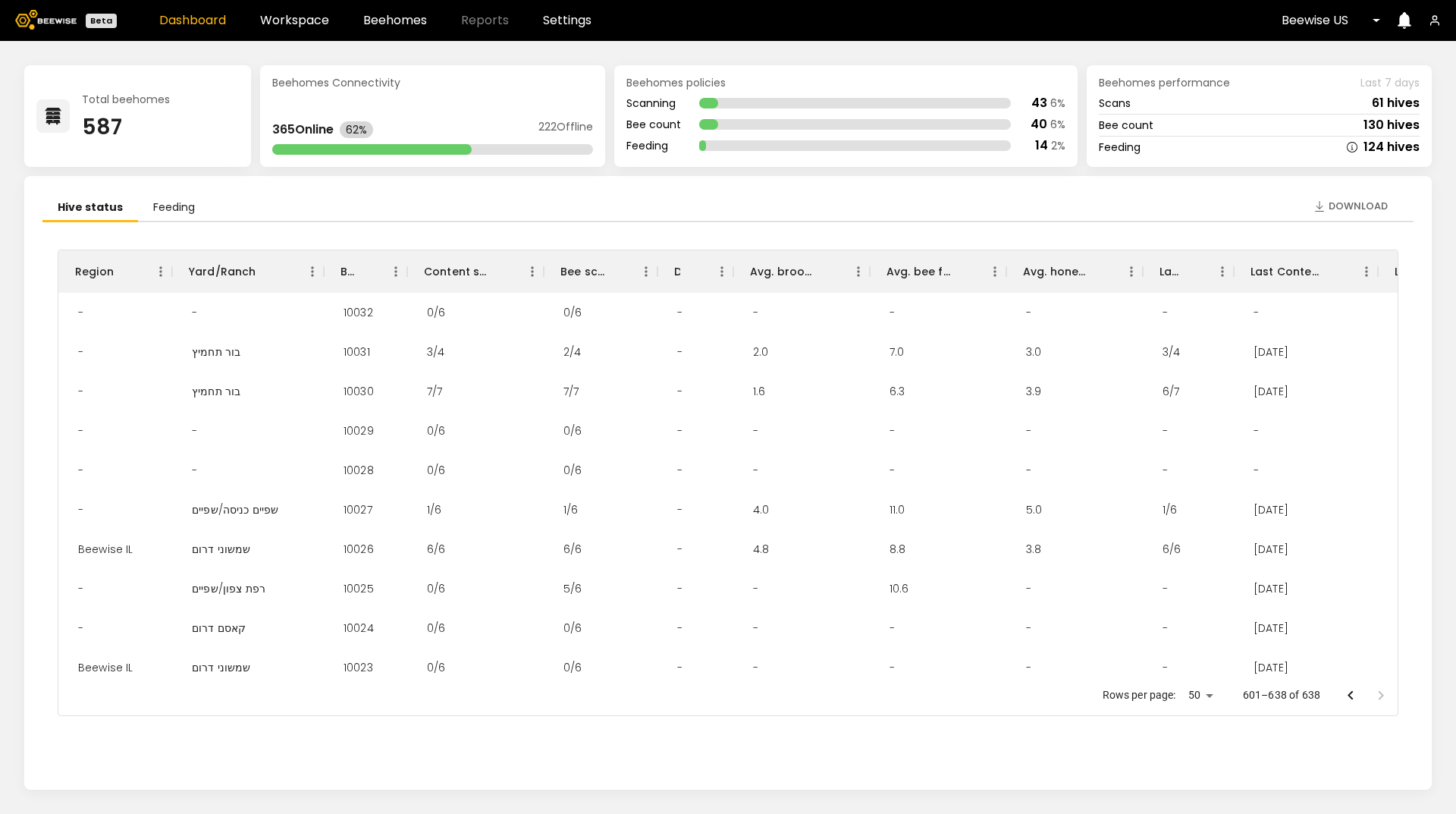
click at [1383, 688] on div at bounding box center [1366, 695] width 61 height 30
click at [1379, 694] on div at bounding box center [1366, 695] width 61 height 30
click at [356, 621] on div "10024" at bounding box center [358, 628] width 54 height 40
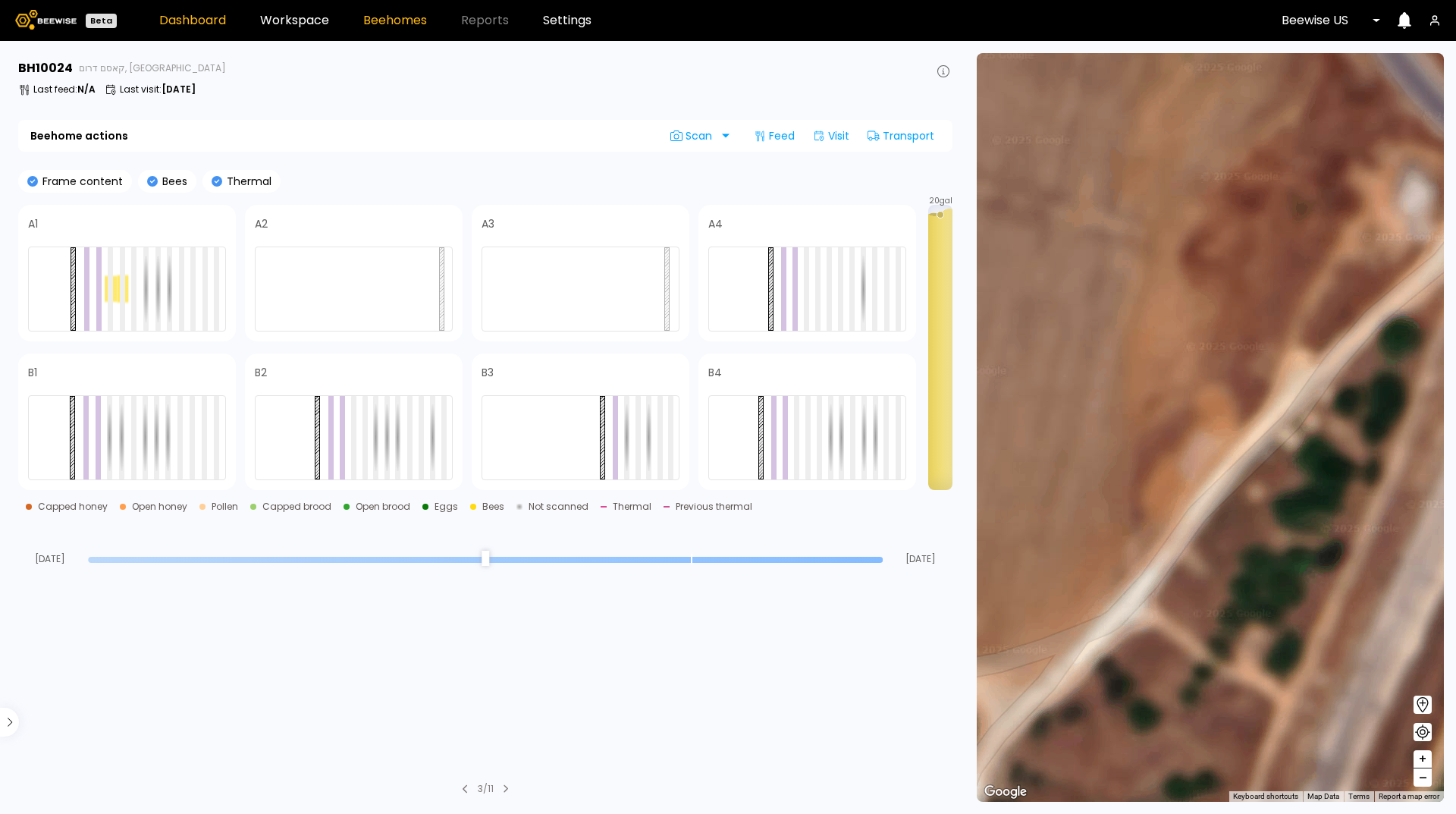
click at [194, 27] on link "Dashboard" at bounding box center [193, 20] width 66 height 12
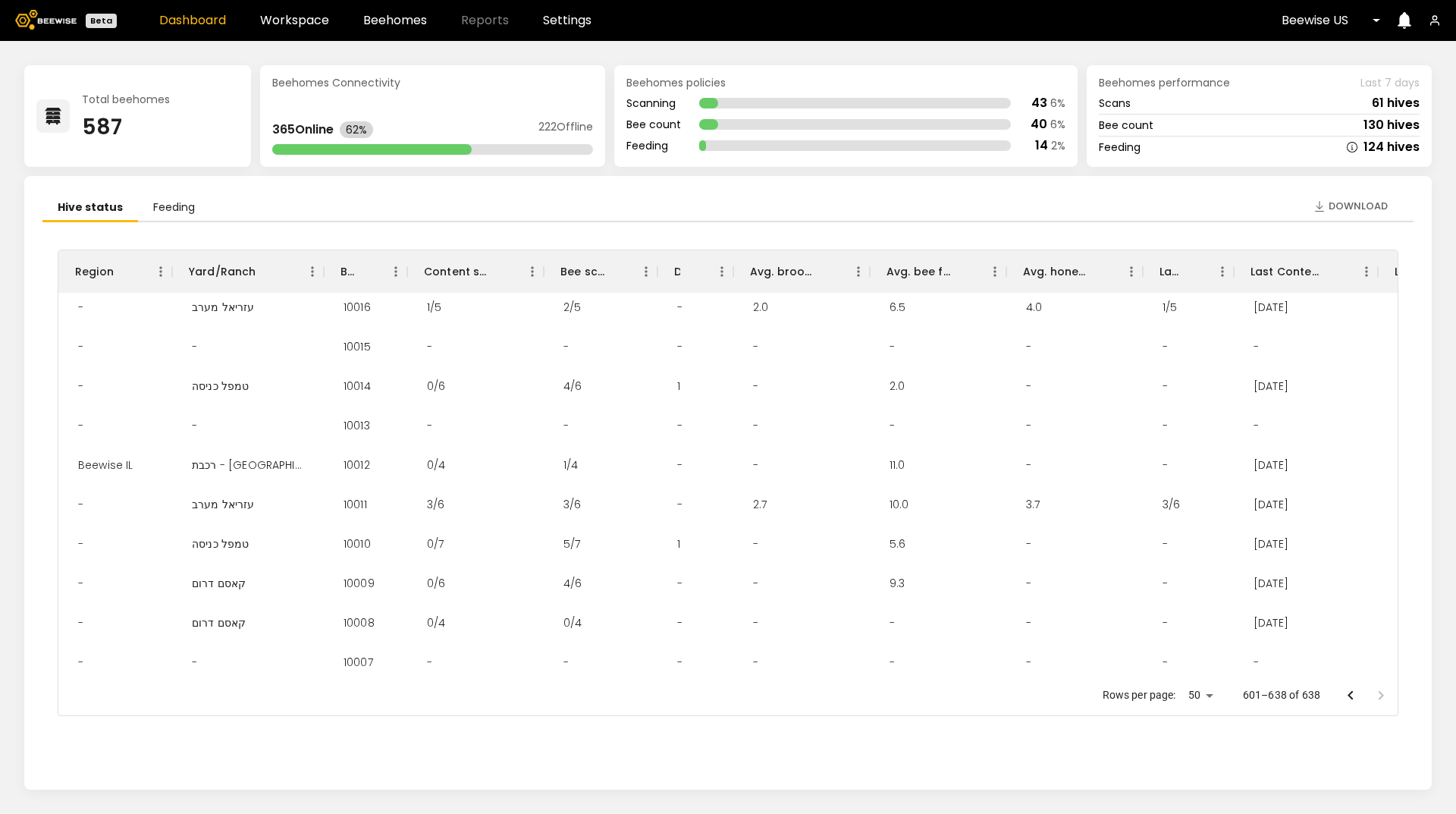
scroll to position [607, 0]
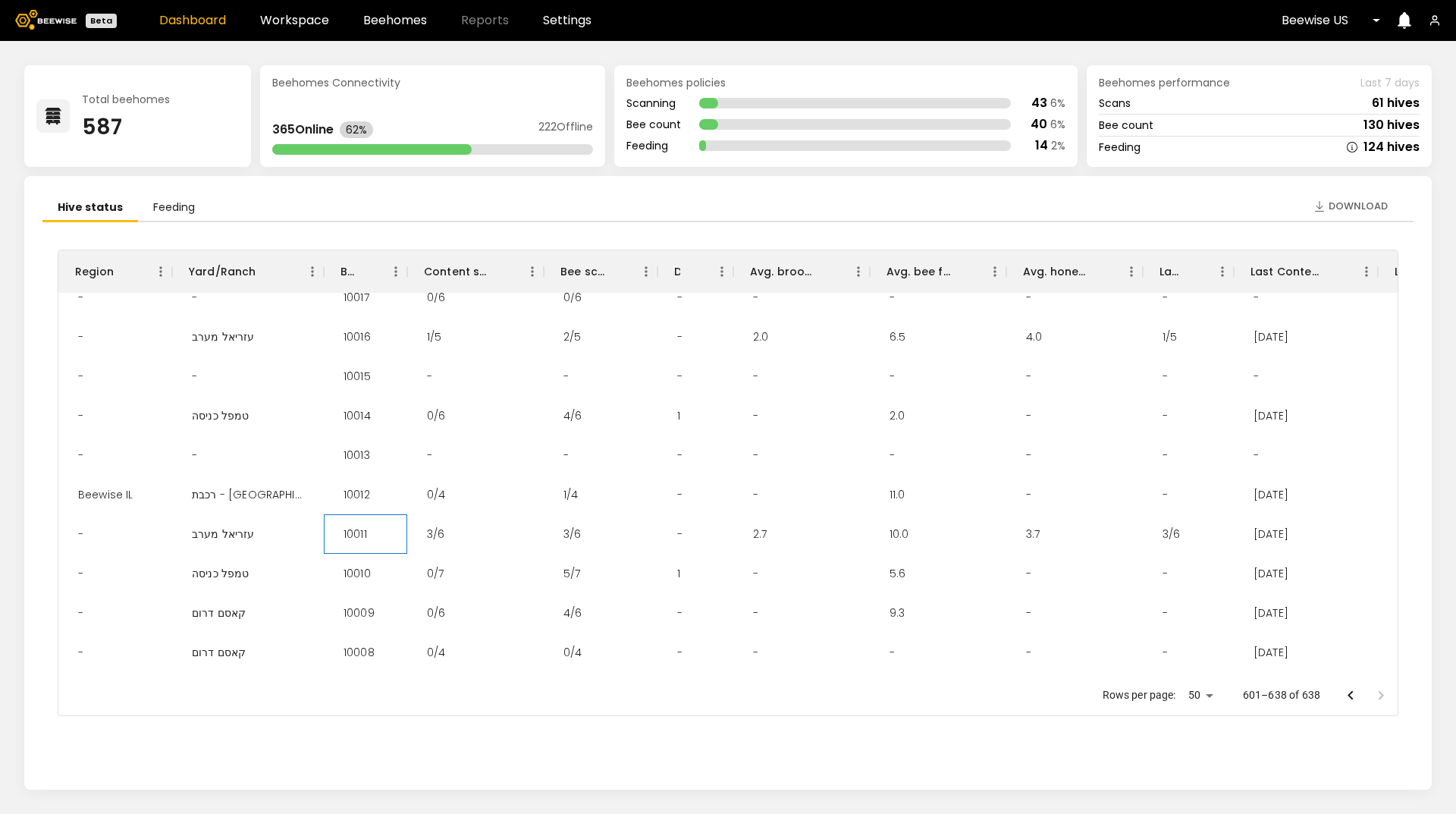
click at [358, 531] on div "10011" at bounding box center [355, 533] width 48 height 40
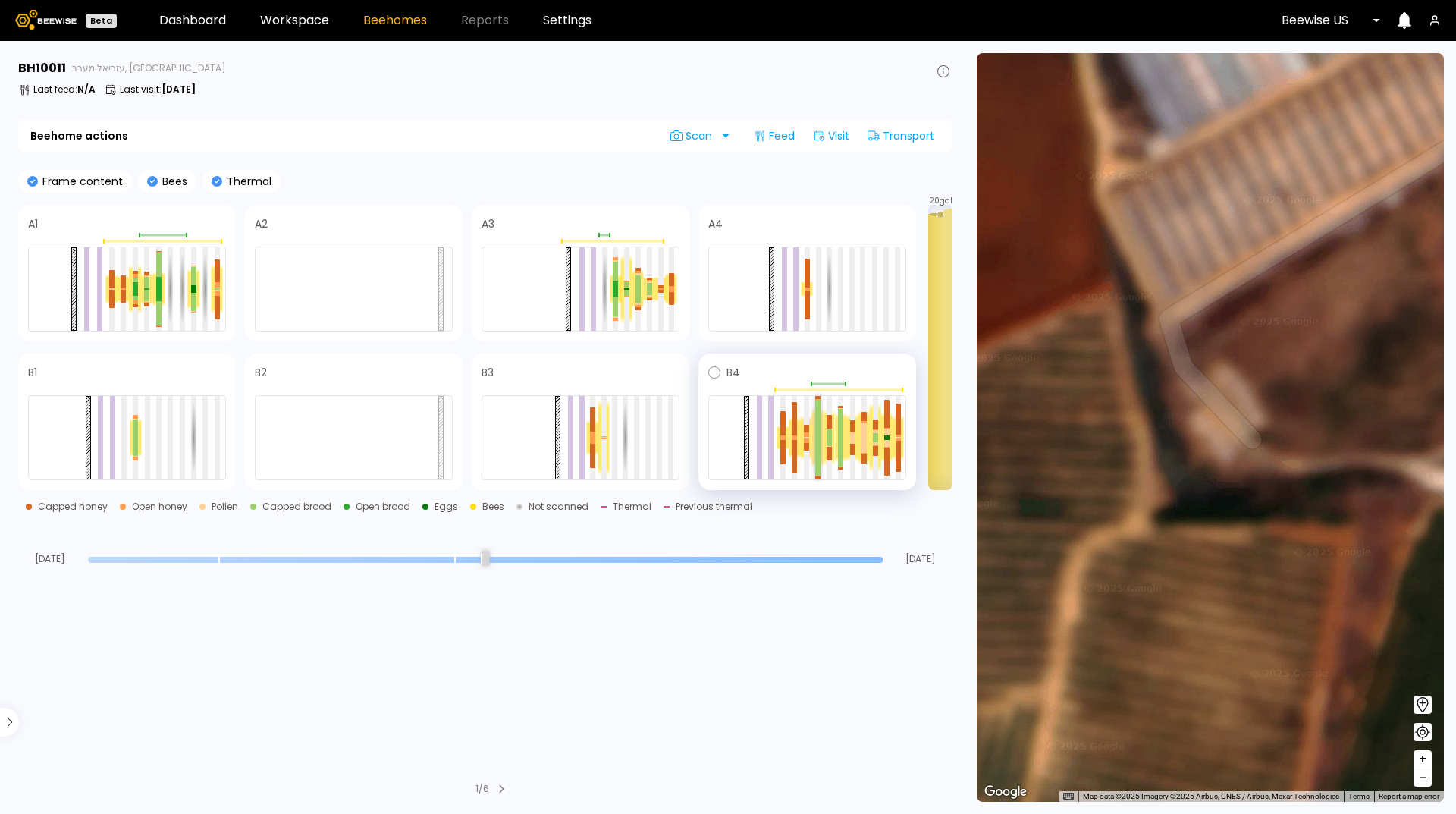
click at [818, 435] on div at bounding box center [818, 418] width 6 height 38
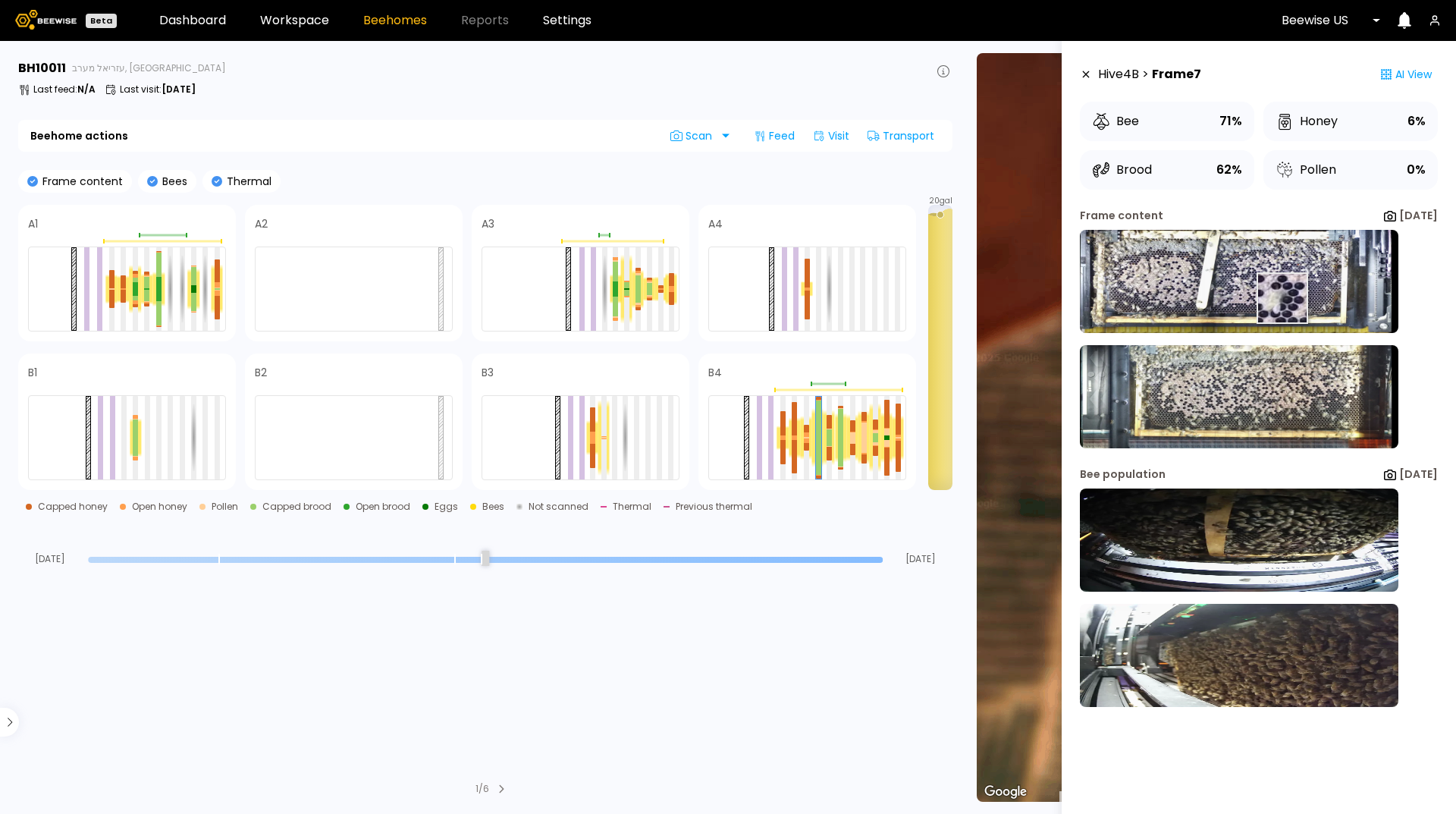
click at [1260, 298] on img at bounding box center [1238, 281] width 318 height 103
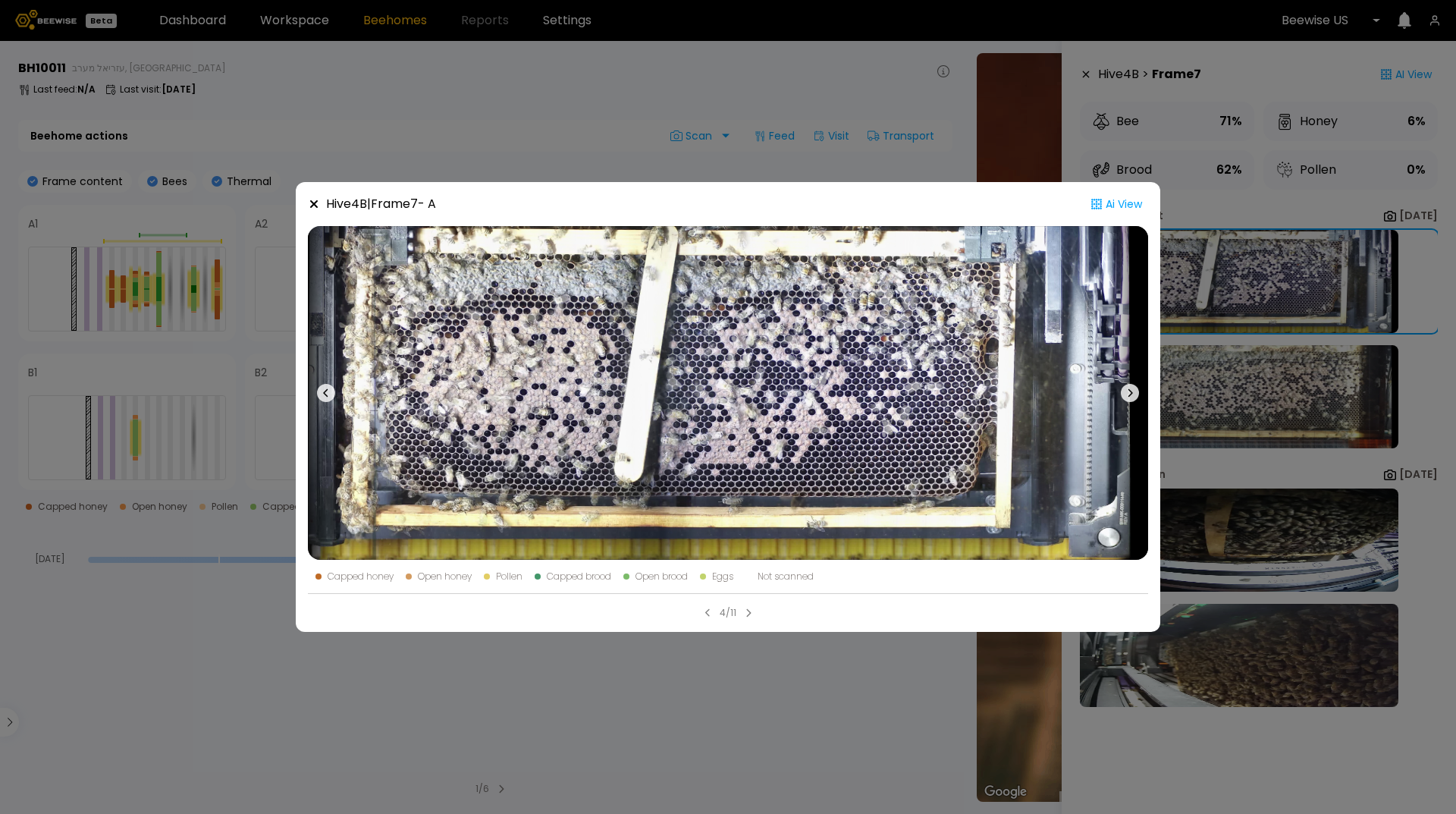
click at [330, 393] on icon at bounding box center [327, 393] width 18 height 18
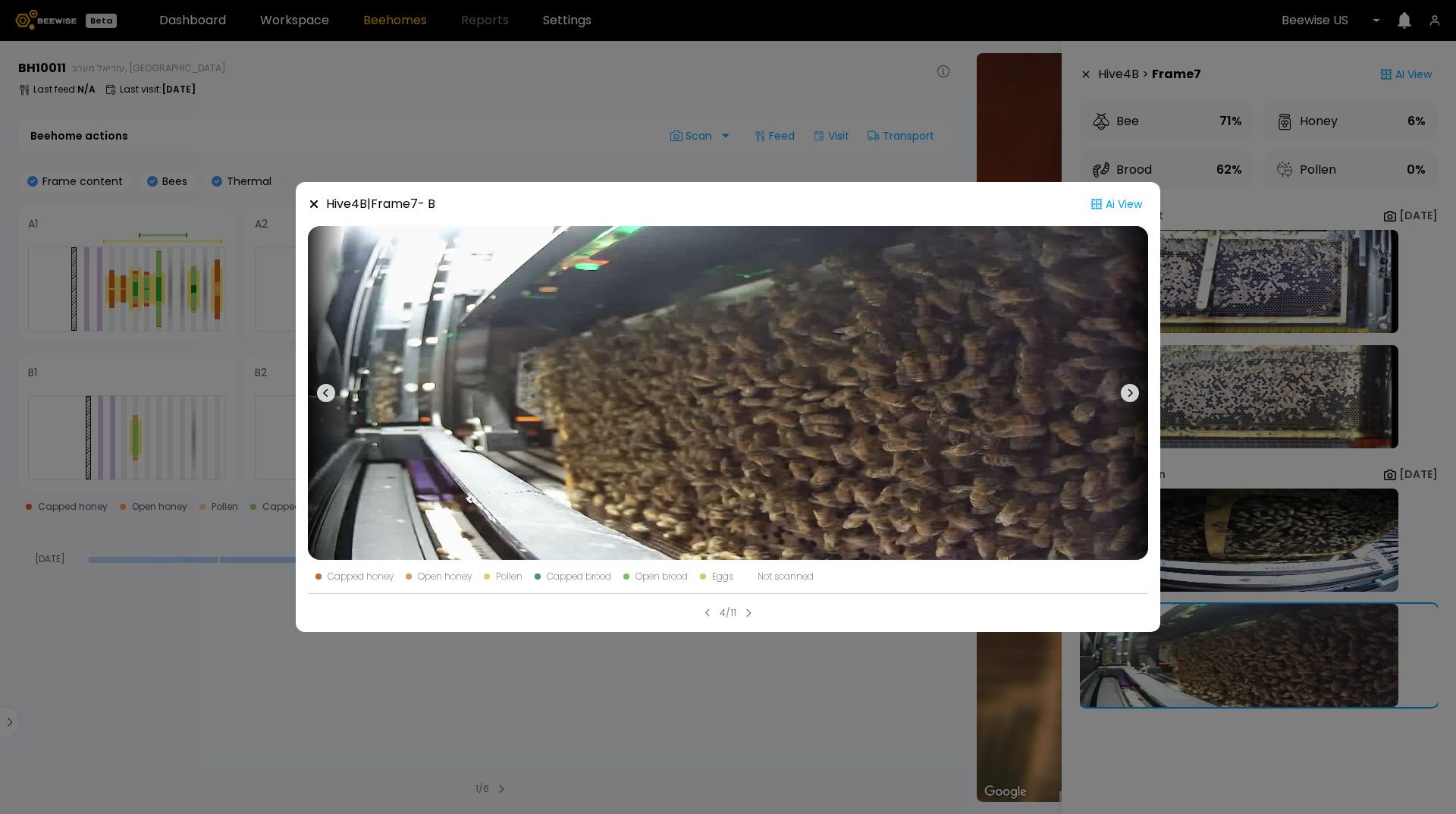
click at [328, 394] on icon at bounding box center [327, 393] width 18 height 18
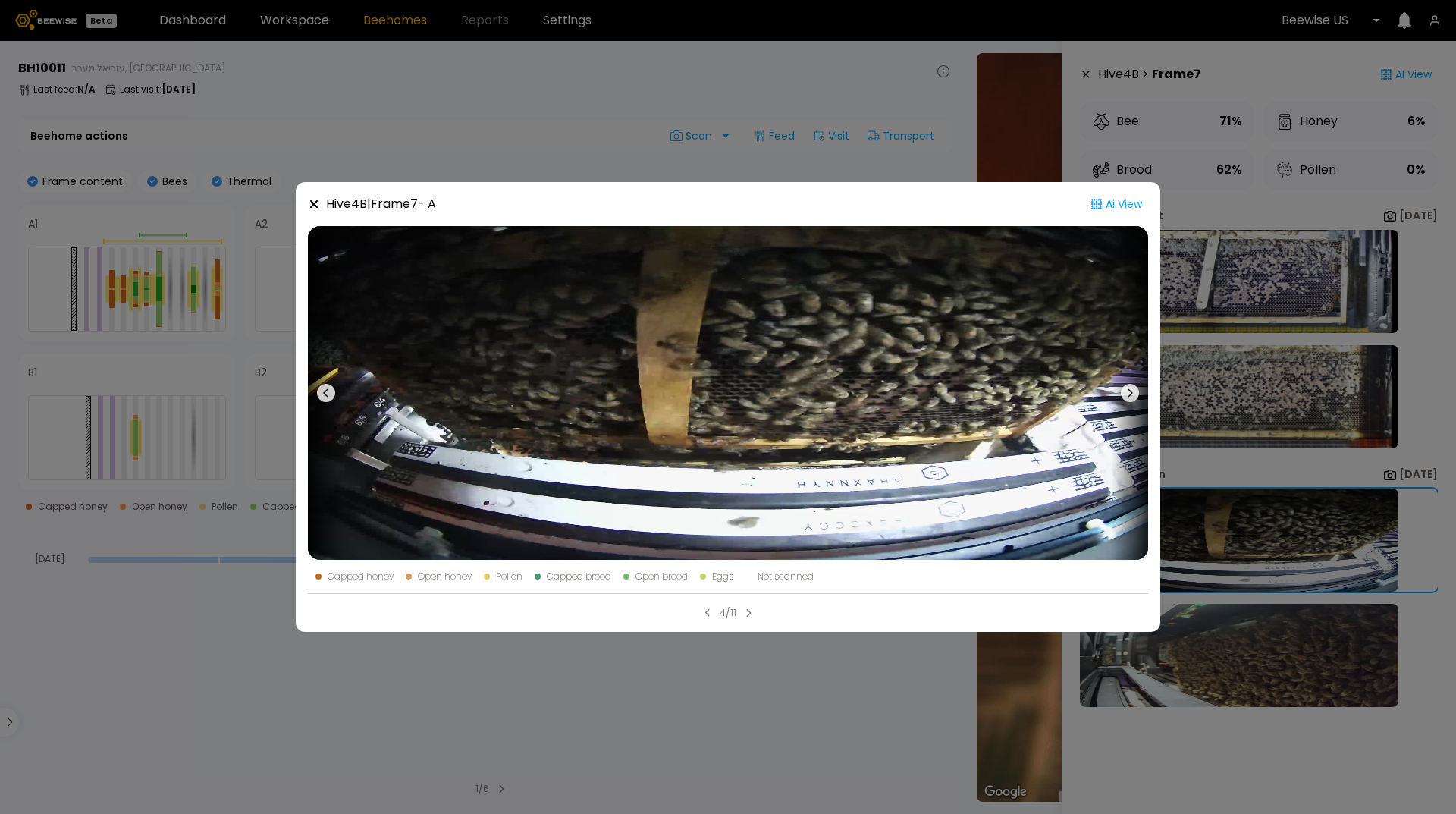
click at [328, 394] on icon at bounding box center [327, 393] width 18 height 18
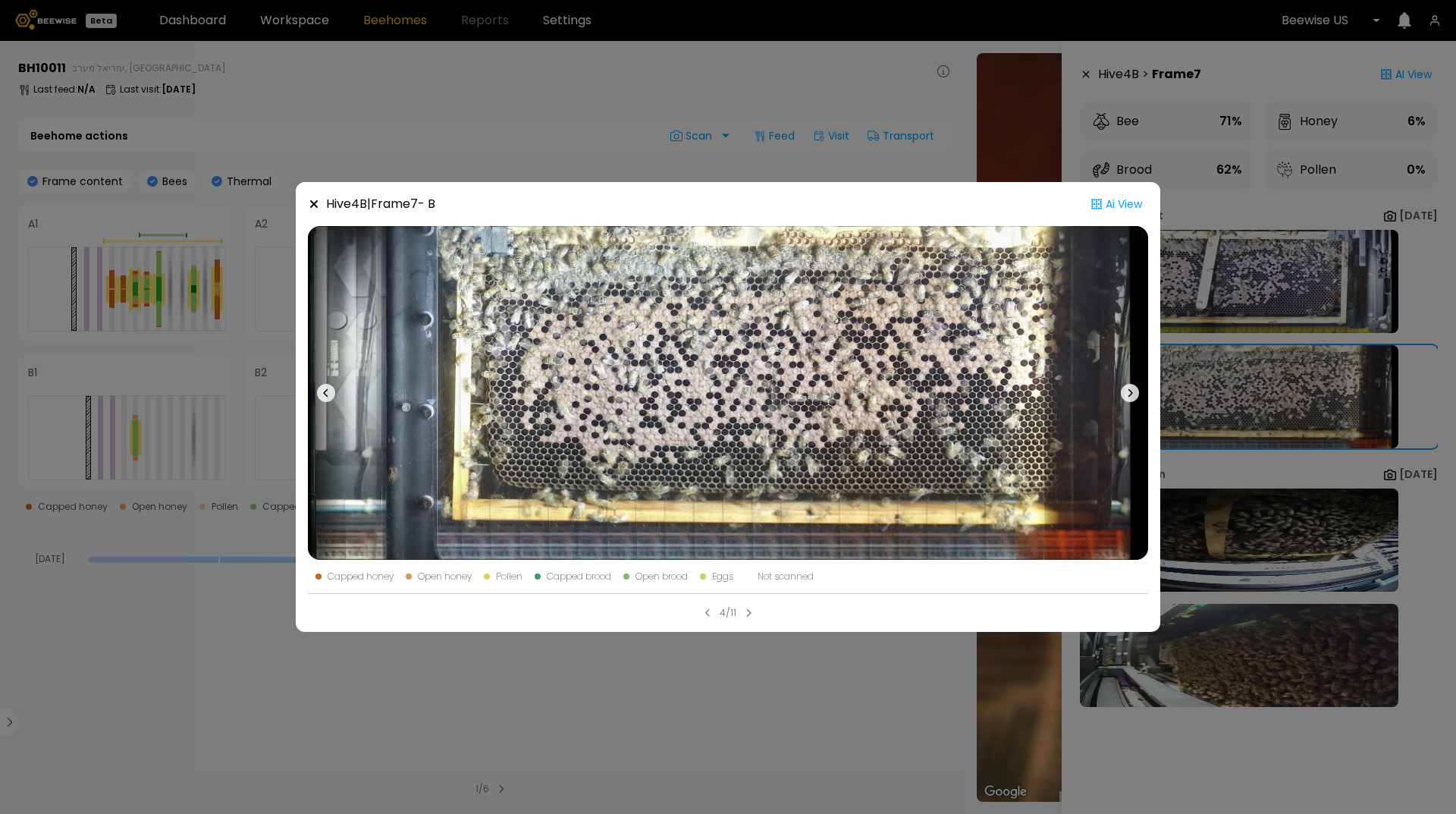
click at [328, 394] on icon at bounding box center [327, 393] width 18 height 18
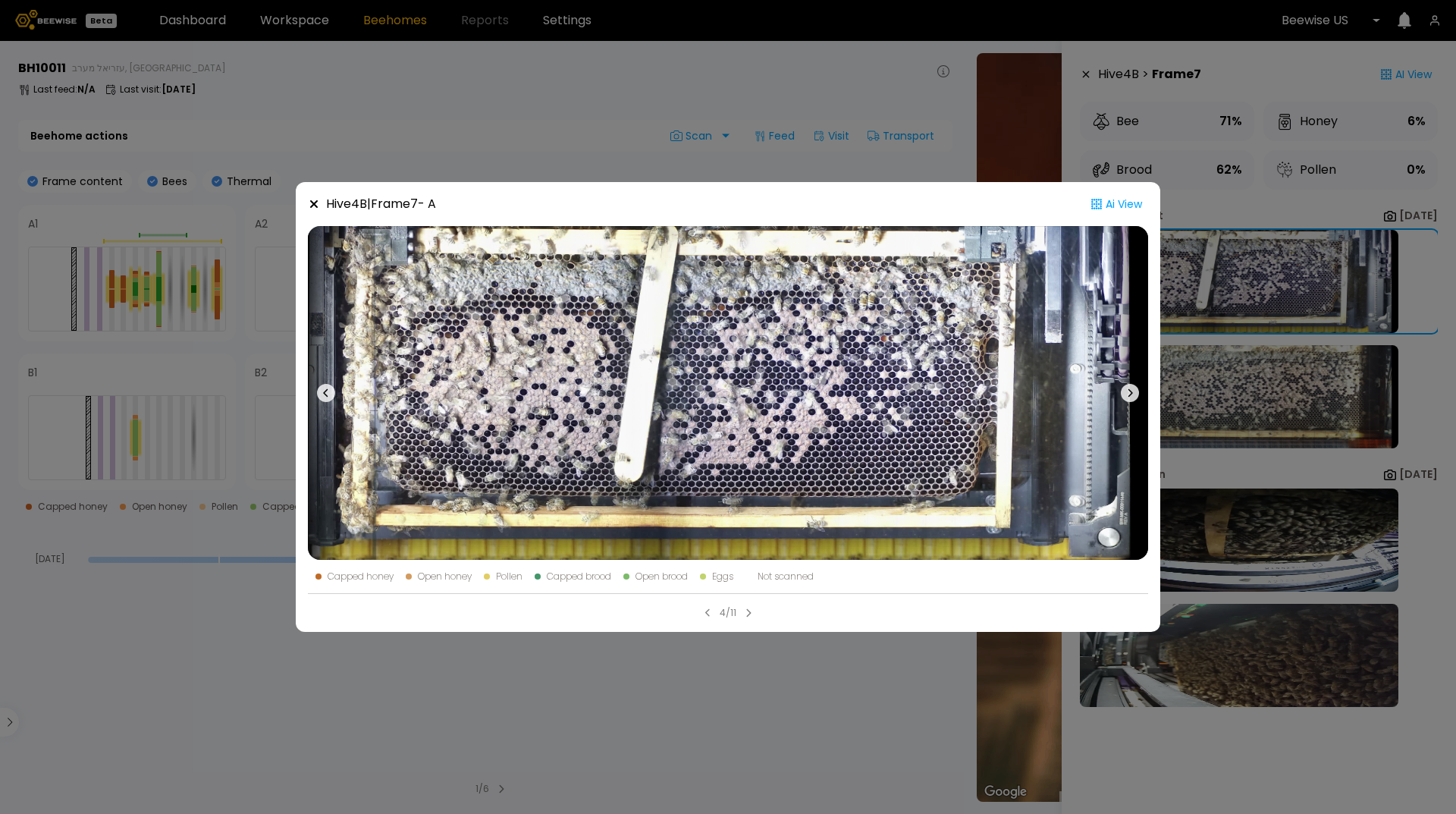
click at [1129, 388] on icon at bounding box center [1130, 393] width 18 height 18
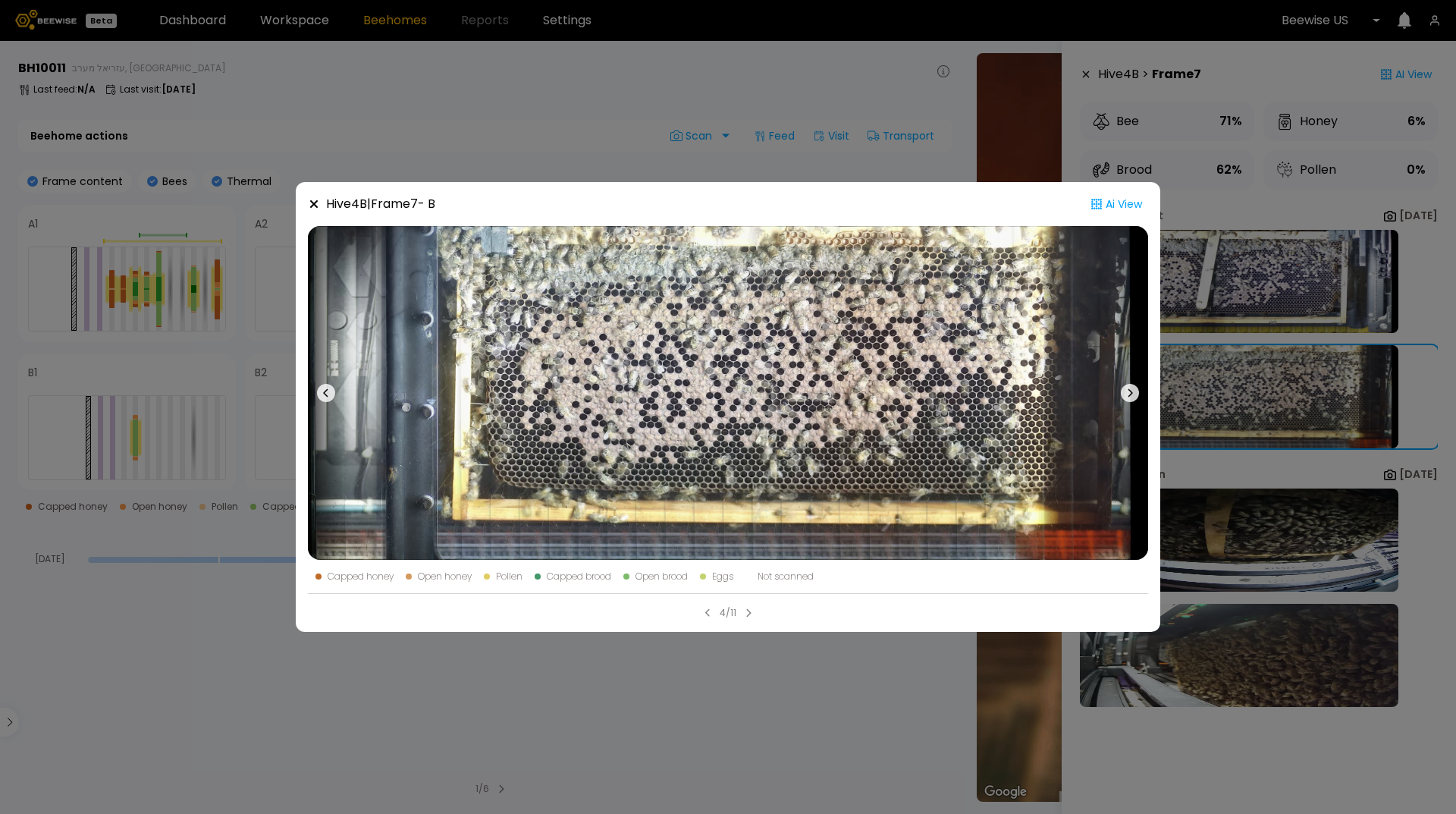
click at [310, 203] on icon at bounding box center [314, 204] width 12 height 12
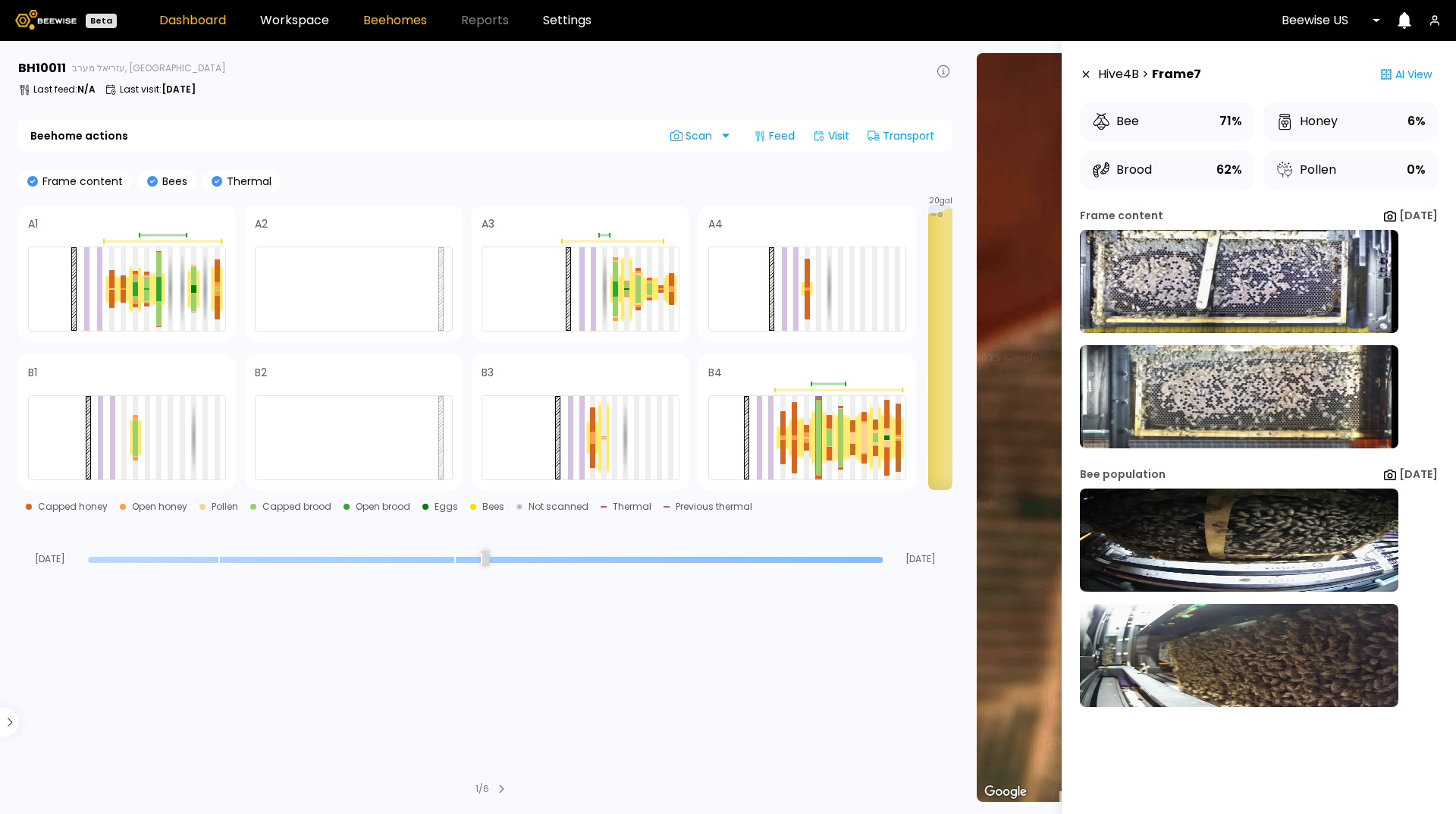
click at [205, 19] on link "Dashboard" at bounding box center [193, 20] width 66 height 12
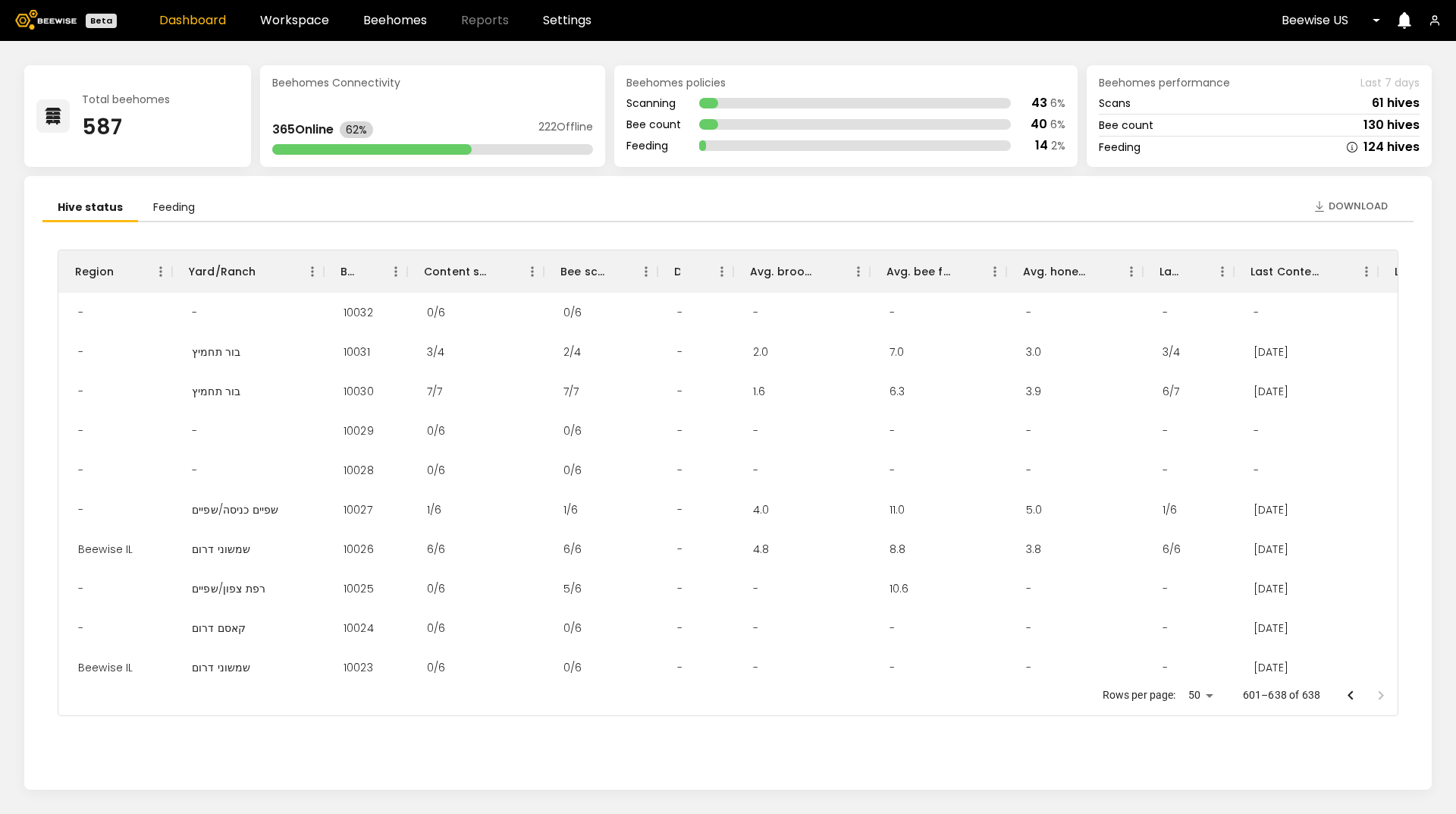
click at [50, 113] on icon at bounding box center [53, 116] width 17 height 17
click at [285, 23] on link "Workspace" at bounding box center [294, 20] width 69 height 12
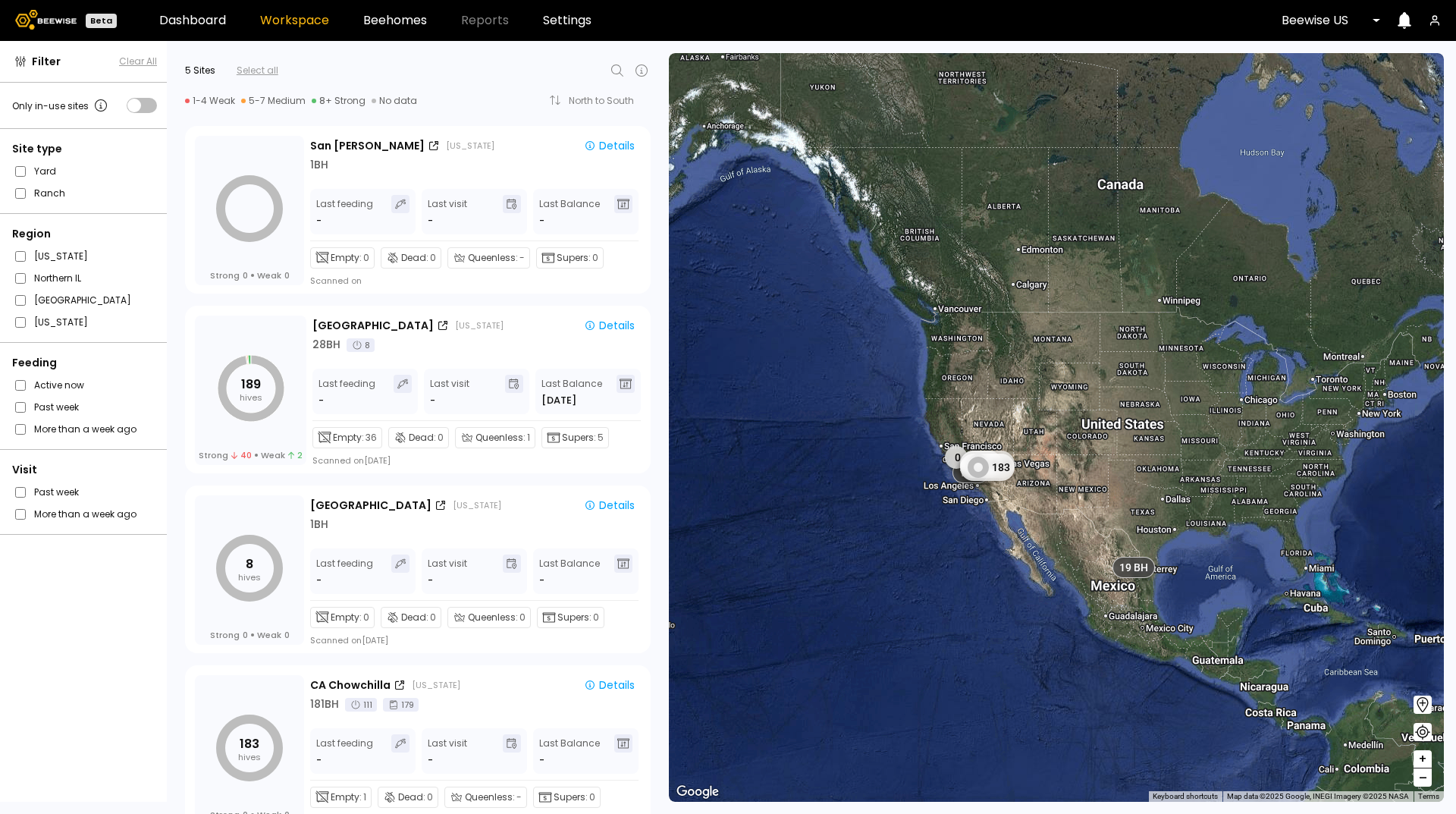
drag, startPoint x: 773, startPoint y: 548, endPoint x: 978, endPoint y: 556, distance: 205.2
click at [978, 556] on div "1 BH 0 189 8 183 21 BH 19 BH" at bounding box center [1056, 427] width 775 height 748
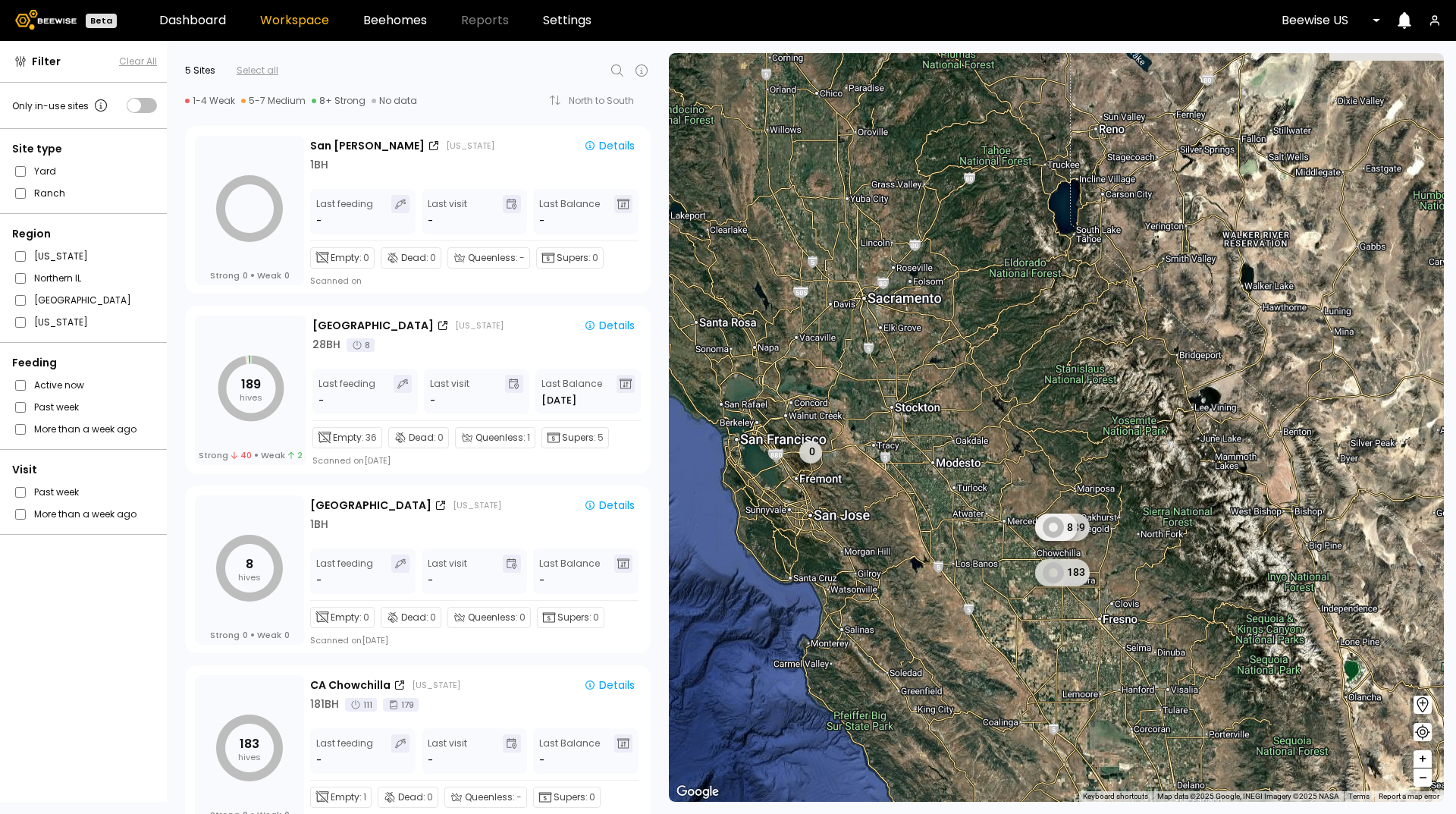
drag, startPoint x: 734, startPoint y: 330, endPoint x: 853, endPoint y: 533, distance: 235.3
click at [853, 533] on div "1 BH 0 189 8 183 11 BH 17 BH 2 BH 7 BH 3 BH" at bounding box center [1056, 427] width 775 height 748
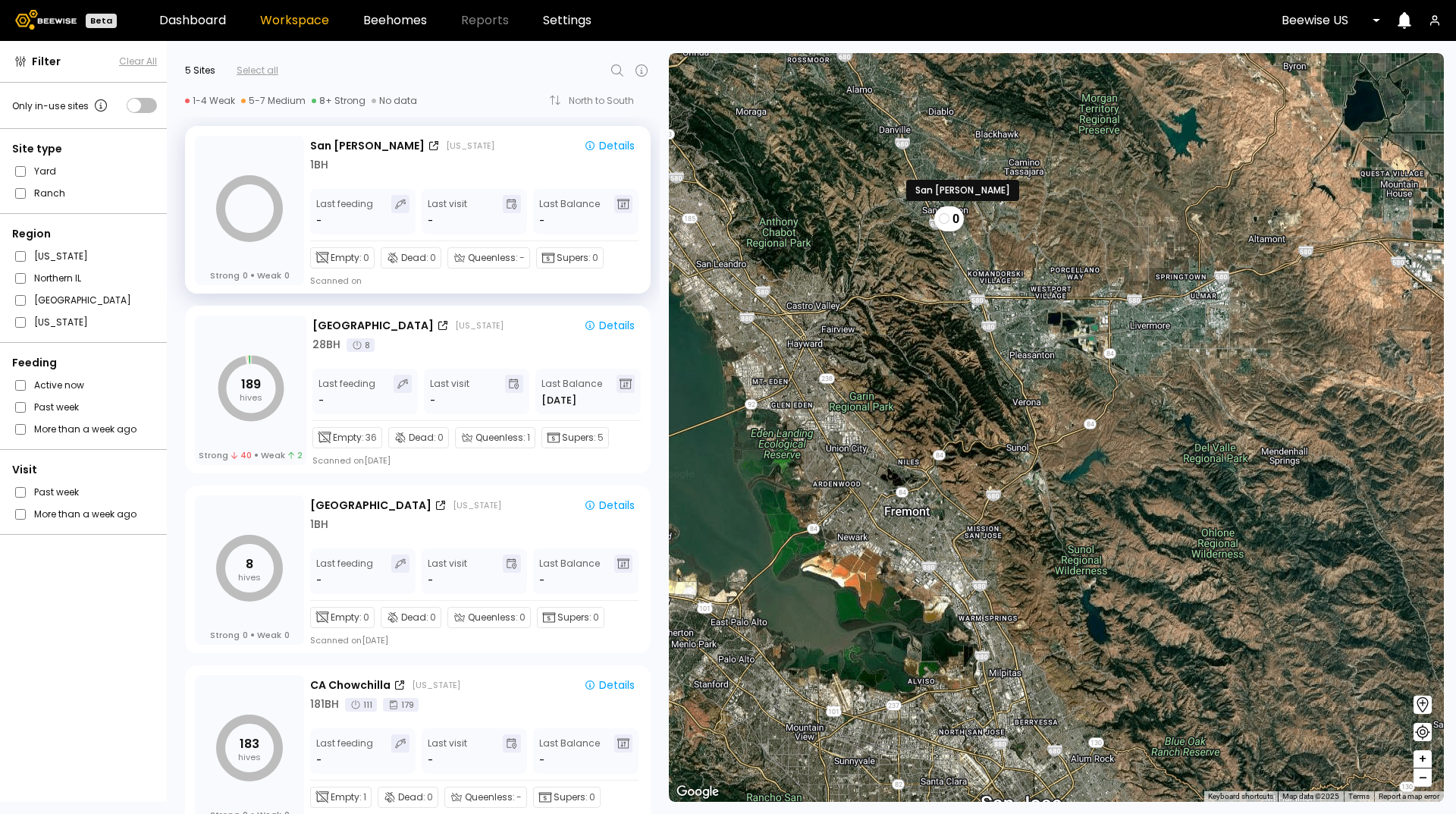
click at [0, 0] on icon at bounding box center [0, 0] width 0 height 0
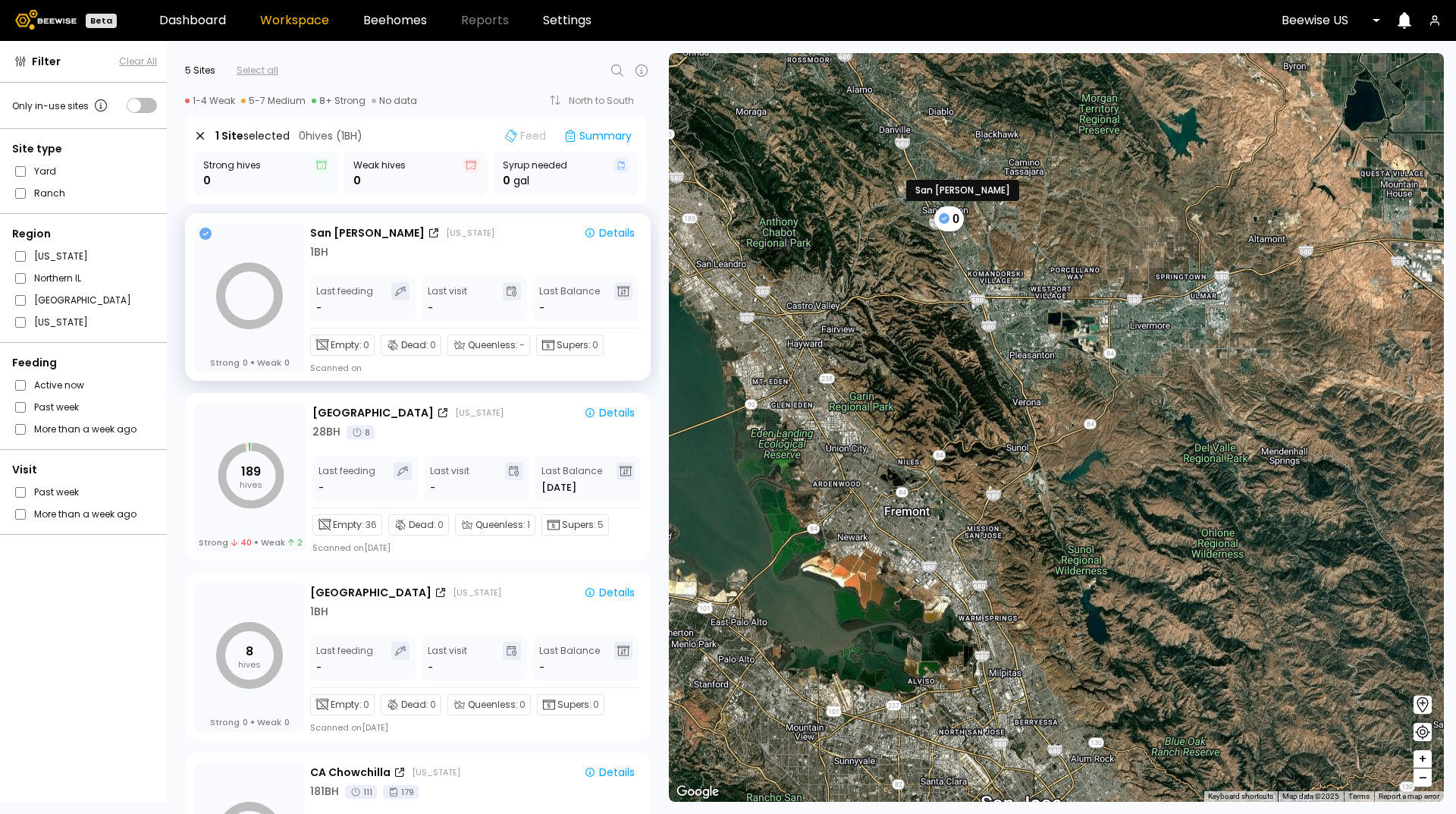
click at [945, 220] on icon at bounding box center [945, 219] width 11 height 11
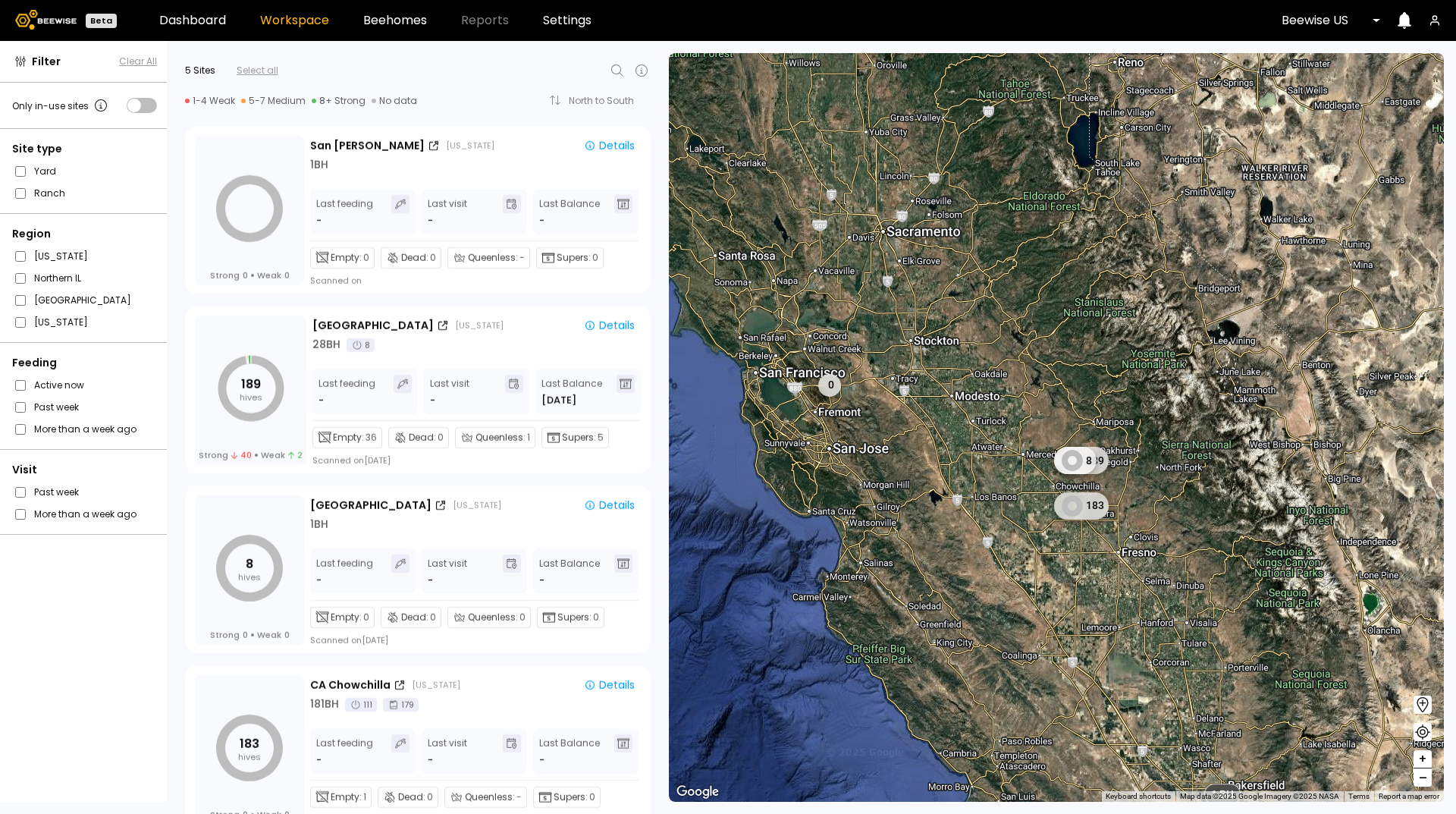
drag, startPoint x: 1232, startPoint y: 606, endPoint x: 1020, endPoint y: 556, distance: 217.8
click at [1020, 556] on div "1 BH 0 11 BH 17 BH 2 BH 7 BH 3 BH 189 8 183" at bounding box center [1056, 427] width 775 height 748
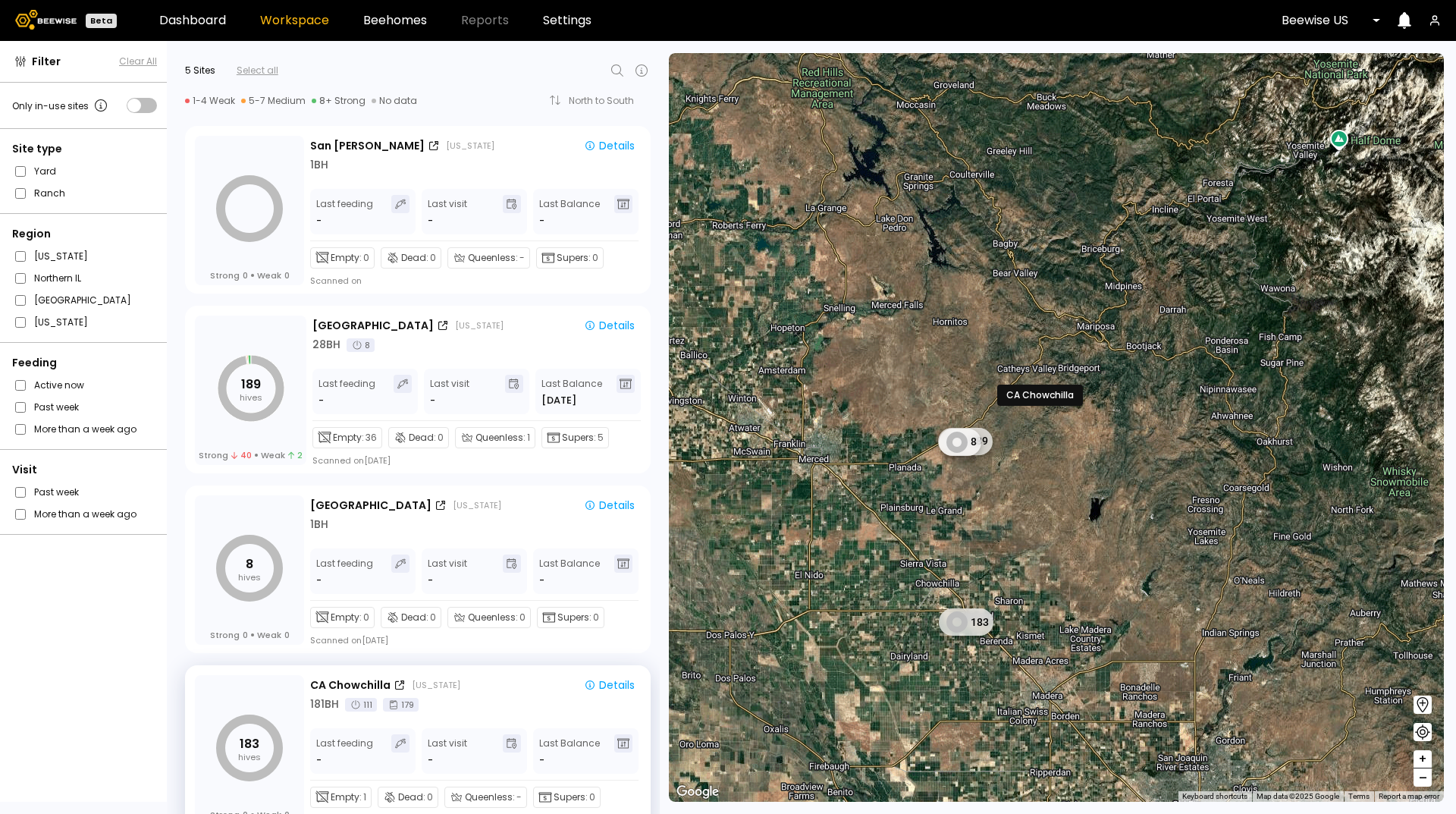
drag, startPoint x: 1002, startPoint y: 332, endPoint x: 922, endPoint y: 534, distance: 217.3
click at [922, 534] on div "1 BH 11 BH 17 BH 2 BH 189 8 183 1 BH 5 BH 1 BH 1 BH 1 BH 1 BH" at bounding box center [1056, 427] width 775 height 748
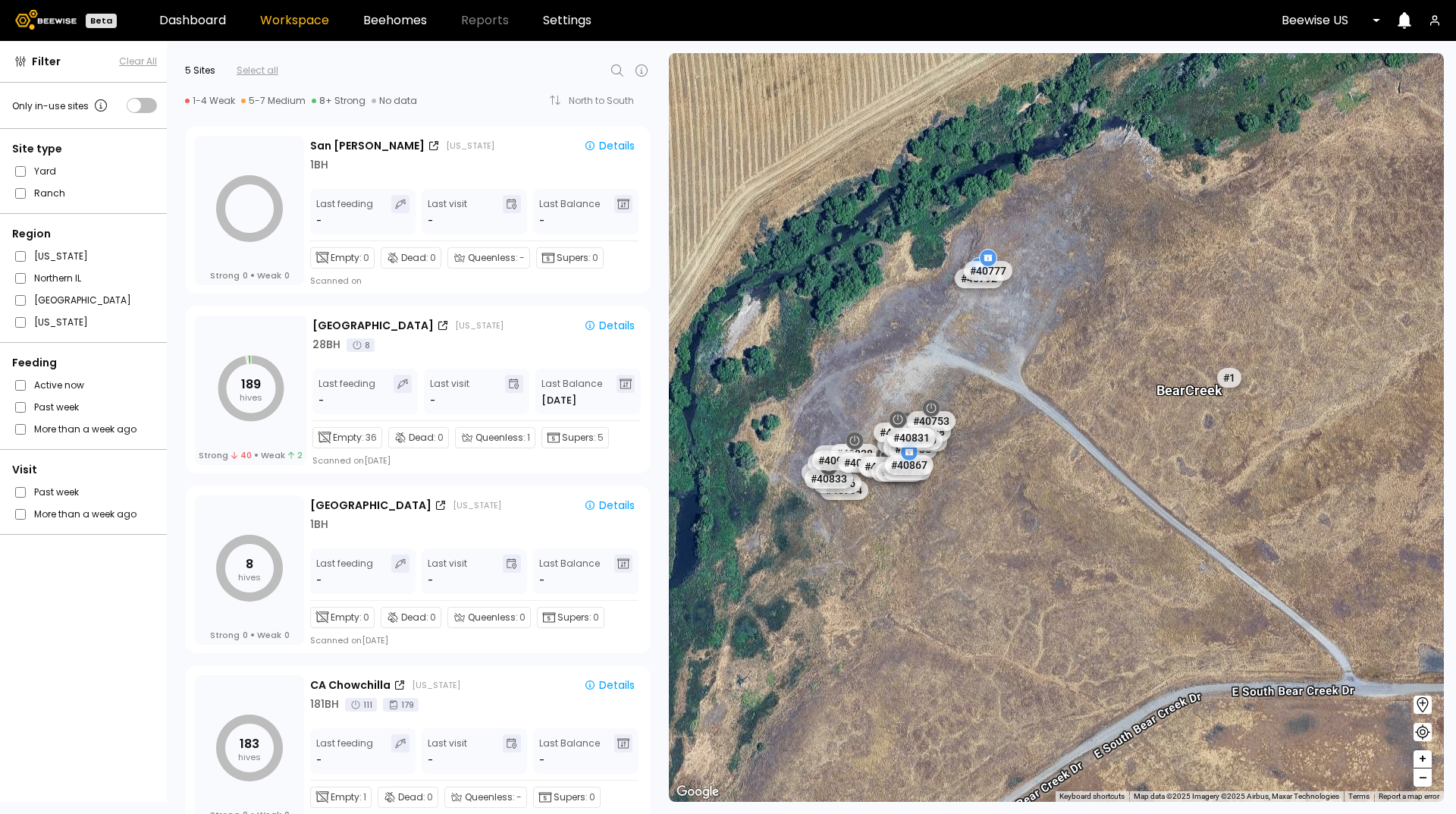
drag, startPoint x: 899, startPoint y: 261, endPoint x: 1234, endPoint y: 471, distance: 395.4
click at [1234, 471] on div "# [GEOGRAPHIC_DATA] # 10108 # 10146 # 10154 # 10175 # 10094 # 10111 # 10153 # 4…" at bounding box center [1056, 427] width 775 height 748
click at [972, 277] on div "# 40792" at bounding box center [979, 278] width 54 height 24
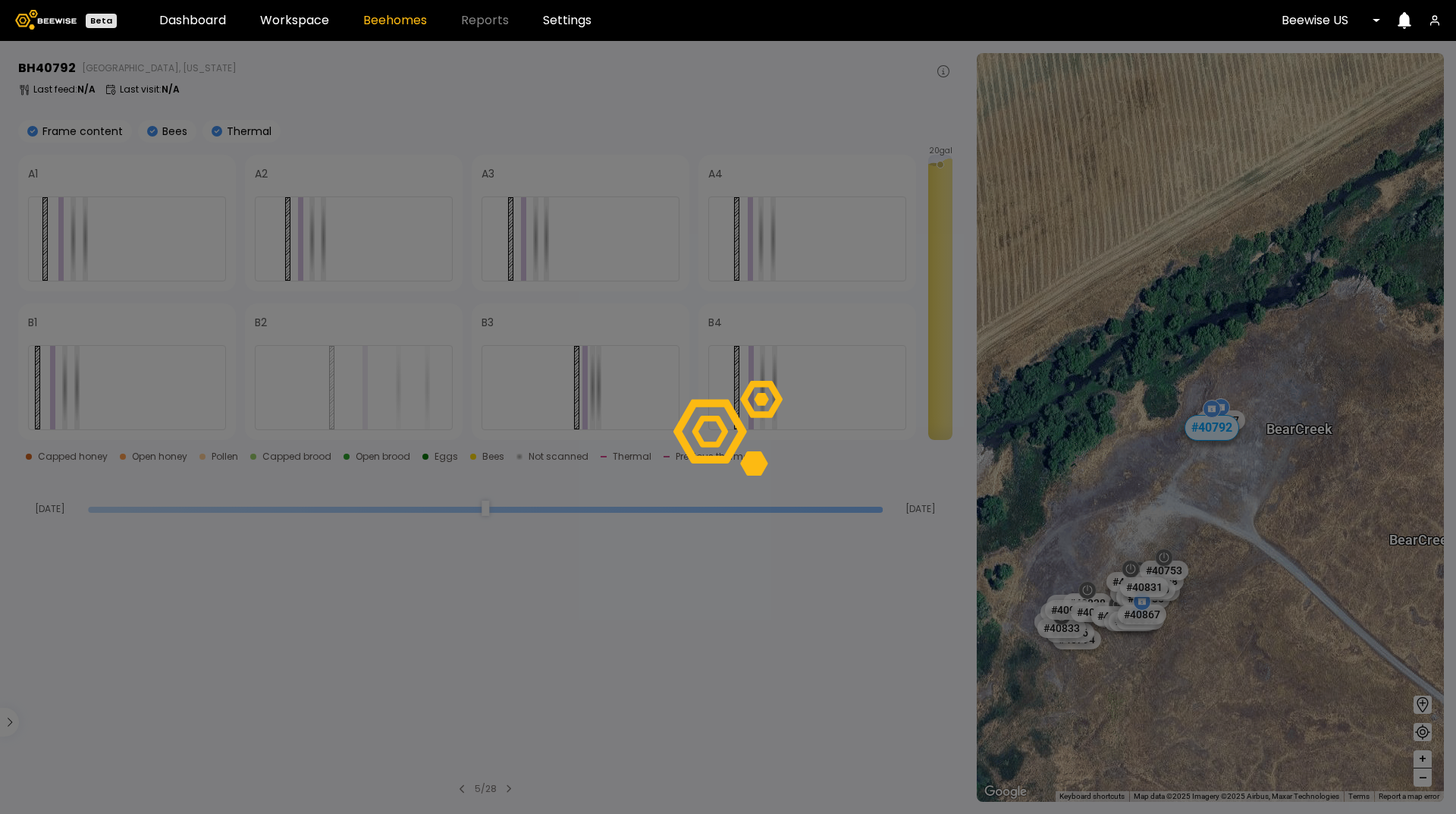
click at [936, 253] on div at bounding box center [728, 427] width 1456 height 773
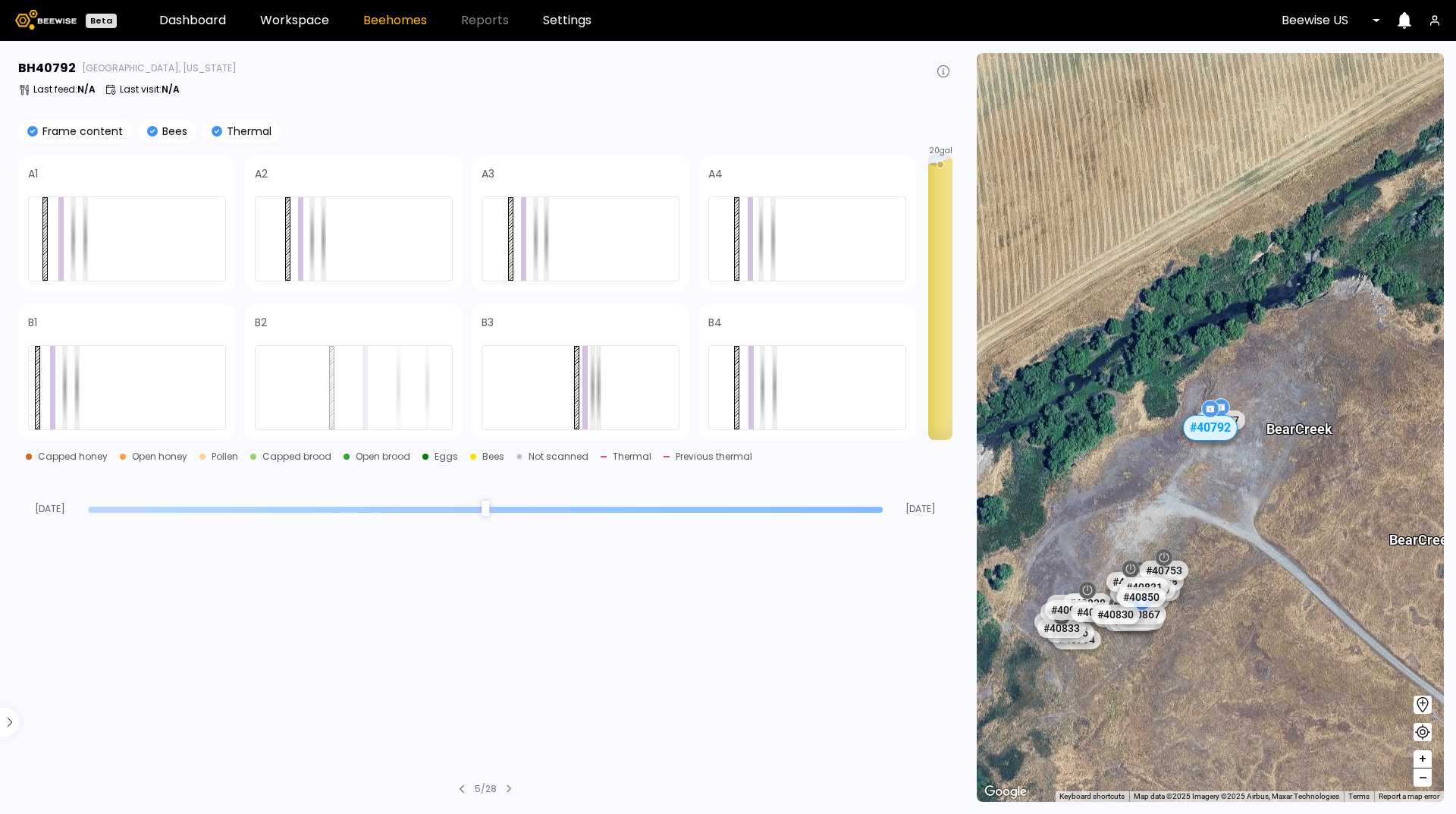
click at [936, 253] on div at bounding box center [940, 297] width 24 height 285
click at [204, 19] on link "Dashboard" at bounding box center [193, 20] width 66 height 12
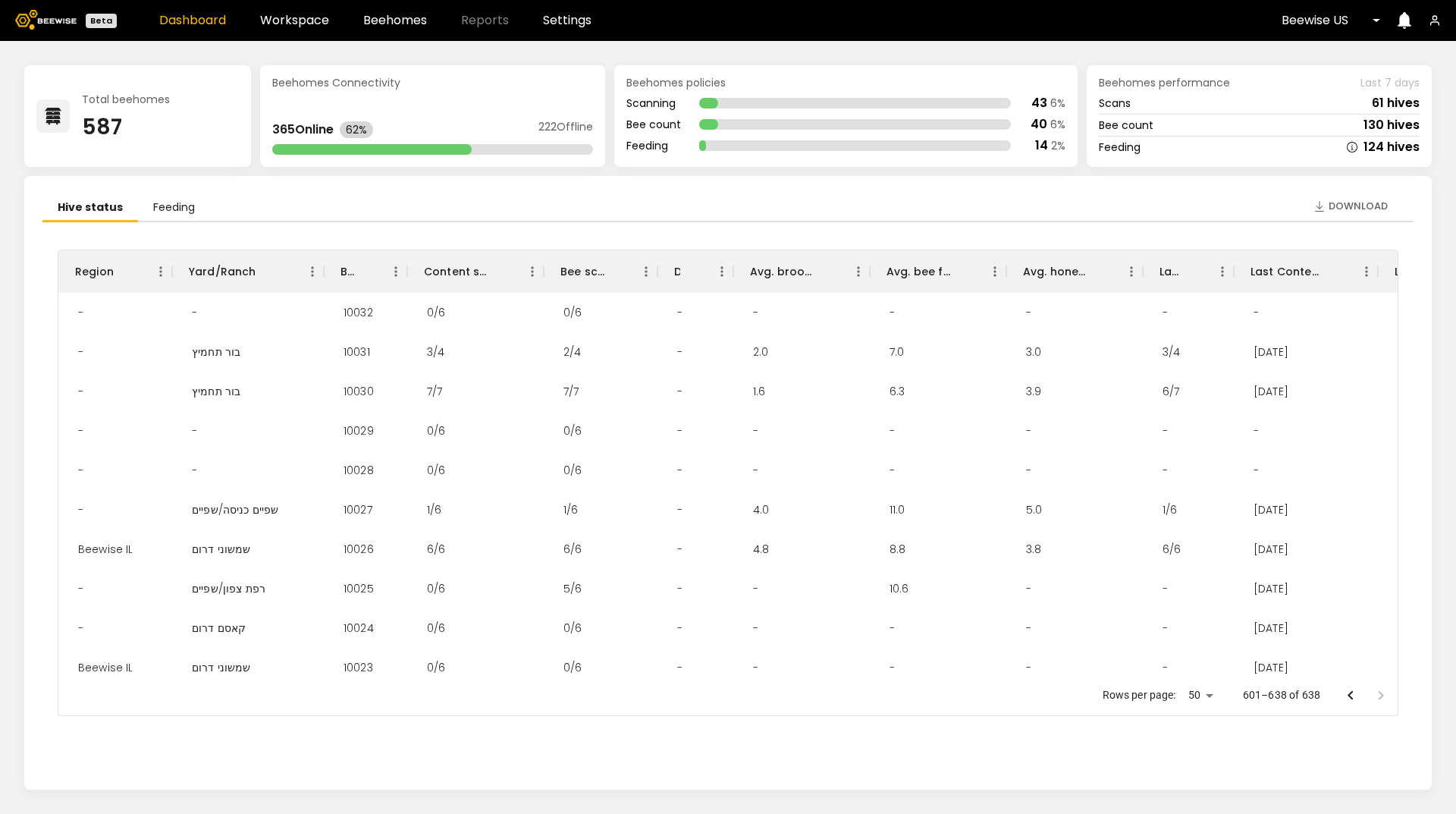
click at [1350, 699] on icon "Go to previous page" at bounding box center [1351, 696] width 18 height 18
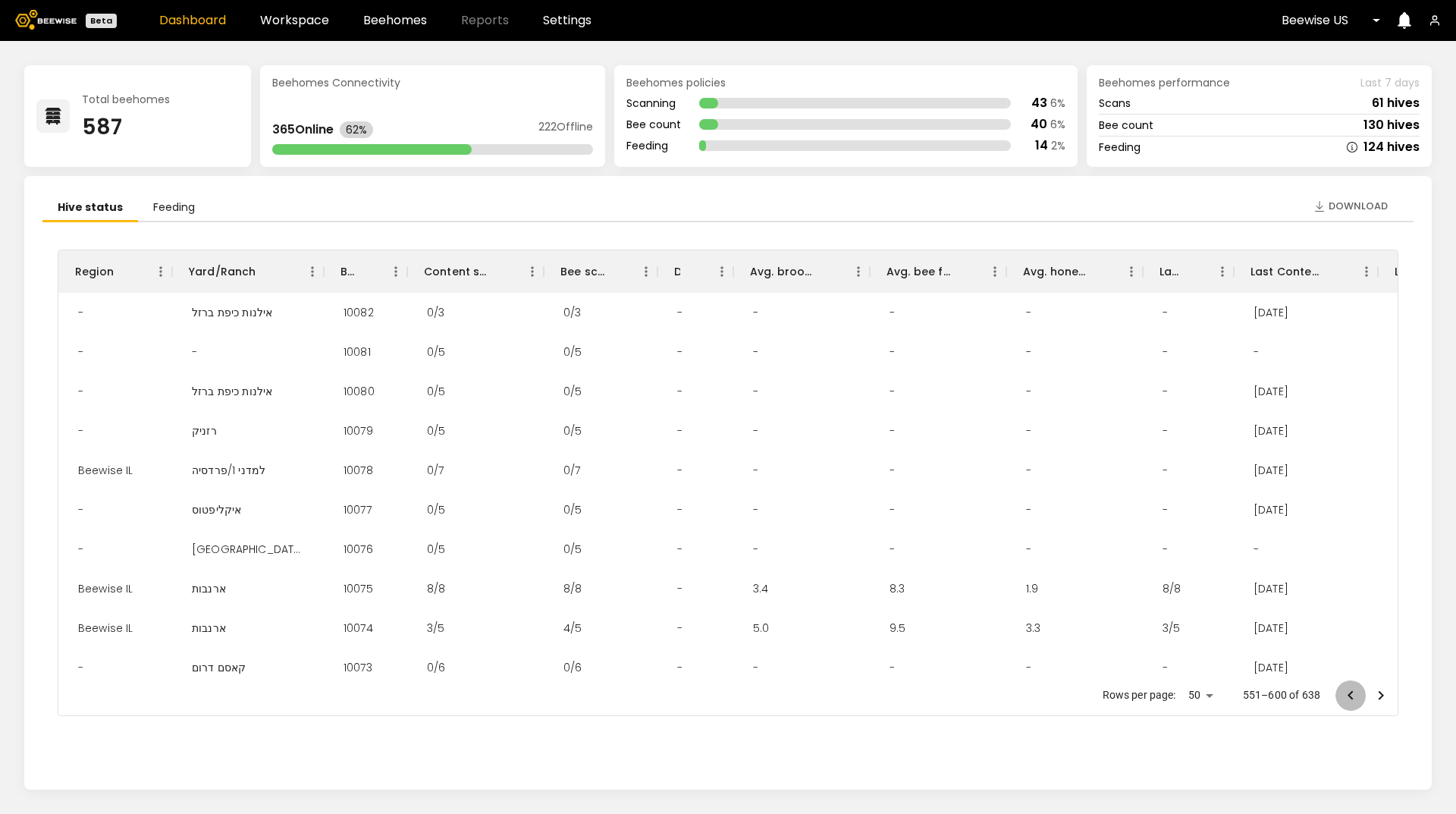
click at [1350, 699] on icon "Go to previous page" at bounding box center [1351, 696] width 18 height 18
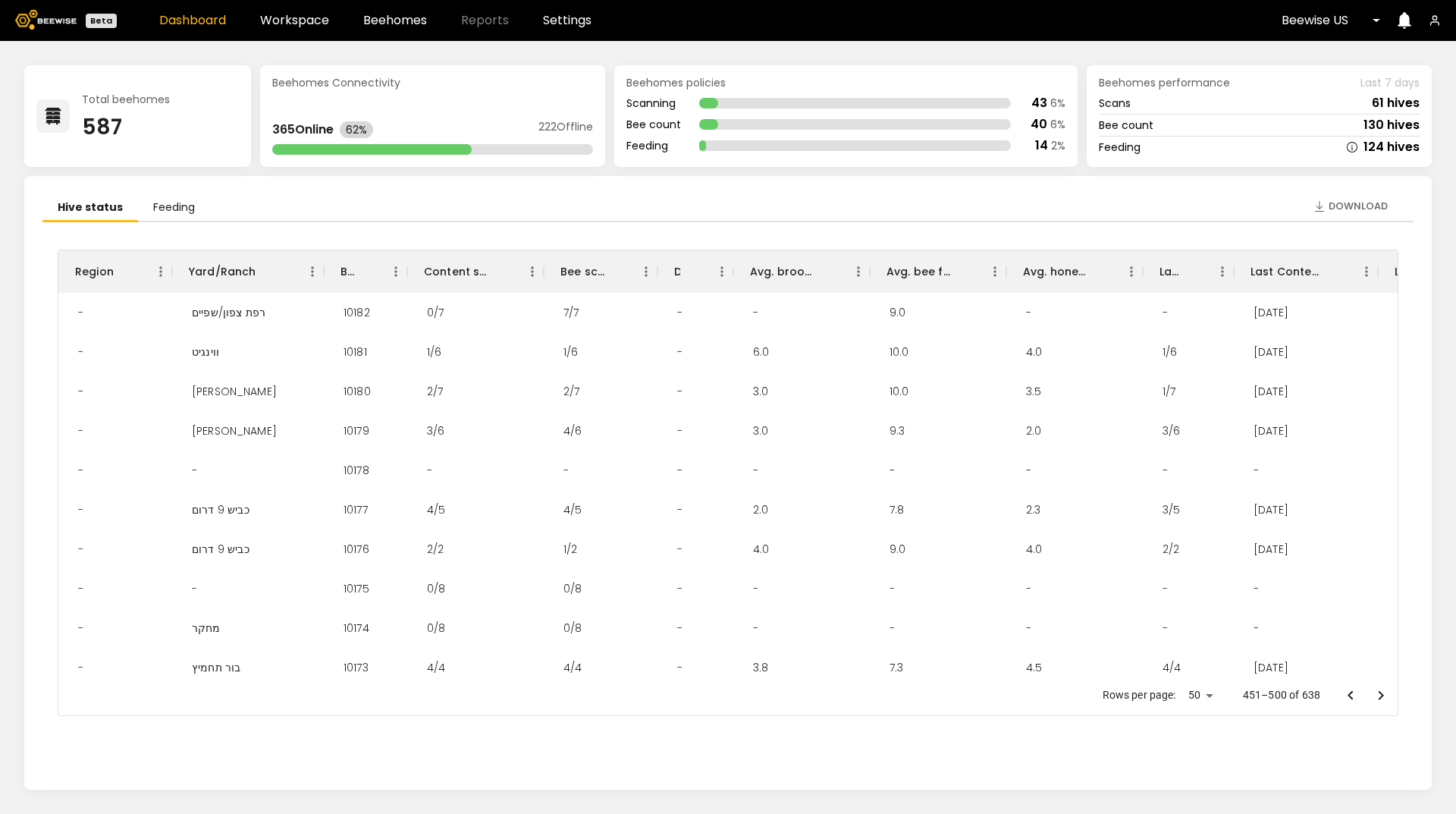
click at [1350, 699] on icon "Go to previous page" at bounding box center [1351, 696] width 18 height 18
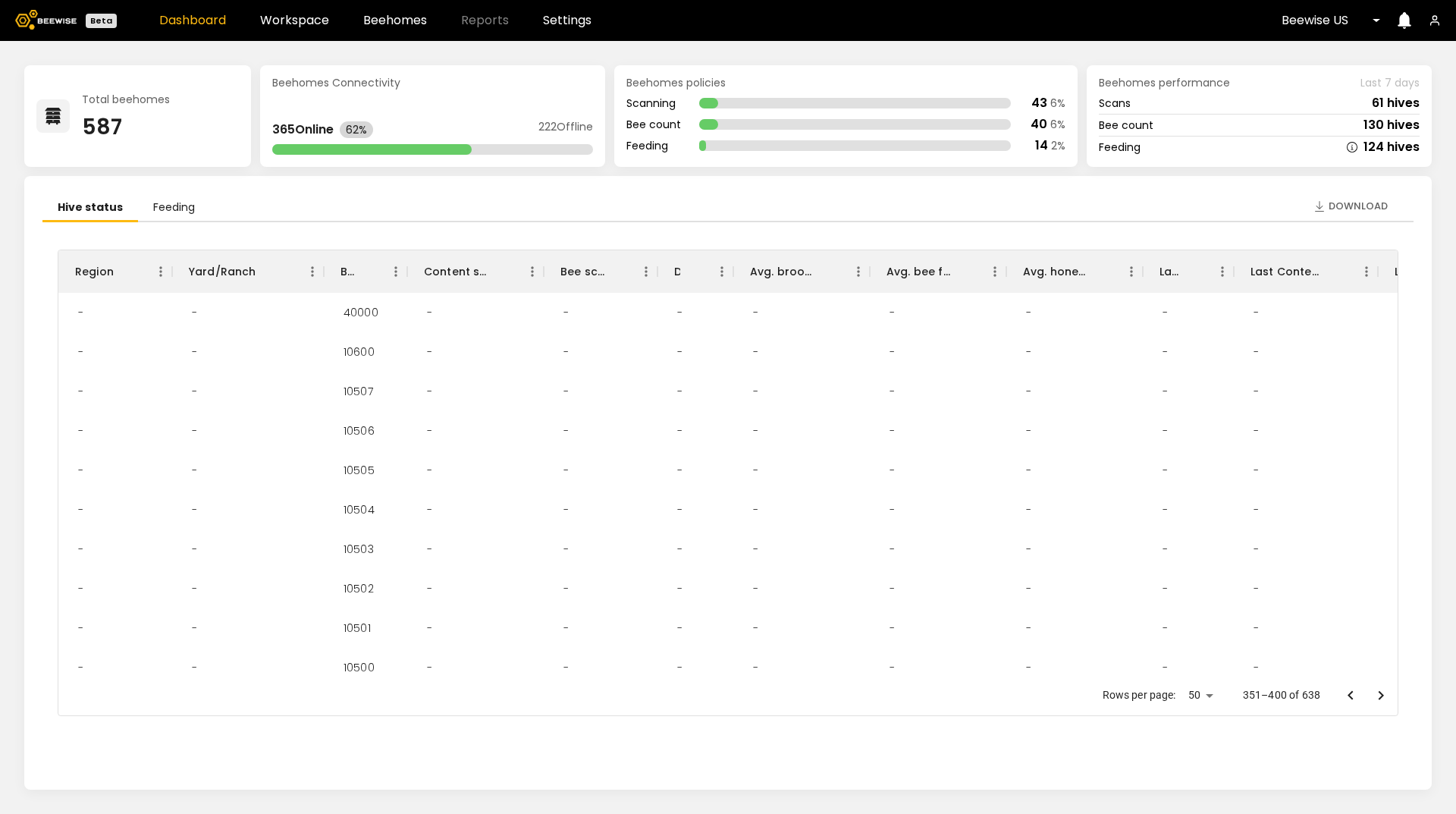
click at [1350, 699] on icon "Go to previous page" at bounding box center [1351, 696] width 18 height 18
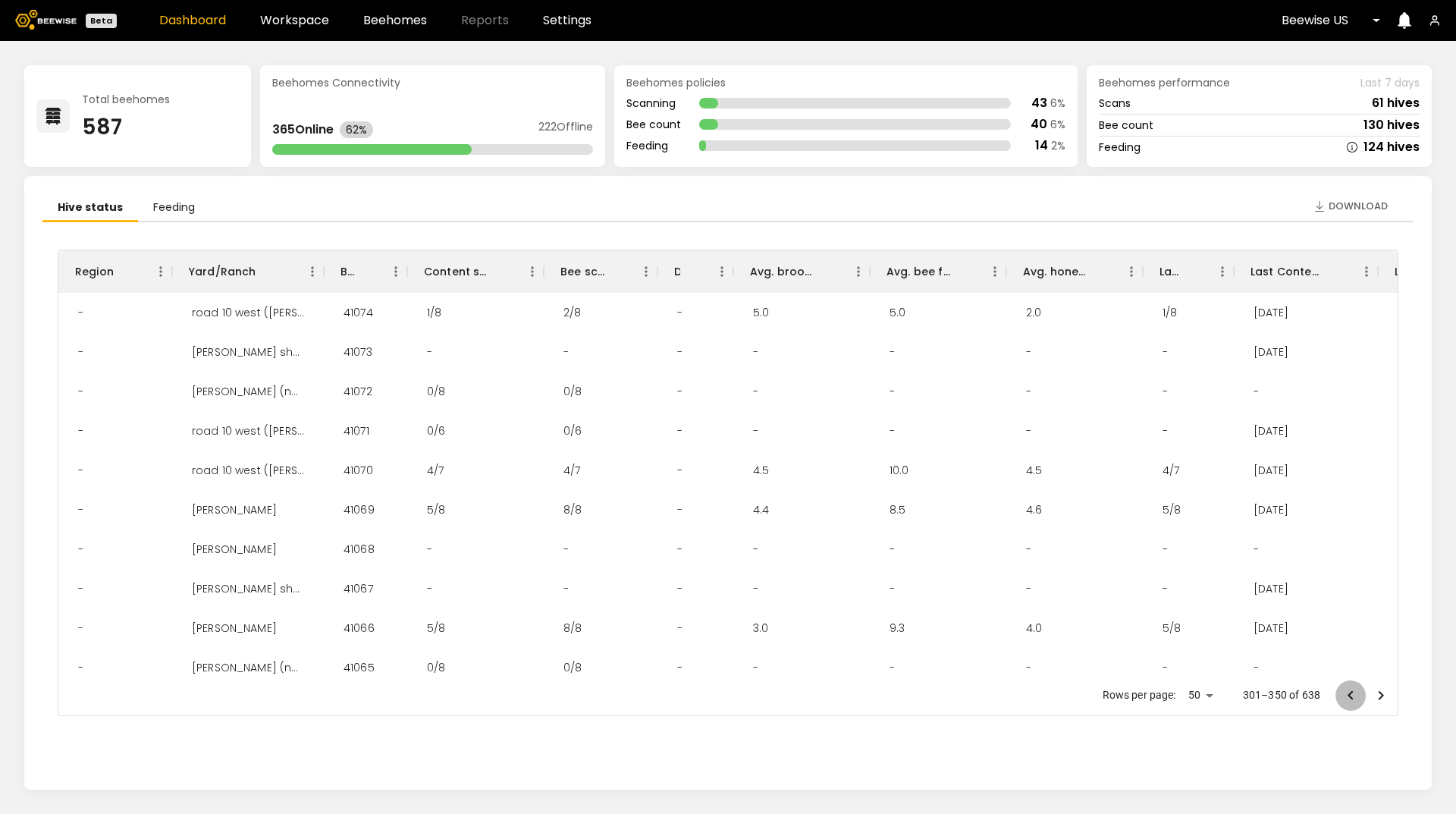
click at [1347, 691] on icon "Go to previous page" at bounding box center [1351, 696] width 18 height 18
click at [1346, 691] on icon "Go to previous page" at bounding box center [1351, 696] width 18 height 18
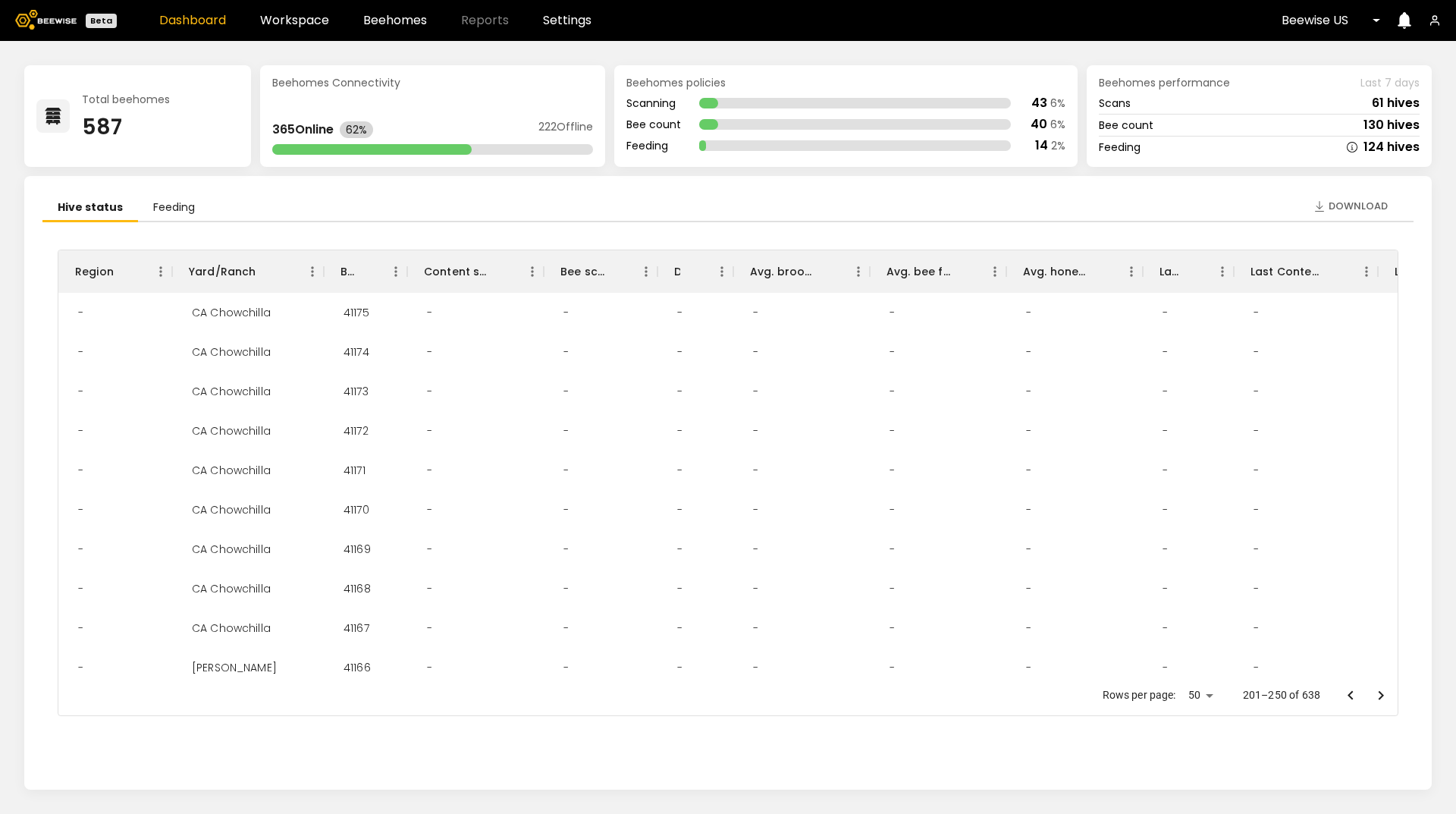
click at [1345, 691] on icon "Go to previous page" at bounding box center [1351, 696] width 18 height 18
click at [1344, 692] on icon "Go to previous page" at bounding box center [1351, 696] width 18 height 18
click at [1343, 692] on icon "Go to previous page" at bounding box center [1351, 696] width 18 height 18
click at [1352, 700] on div at bounding box center [1366, 695] width 61 height 30
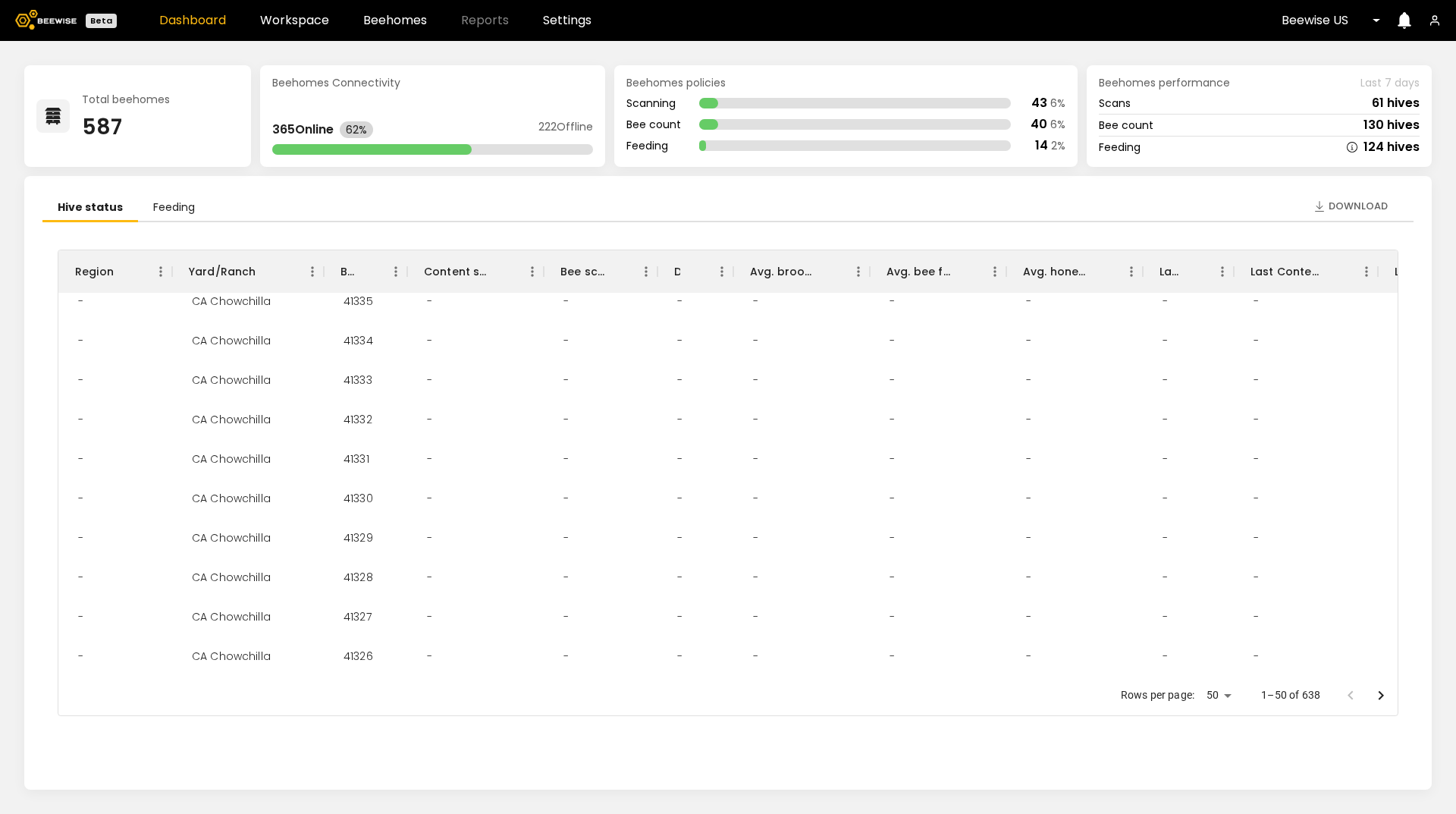
scroll to position [1600, 0]
click at [279, 19] on link "Workspace" at bounding box center [294, 20] width 69 height 12
